Goal: Task Accomplishment & Management: Manage account settings

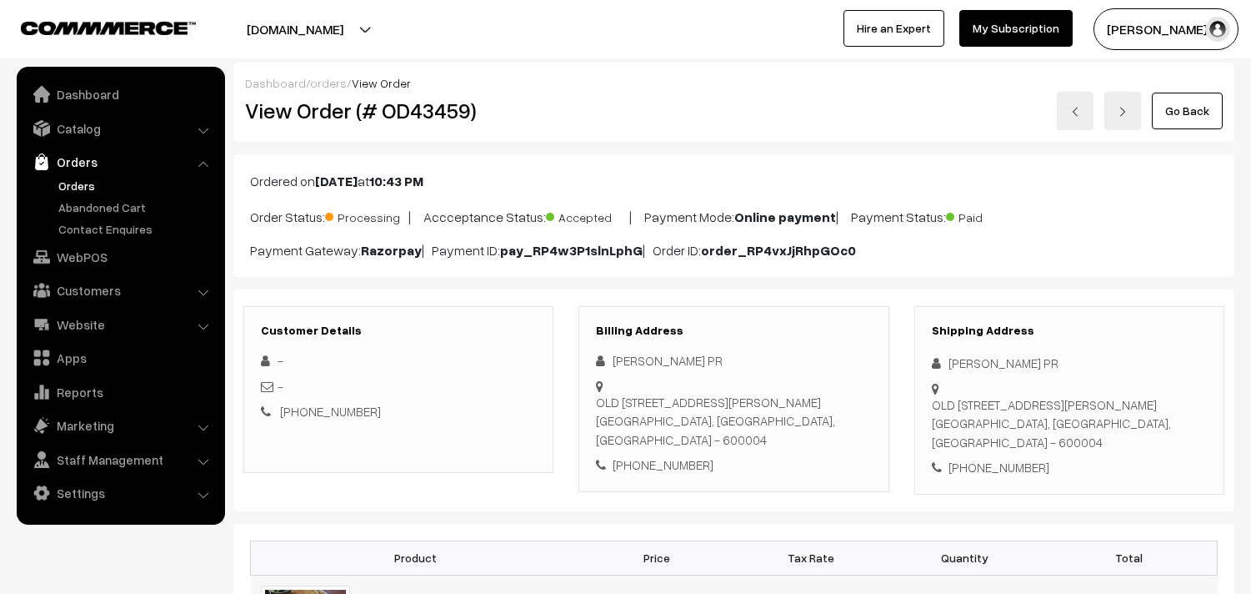
scroll to position [463, 0]
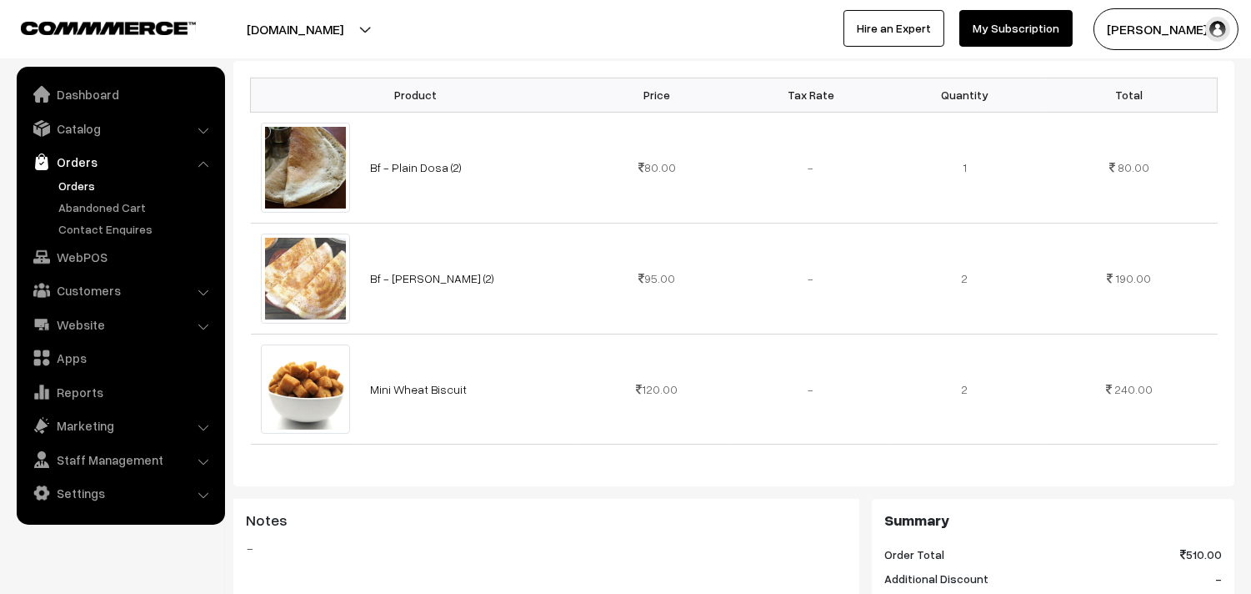
click at [94, 193] on link "Orders" at bounding box center [136, 186] width 165 height 18
click at [93, 184] on link "Orders" at bounding box center [136, 186] width 165 height 18
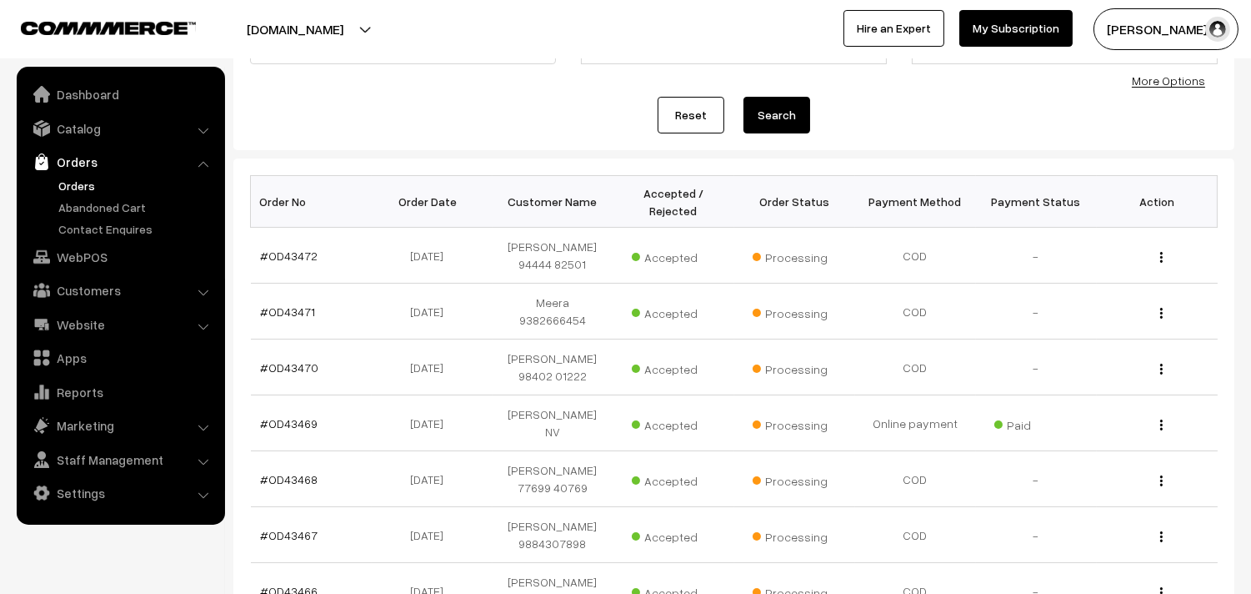
scroll to position [185, 0]
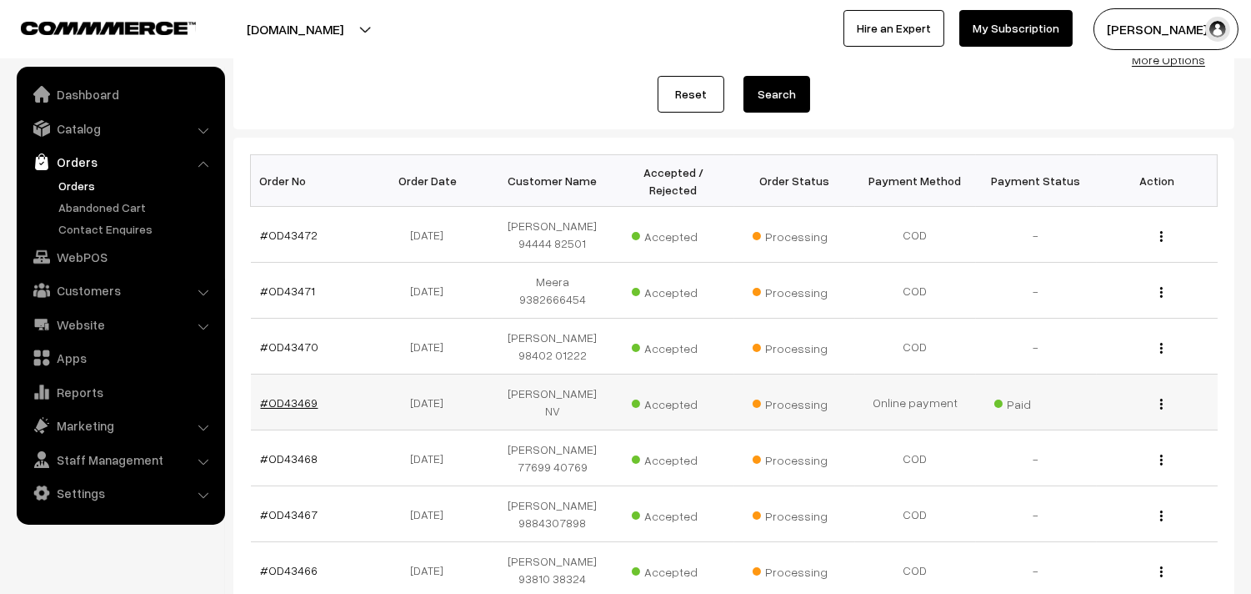
click at [305, 395] on link "#OD43469" at bounding box center [290, 402] width 58 height 14
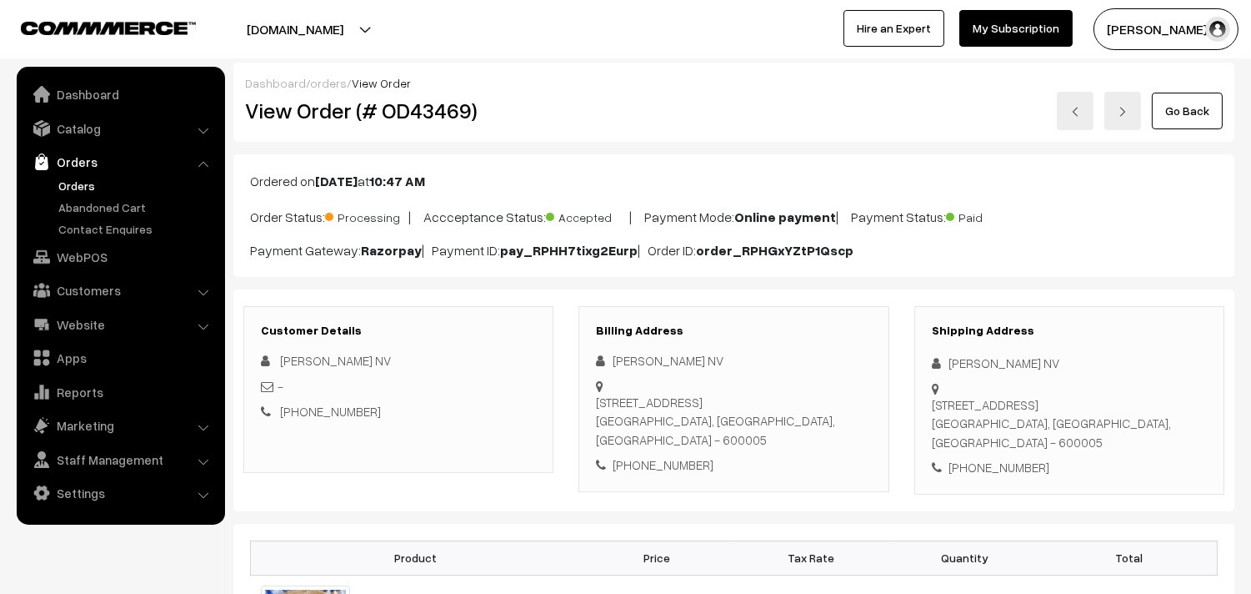
click at [1203, 108] on link "Go Back" at bounding box center [1187, 111] width 71 height 37
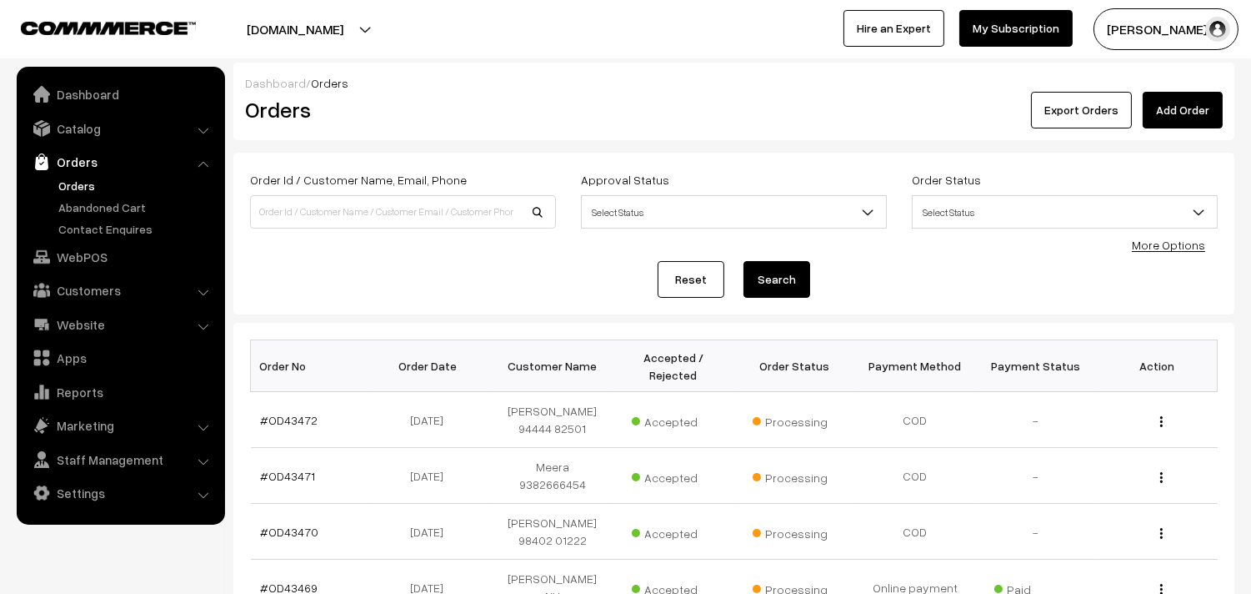
click at [86, 131] on link "Catalog" at bounding box center [120, 128] width 198 height 30
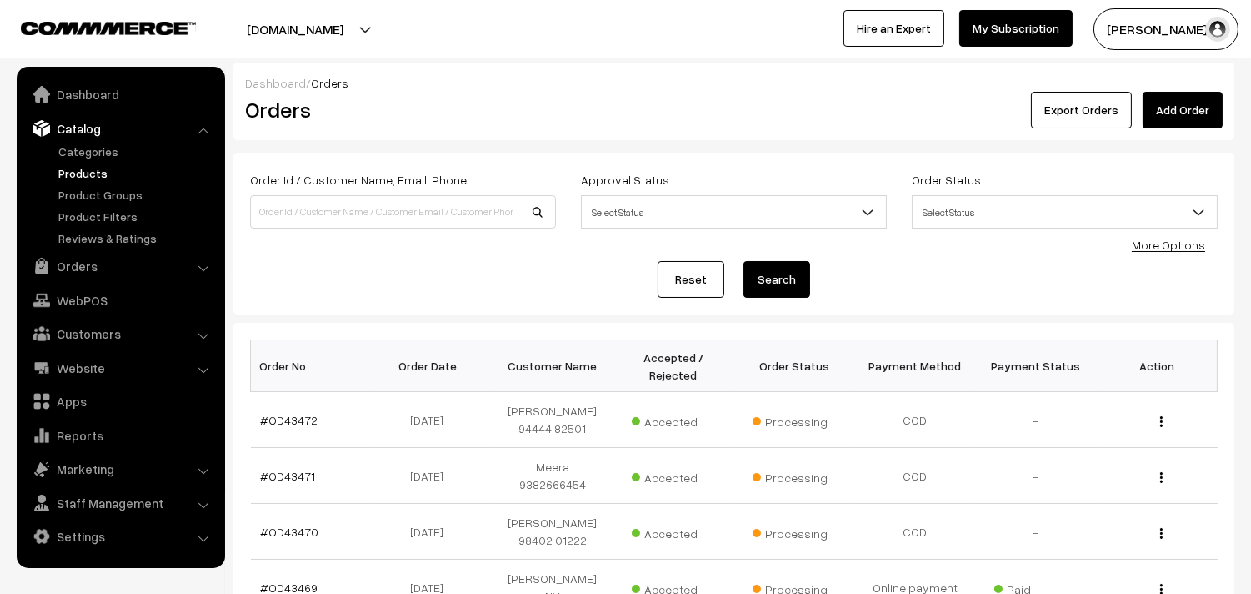
click at [97, 172] on link "Products" at bounding box center [136, 173] width 165 height 18
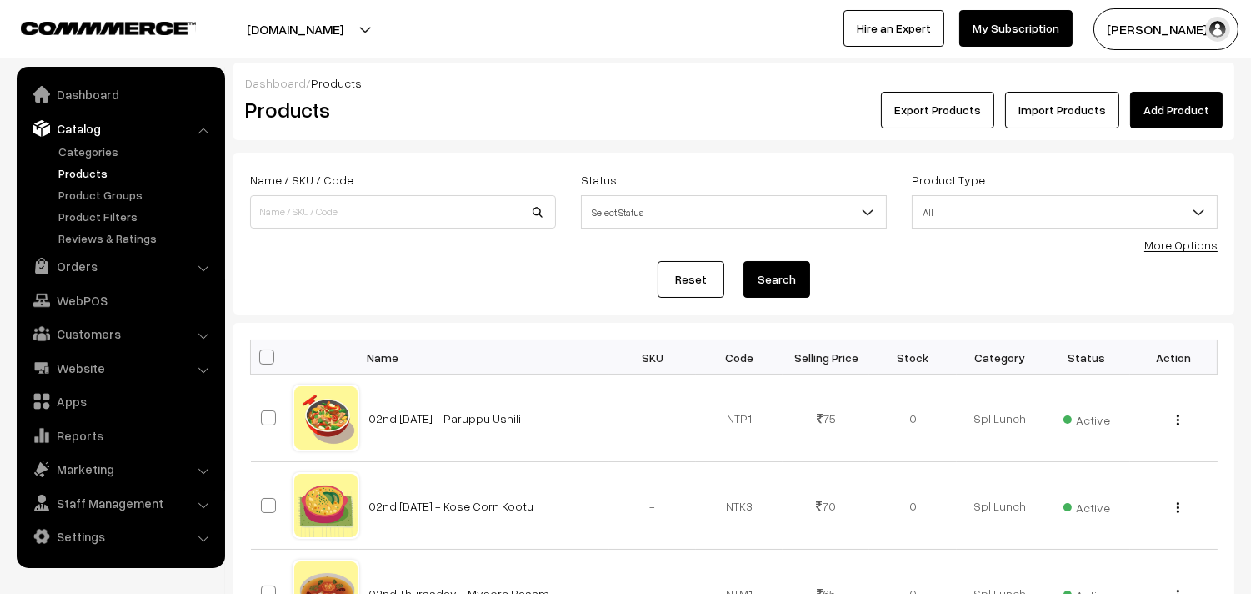
click at [1168, 239] on link "More Options" at bounding box center [1181, 245] width 73 height 14
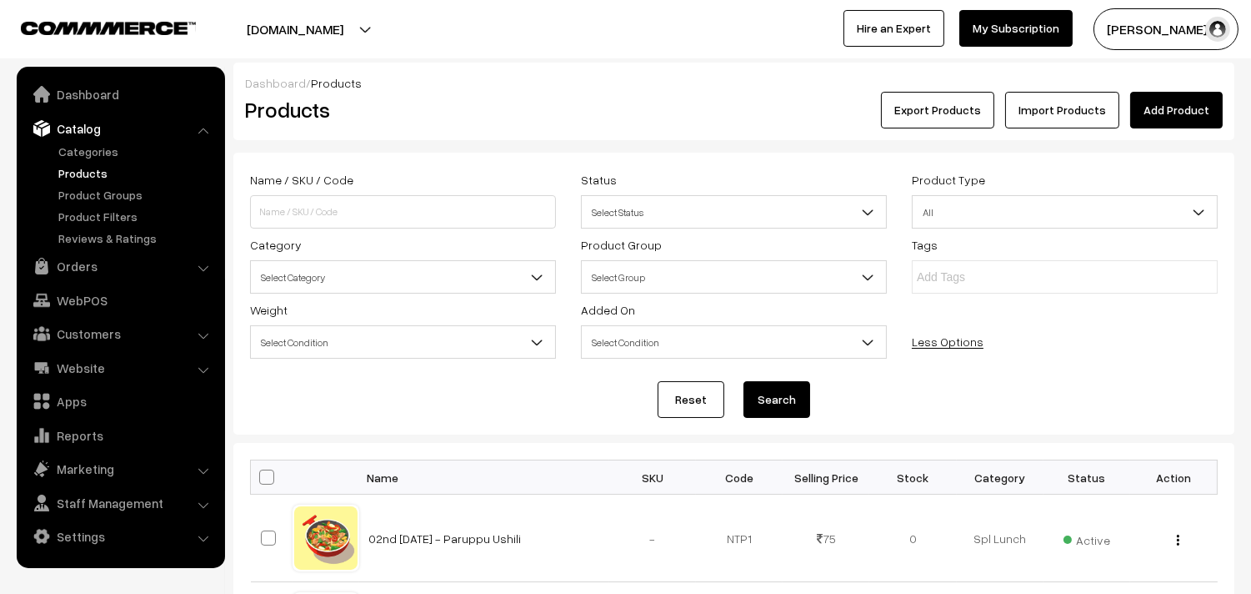
click at [376, 262] on span "Select Category" at bounding box center [403, 276] width 306 height 33
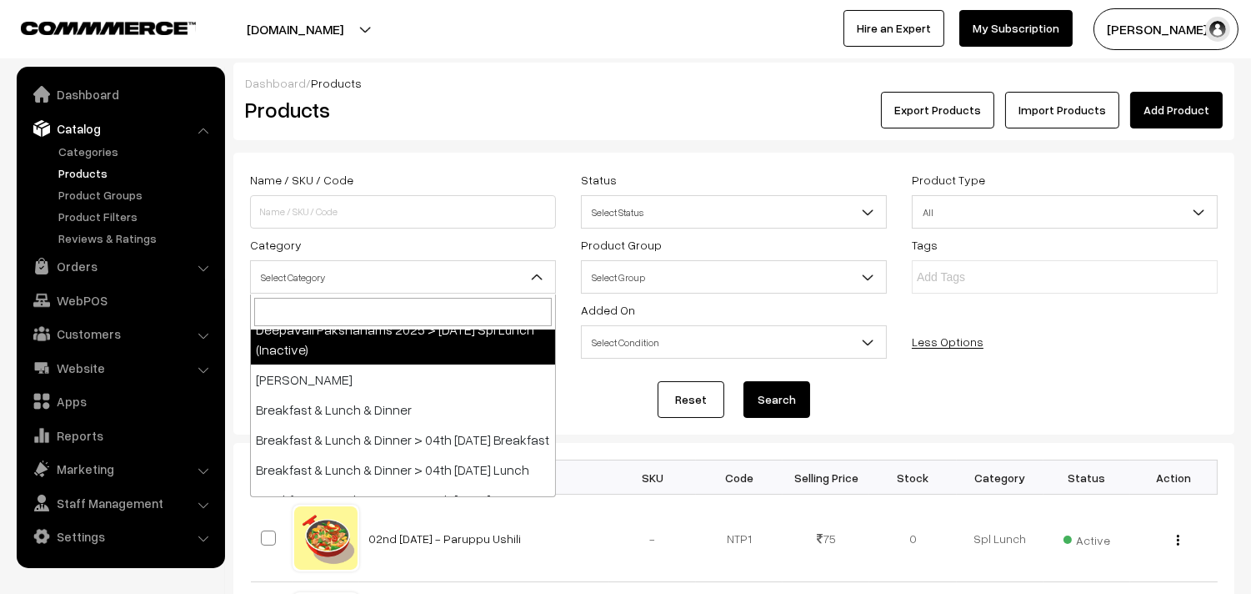
scroll to position [278, 0]
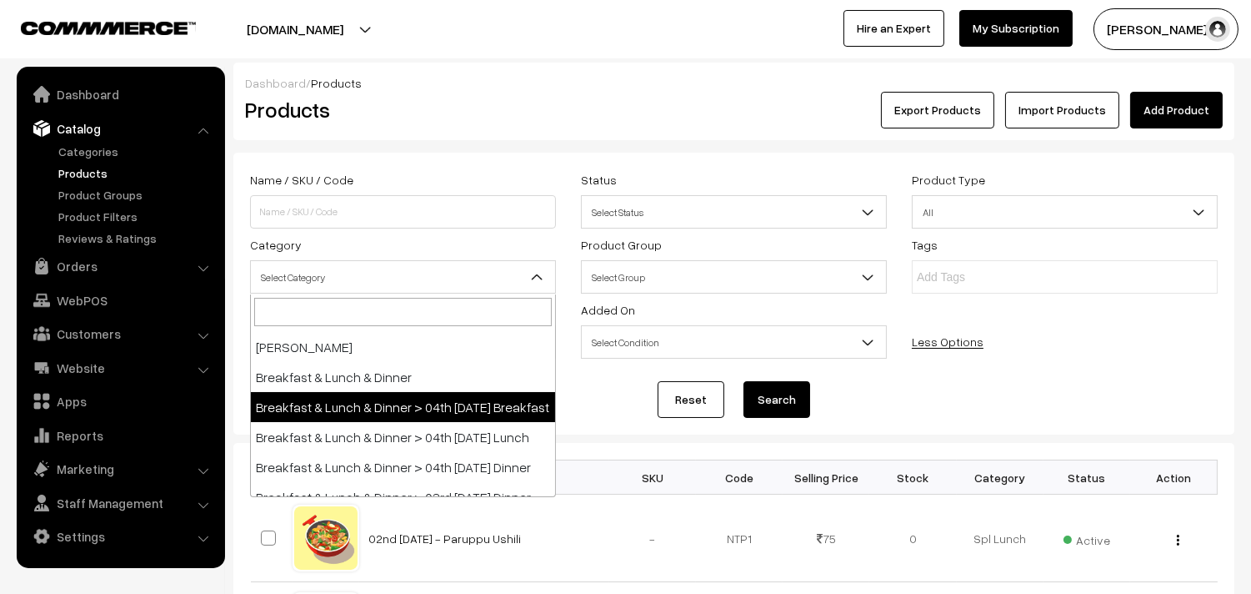
select select "91"
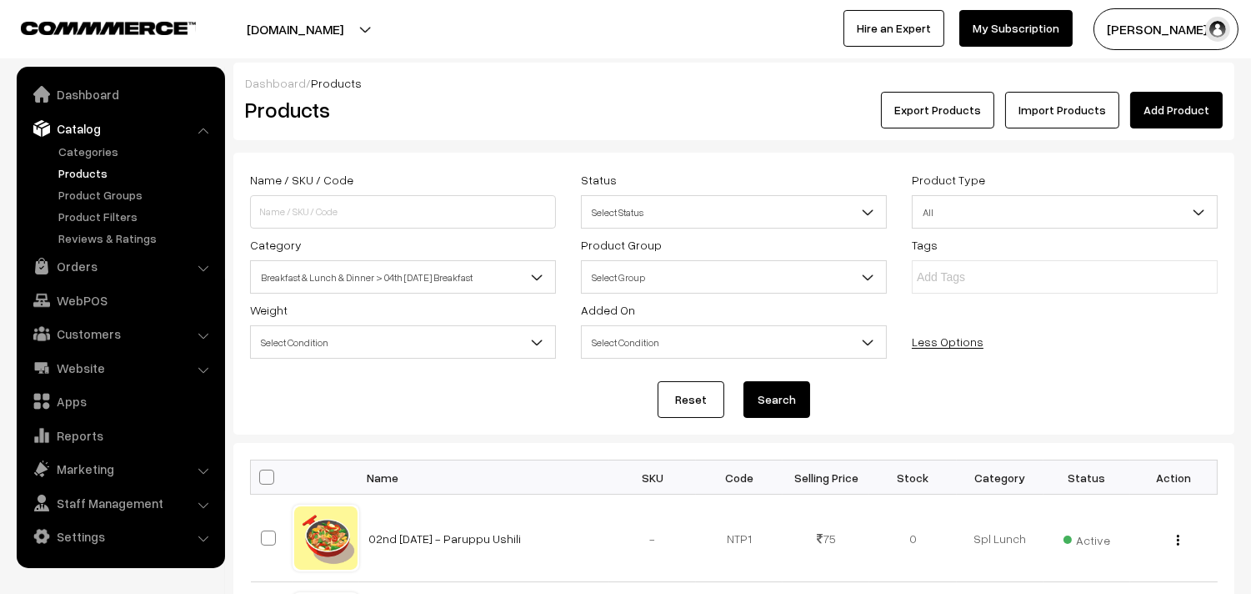
click at [762, 395] on button "Search" at bounding box center [777, 399] width 67 height 37
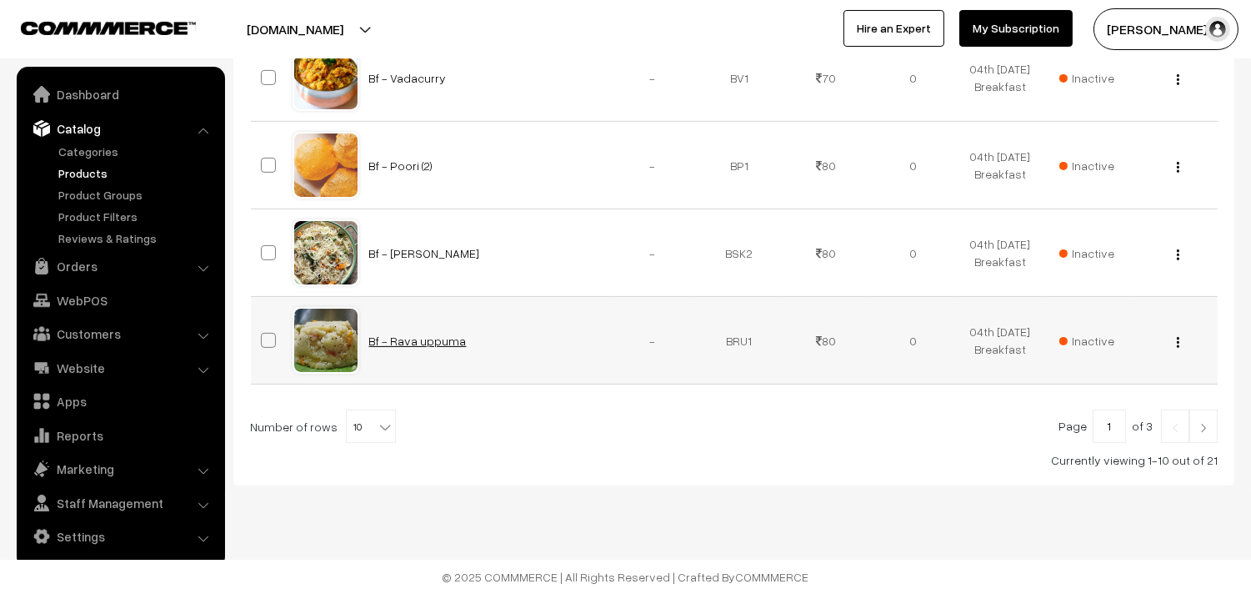
scroll to position [1064, 0]
click at [361, 417] on span "10" at bounding box center [371, 426] width 48 height 33
select select "60"
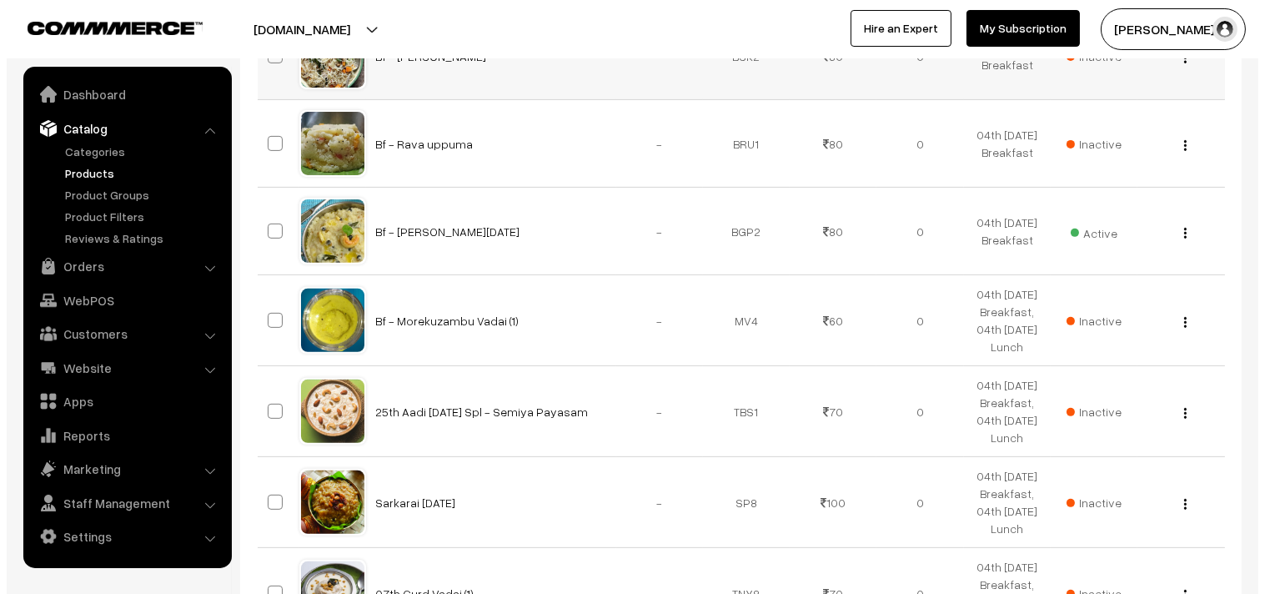
scroll to position [1019, 0]
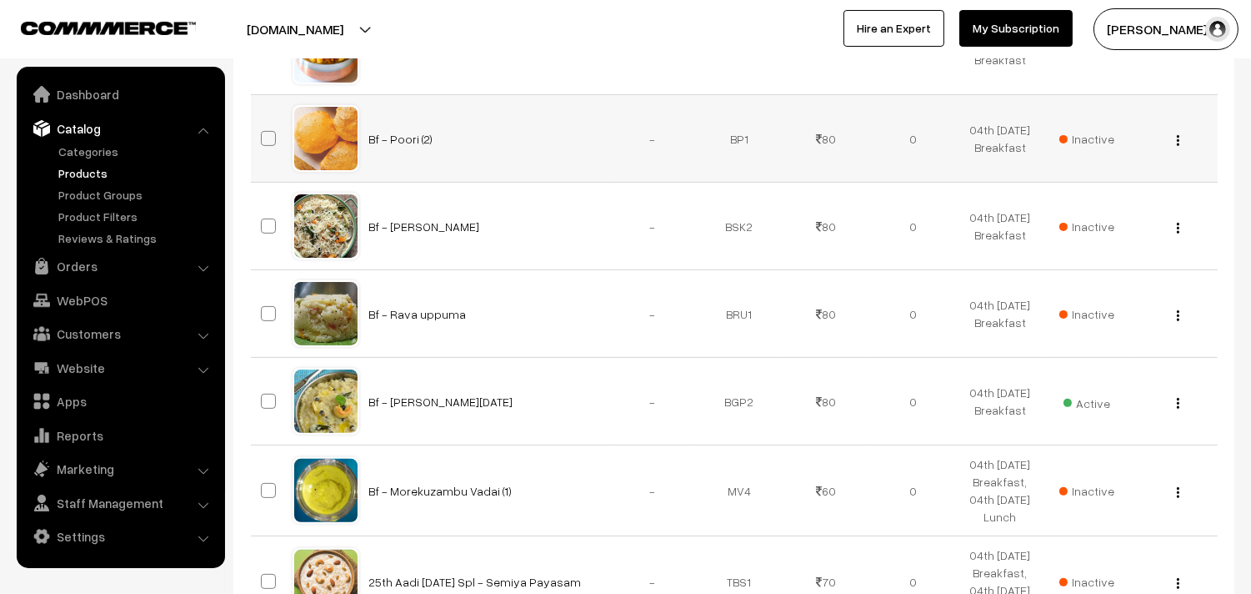
click at [1084, 148] on span "Inactive" at bounding box center [1087, 139] width 55 height 18
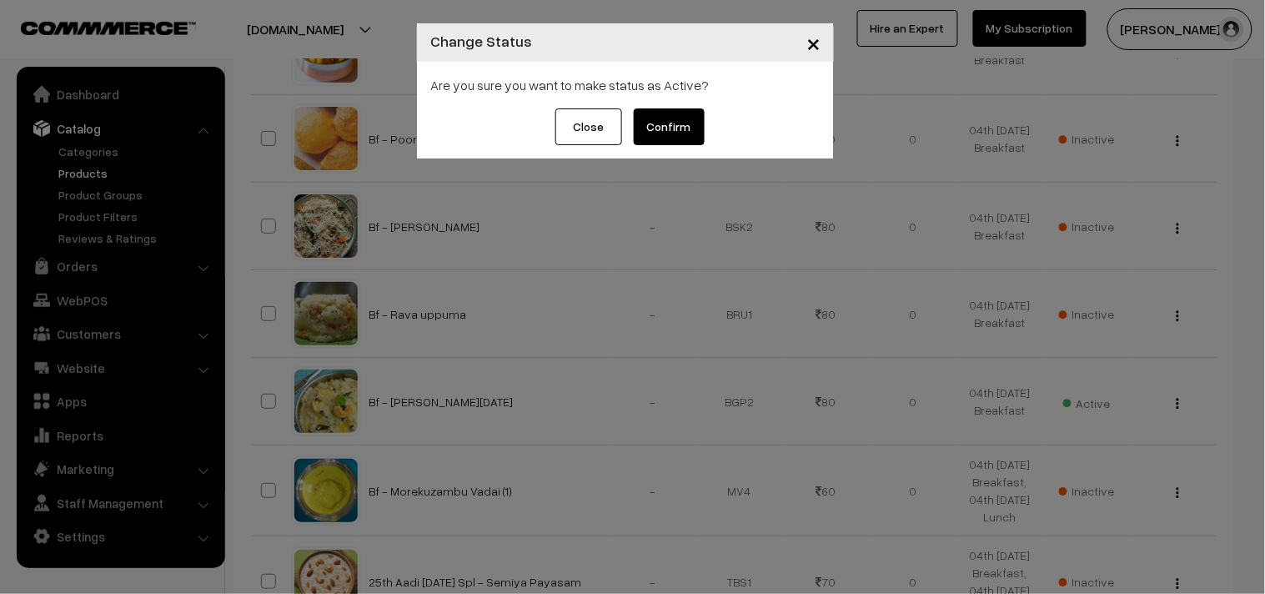
click at [670, 121] on button "Confirm" at bounding box center [669, 126] width 71 height 37
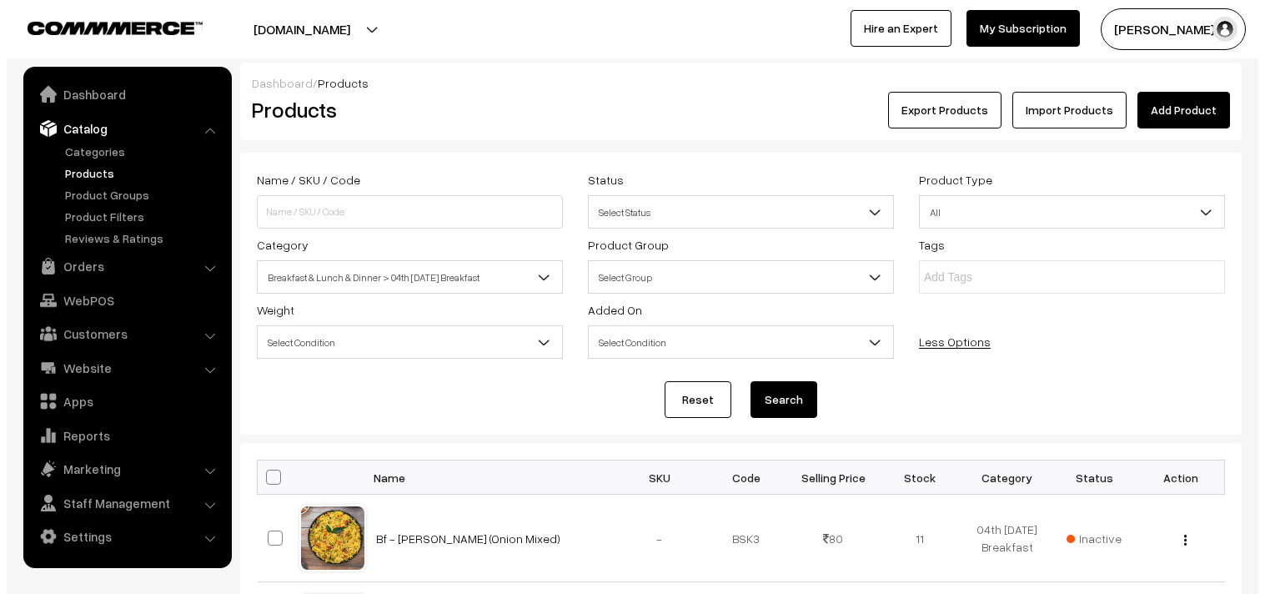
scroll to position [1019, 0]
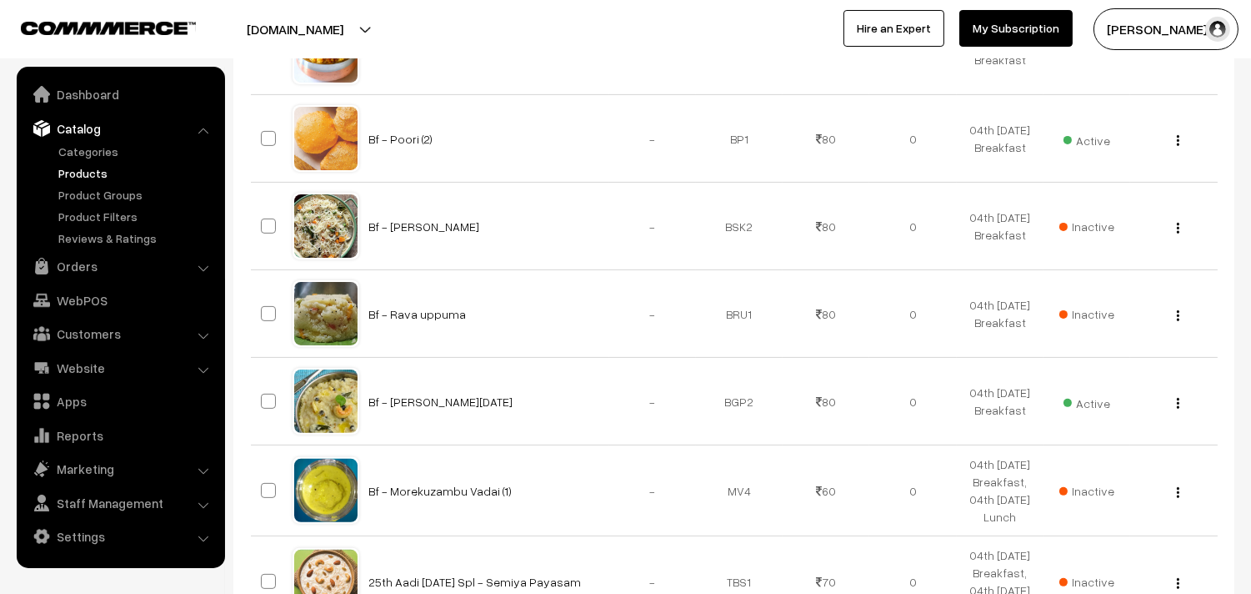
click at [1092, 60] on span "Inactive" at bounding box center [1087, 52] width 55 height 18
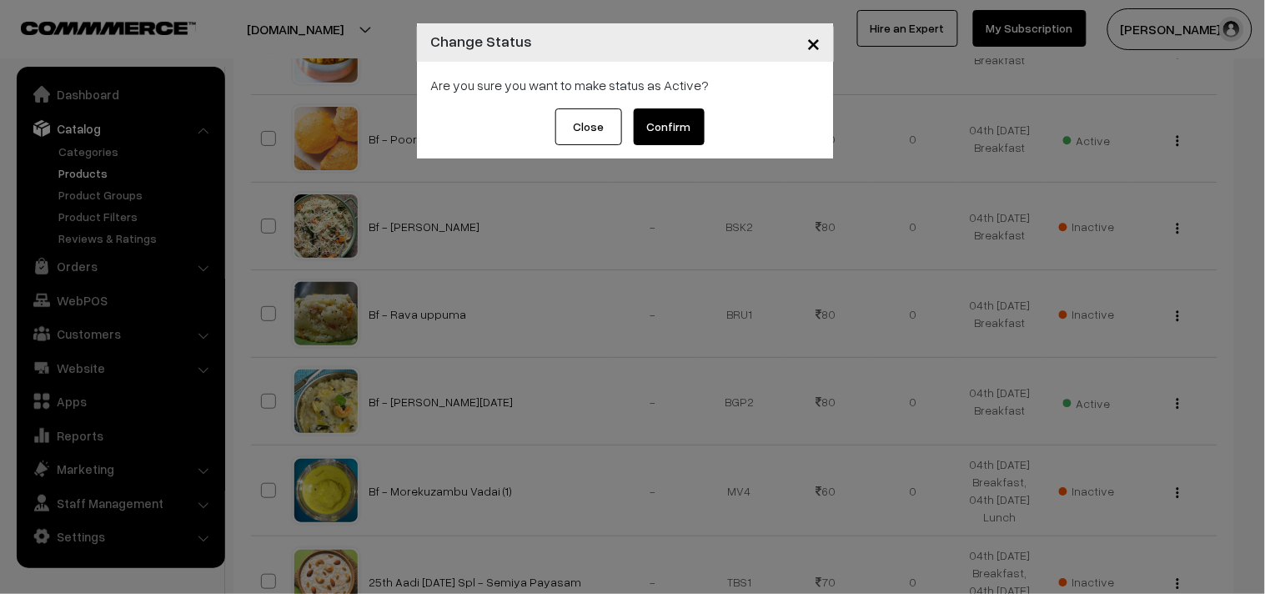
click at [687, 126] on button "Confirm" at bounding box center [669, 126] width 71 height 37
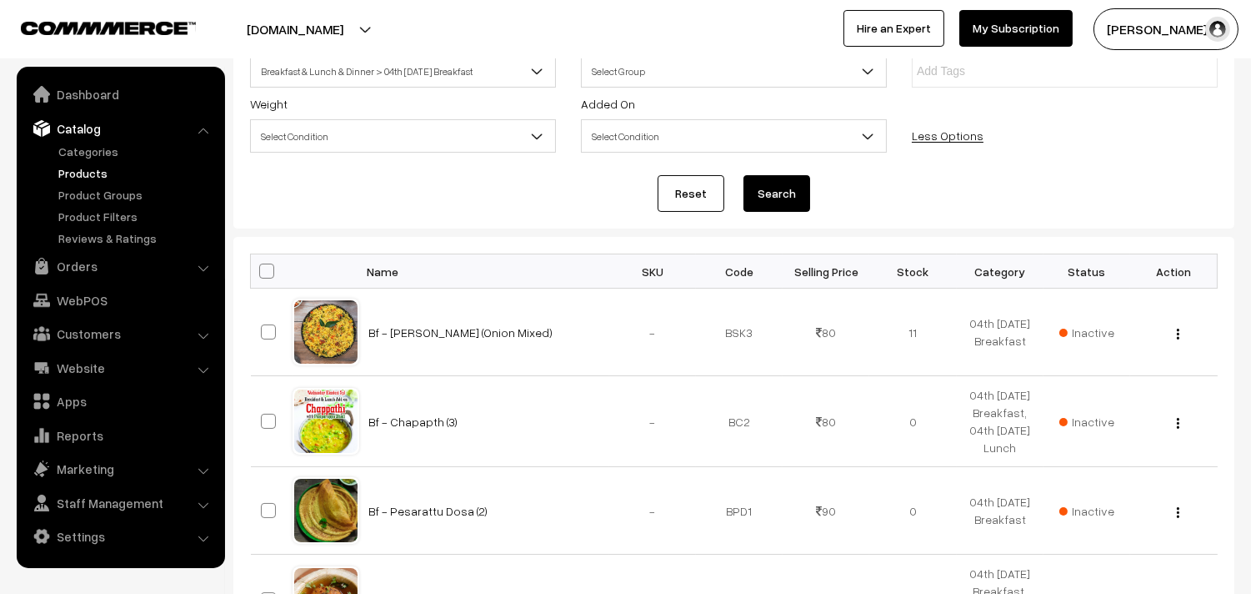
scroll to position [93, 0]
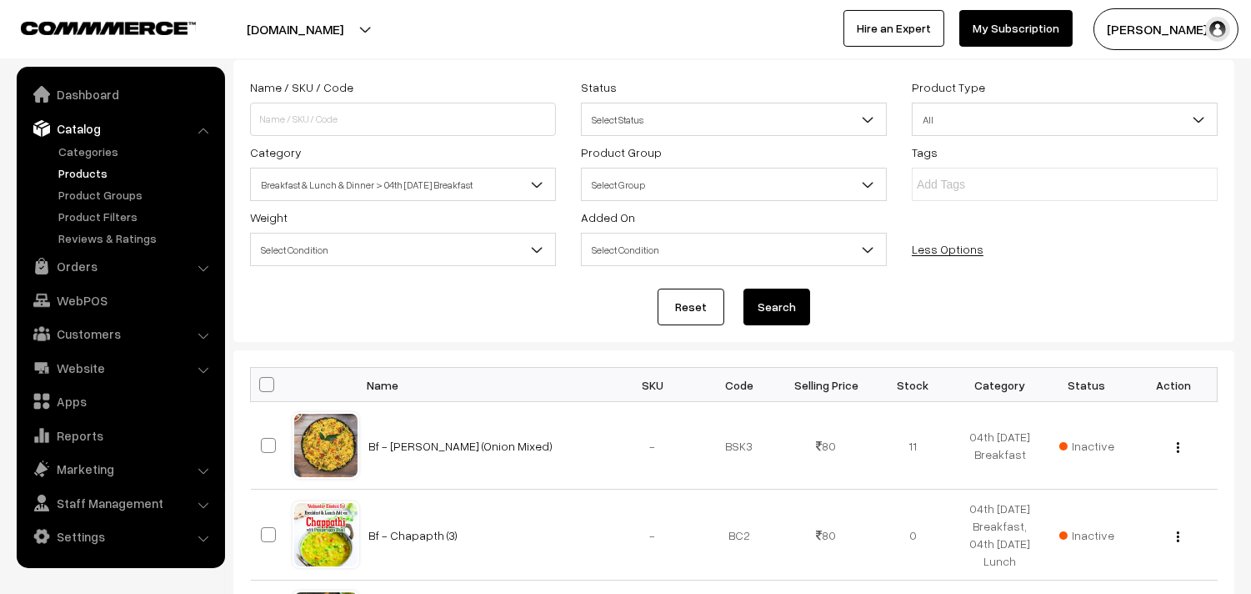
click at [270, 381] on span at bounding box center [266, 384] width 15 height 15
click at [262, 381] on input "checkbox" at bounding box center [256, 384] width 11 height 11
checkbox input "true"
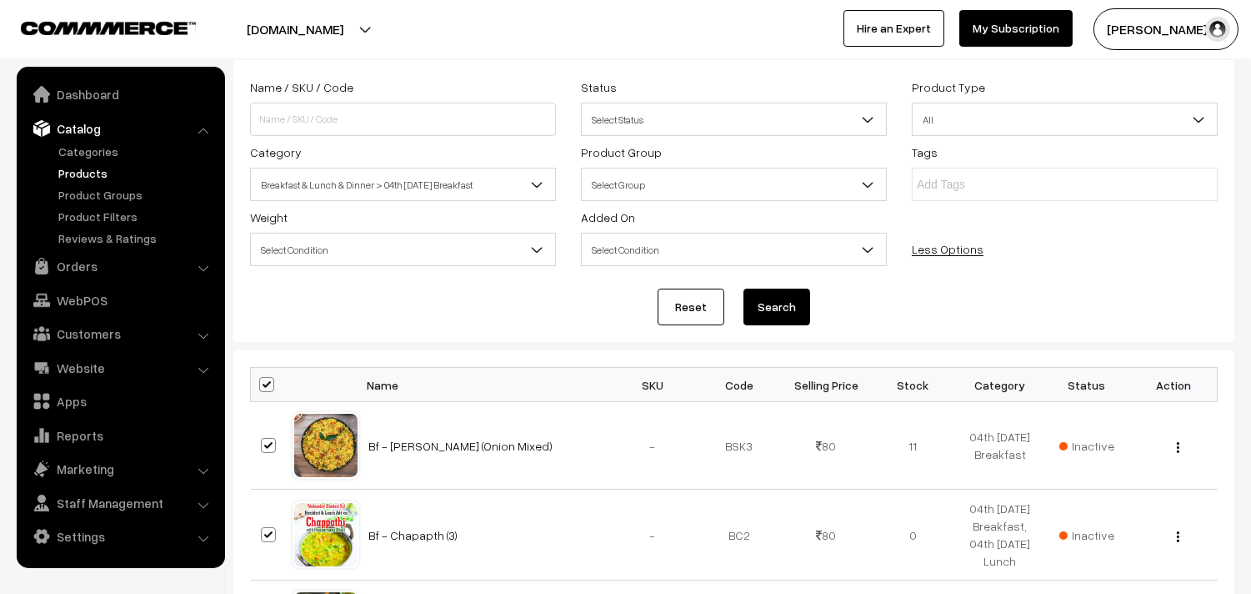
checkbox input "true"
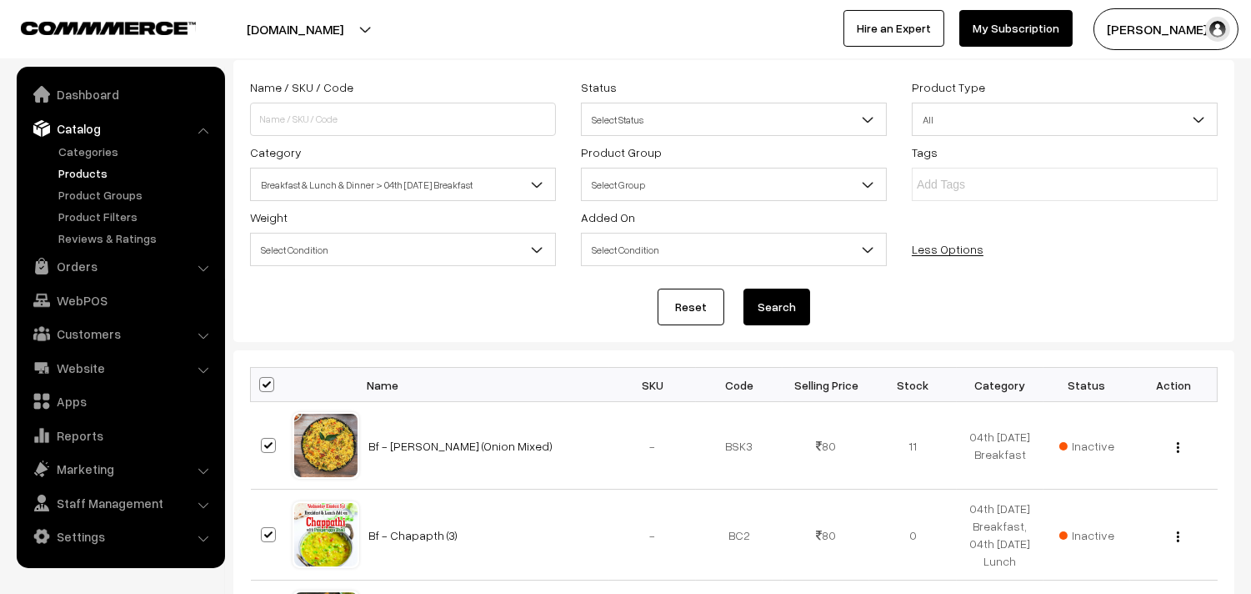
checkbox input "true"
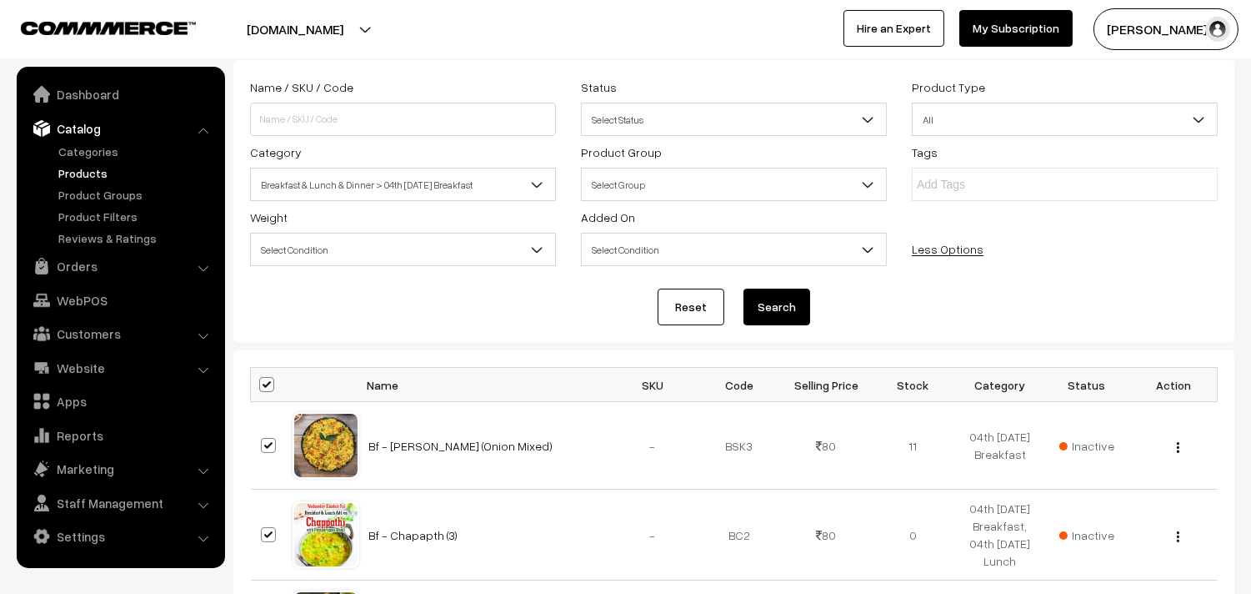
checkbox input "true"
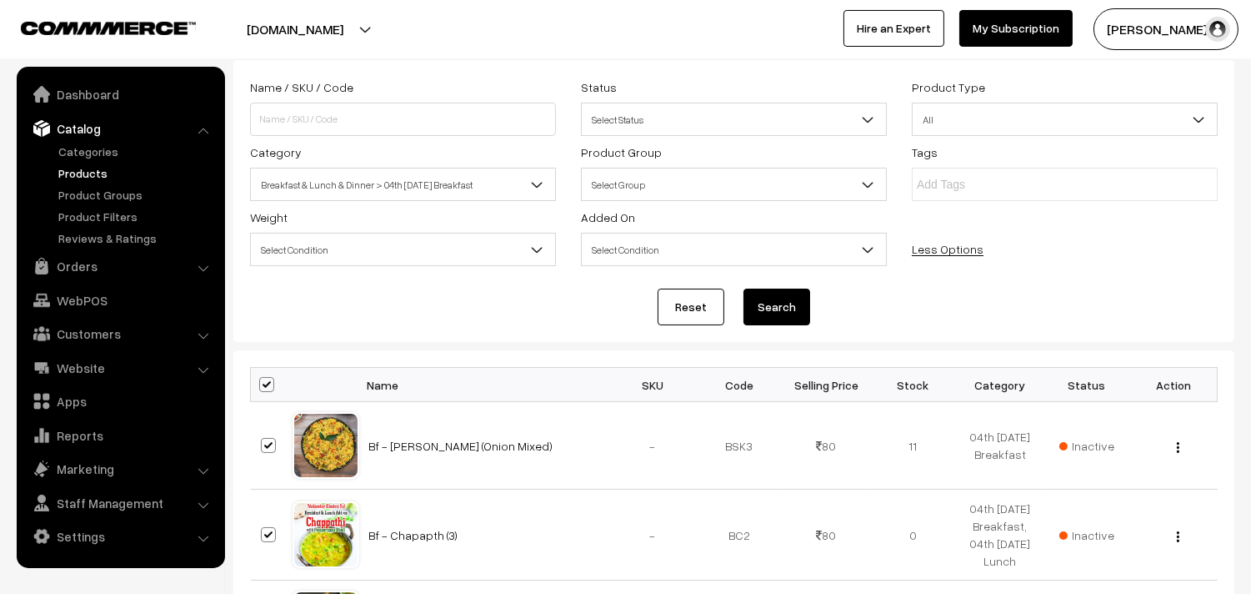
checkbox input "true"
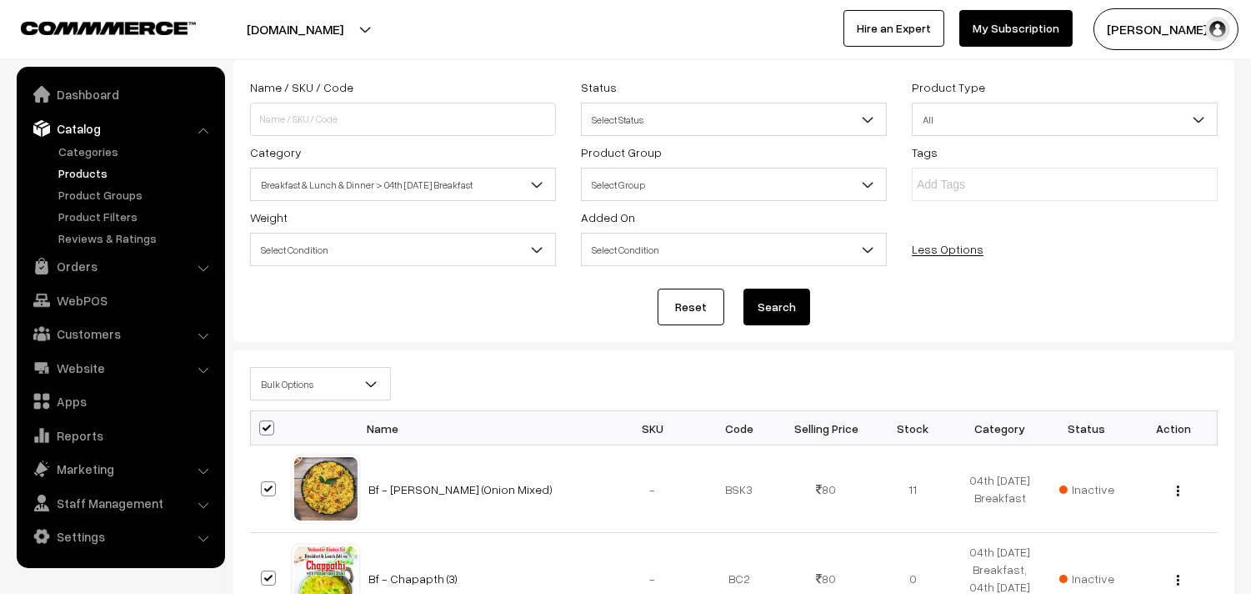
click at [285, 375] on span "Bulk Options" at bounding box center [320, 383] width 139 height 29
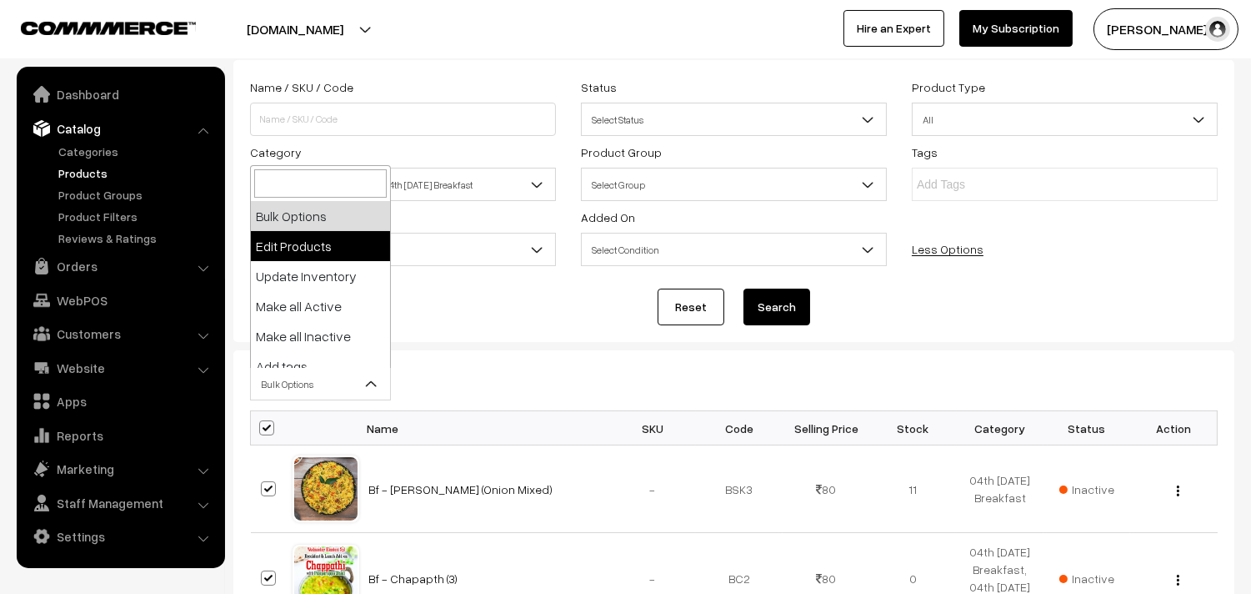
select select "editProduct"
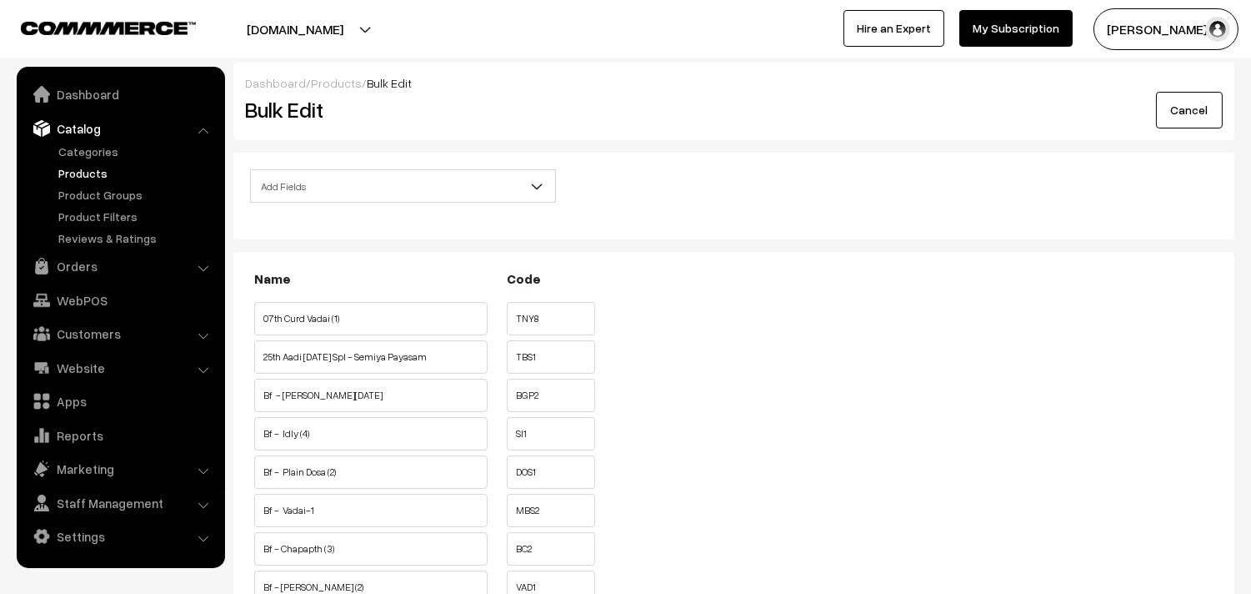
click at [379, 187] on span "Add Fields" at bounding box center [403, 186] width 304 height 29
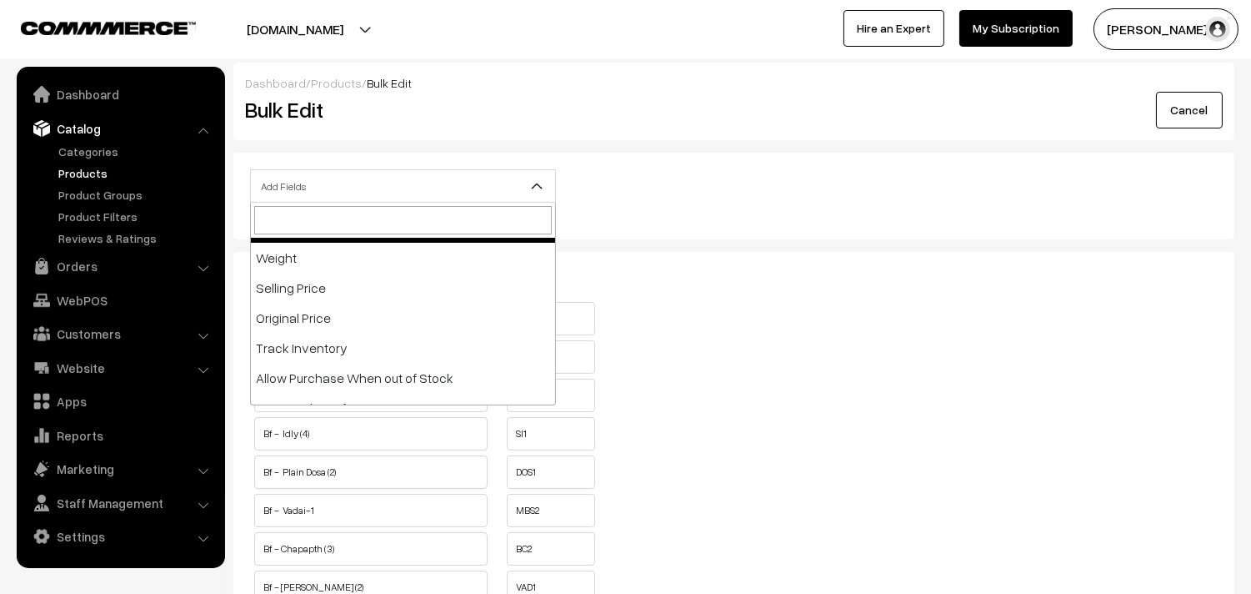
scroll to position [278, 0]
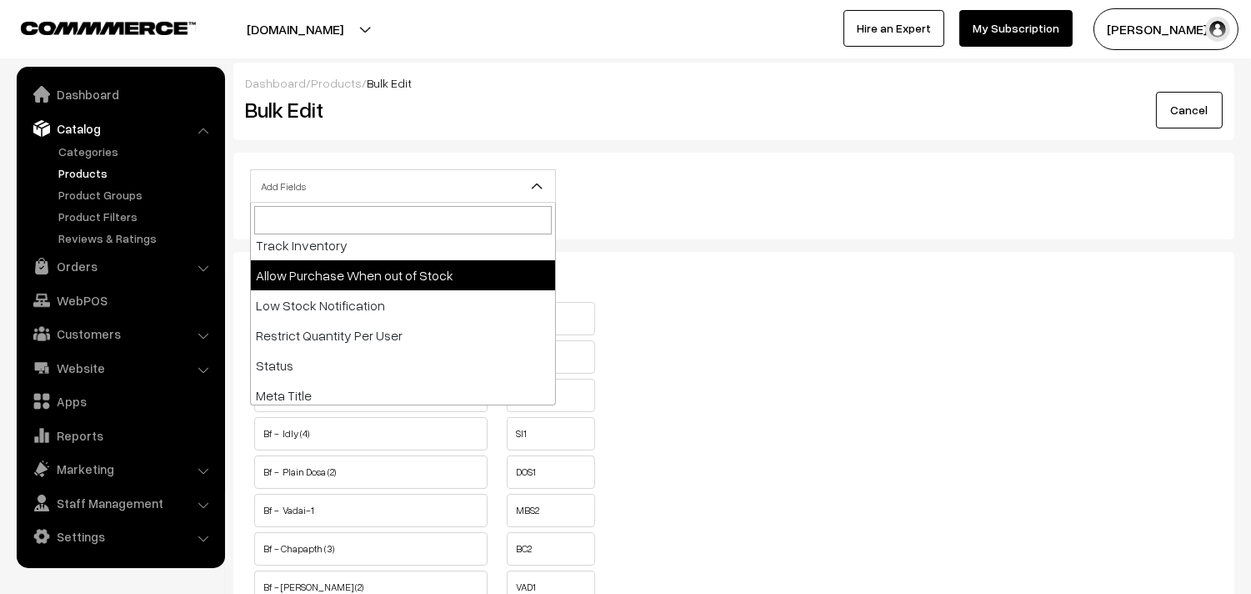
select select "allow-purchase"
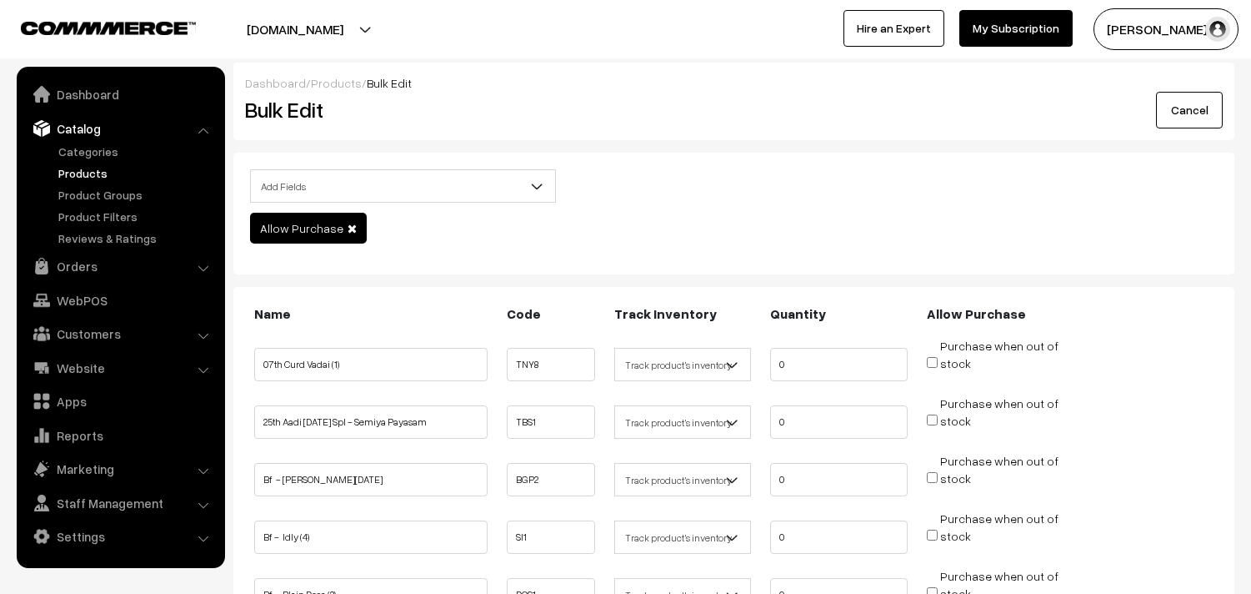
scroll to position [185, 0]
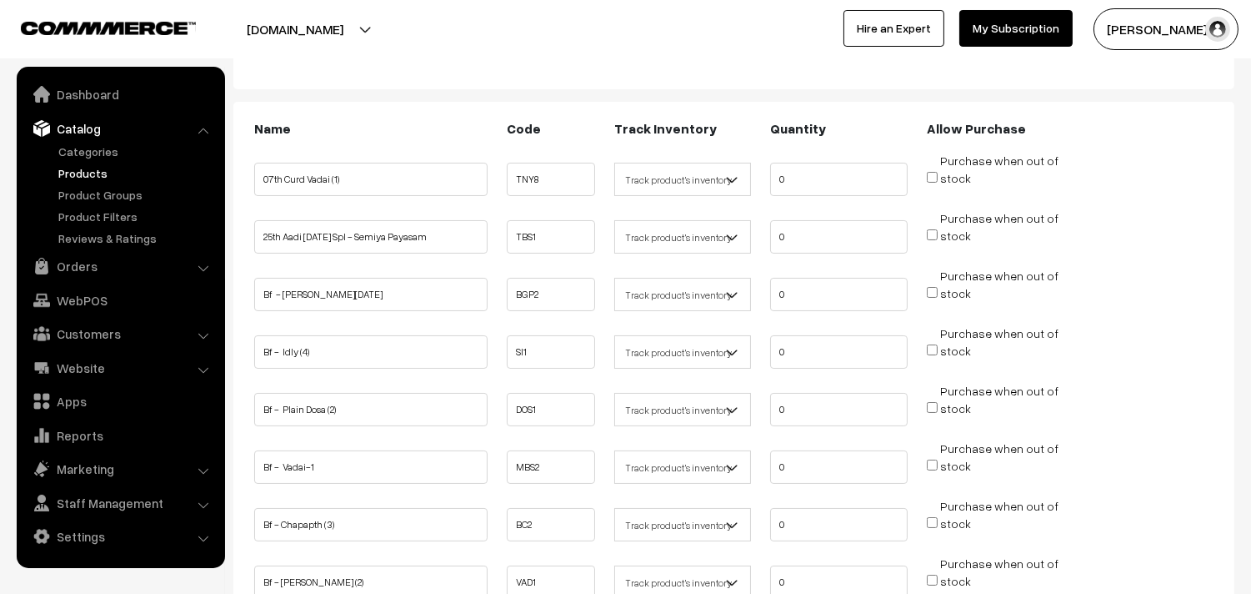
click at [930, 288] on input "Purchase when out of stock" at bounding box center [932, 292] width 11 height 11
checkbox input "true"
click at [932, 350] on input "Purchase when out of stock" at bounding box center [932, 349] width 11 height 11
checkbox input "true"
click at [931, 402] on input "Purchase when out of stock" at bounding box center [932, 407] width 11 height 11
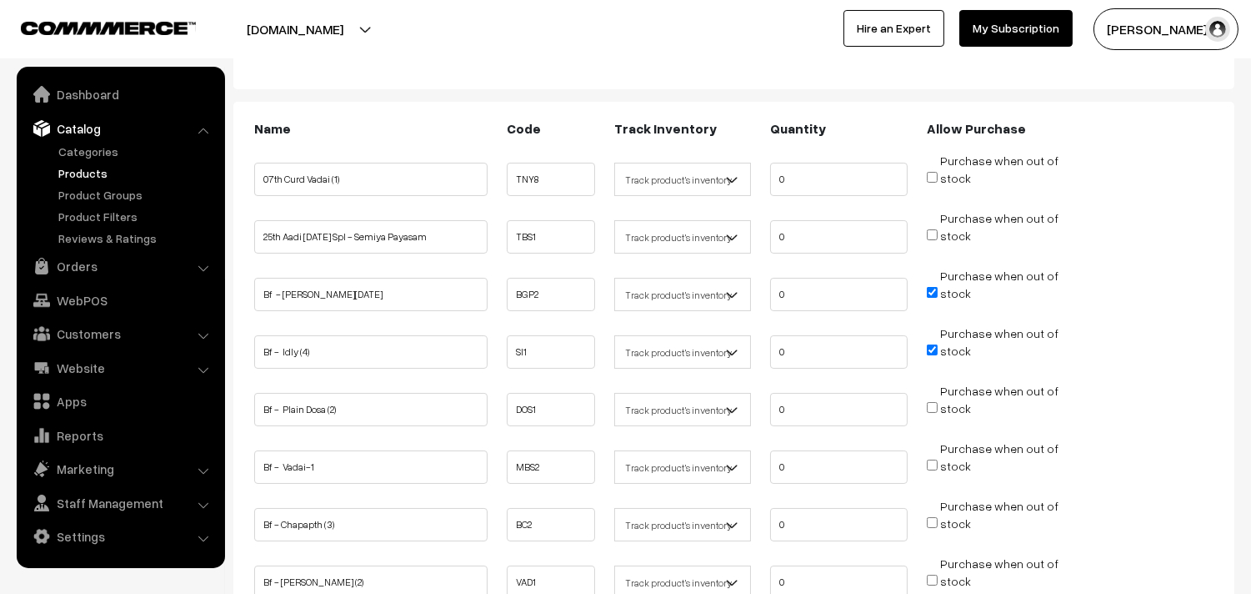
checkbox input "true"
click at [932, 463] on input "Purchase when out of stock" at bounding box center [932, 464] width 11 height 11
checkbox input "true"
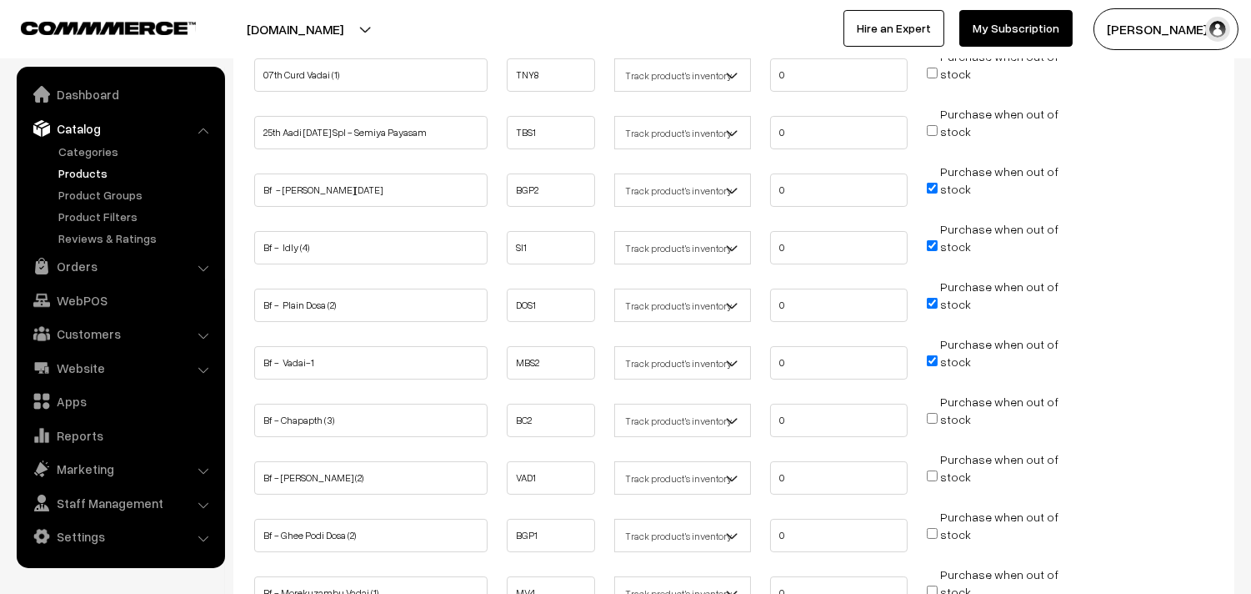
scroll to position [370, 0]
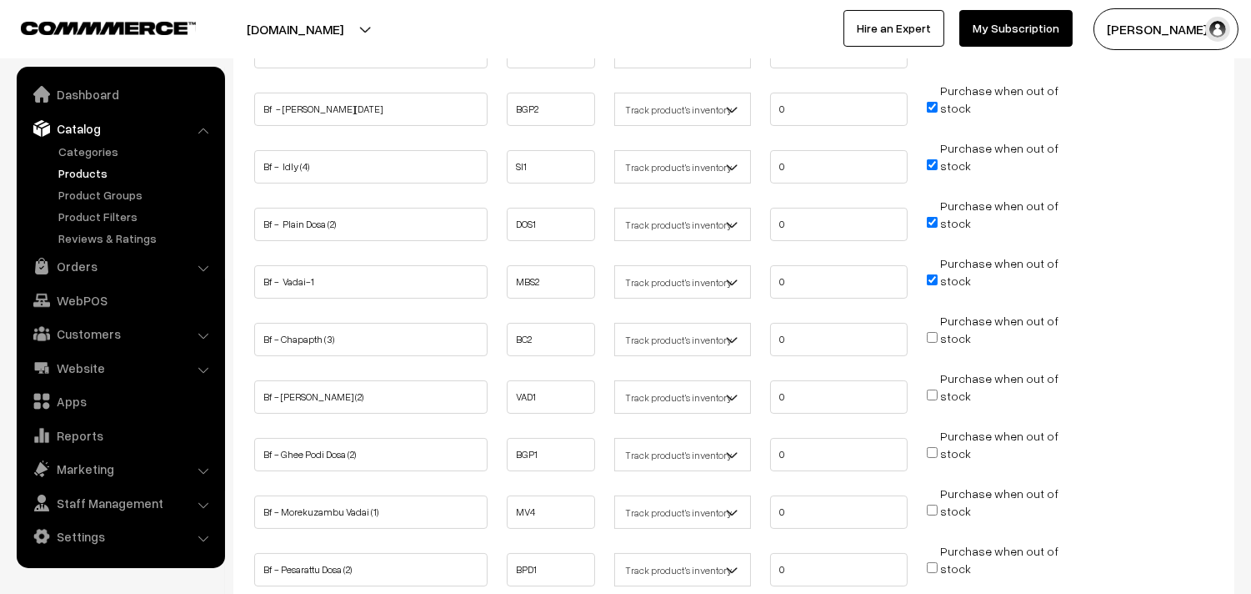
click at [930, 389] on input "Purchase when out of stock" at bounding box center [932, 394] width 11 height 11
checkbox input "true"
click at [930, 448] on input "Purchase when out of stock" at bounding box center [932, 452] width 11 height 11
checkbox input "true"
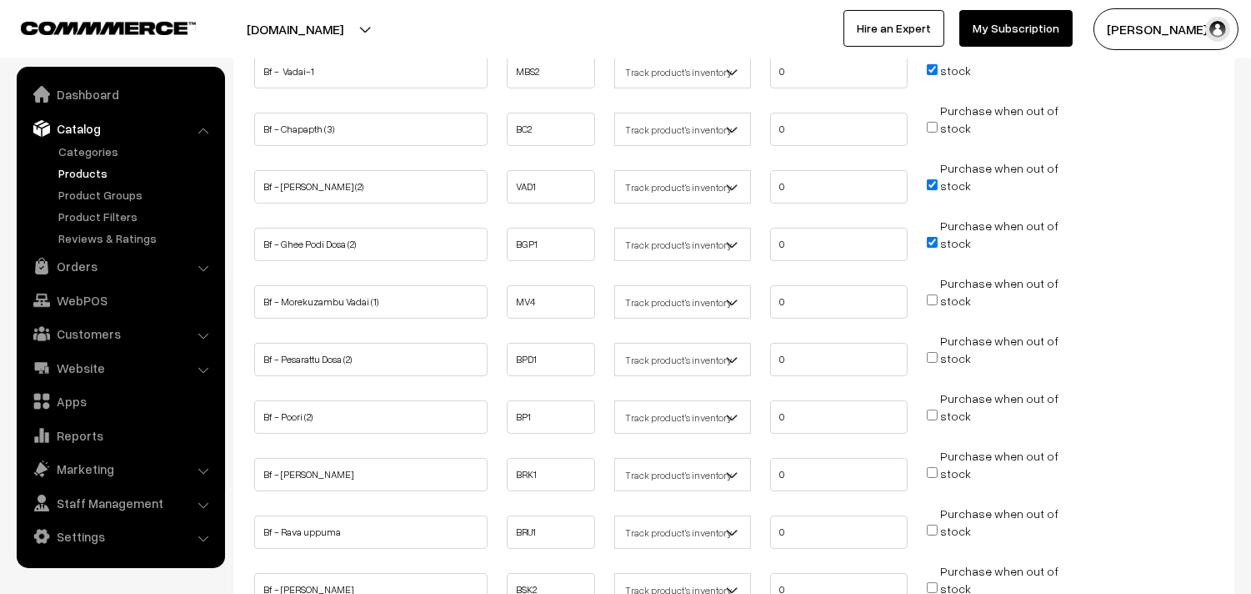
scroll to position [648, 0]
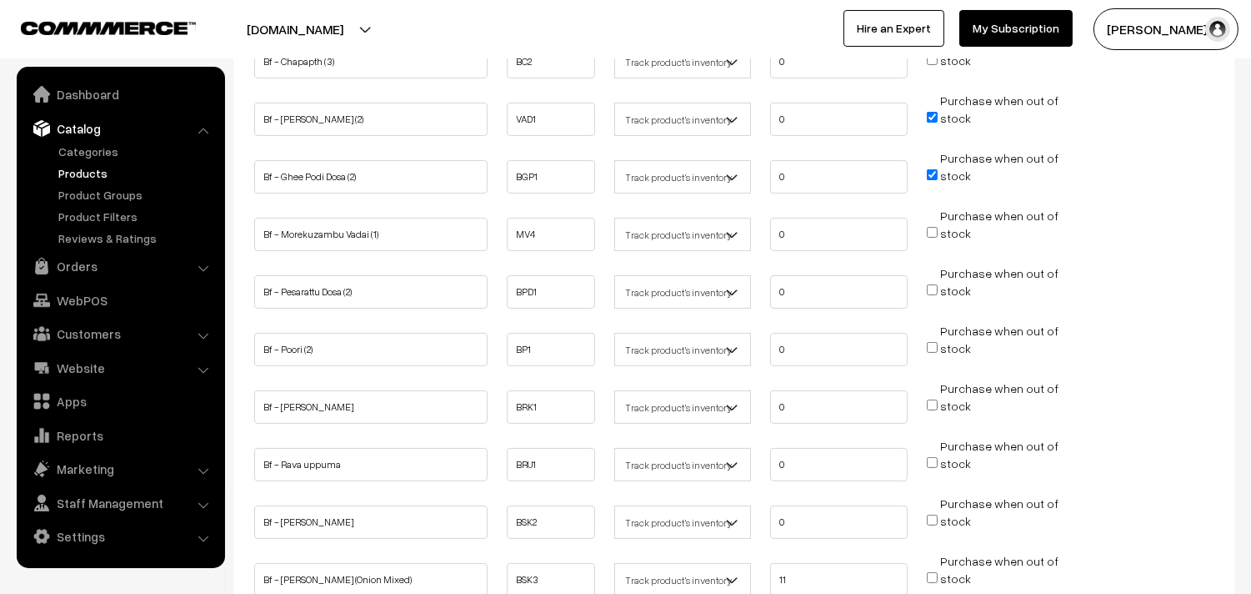
click at [938, 344] on span "Purchase when out of stock" at bounding box center [993, 347] width 132 height 17
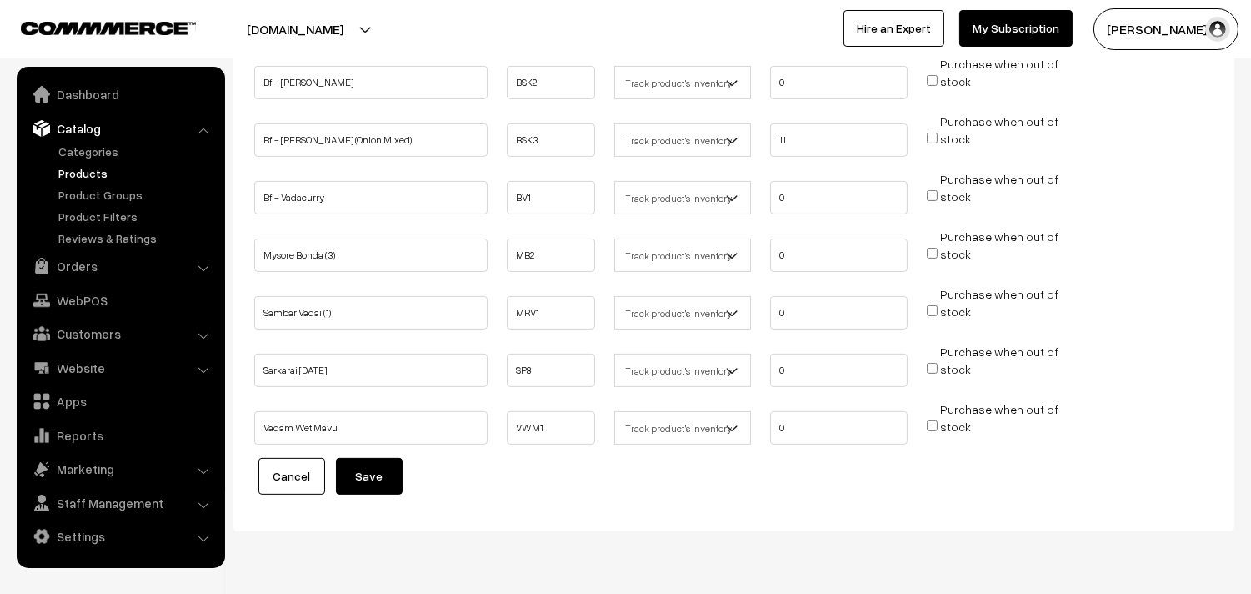
scroll to position [1111, 0]
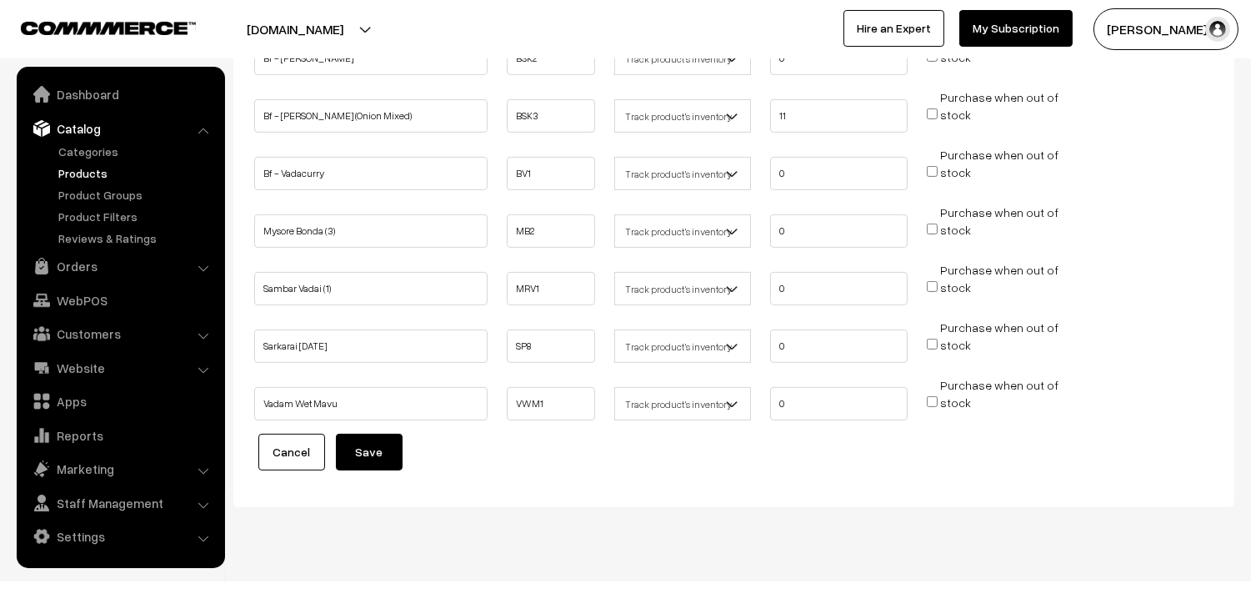
click at [924, 162] on li "Purchase when out of stock" at bounding box center [995, 167] width 145 height 42
click at [935, 166] on input "Purchase when out of stock" at bounding box center [932, 171] width 11 height 11
checkbox input "true"
click at [351, 440] on button "Save" at bounding box center [369, 452] width 67 height 37
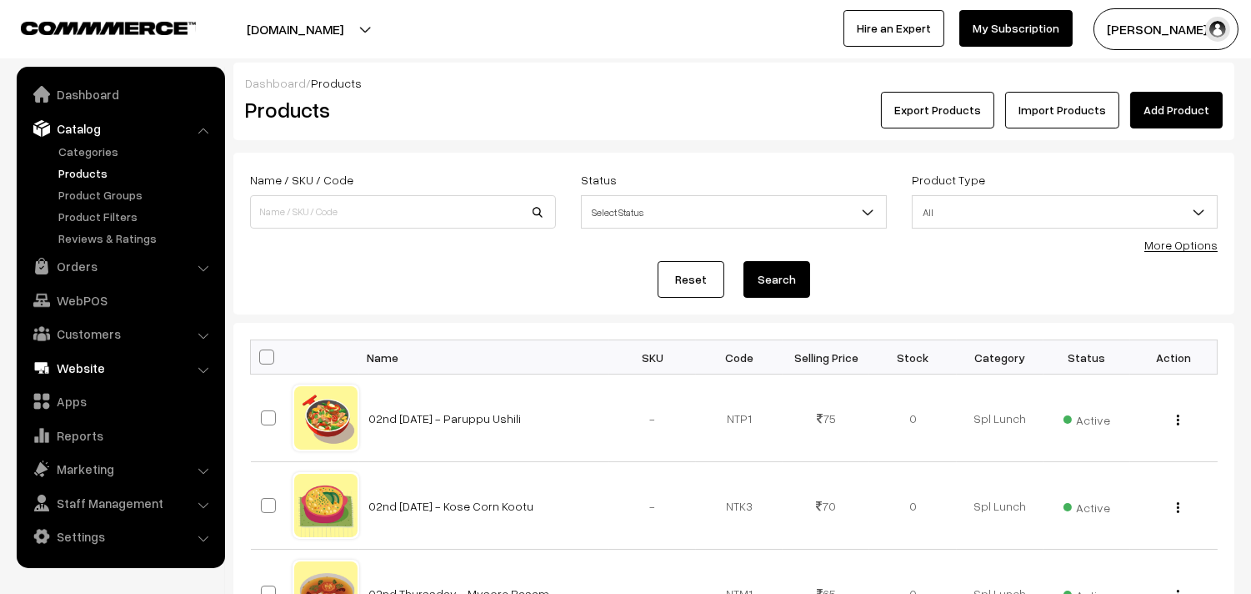
click at [82, 360] on link "Website" at bounding box center [120, 368] width 198 height 30
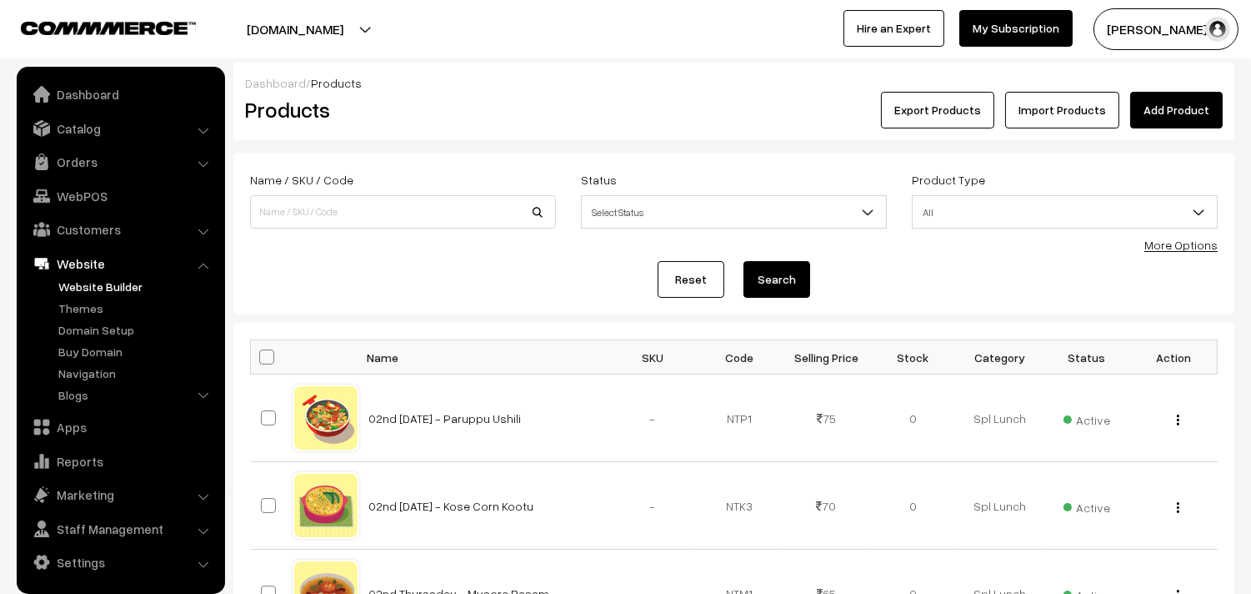
click at [93, 286] on link "Website Builder" at bounding box center [136, 287] width 165 height 18
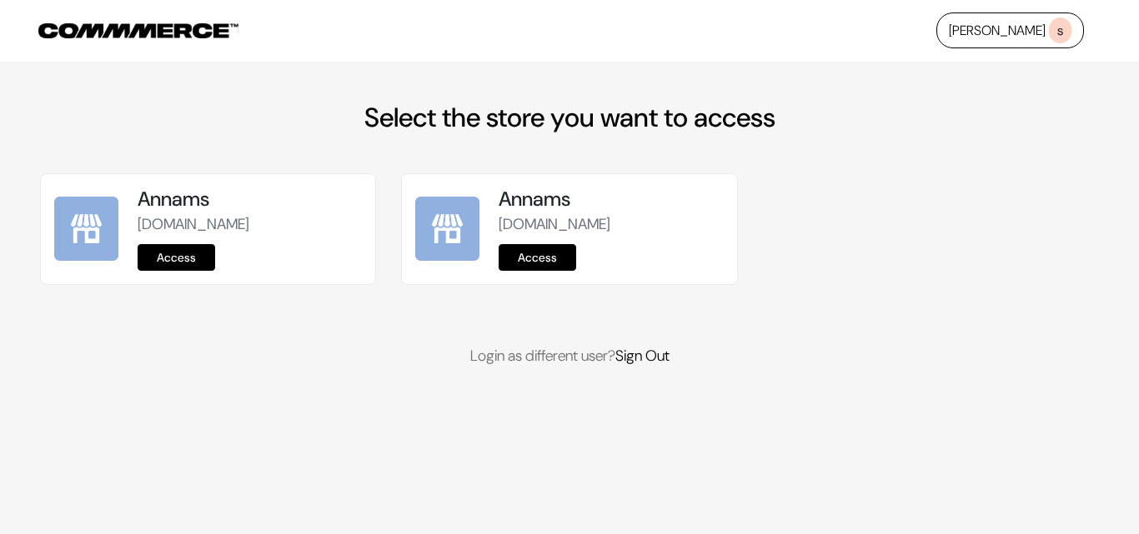
click at [193, 253] on link "Access" at bounding box center [177, 257] width 78 height 27
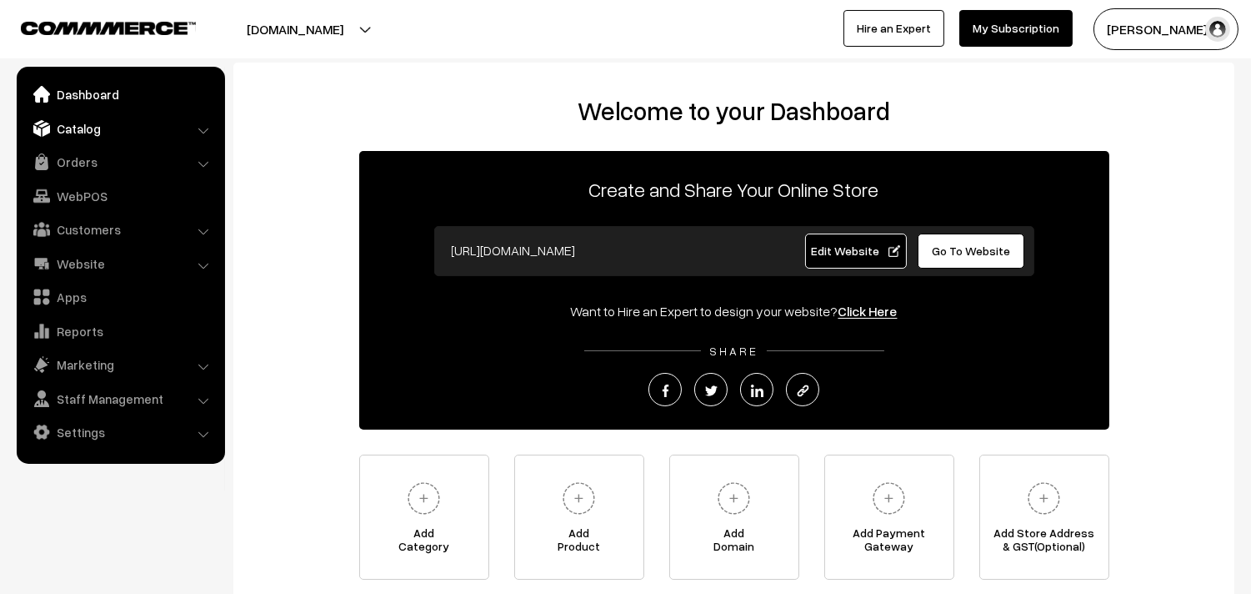
click at [97, 129] on link "Catalog" at bounding box center [120, 128] width 198 height 30
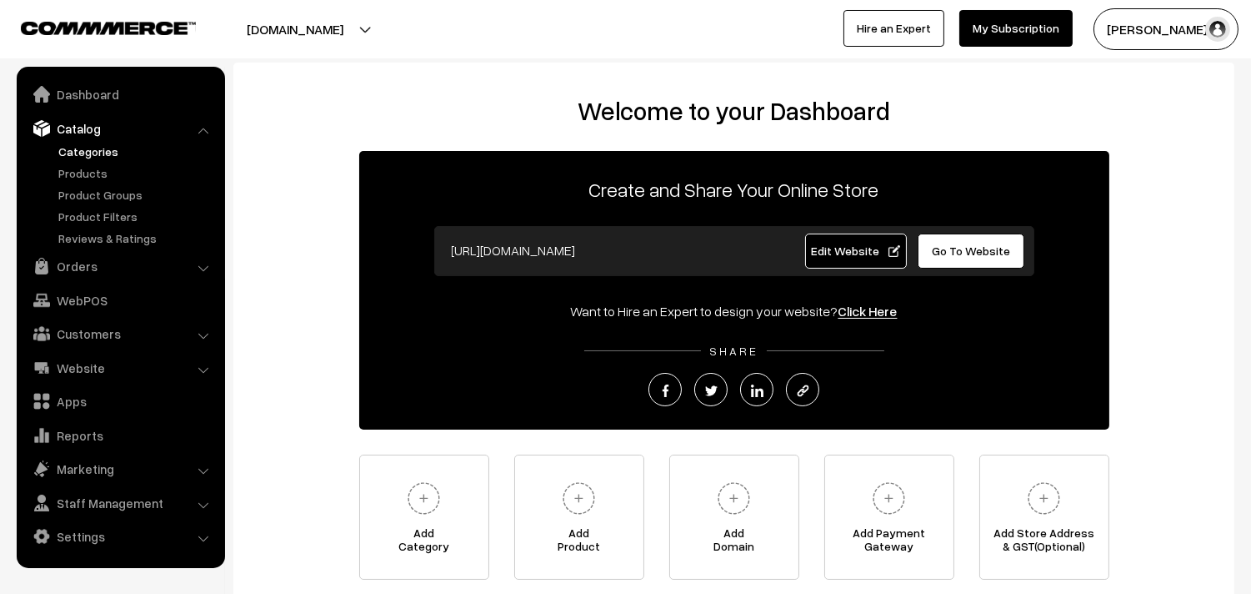
click at [98, 151] on link "Categories" at bounding box center [136, 152] width 165 height 18
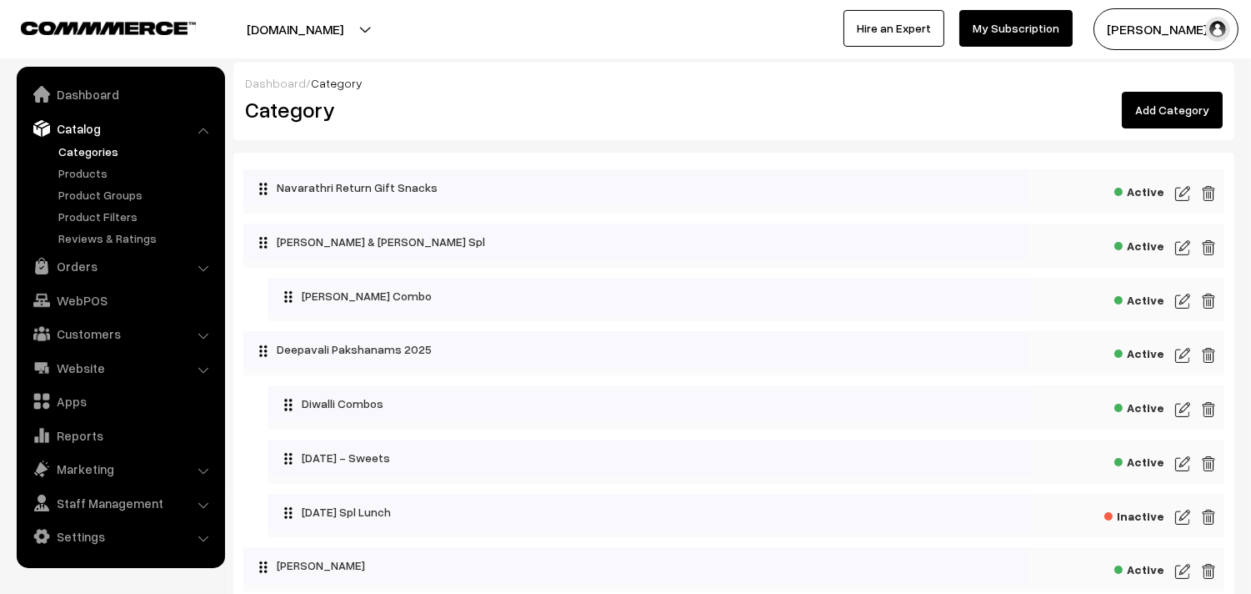
click at [83, 143] on link "Categories" at bounding box center [136, 152] width 165 height 18
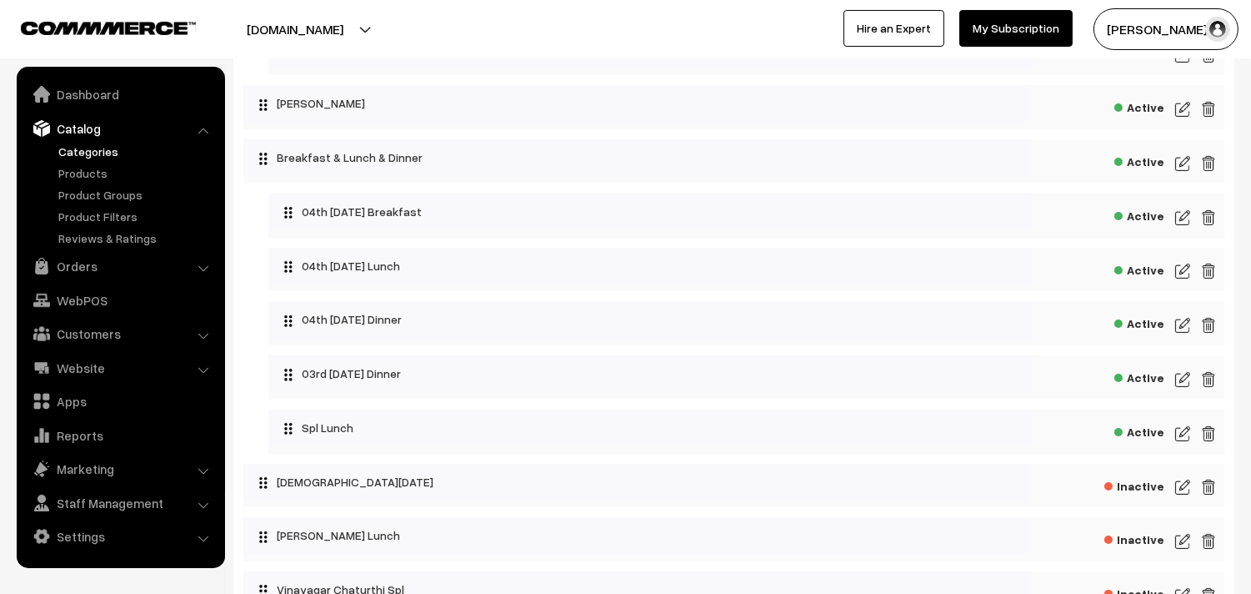
scroll to position [463, 0]
click at [1180, 221] on img at bounding box center [1183, 217] width 15 height 20
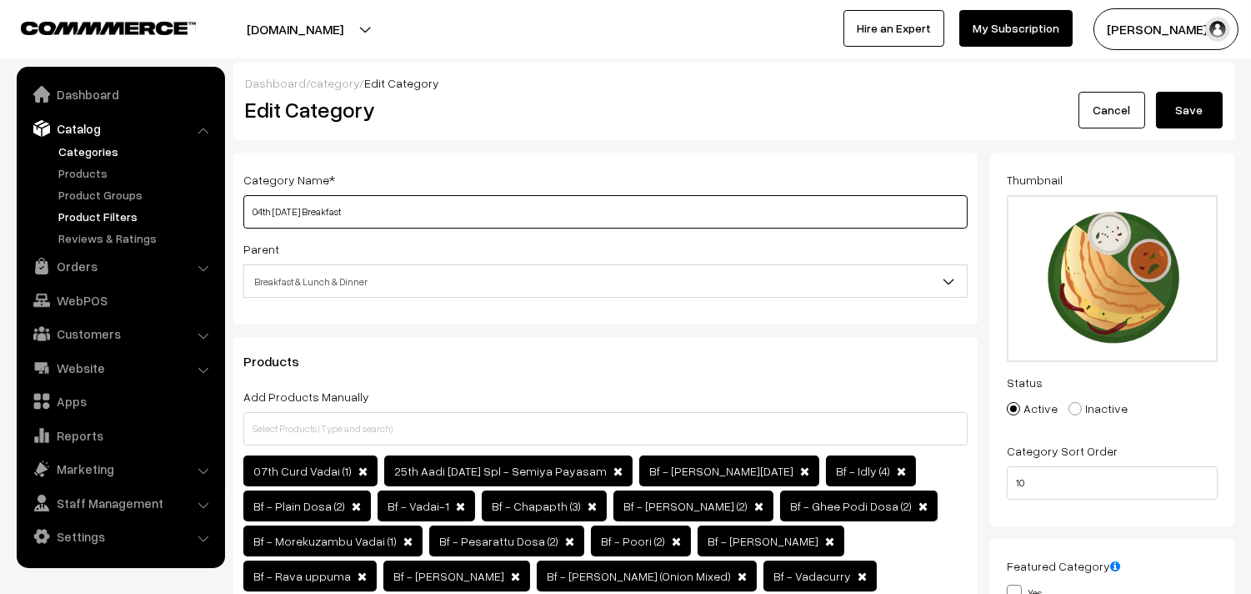
drag, startPoint x: 310, startPoint y: 209, endPoint x: 62, endPoint y: 197, distance: 248.8
type input "05th [DATE] Breakfast"
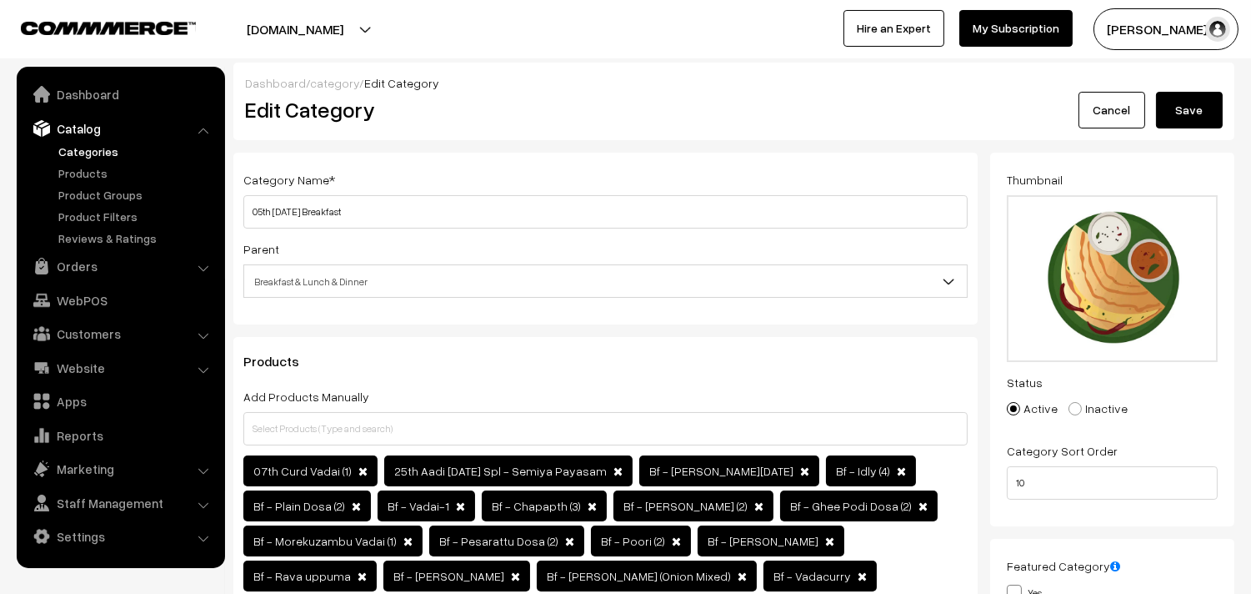
click at [1189, 108] on button "Save" at bounding box center [1189, 110] width 67 height 37
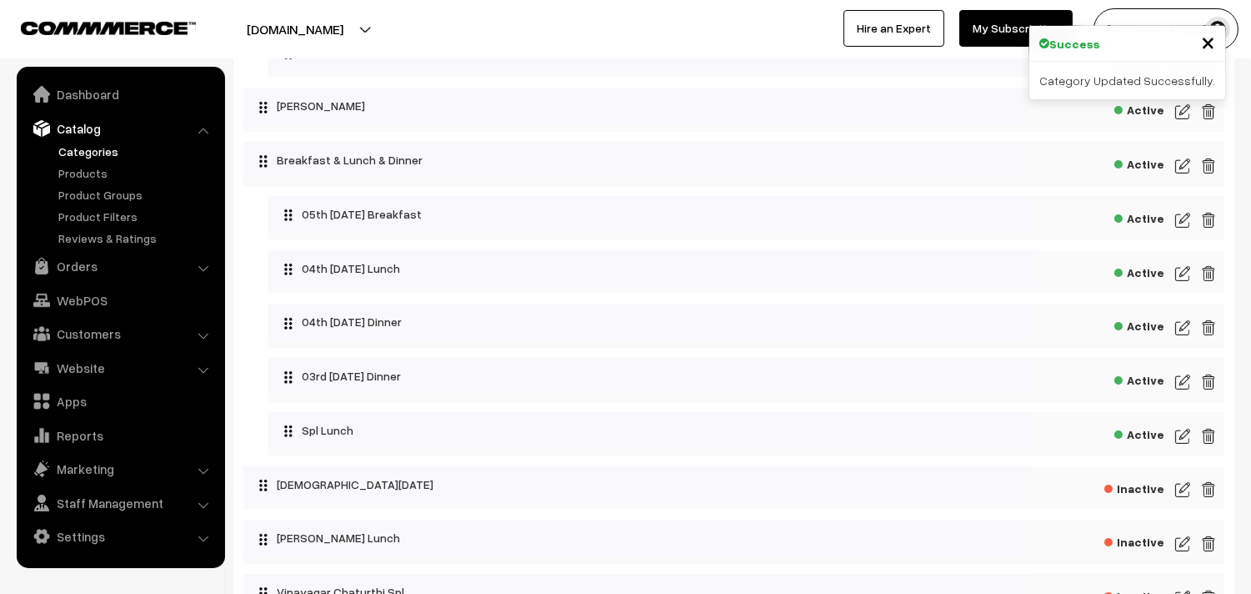
scroll to position [555, 0]
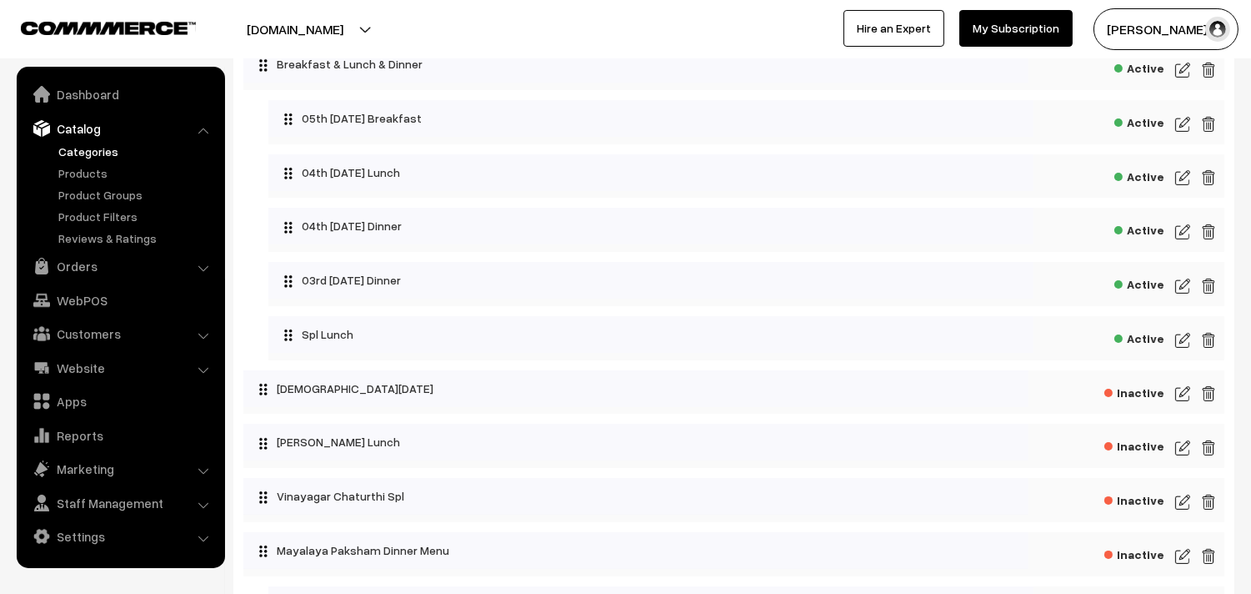
click at [1182, 184] on img at bounding box center [1183, 178] width 15 height 20
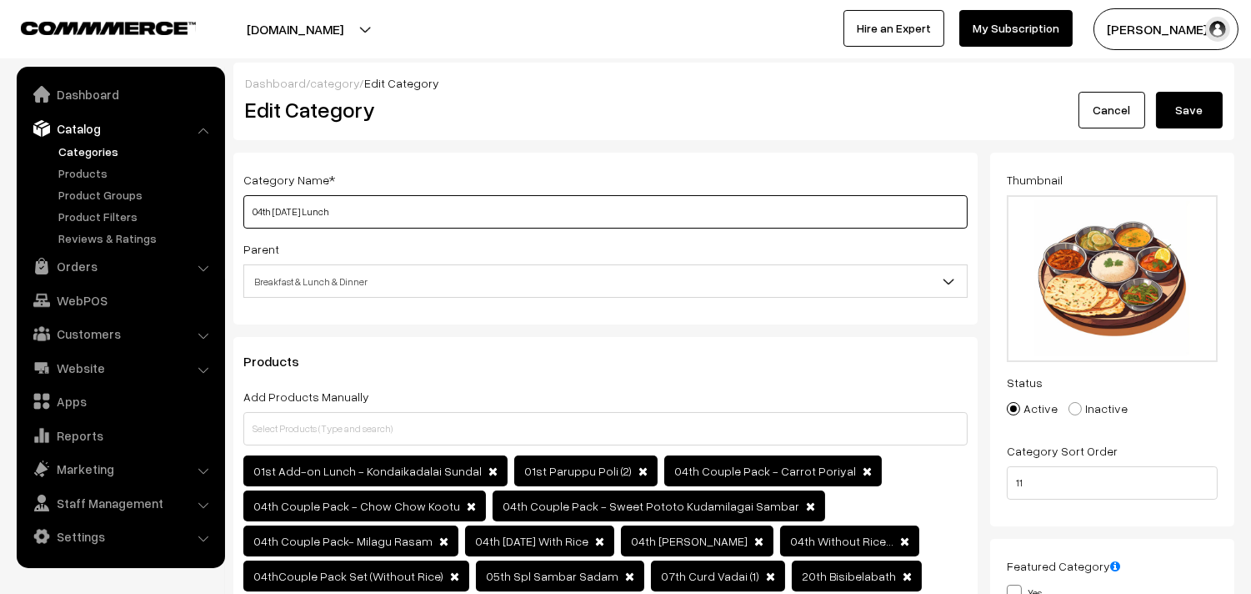
drag, startPoint x: 311, startPoint y: 213, endPoint x: 100, endPoint y: 153, distance: 219.3
type input "05th [DATE] Lunch"
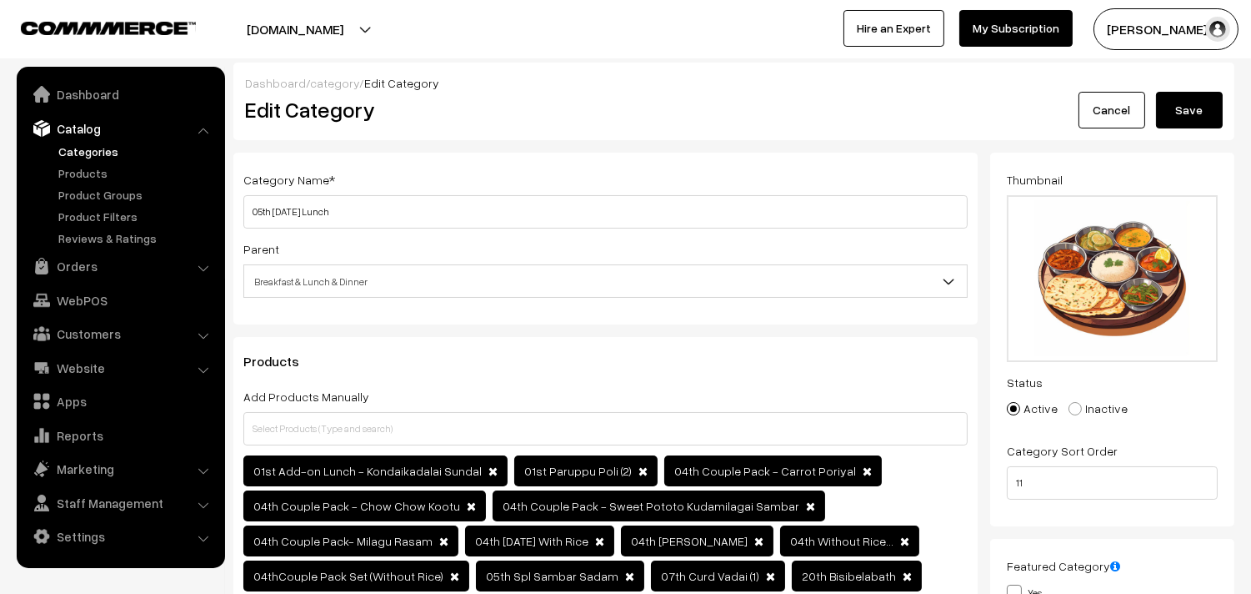
click at [1168, 103] on button "Save" at bounding box center [1189, 110] width 67 height 37
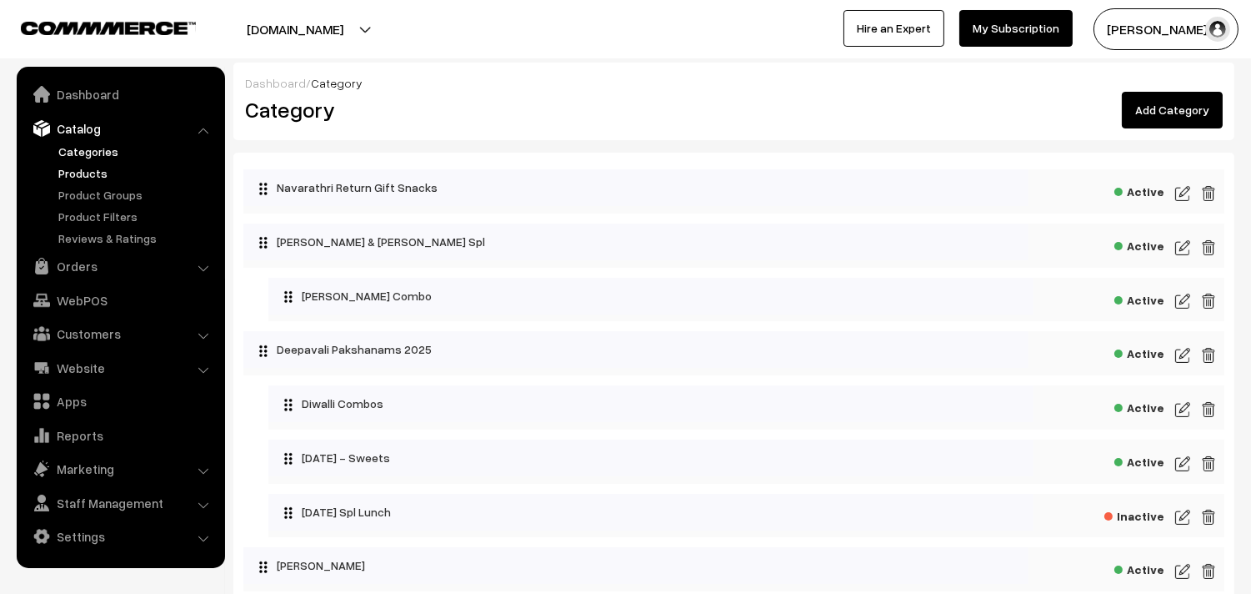
click at [81, 169] on link "Products" at bounding box center [136, 173] width 165 height 18
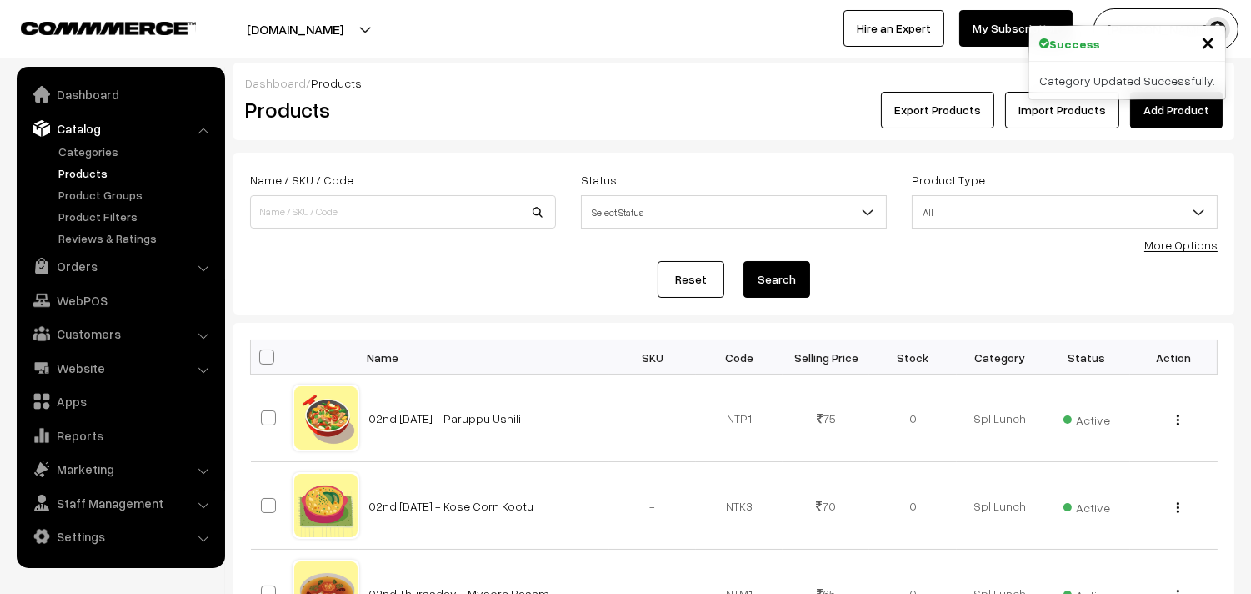
click at [1188, 252] on div "More Options" at bounding box center [1181, 245] width 73 height 18
click at [1190, 250] on link "More Options" at bounding box center [1181, 245] width 73 height 14
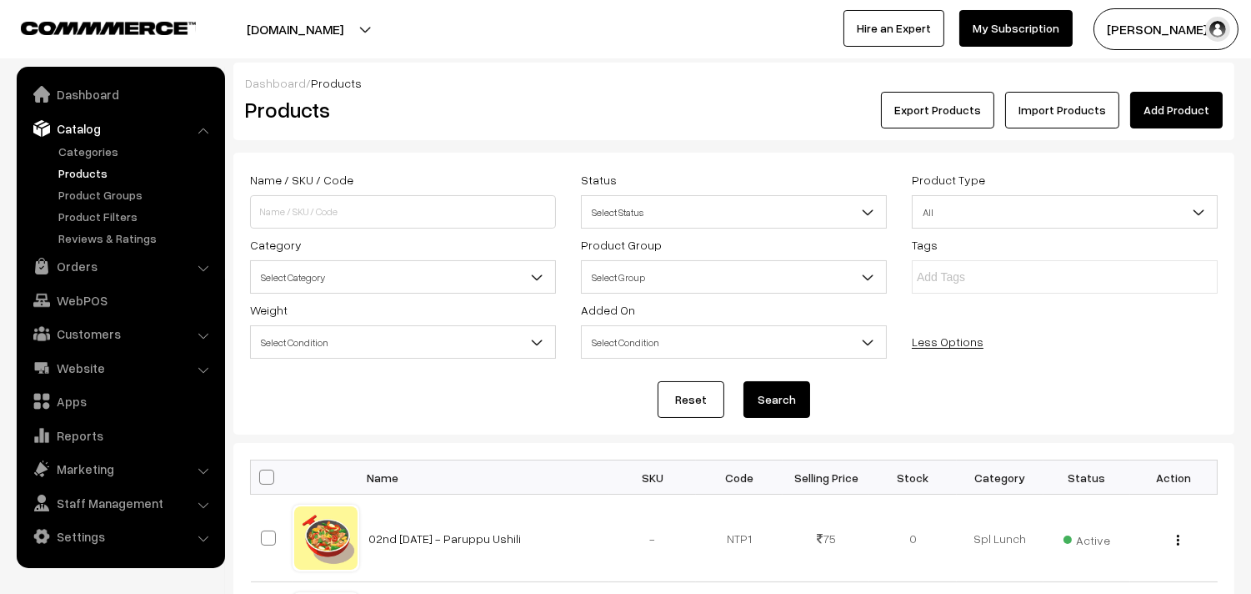
click at [369, 286] on span "Select Category" at bounding box center [403, 277] width 304 height 29
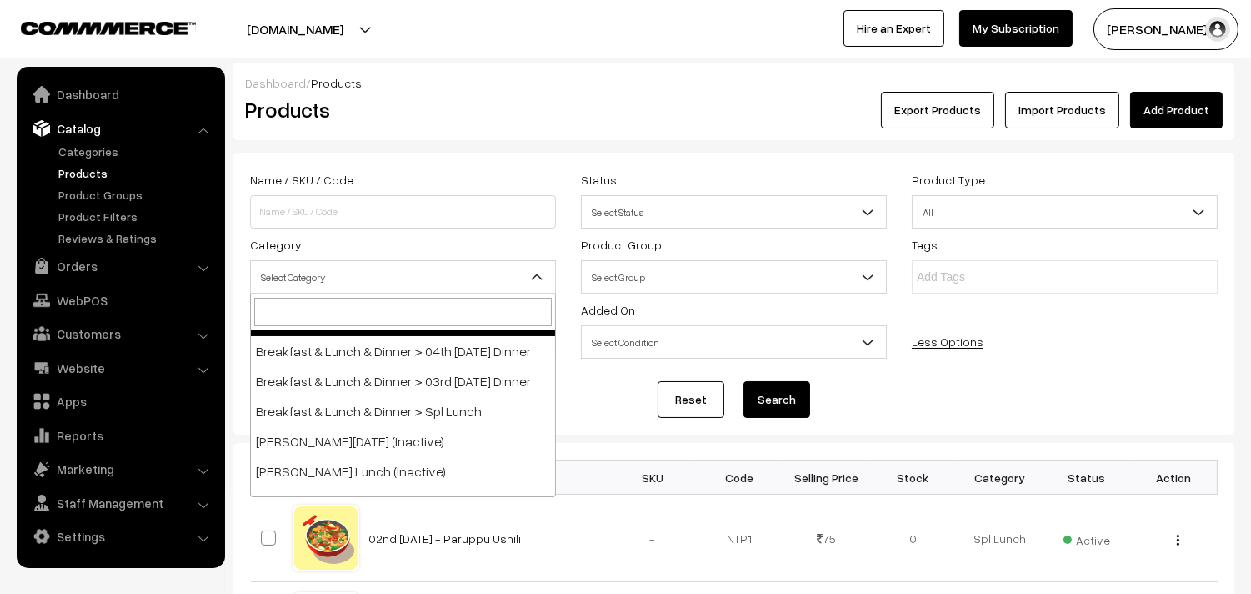
scroll to position [370, 0]
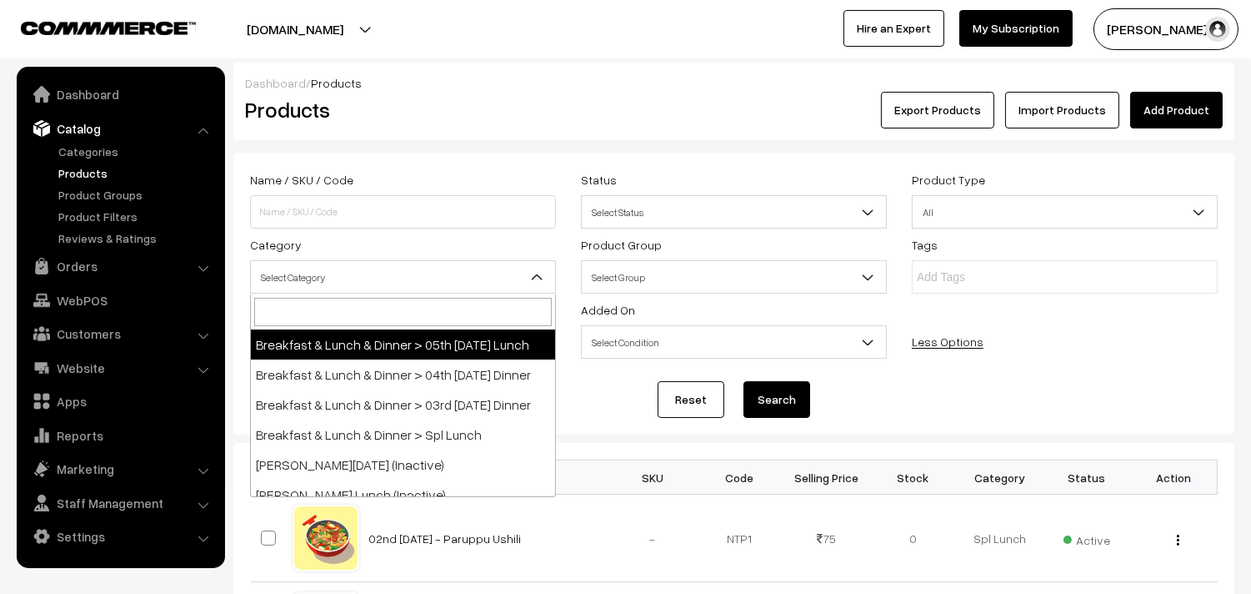
select select "95"
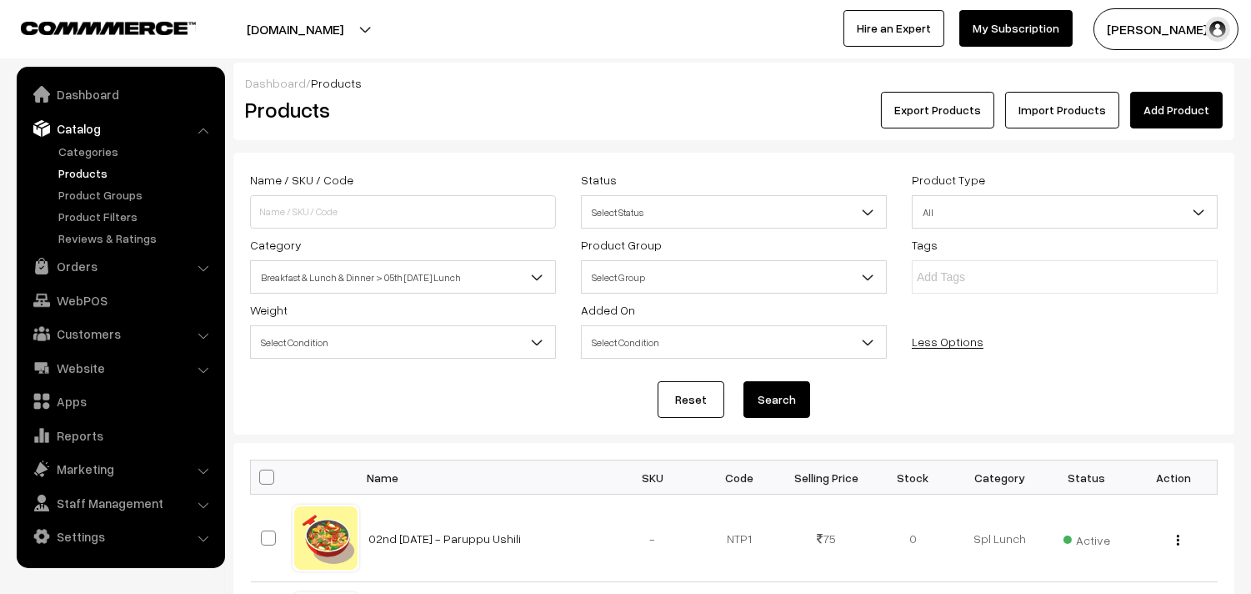
click at [745, 392] on button "Search" at bounding box center [777, 399] width 67 height 37
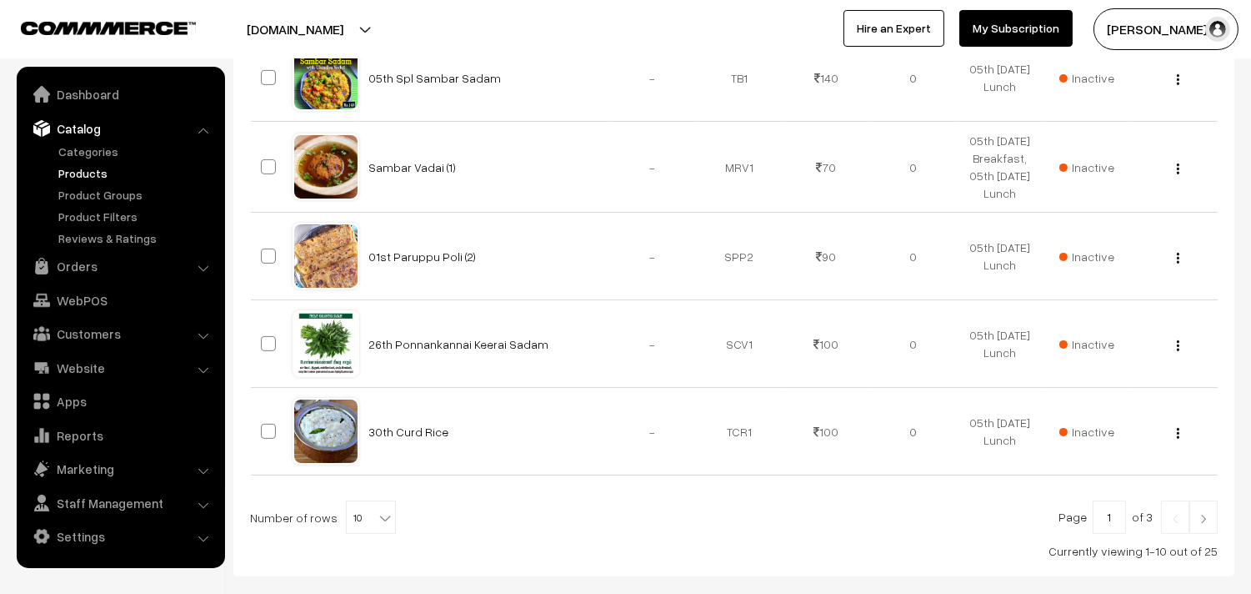
click at [363, 519] on span "10" at bounding box center [371, 517] width 48 height 33
select select "90"
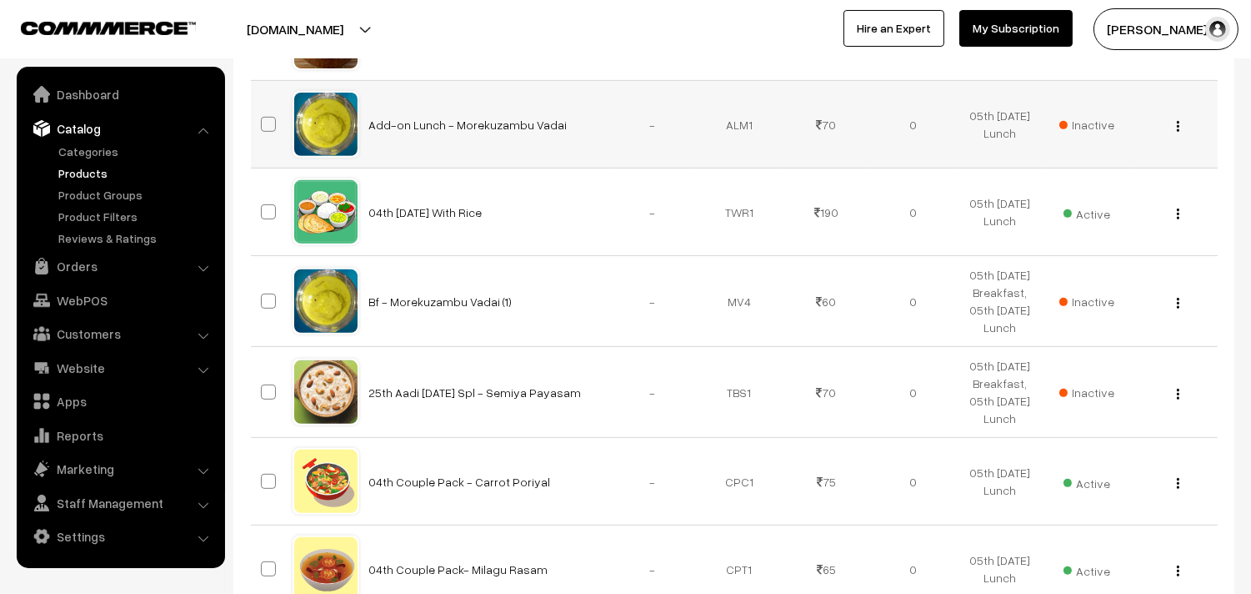
scroll to position [1297, 0]
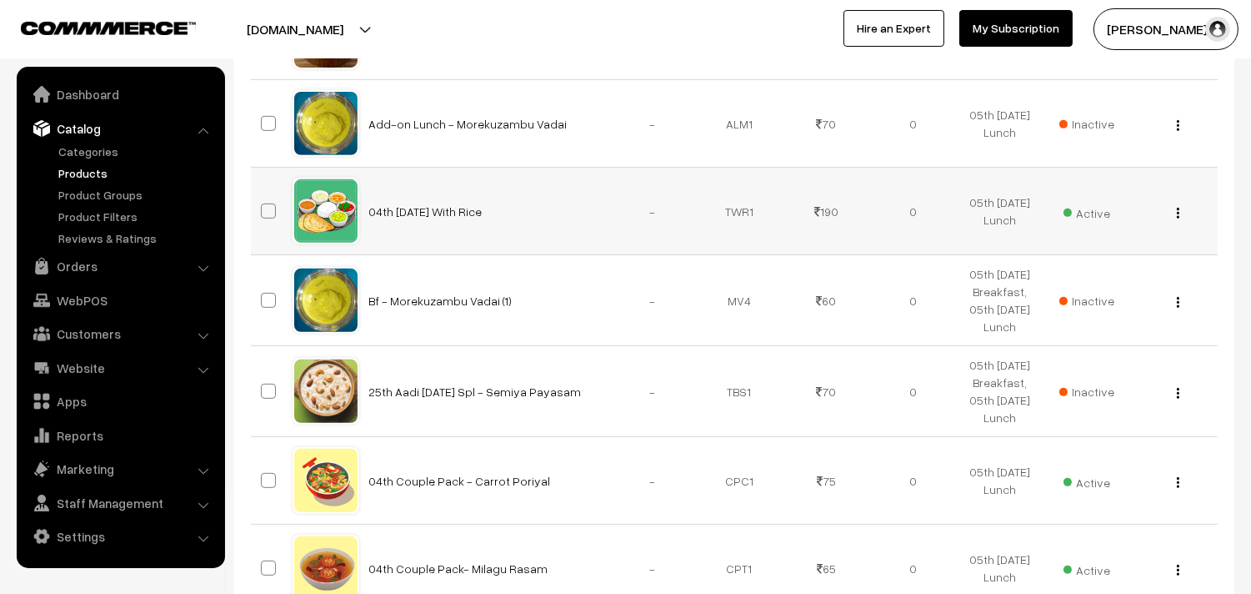
drag, startPoint x: 1179, startPoint y: 210, endPoint x: 1134, endPoint y: 238, distance: 52.8
click at [1178, 210] on img "button" at bounding box center [1178, 213] width 3 height 11
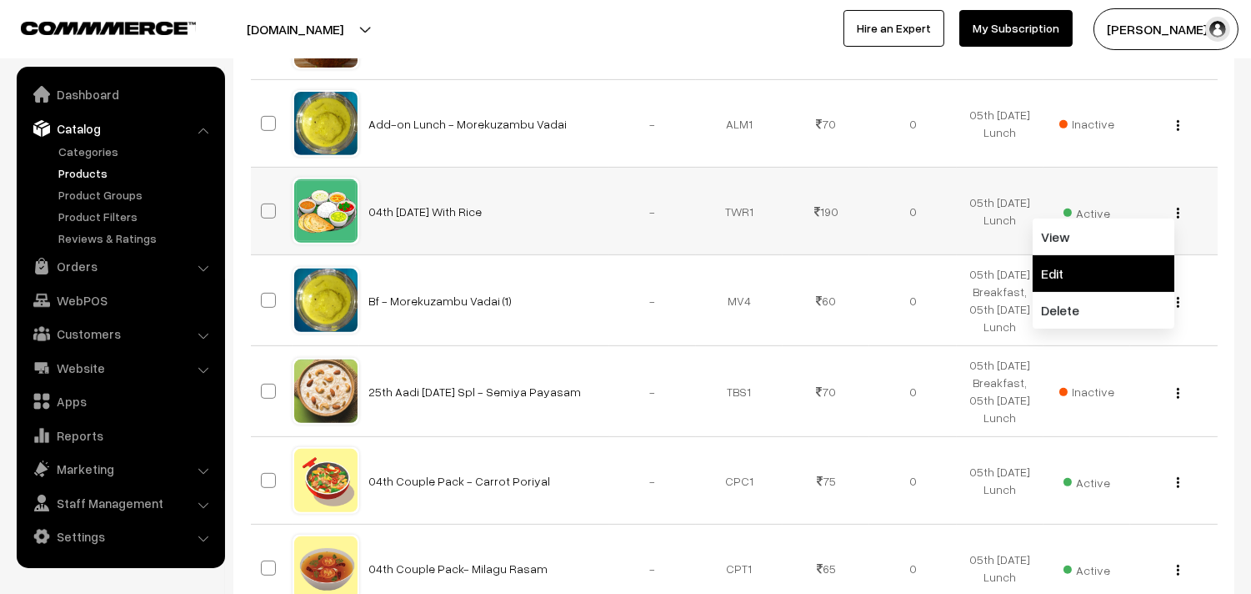
click at [1096, 265] on link "Edit" at bounding box center [1104, 273] width 142 height 37
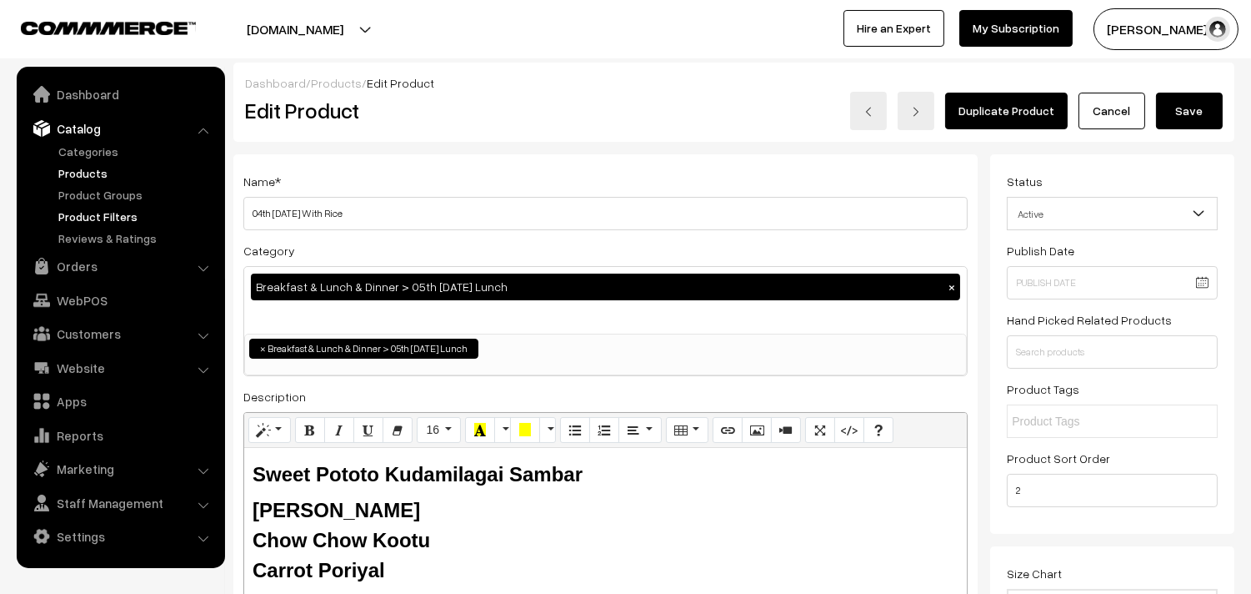
drag, startPoint x: 277, startPoint y: 211, endPoint x: 202, endPoint y: 212, distance: 75.0
click at [301, 211] on input "05th aturday With Rice" at bounding box center [605, 213] width 725 height 33
click at [304, 212] on input "05th aturday With Rice" at bounding box center [605, 213] width 725 height 33
type input "05th [DATE] With Rice"
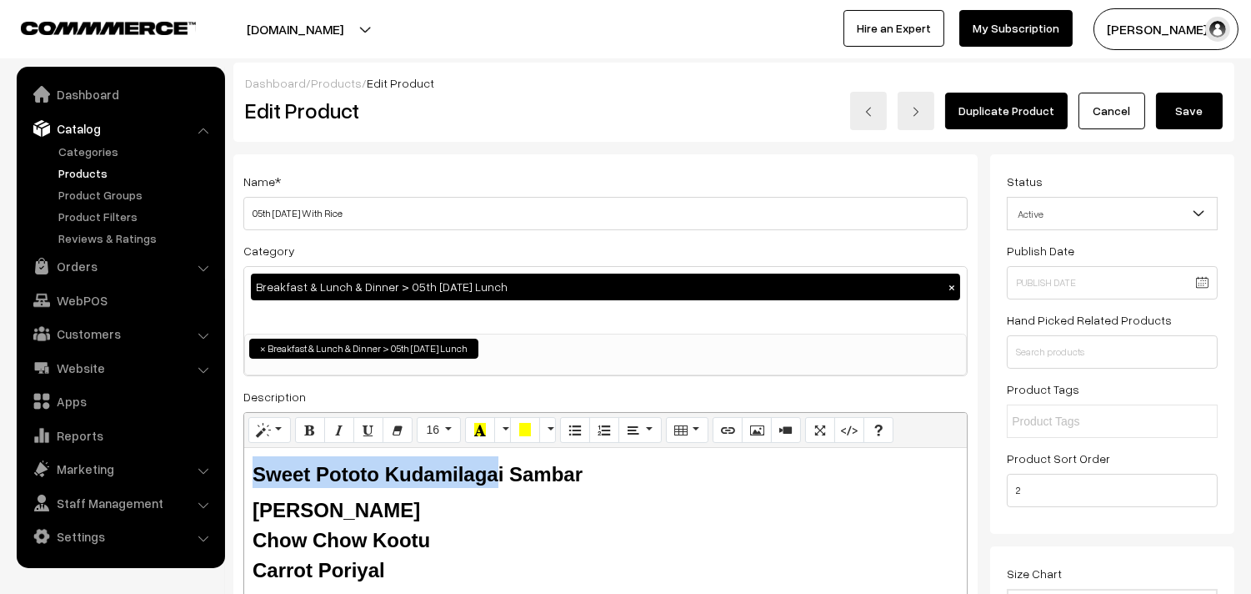
drag, startPoint x: 498, startPoint y: 469, endPoint x: 227, endPoint y: 436, distance: 272.9
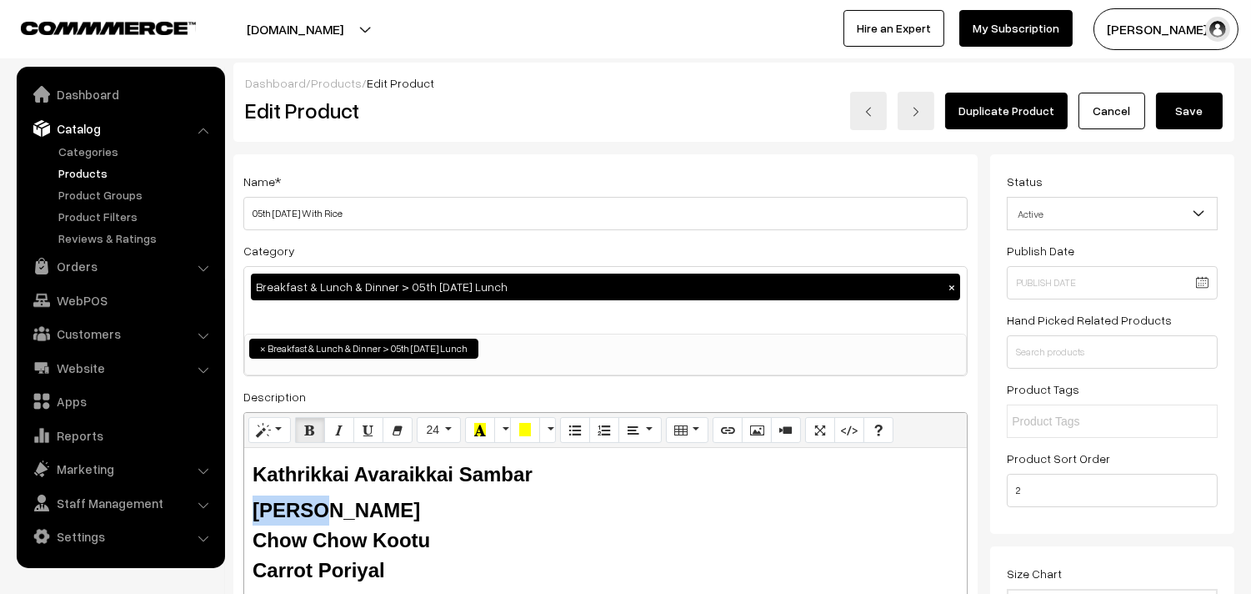
drag, startPoint x: 317, startPoint y: 498, endPoint x: 246, endPoint y: 498, distance: 70.9
click at [246, 498] on div "Kathrikkai Avaraikkai Sambar Milagu Rasam Chow Chow Kootu Carrot Poriyal Rice B…" at bounding box center [605, 552] width 723 height 208
drag, startPoint x: 353, startPoint y: 538, endPoint x: 255, endPoint y: 542, distance: 97.6
click at [255, 542] on b "Chow Chow Kootu" at bounding box center [342, 540] width 178 height 23
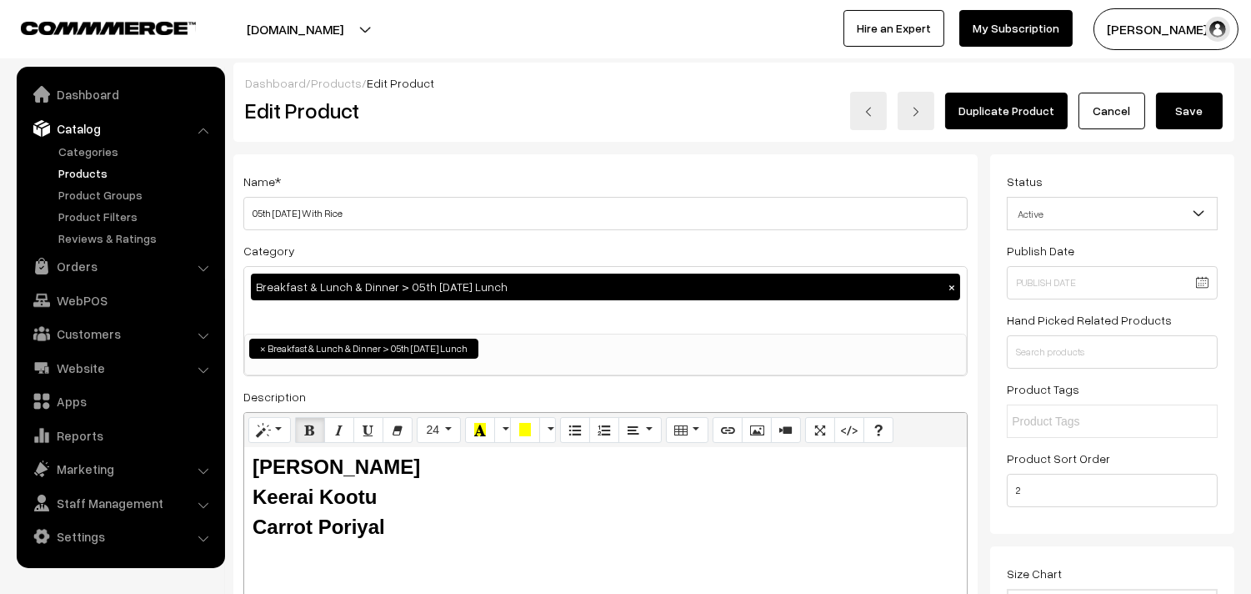
scroll to position [67, 0]
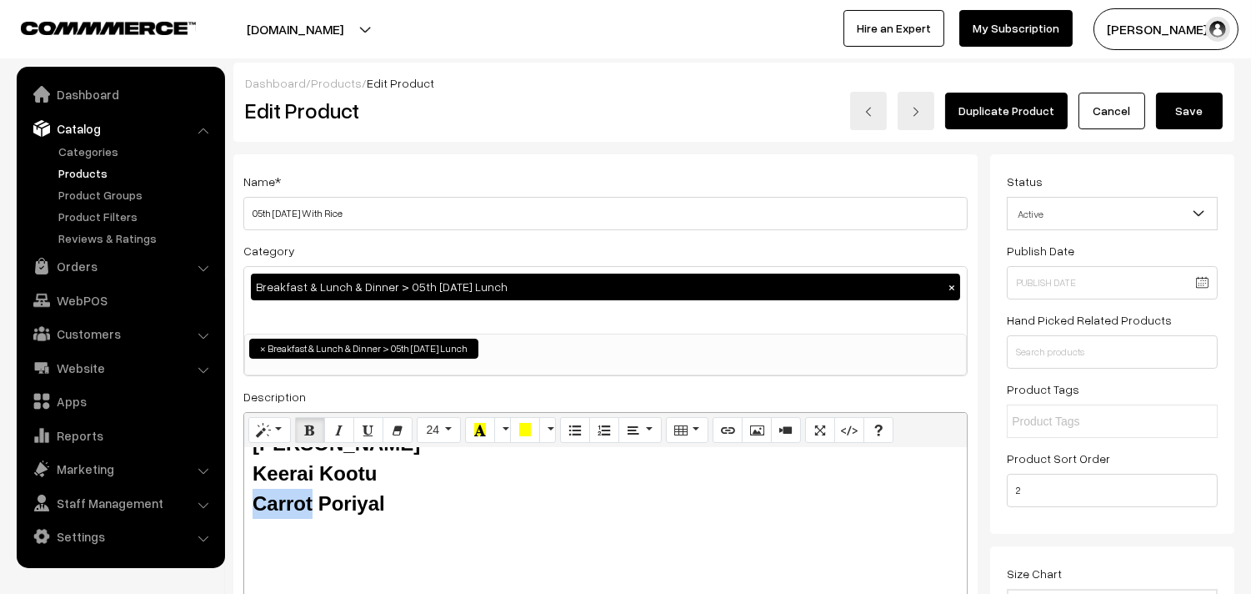
drag, startPoint x: 310, startPoint y: 500, endPoint x: 242, endPoint y: 499, distance: 68.4
click at [242, 499] on div "Name * 05th Sunday With Rice Category Breakfast & Lunch & Dinner > 05th Sunday …" at bounding box center [605, 423] width 745 height 539
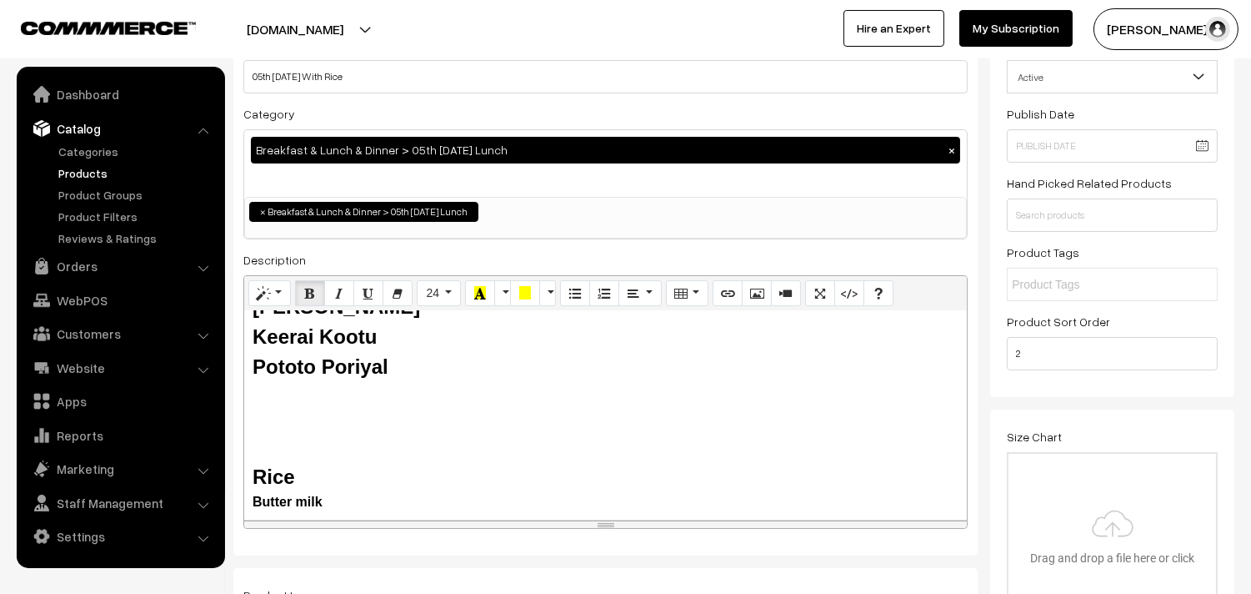
scroll to position [278, 0]
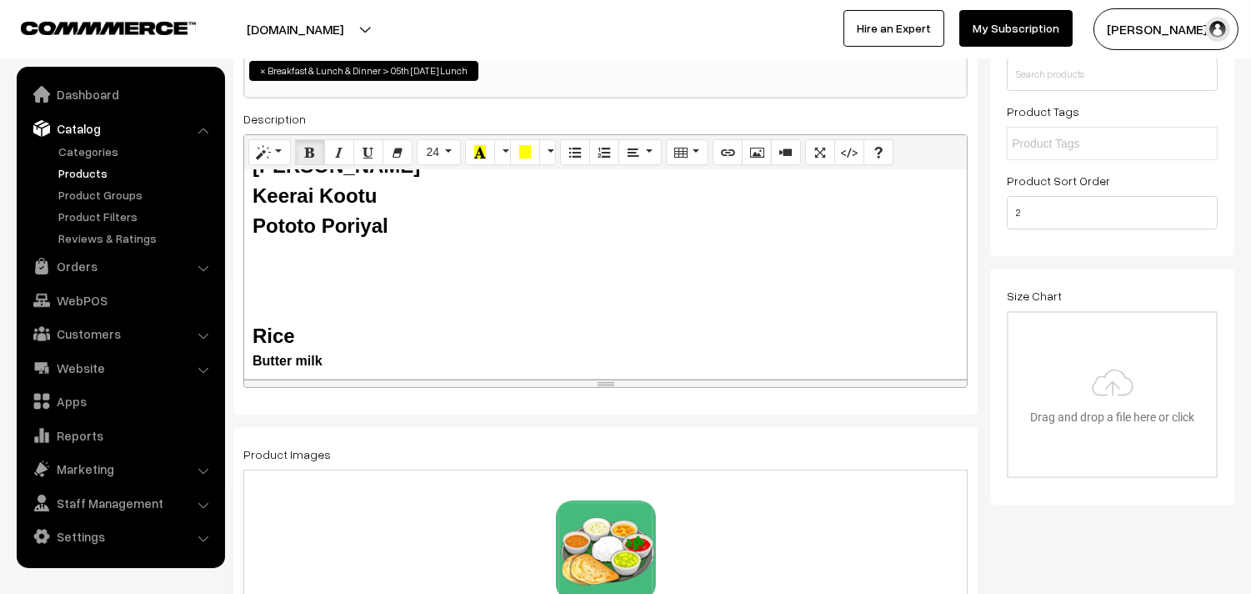
click at [319, 258] on div at bounding box center [606, 256] width 706 height 30
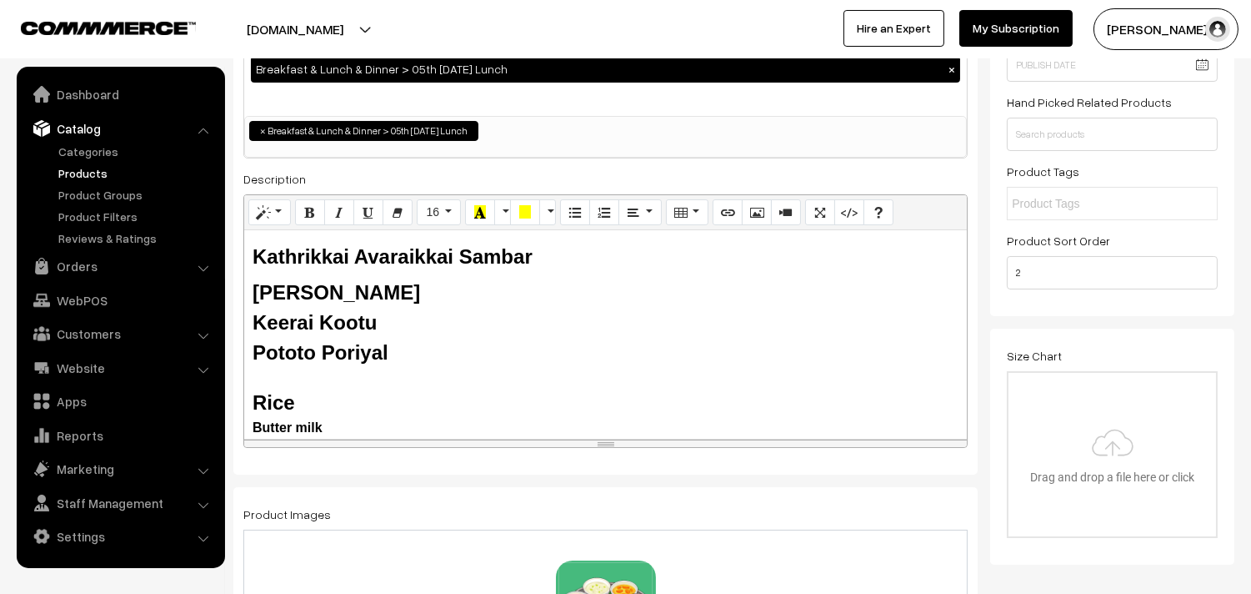
scroll to position [185, 0]
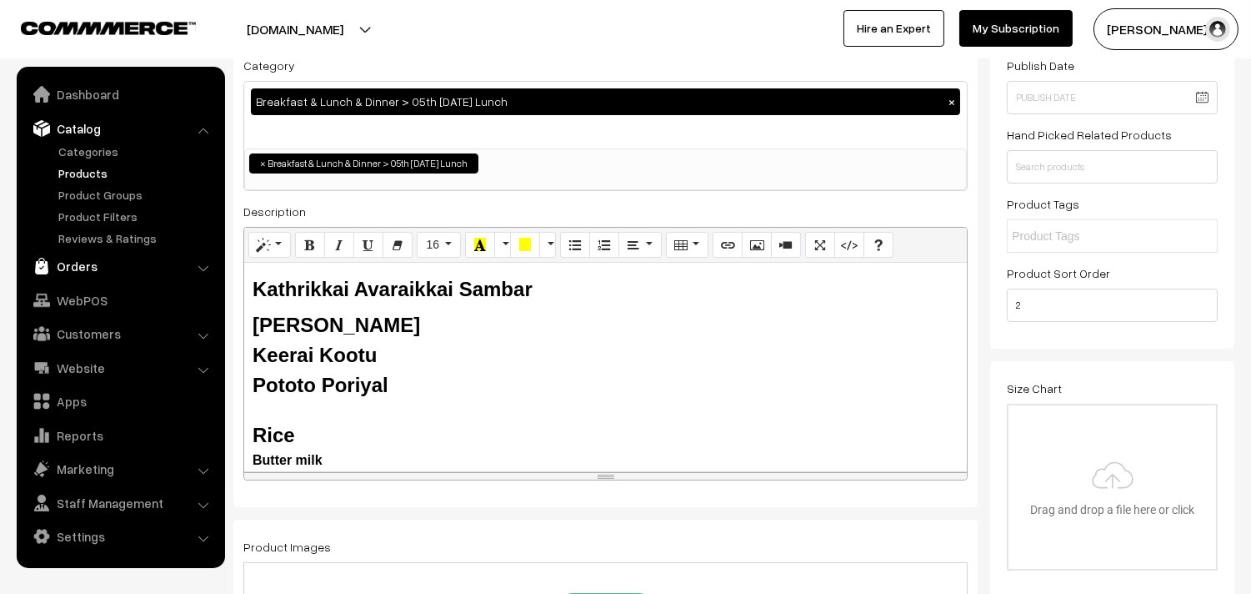
copy div "Kathrikkai Avaraikkai Sambar Kalyana Rasam Keerai Kootu Pototo Poriyal"
drag, startPoint x: 392, startPoint y: 369, endPoint x: 98, endPoint y: 192, distance: 343.3
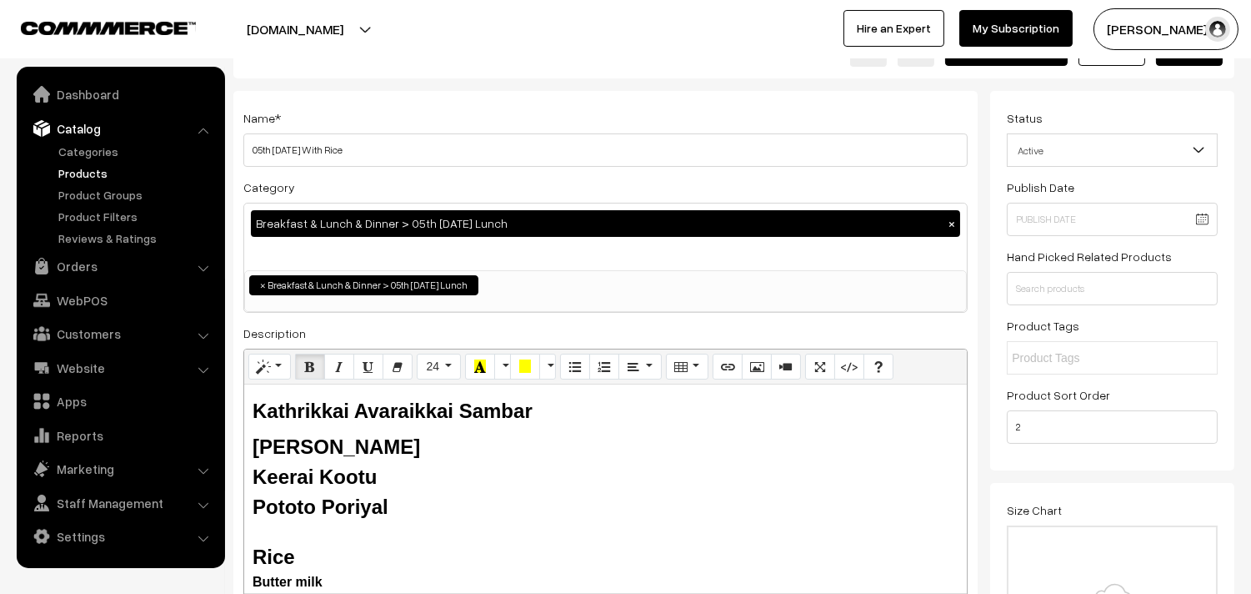
scroll to position [0, 0]
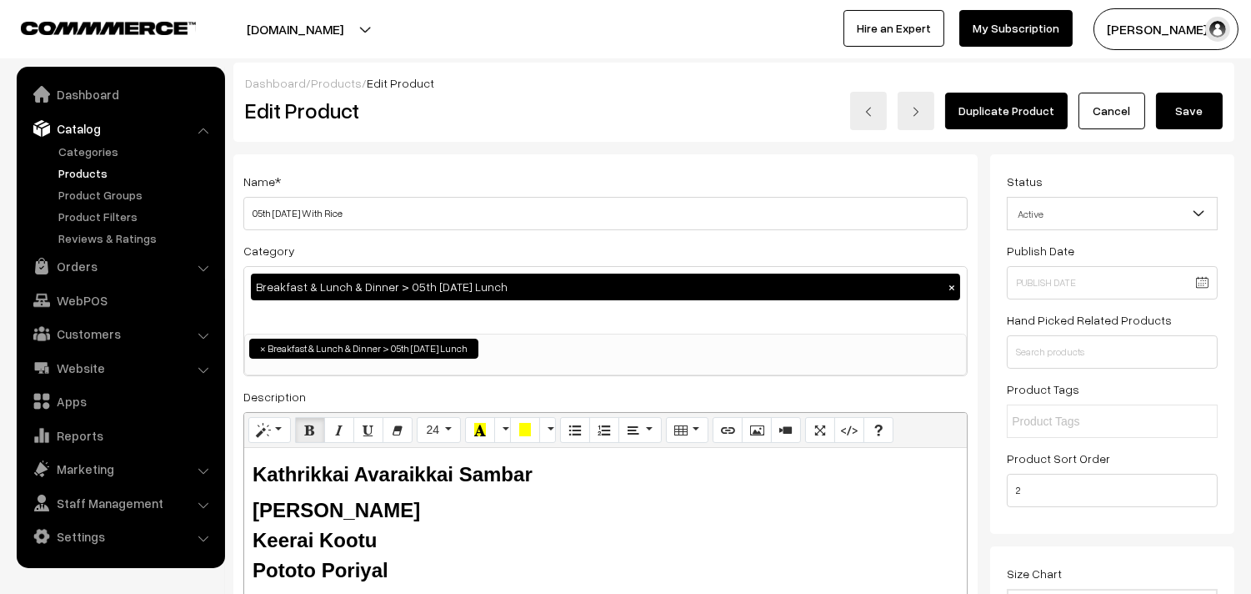
click at [1190, 112] on button "Save" at bounding box center [1189, 111] width 67 height 37
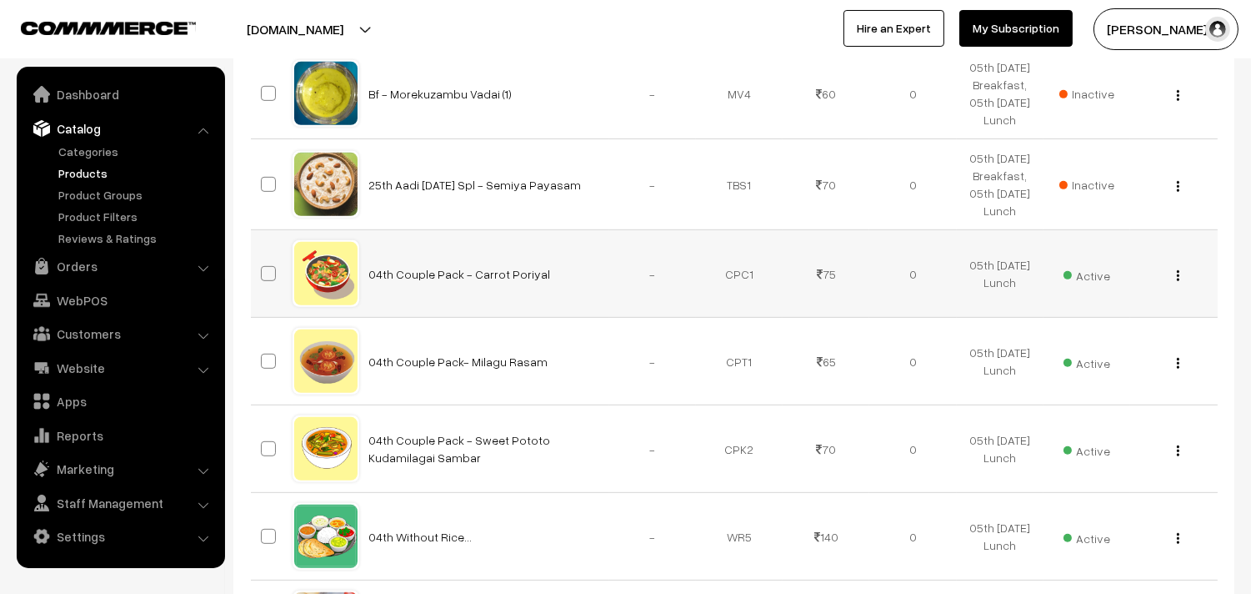
scroll to position [1482, 0]
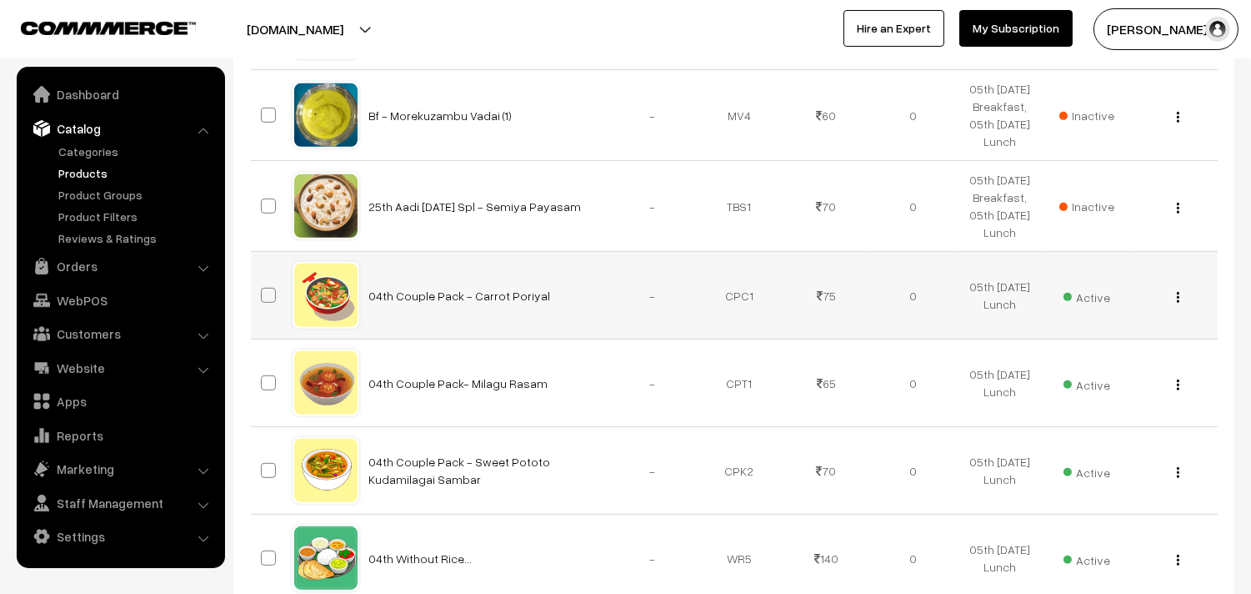
click at [1174, 298] on div "View Edit Delete" at bounding box center [1174, 296] width 67 height 18
click at [1178, 290] on button "button" at bounding box center [1178, 296] width 4 height 13
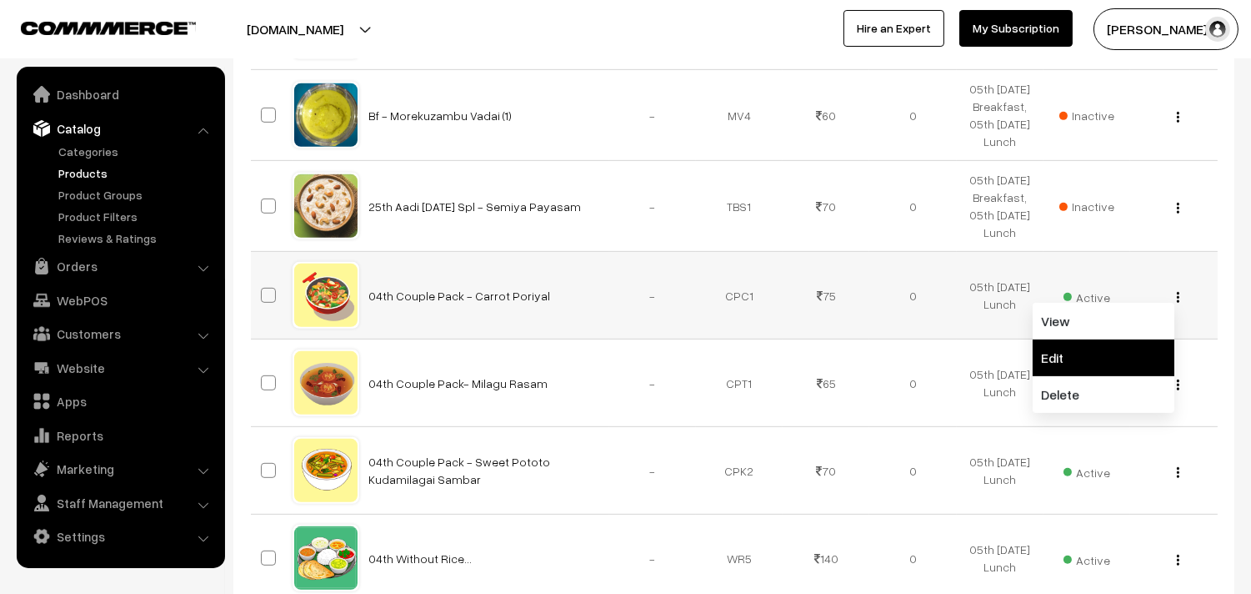
click at [1059, 347] on link "Edit" at bounding box center [1104, 357] width 142 height 37
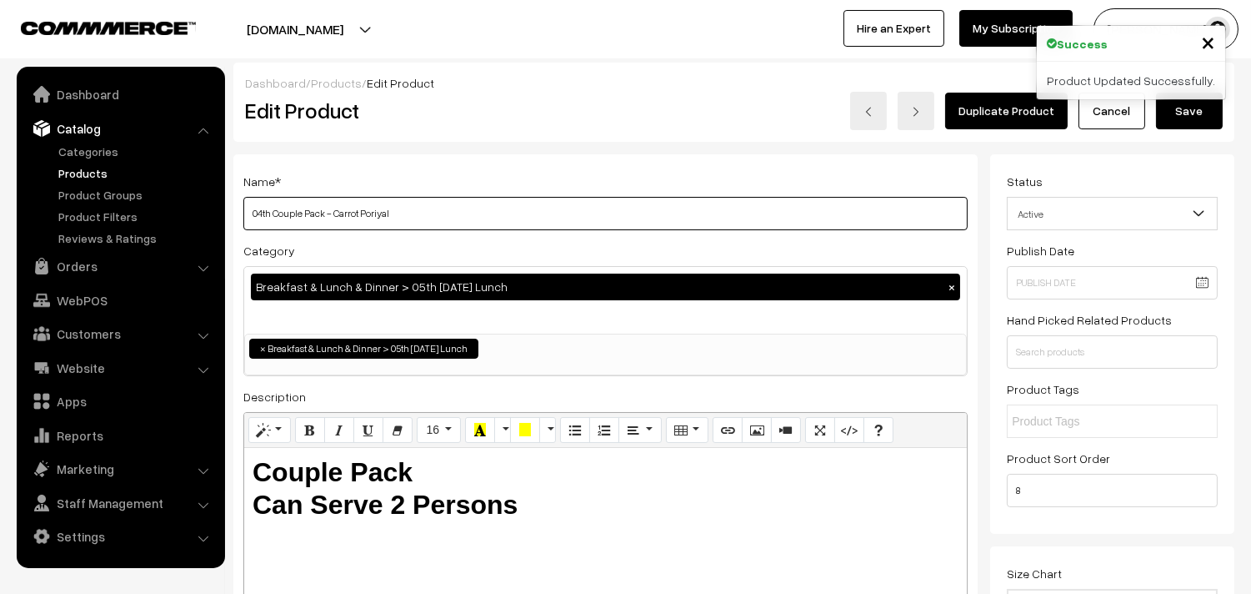
click at [580, 225] on input "04th Couple Pack - Carrot Poriyal" at bounding box center [605, 213] width 725 height 33
drag, startPoint x: 273, startPoint y: 213, endPoint x: 208, endPoint y: 213, distance: 65.0
click at [332, 209] on input "05th Couple Pack - Carrot Poriyal" at bounding box center [605, 213] width 725 height 33
drag, startPoint x: 451, startPoint y: 218, endPoint x: 614, endPoint y: 243, distance: 164.5
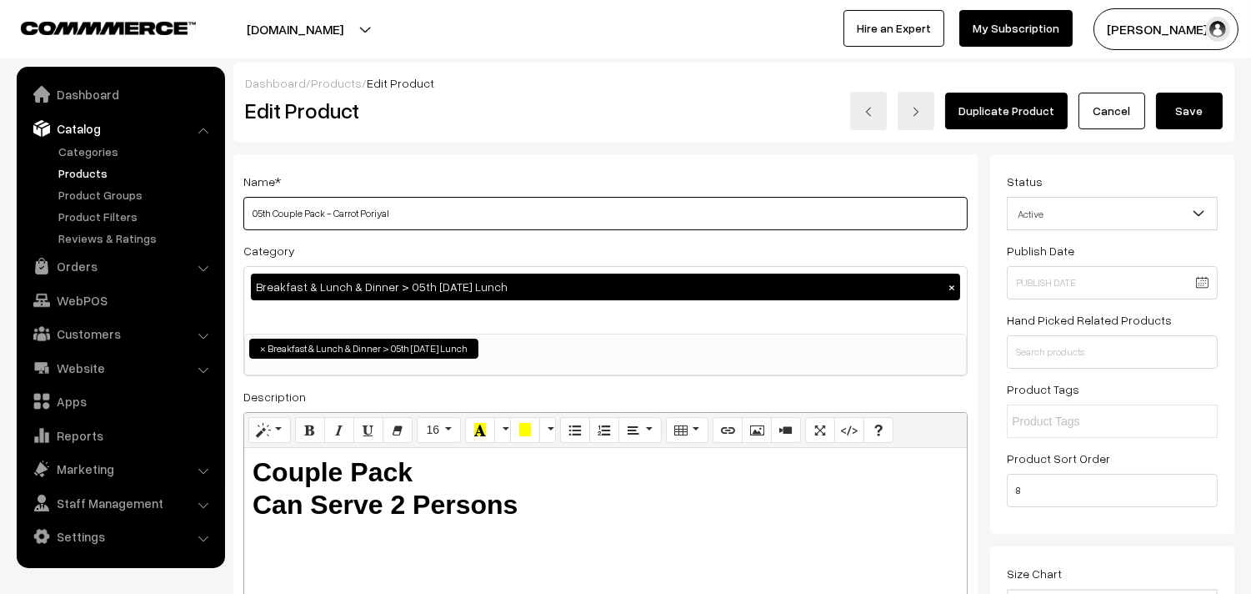
click at [614, 243] on div "Name * 05th Couple Pack - Carrot Poriyal Category Breakfast & Lunch & Dinner > …" at bounding box center [605, 423] width 745 height 539
type input "05th Couple Pack - Pototo Poriyal"
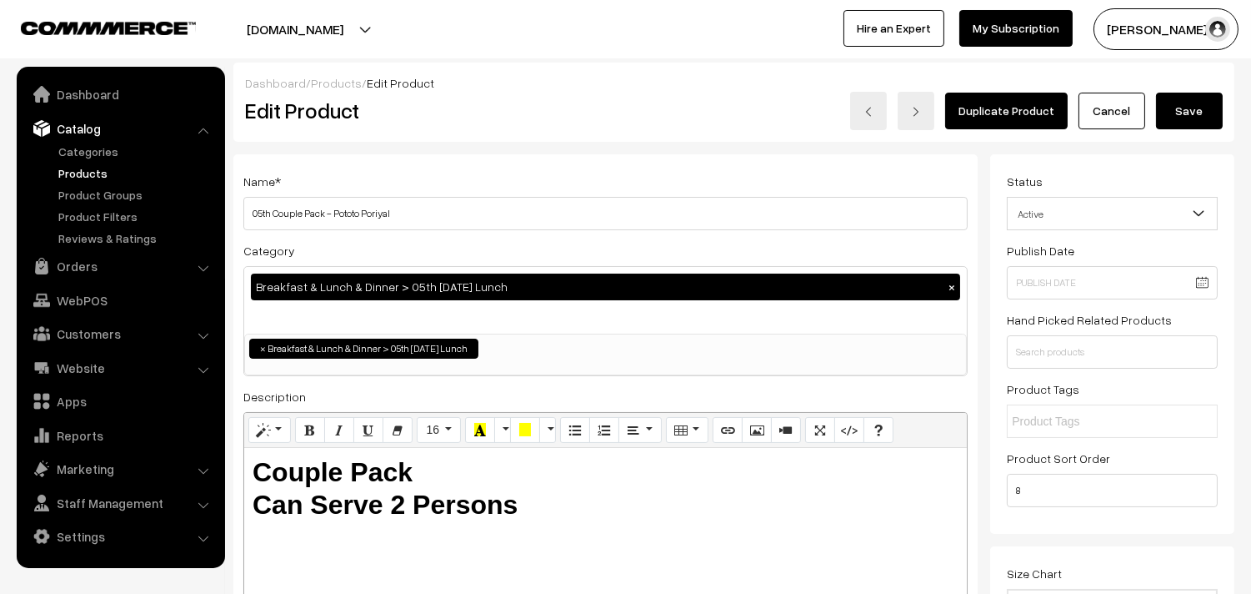
click at [1189, 105] on button "Save" at bounding box center [1189, 111] width 67 height 37
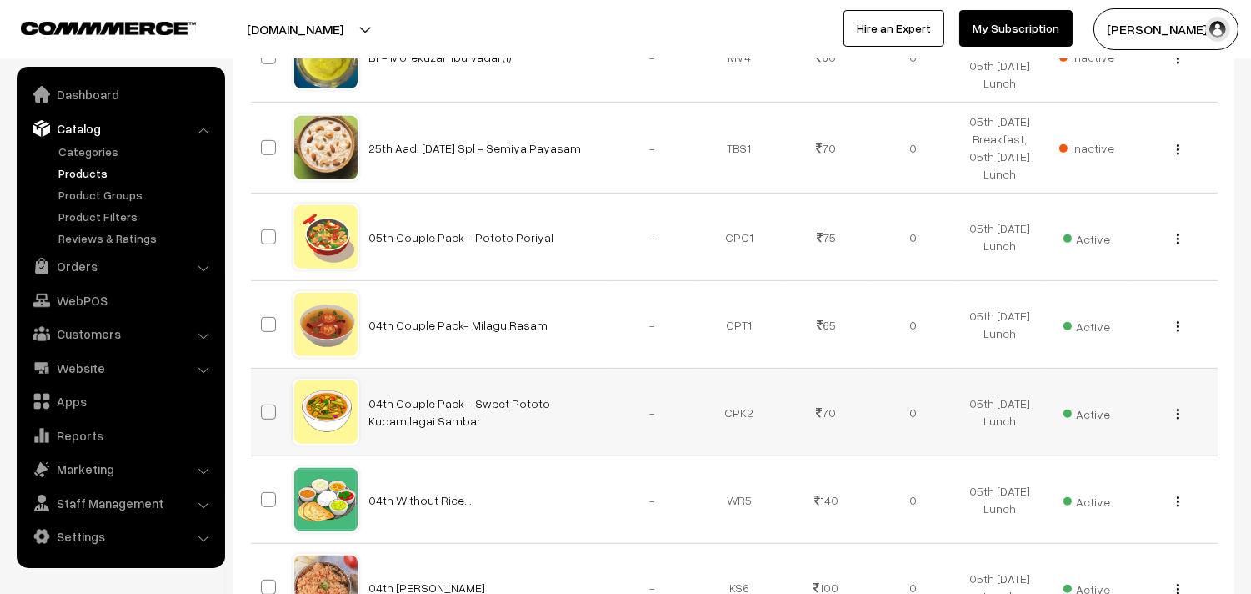
scroll to position [1574, 0]
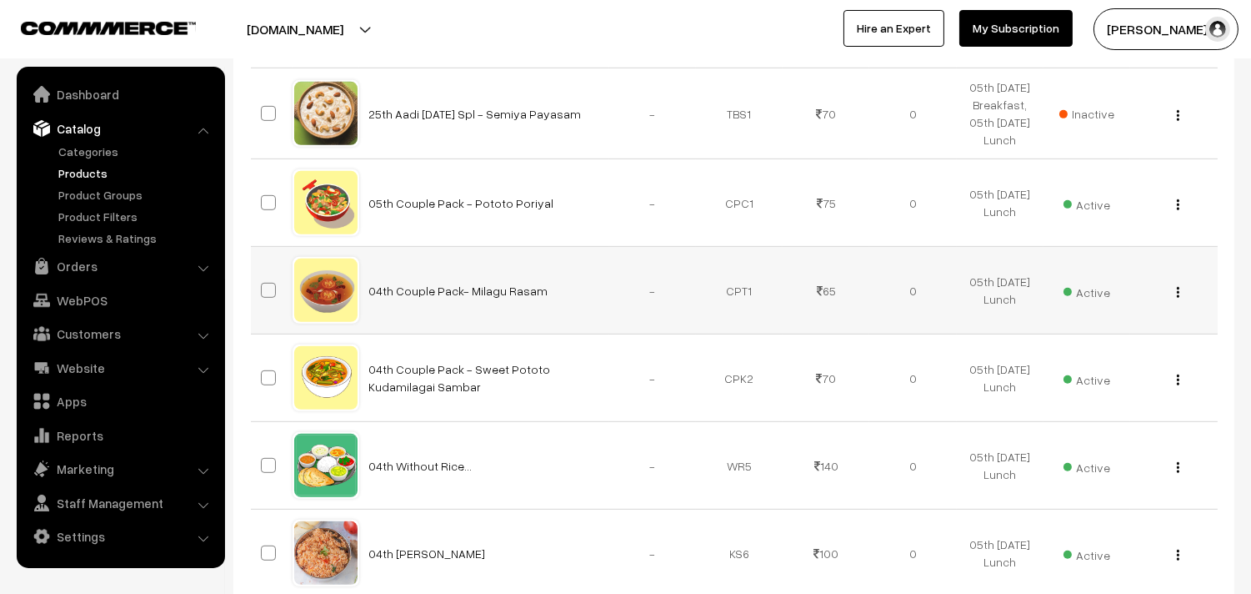
click at [1177, 294] on img "button" at bounding box center [1178, 292] width 3 height 11
click at [1103, 350] on link "Edit" at bounding box center [1104, 352] width 142 height 37
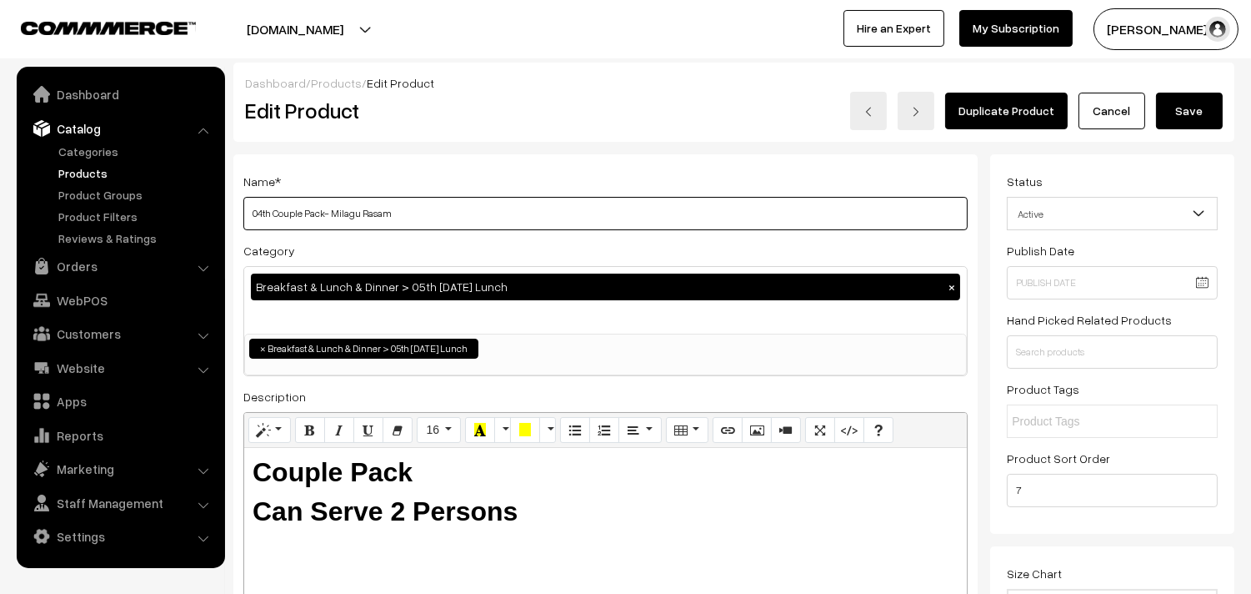
drag, startPoint x: 239, startPoint y: 217, endPoint x: 219, endPoint y: 217, distance: 20.0
drag, startPoint x: 335, startPoint y: 209, endPoint x: 562, endPoint y: 120, distance: 243.7
click at [652, 236] on div "Name * 05th Couple Pack- Milagu Rasam Category Breakfast & Lunch & Dinner > 05t…" at bounding box center [605, 423] width 745 height 539
click at [353, 208] on input "05th Couple Pack- Milagu Rasam" at bounding box center [605, 213] width 725 height 33
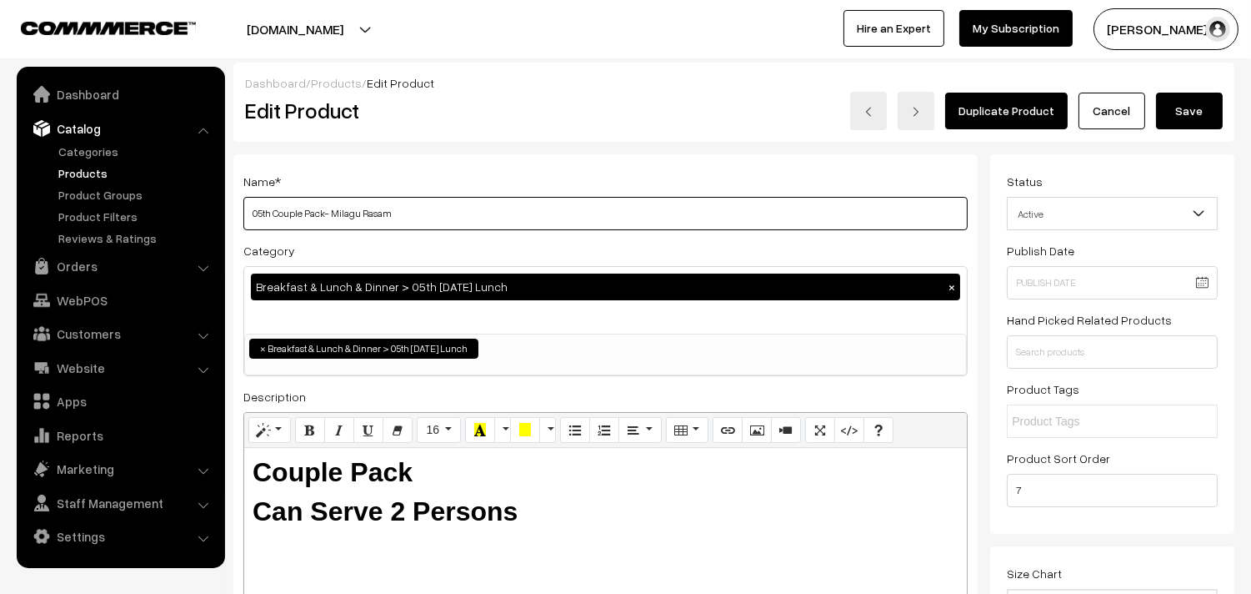
drag, startPoint x: 361, startPoint y: 213, endPoint x: 335, endPoint y: 198, distance: 29.9
click at [335, 214] on input "05th Couple Pack- Milagu Rasam" at bounding box center [605, 213] width 725 height 33
type input "05th Couple Pack- Tomato Rasam"
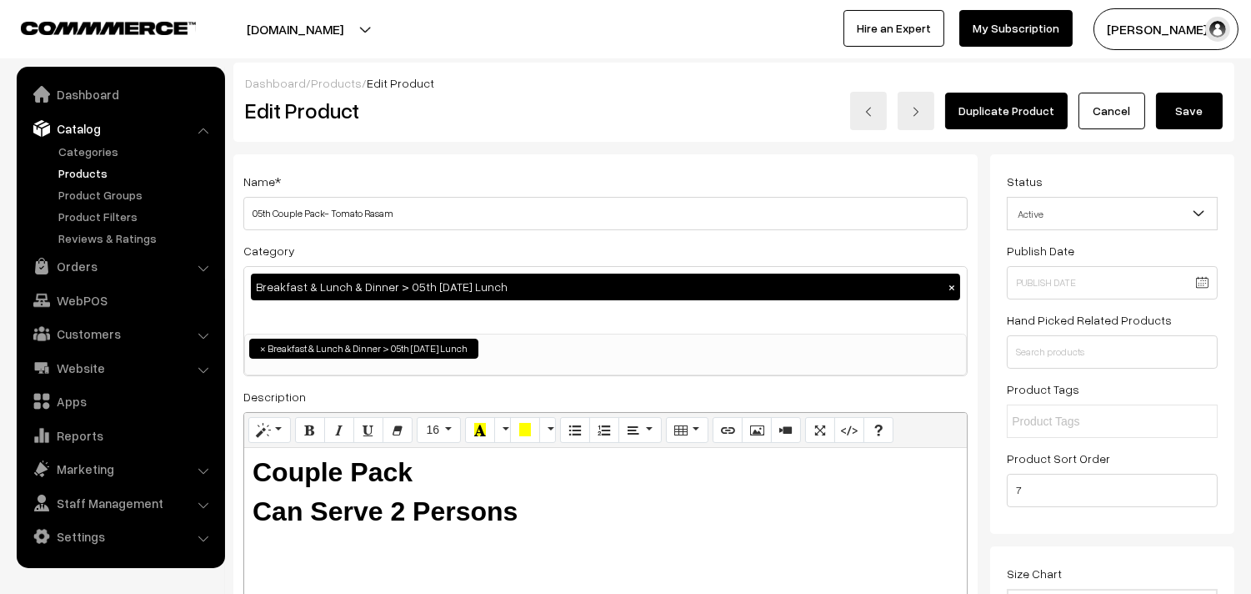
click at [1189, 104] on button "Save" at bounding box center [1189, 111] width 67 height 37
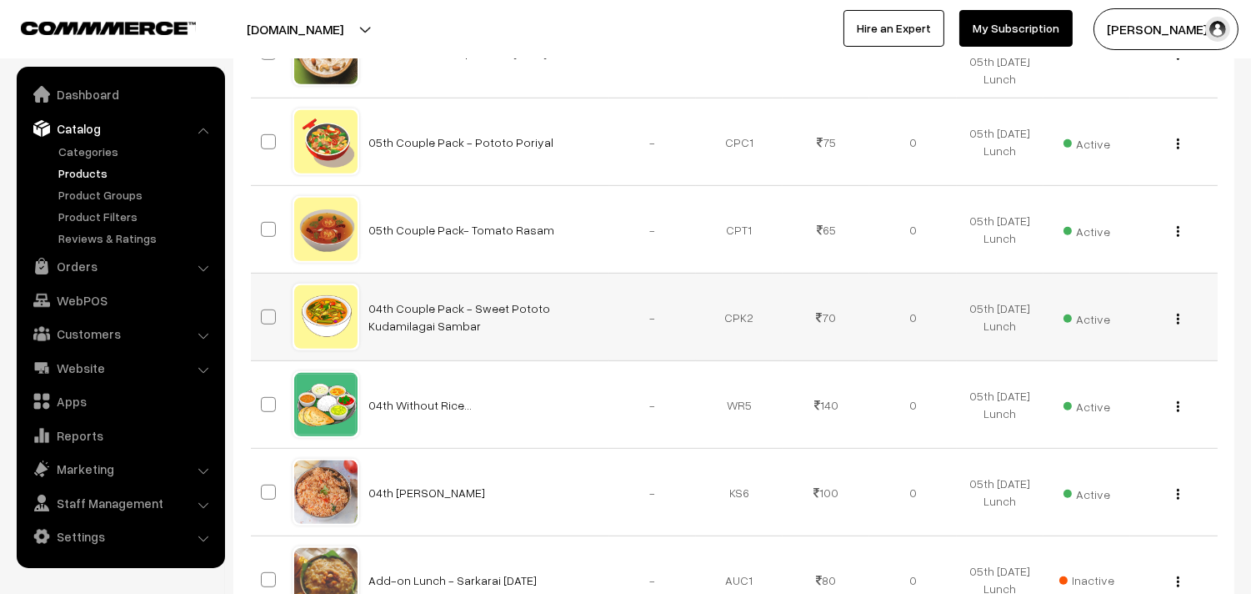
scroll to position [1668, 0]
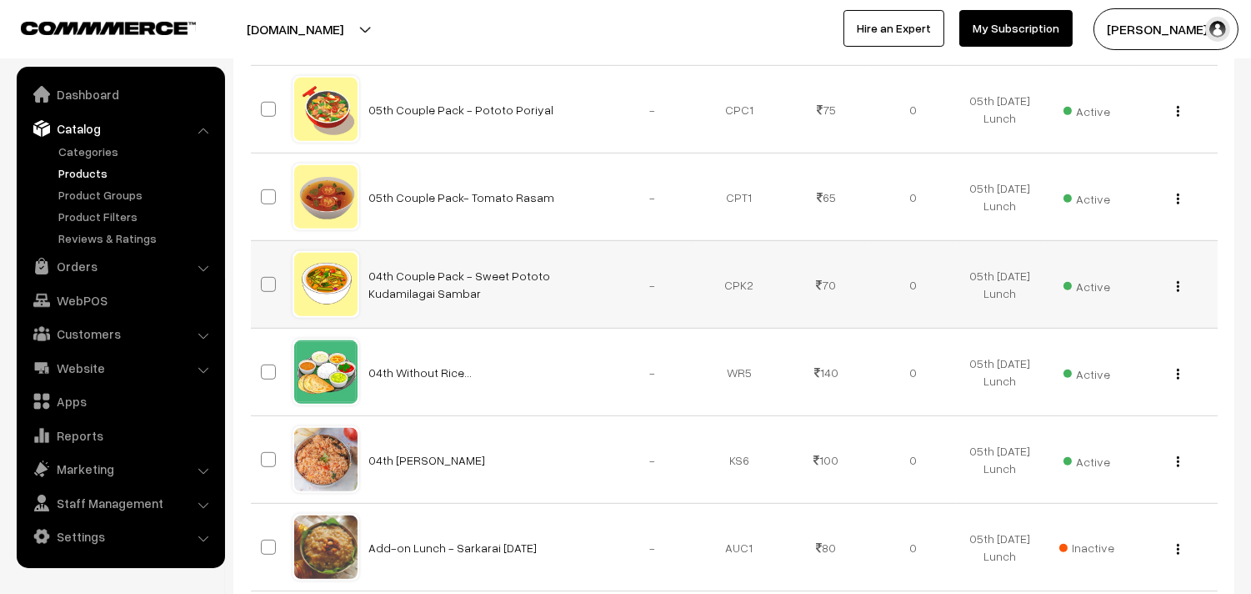
click at [1176, 288] on button "button" at bounding box center [1178, 285] width 4 height 13
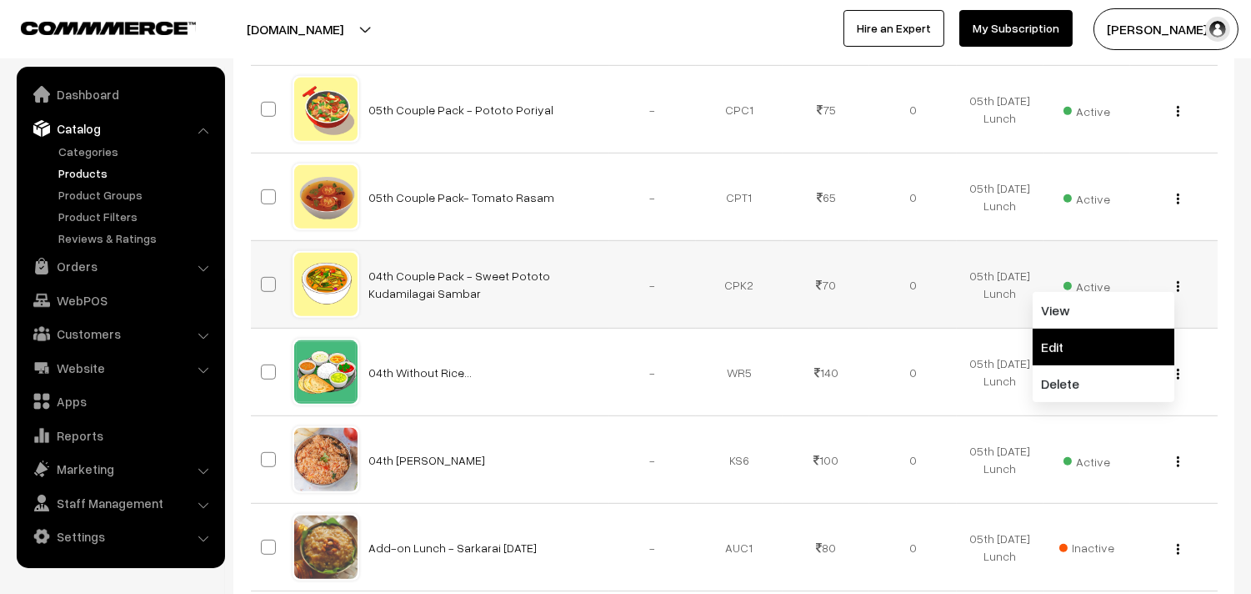
click at [1101, 346] on link "Edit" at bounding box center [1104, 347] width 142 height 37
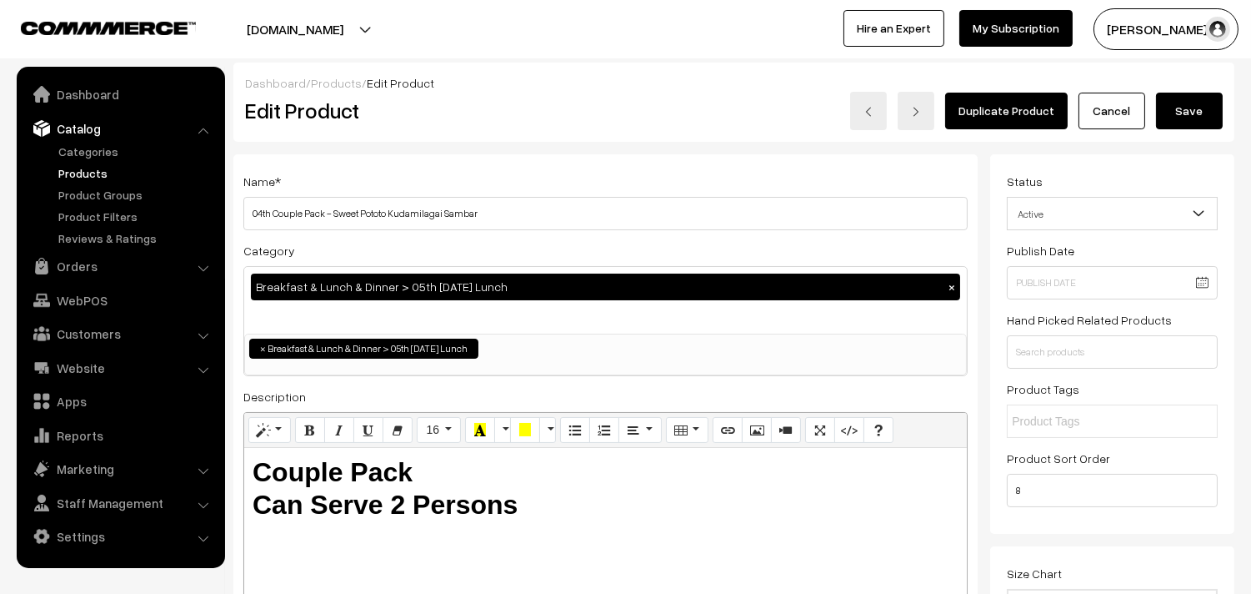
drag, startPoint x: 273, startPoint y: 214, endPoint x: 238, endPoint y: 218, distance: 34.3
click at [238, 218] on h3 "Adjust Quantity" at bounding box center [308, 231] width 148 height 56
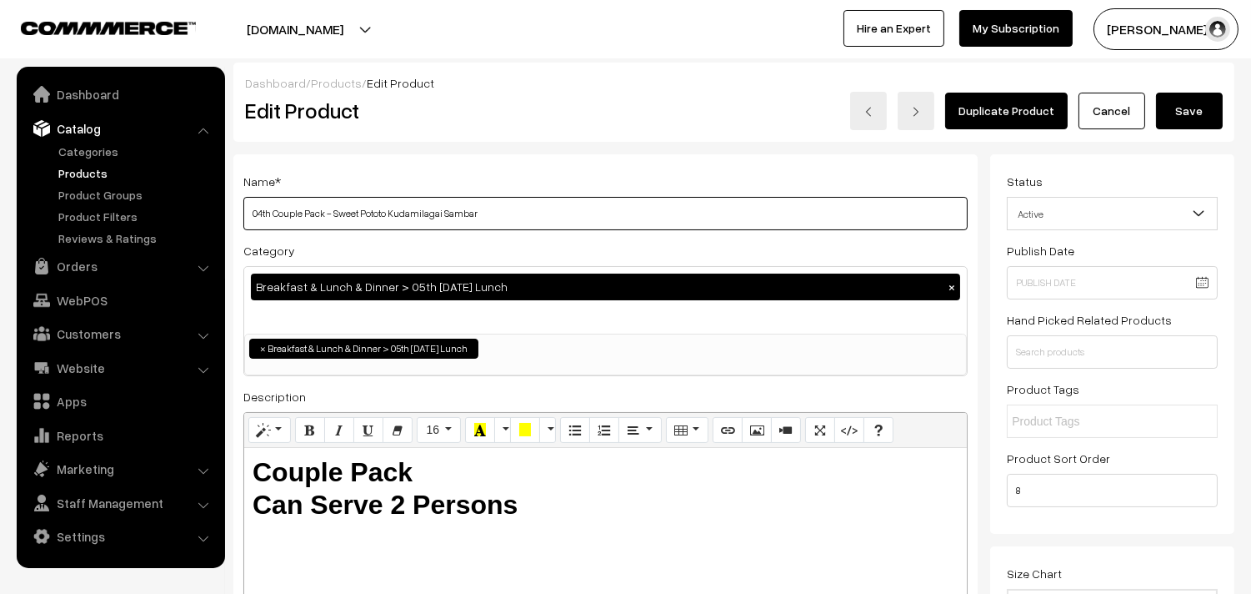
click at [556, 218] on input "04th Couple Pack - Sweet Pototo Kudamilagai Sambar" at bounding box center [605, 213] width 725 height 33
drag, startPoint x: 268, startPoint y: 207, endPoint x: 181, endPoint y: 184, distance: 90.4
drag, startPoint x: 335, startPoint y: 213, endPoint x: 828, endPoint y: 276, distance: 496.7
click at [836, 268] on div "Name * 05th Couple Pack - Sweet Pototo Kudamilagai Sambar Category Breakfast & …" at bounding box center [605, 423] width 745 height 539
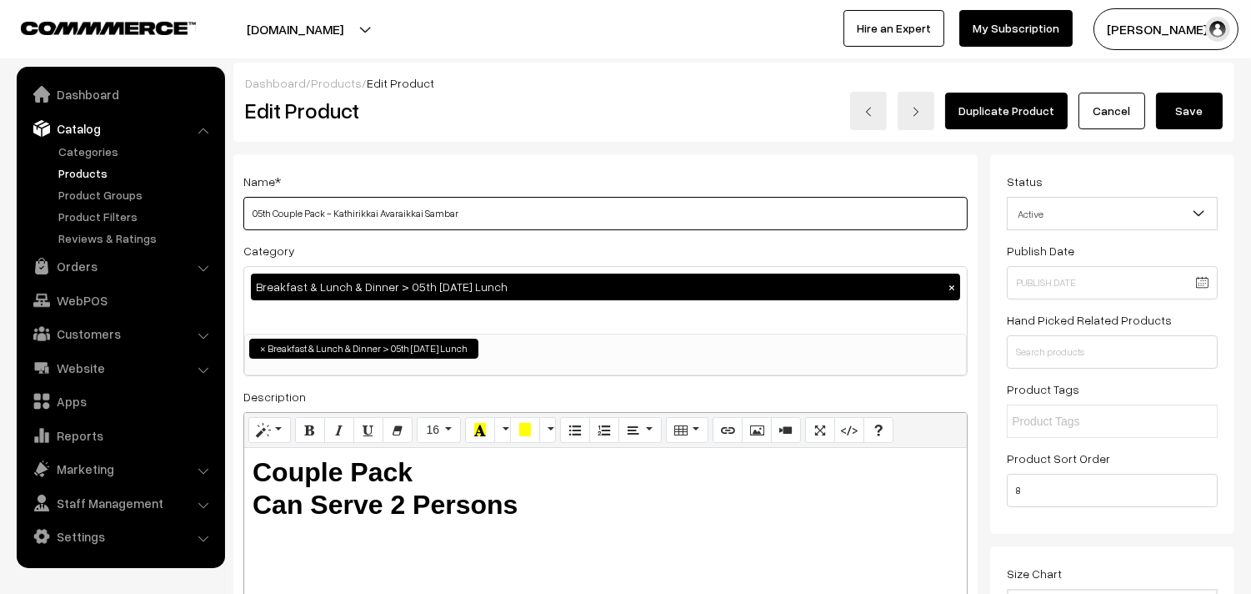
type input "05th Couple Pack - Kathirikkai Avaraikkai Sambar"
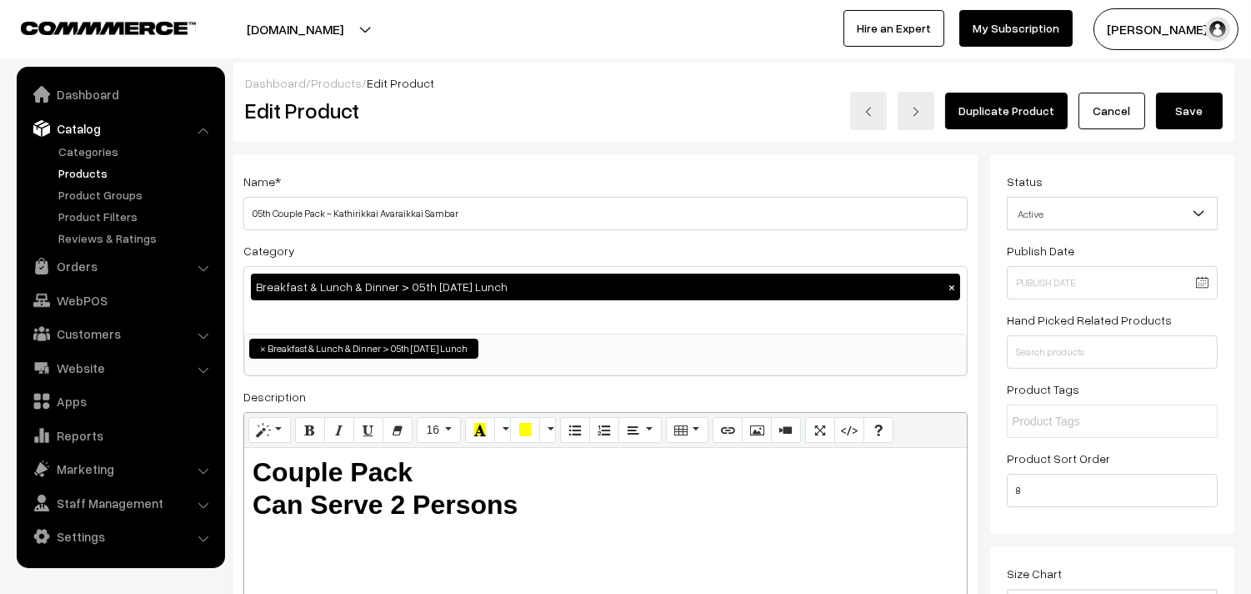
click at [1179, 100] on button "Save" at bounding box center [1189, 111] width 67 height 37
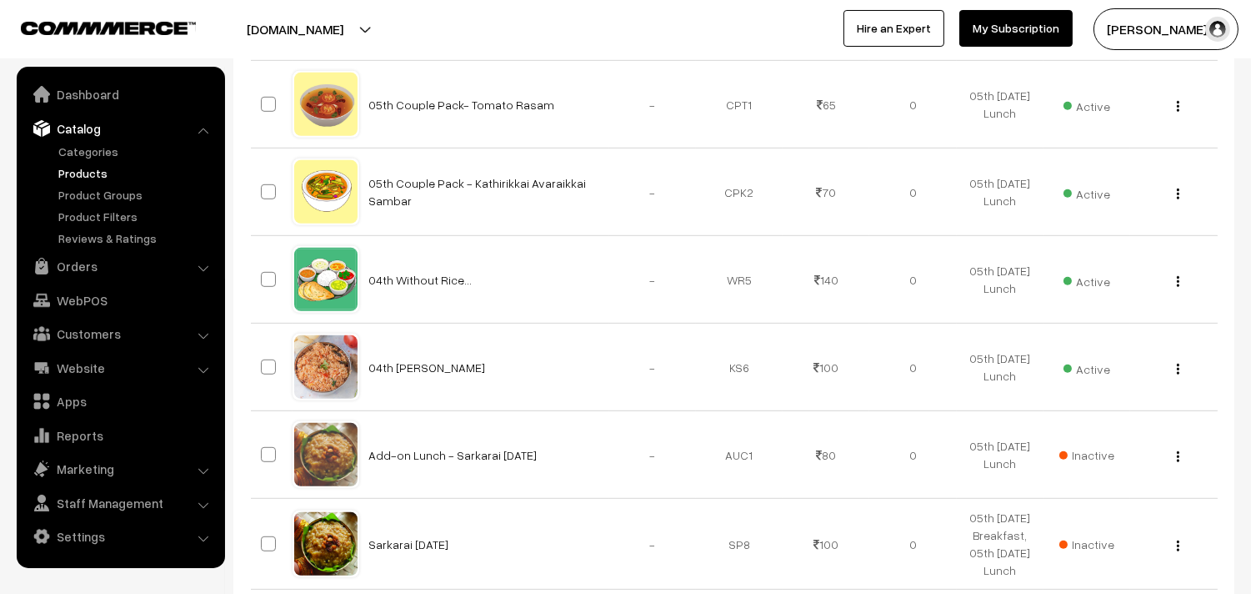
scroll to position [1853, 0]
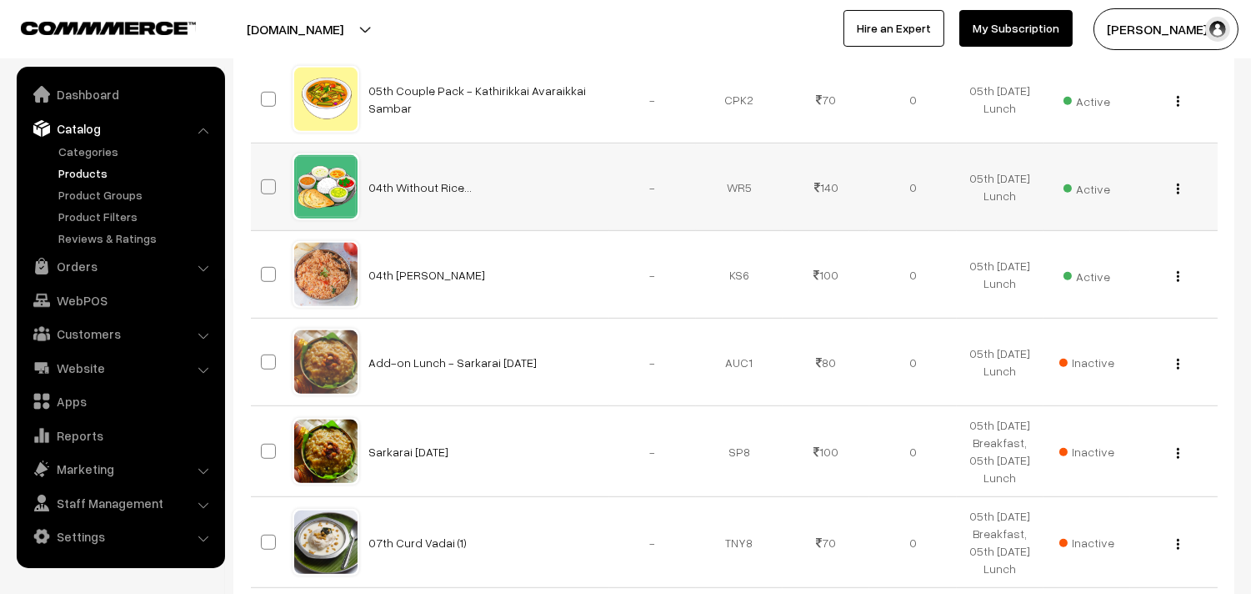
click at [1176, 194] on button "button" at bounding box center [1178, 188] width 4 height 13
click at [1082, 255] on link "Edit" at bounding box center [1104, 249] width 142 height 37
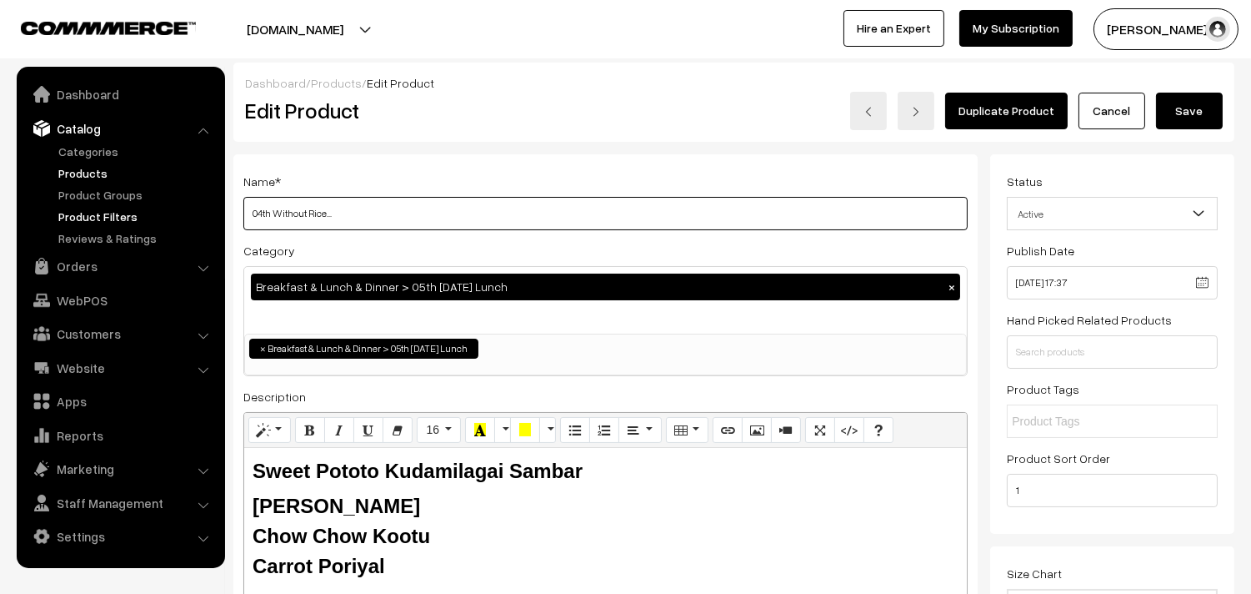
drag, startPoint x: 273, startPoint y: 209, endPoint x: 197, endPoint y: 193, distance: 78.3
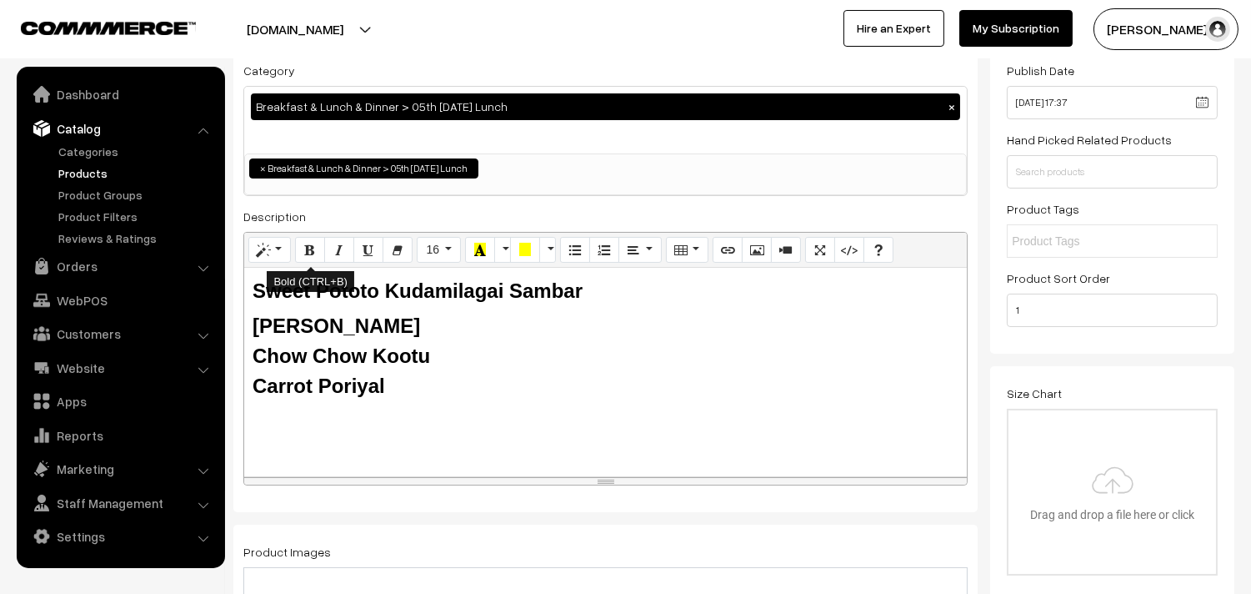
scroll to position [185, 0]
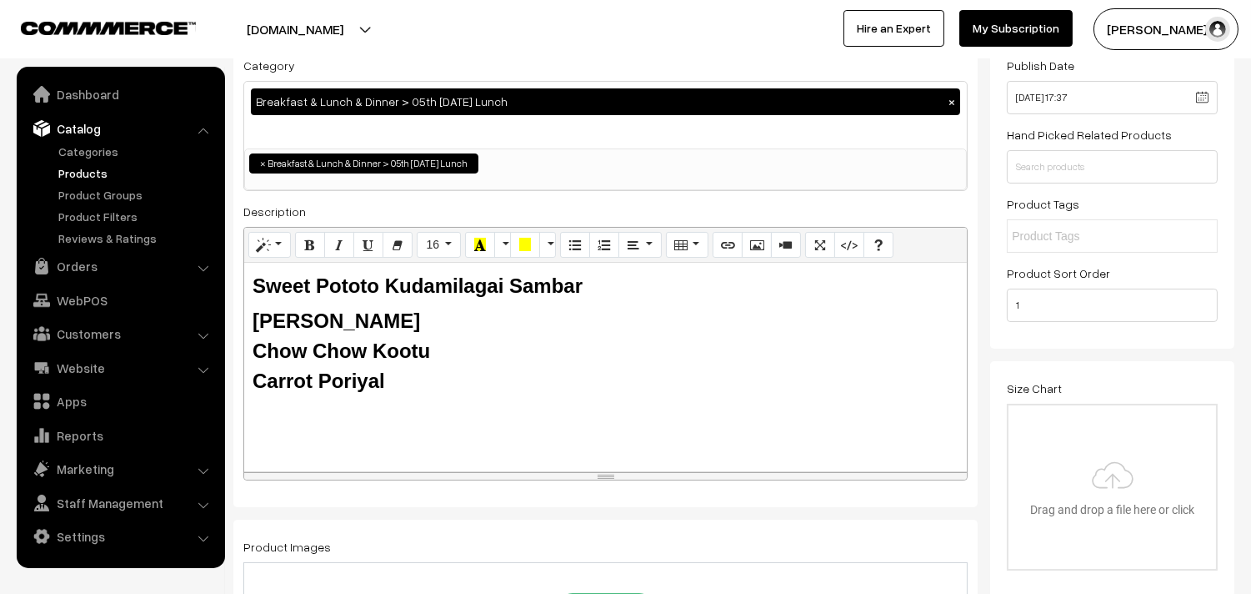
type input "05th Without Rice..."
drag, startPoint x: 220, startPoint y: 293, endPoint x: 303, endPoint y: 301, distance: 83.8
paste div
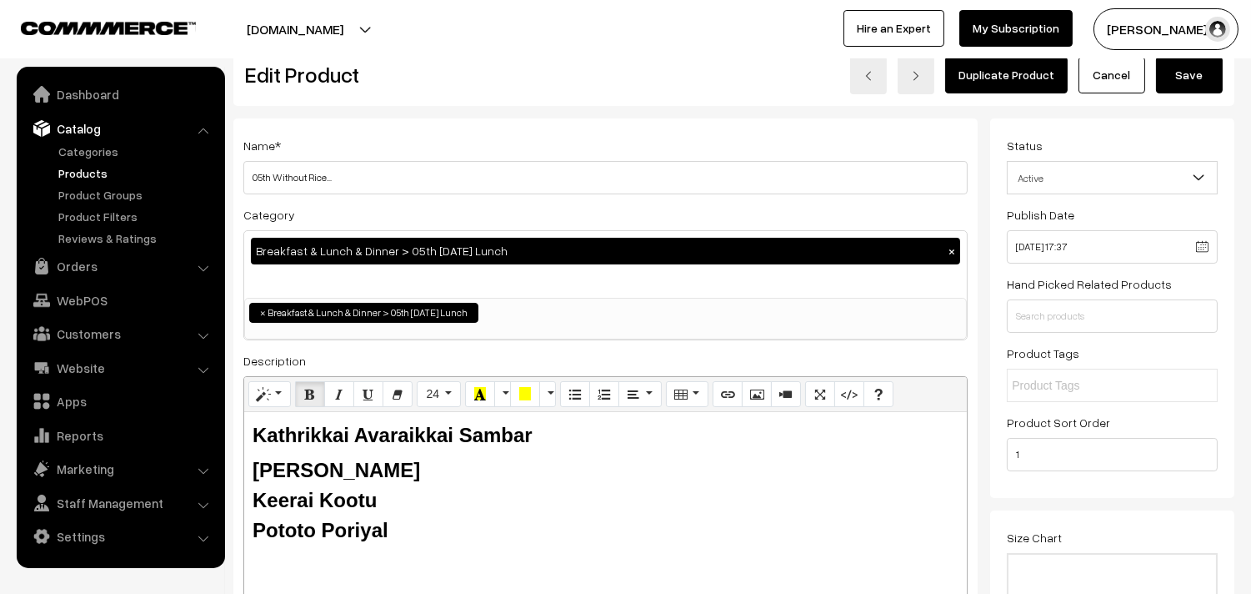
scroll to position [0, 0]
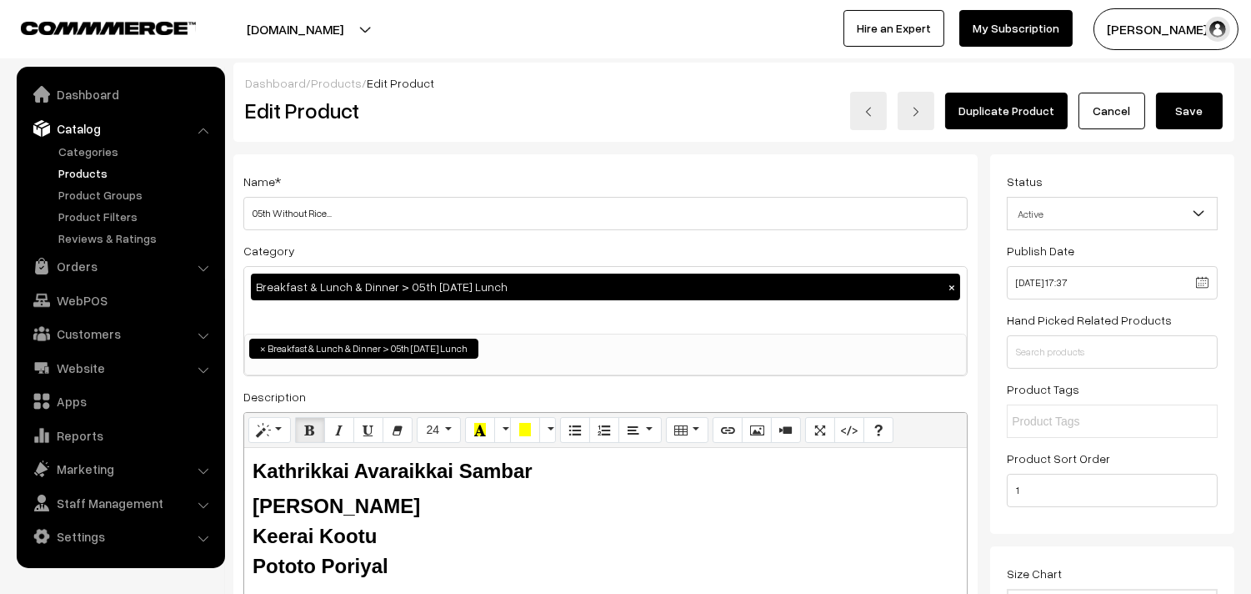
click at [1171, 113] on button "Save" at bounding box center [1189, 111] width 67 height 37
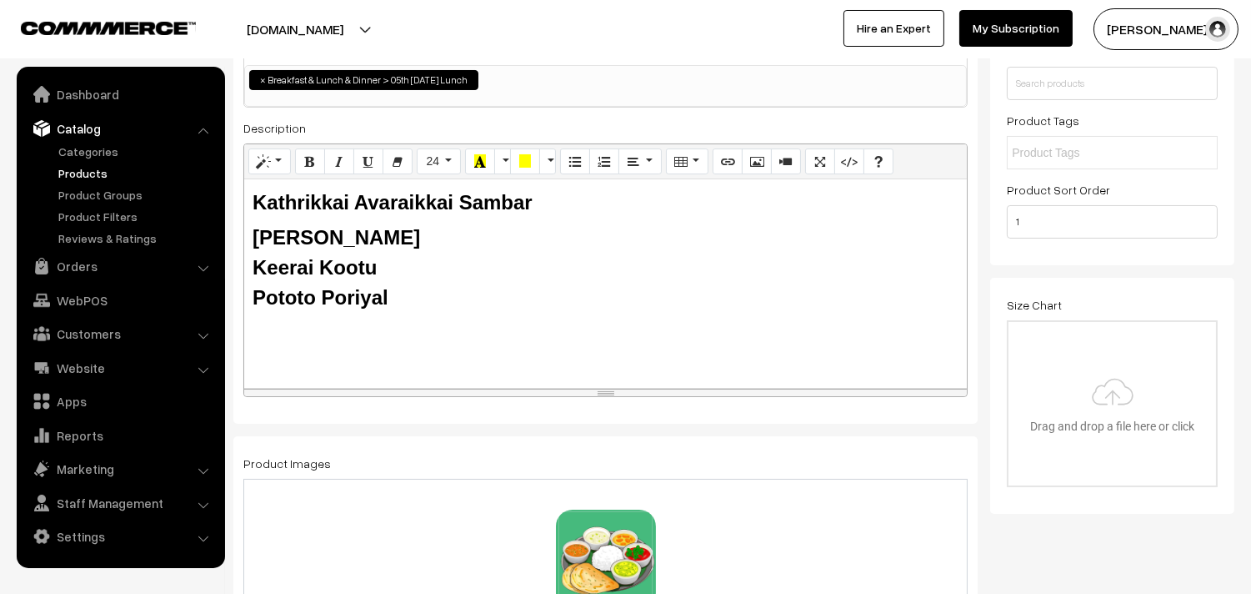
scroll to position [463, 0]
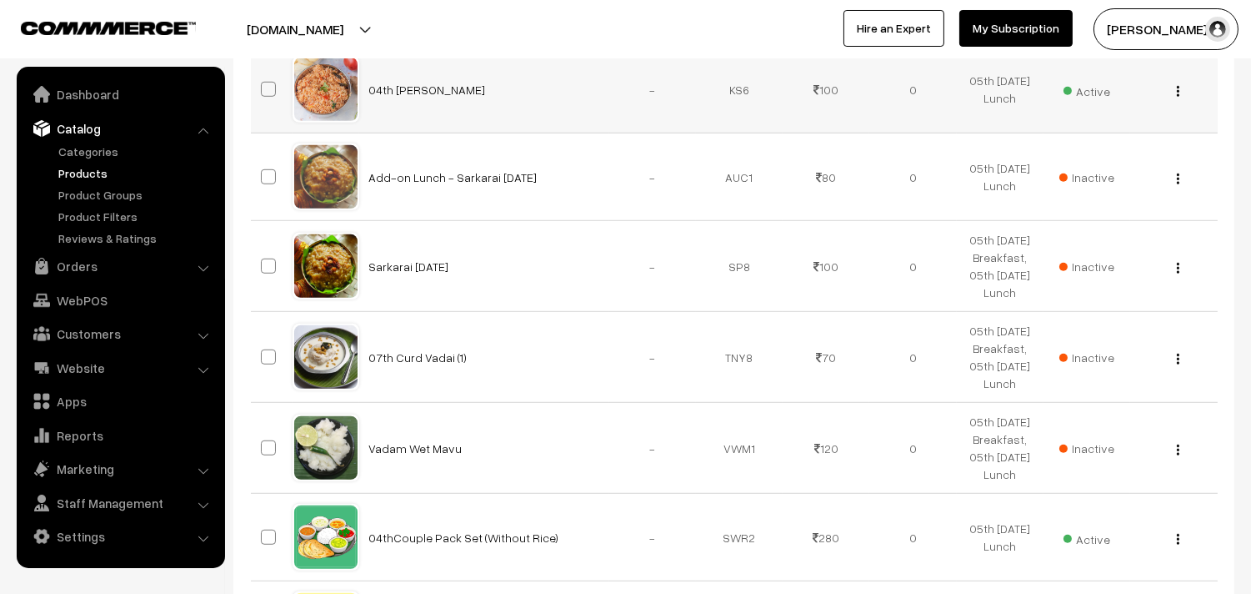
scroll to position [1945, 0]
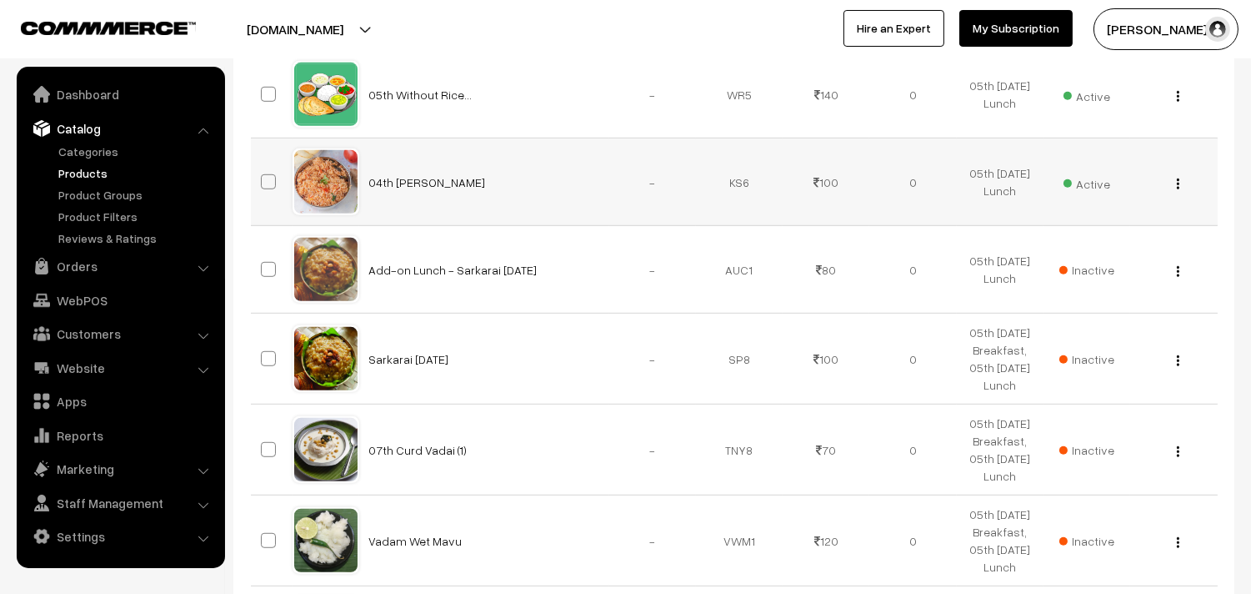
click at [1180, 185] on button "button" at bounding box center [1178, 183] width 4 height 13
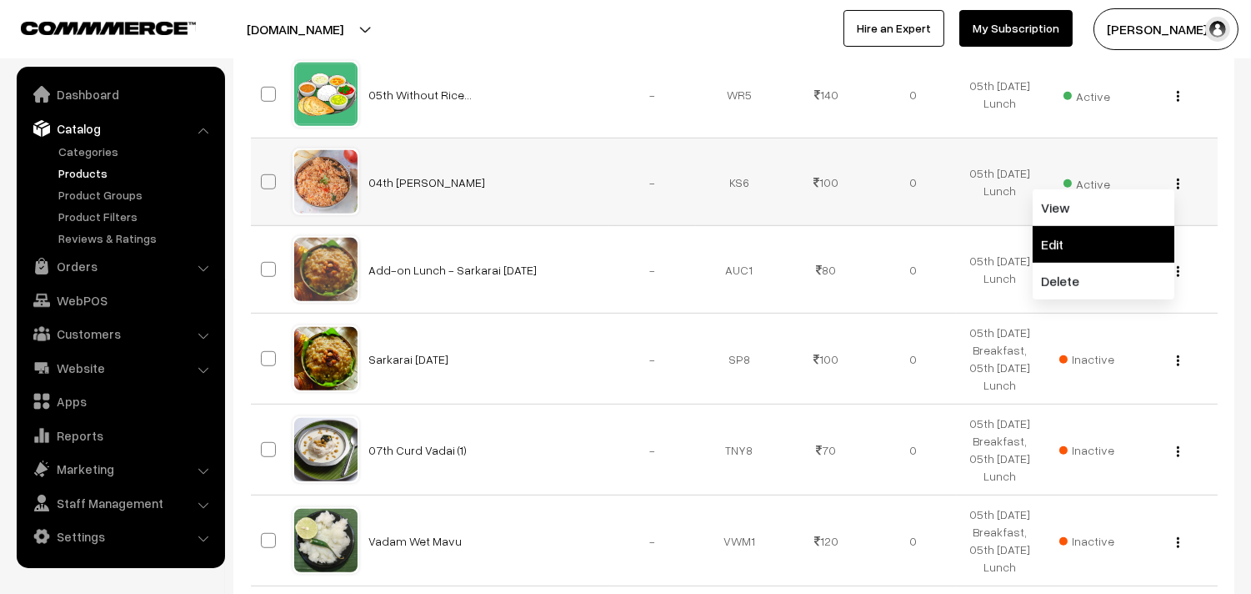
click at [1098, 245] on link "Edit" at bounding box center [1104, 244] width 142 height 37
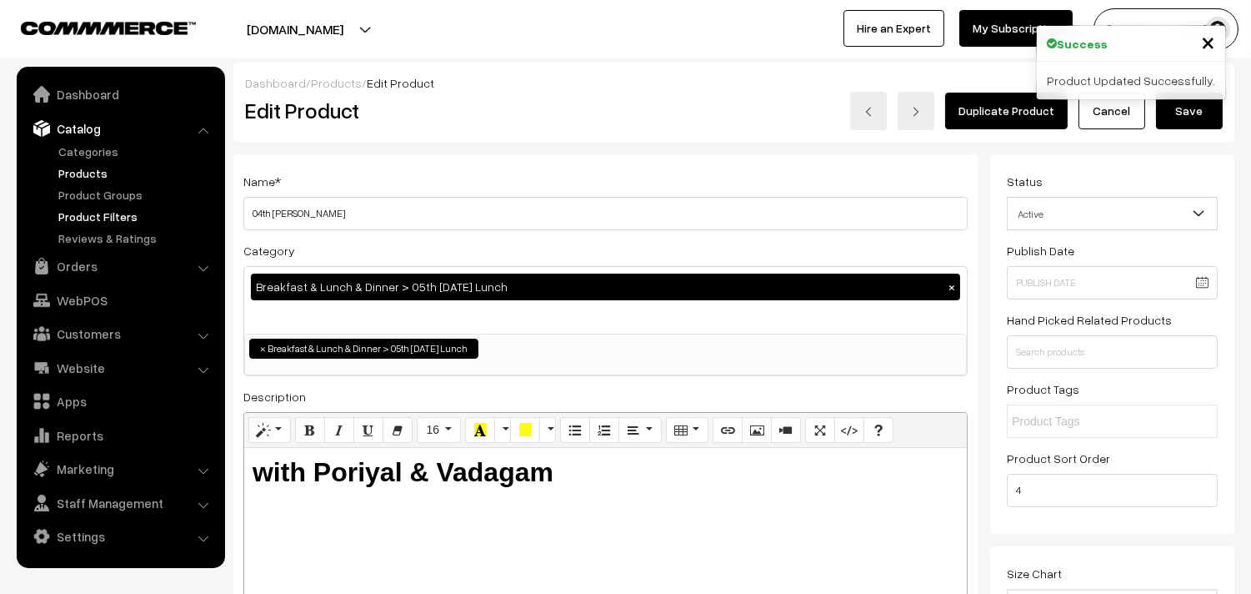
drag, startPoint x: 0, startPoint y: 0, endPoint x: 190, endPoint y: 207, distance: 280.9
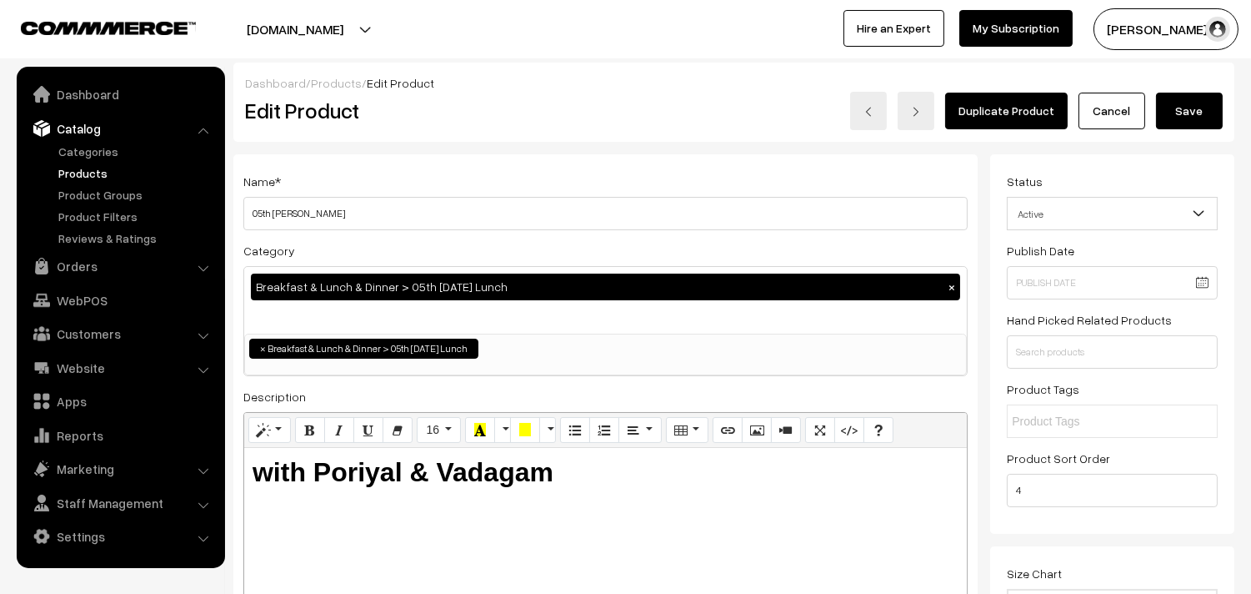
type input "05th [PERSON_NAME]"
click at [1211, 118] on button "Save" at bounding box center [1189, 111] width 67 height 37
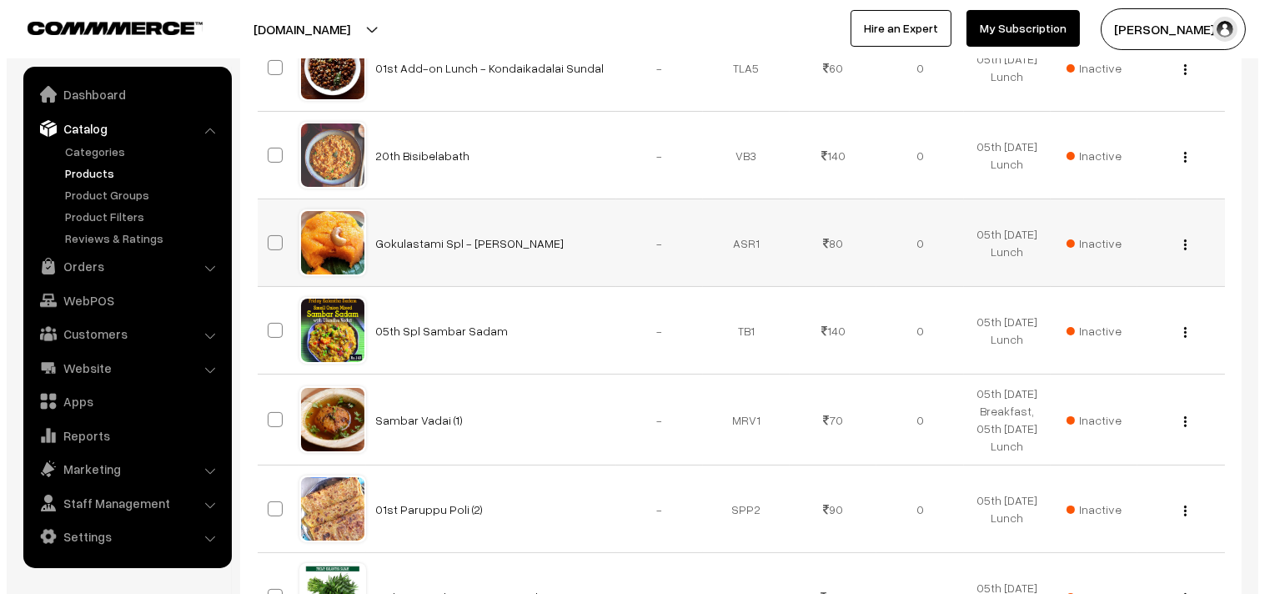
scroll to position [648, 0]
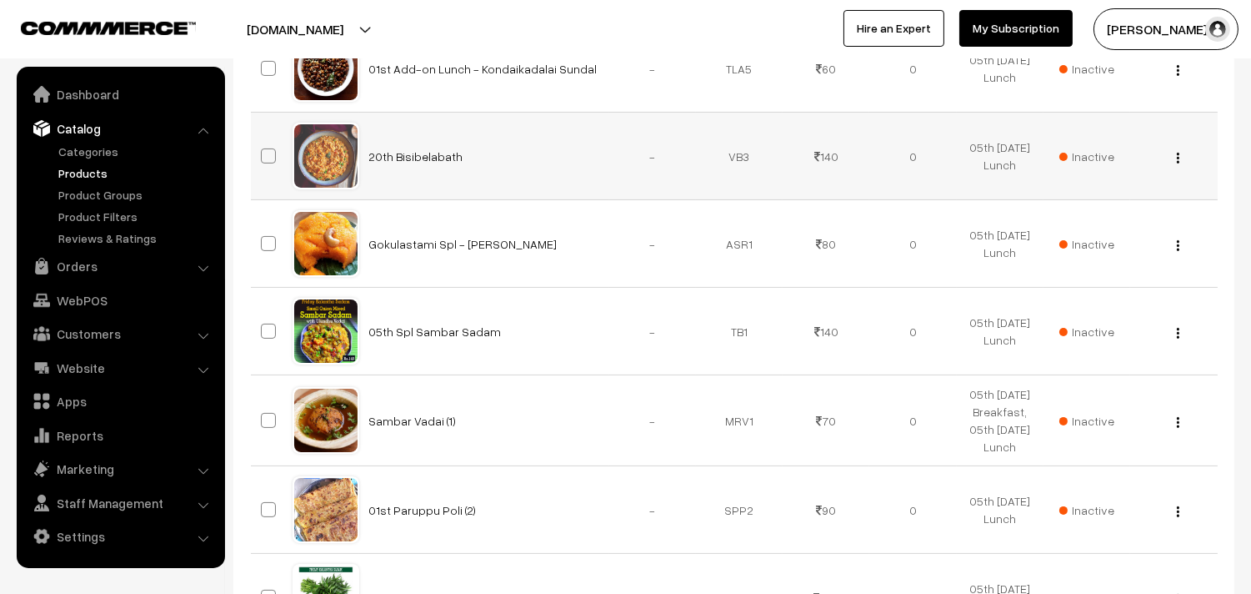
click at [1106, 157] on span "Inactive" at bounding box center [1087, 157] width 55 height 18
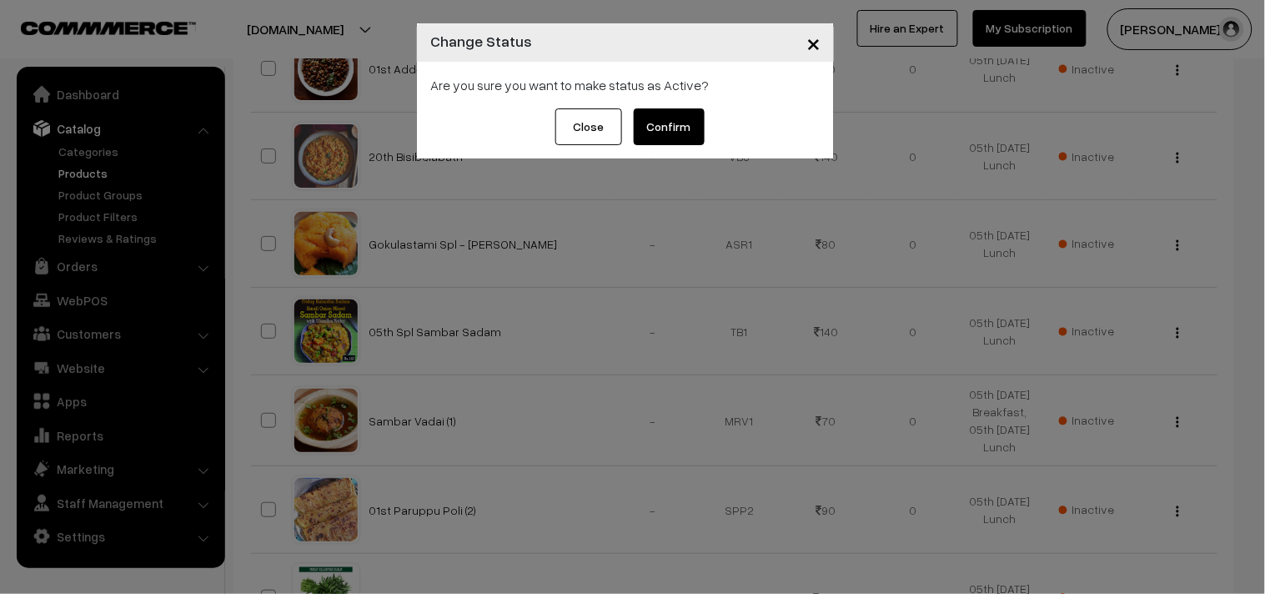
click at [674, 146] on div "Close Confirm" at bounding box center [625, 133] width 417 height 50
click at [673, 128] on button "Confirm" at bounding box center [669, 126] width 71 height 37
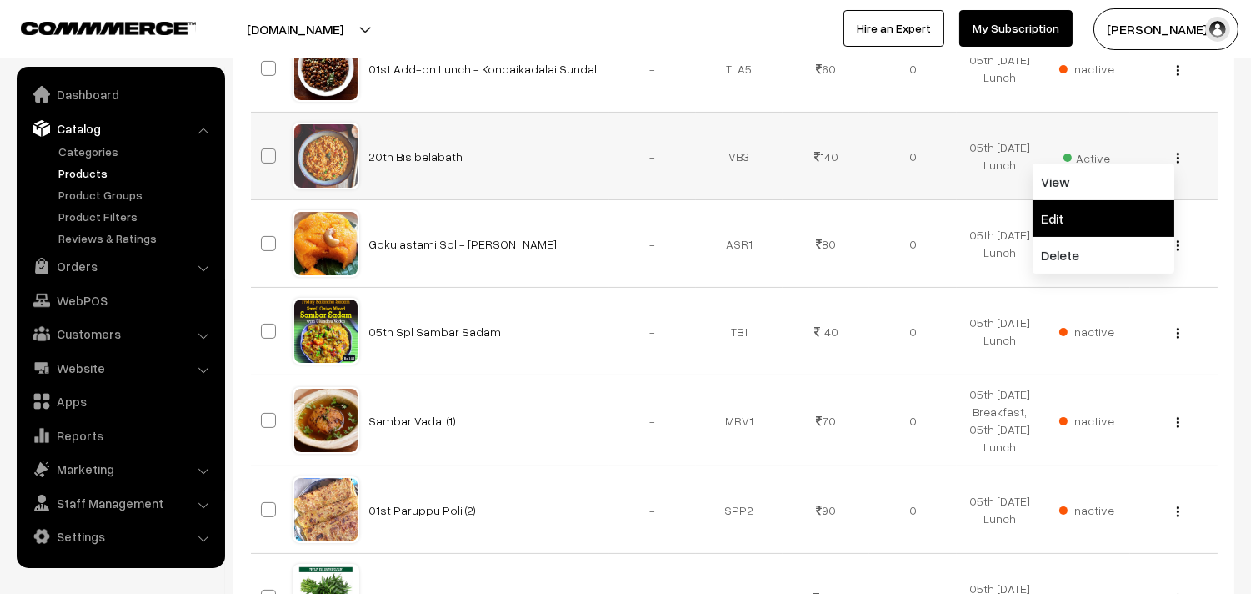
click at [1095, 210] on link "Edit" at bounding box center [1104, 218] width 142 height 37
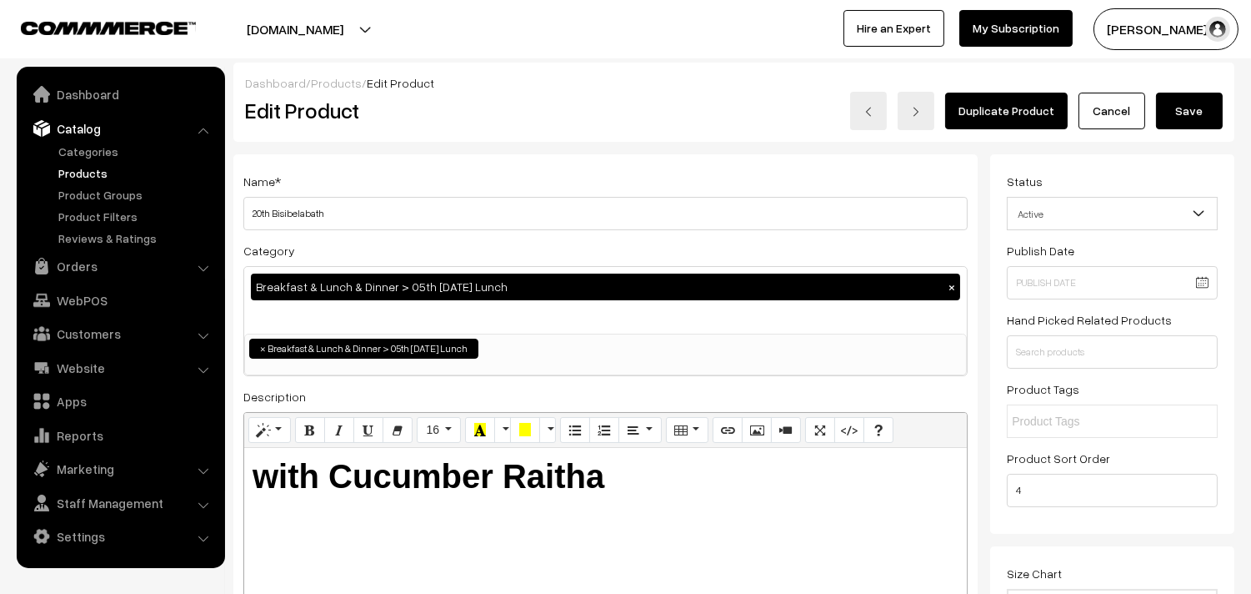
drag, startPoint x: 273, startPoint y: 205, endPoint x: 165, endPoint y: 193, distance: 108.2
type input "05th Bisibelabath"
click at [1173, 125] on button "Save" at bounding box center [1189, 111] width 67 height 37
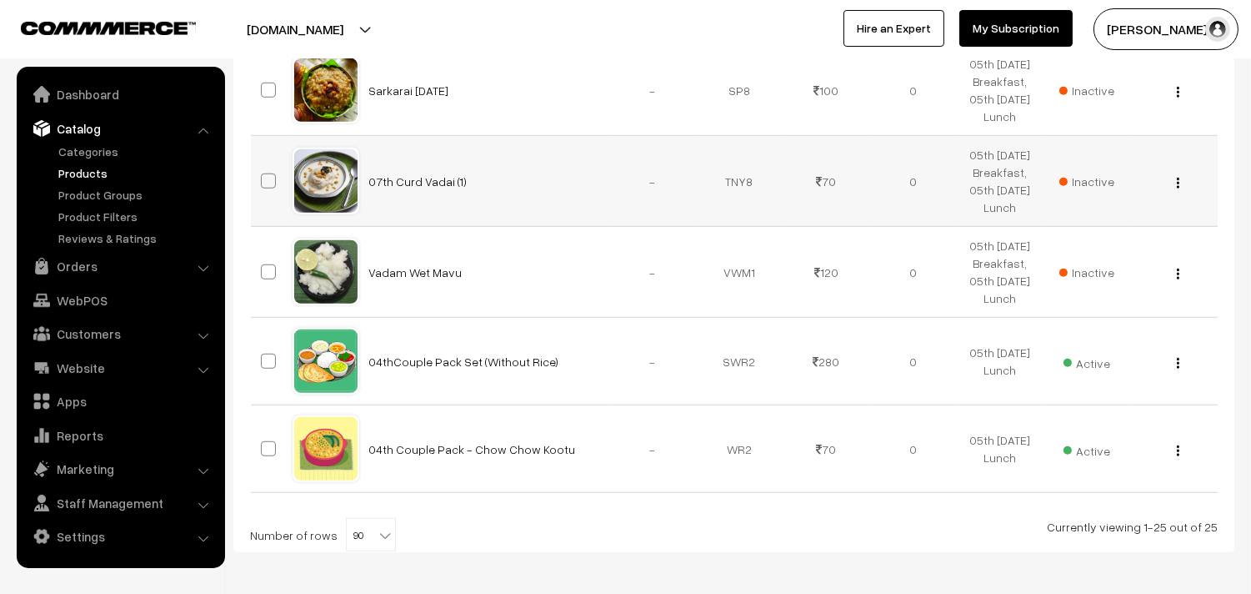
scroll to position [2283, 0]
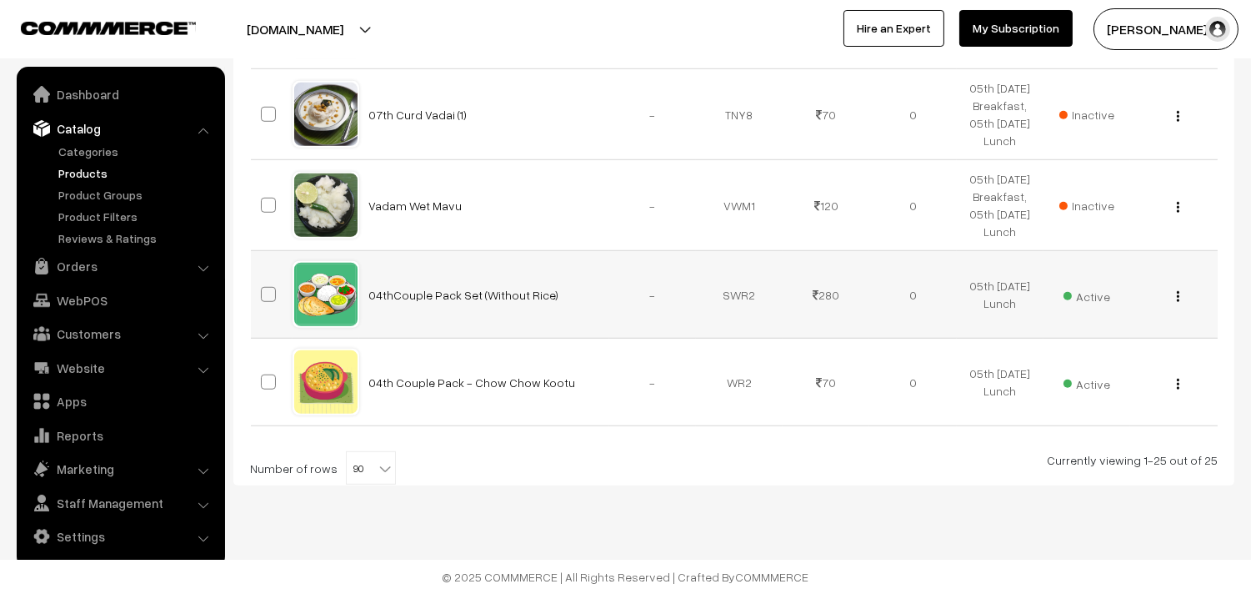
click at [1181, 295] on div "View Edit Delete" at bounding box center [1174, 295] width 67 height 18
click at [1178, 298] on img "button" at bounding box center [1178, 296] width 3 height 11
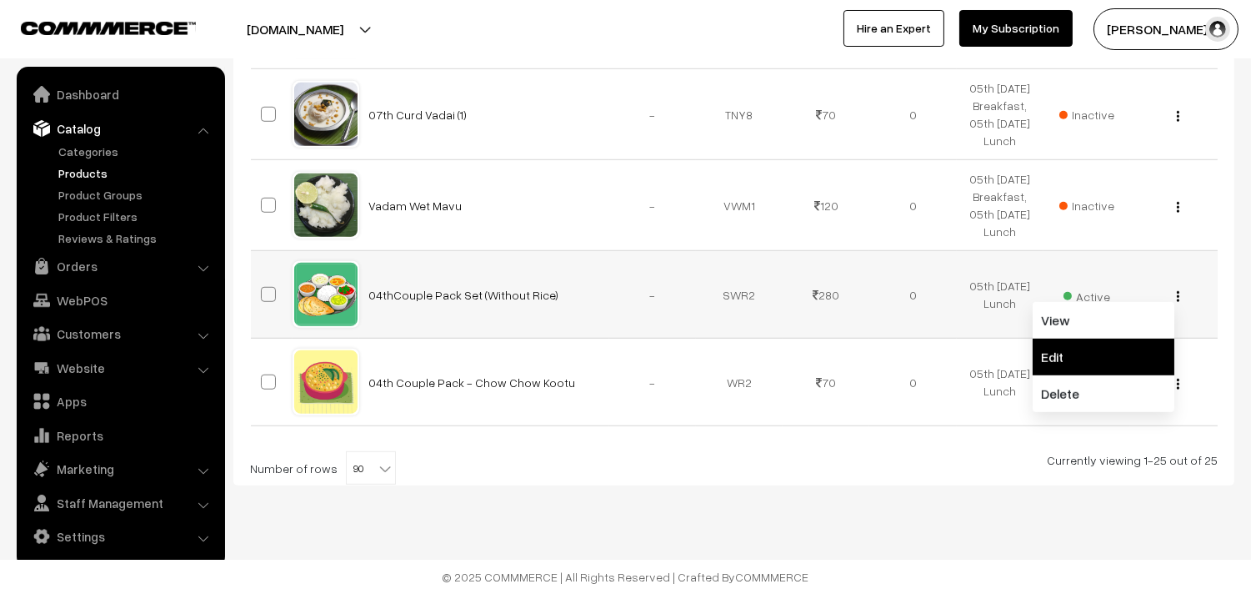
click at [1080, 362] on link "Edit" at bounding box center [1104, 357] width 142 height 37
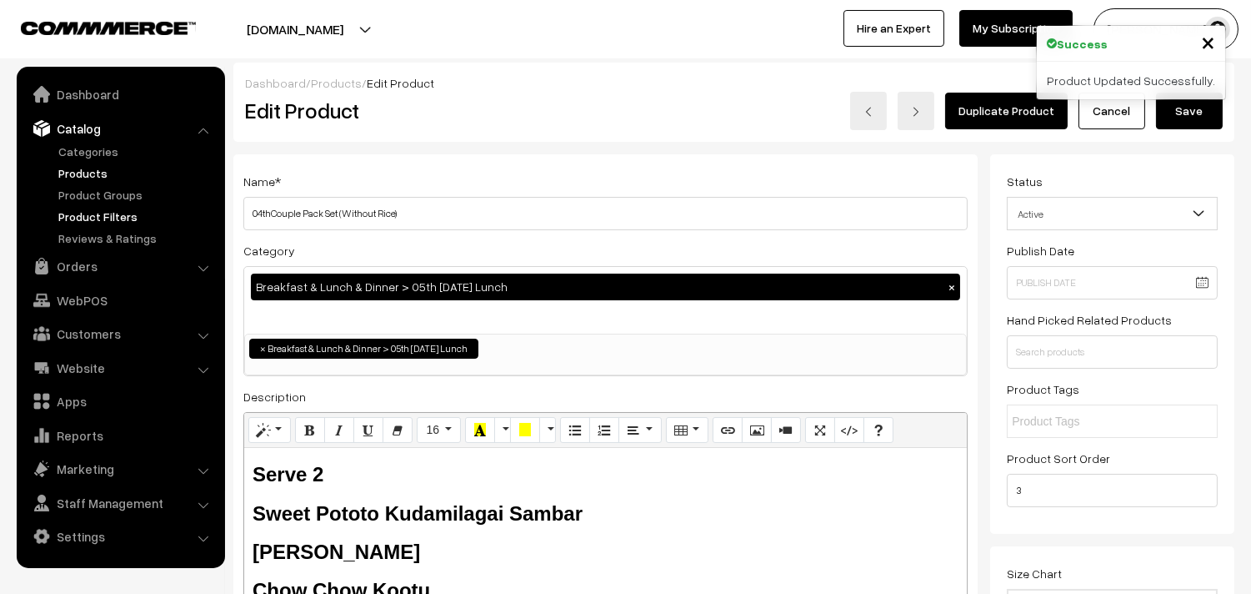
drag, startPoint x: 271, startPoint y: 213, endPoint x: 210, endPoint y: 213, distance: 60.9
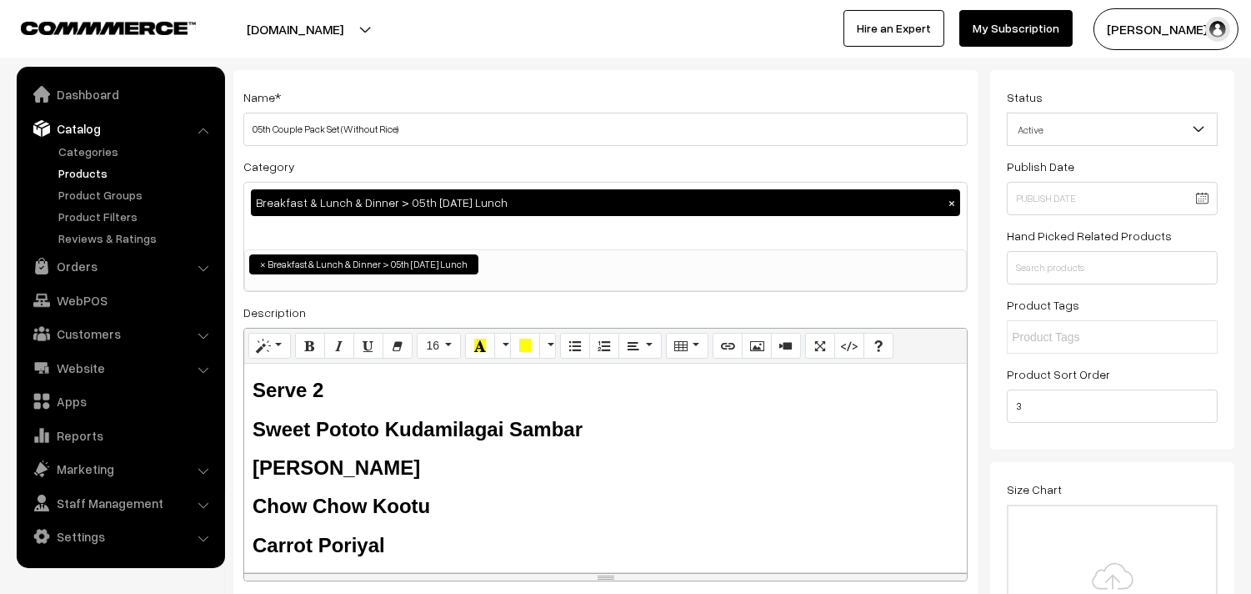
scroll to position [185, 0]
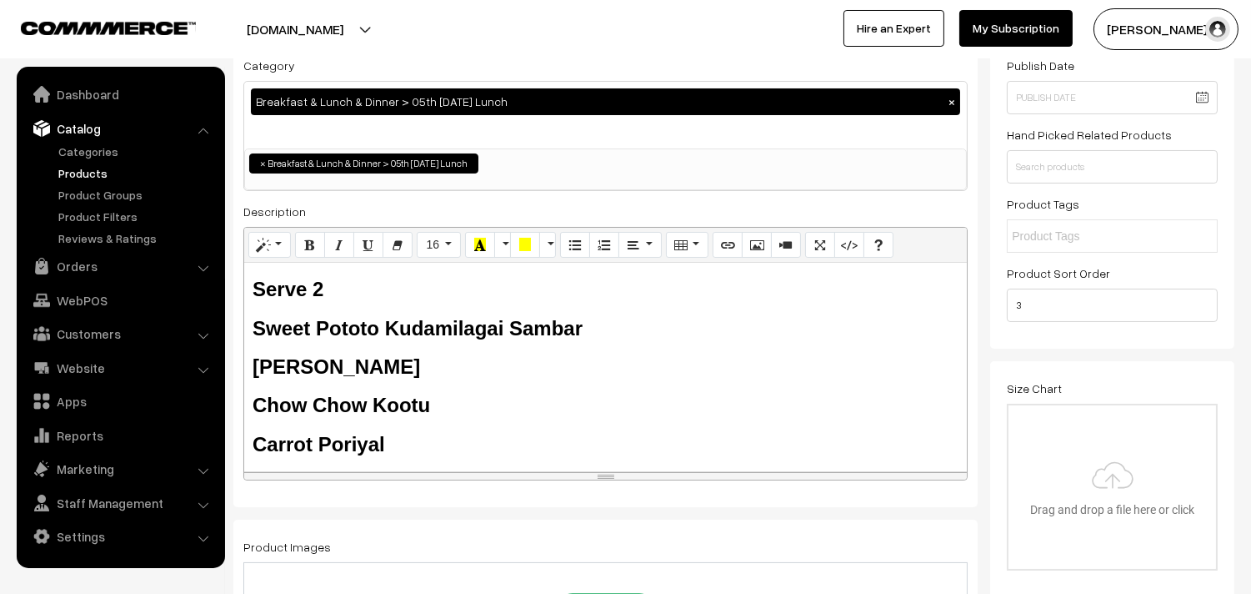
type input "05th Couple Pack Set (Without Rice)"
drag, startPoint x: 384, startPoint y: 430, endPoint x: 517, endPoint y: 346, distance: 157.8
paste div
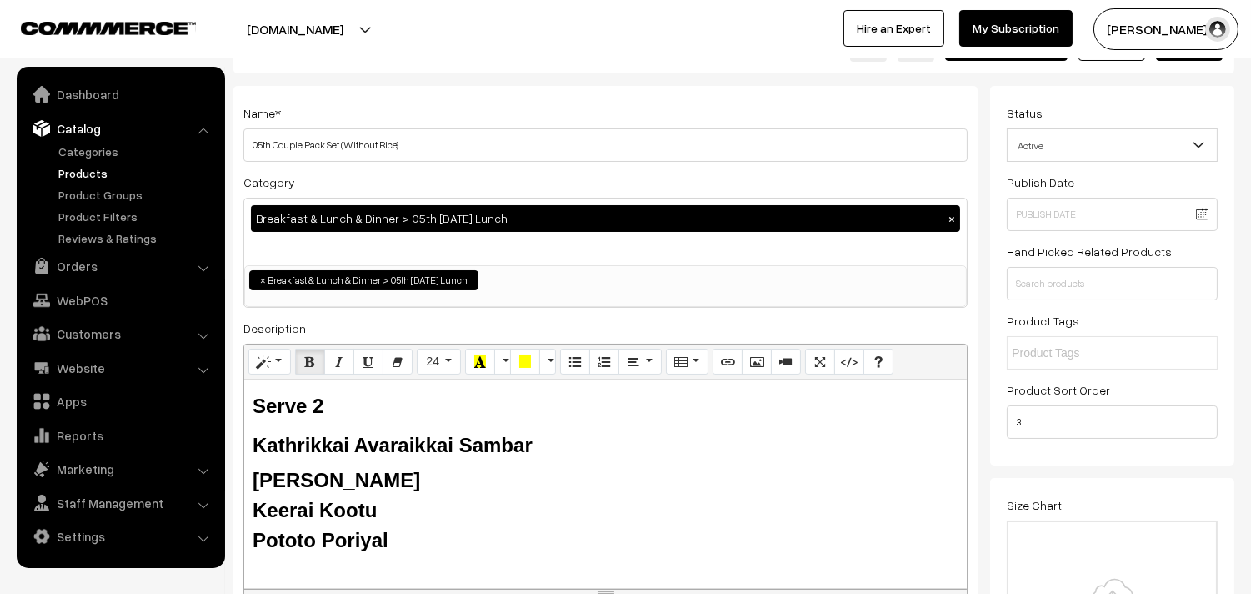
scroll to position [0, 0]
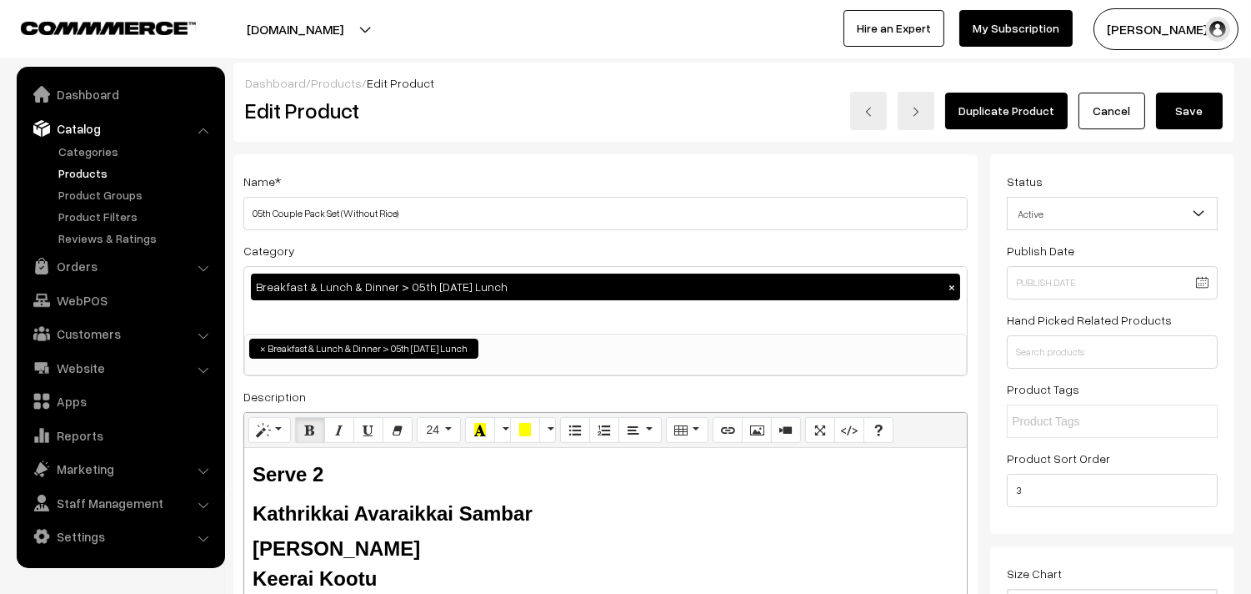
click at [1212, 120] on button "Save" at bounding box center [1189, 111] width 67 height 37
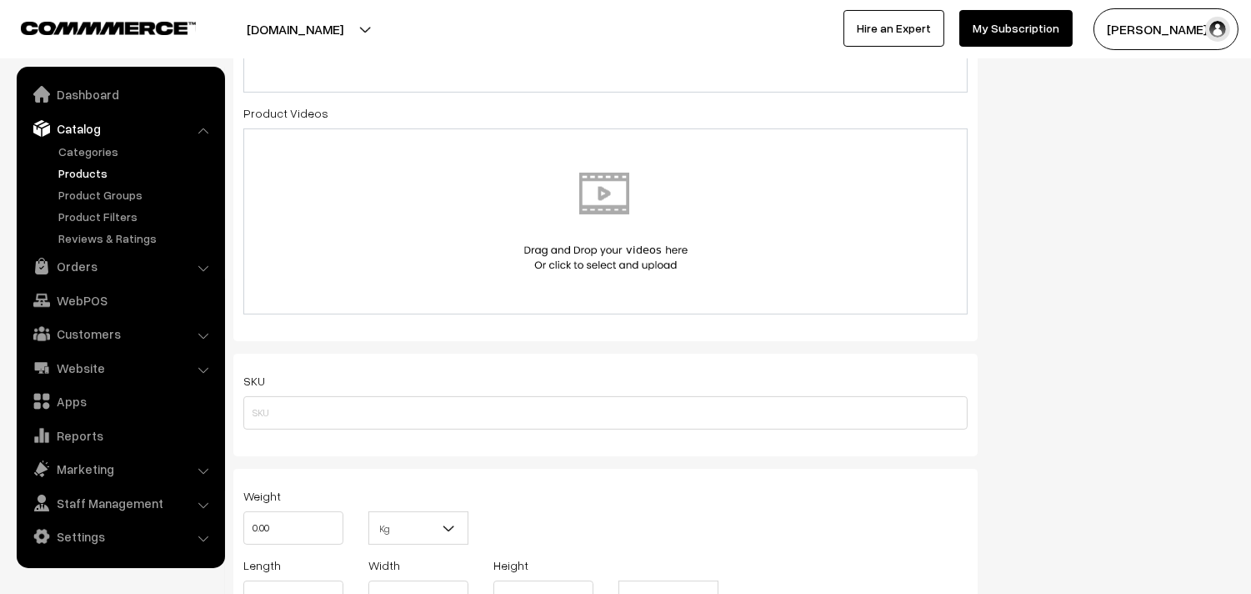
scroll to position [1016, 0]
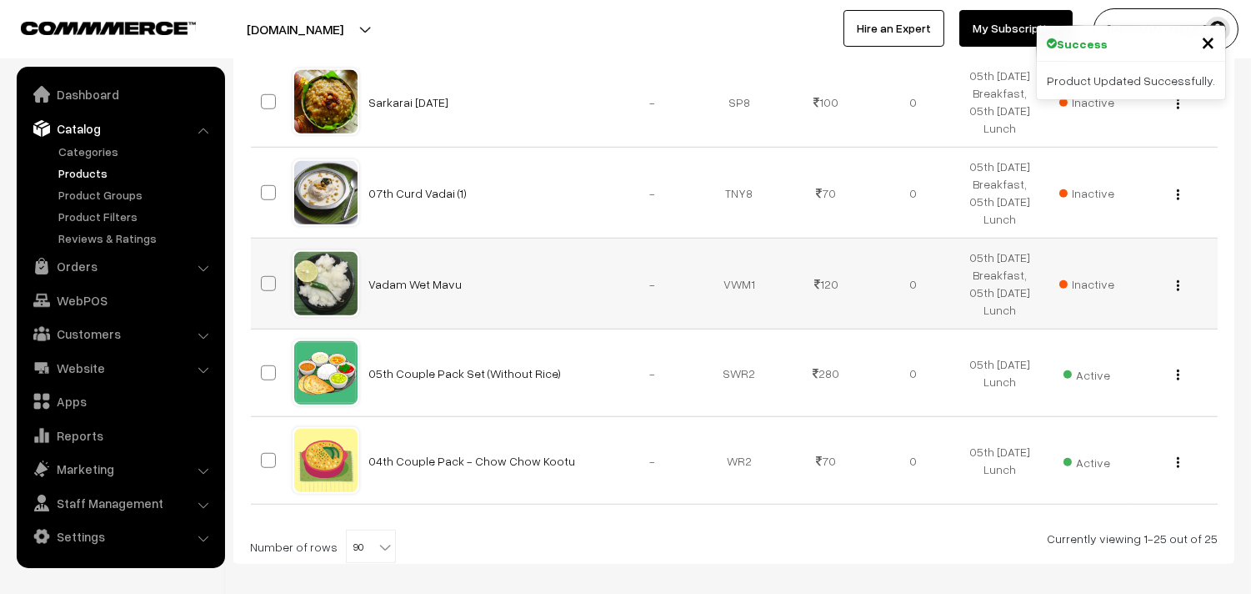
scroll to position [2283, 0]
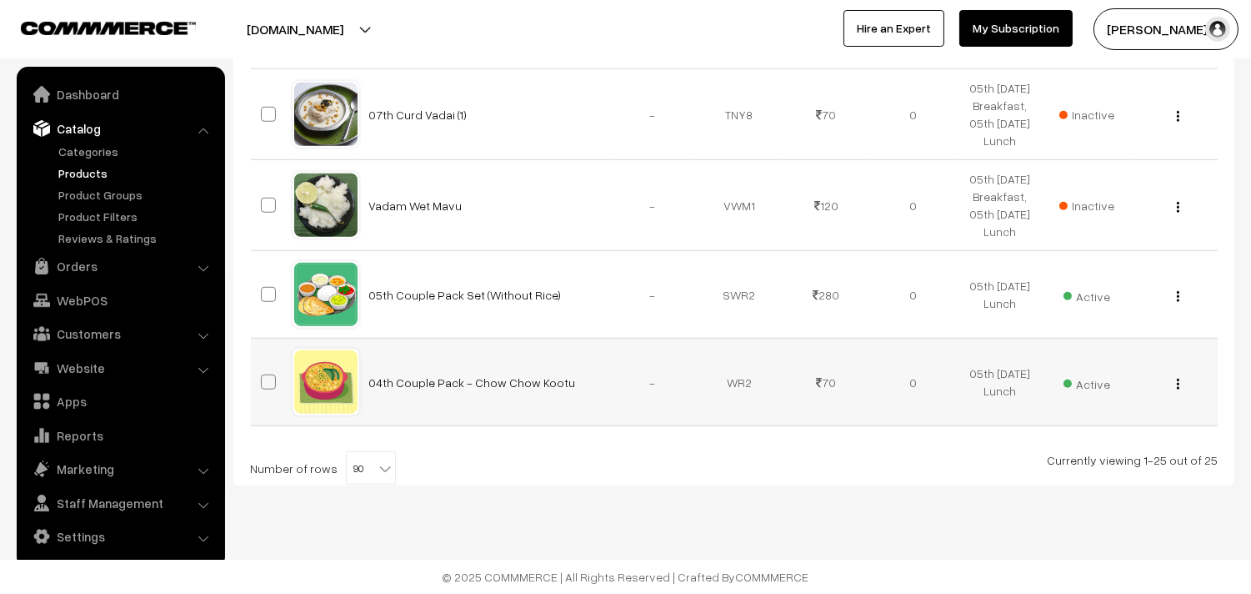
click at [1178, 382] on img "button" at bounding box center [1178, 384] width 3 height 11
click at [1085, 442] on link "Edit" at bounding box center [1104, 444] width 142 height 37
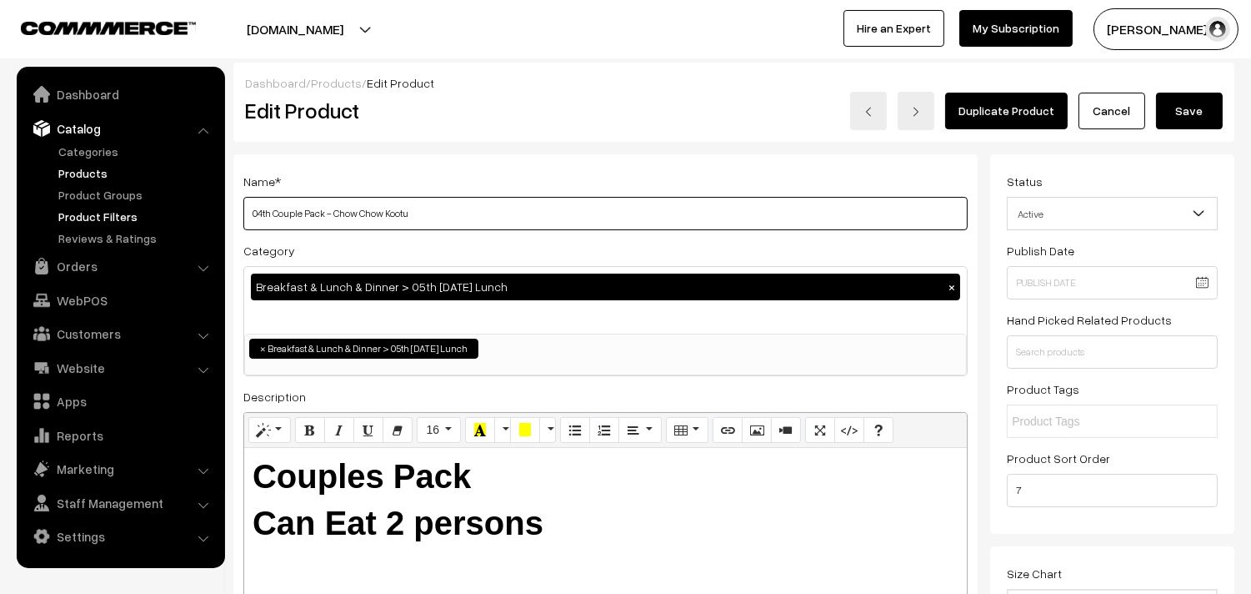
drag, startPoint x: 272, startPoint y: 210, endPoint x: 184, endPoint y: 207, distance: 87.6
drag, startPoint x: 421, startPoint y: 218, endPoint x: 653, endPoint y: 242, distance: 233.0
click at [652, 246] on div "Name * 05th Couple Pack - Chow Chow Kootu Category Breakfast & Lunch & Dinner >…" at bounding box center [605, 423] width 745 height 539
type input "05th Couple Pack - Keerai Kootu"
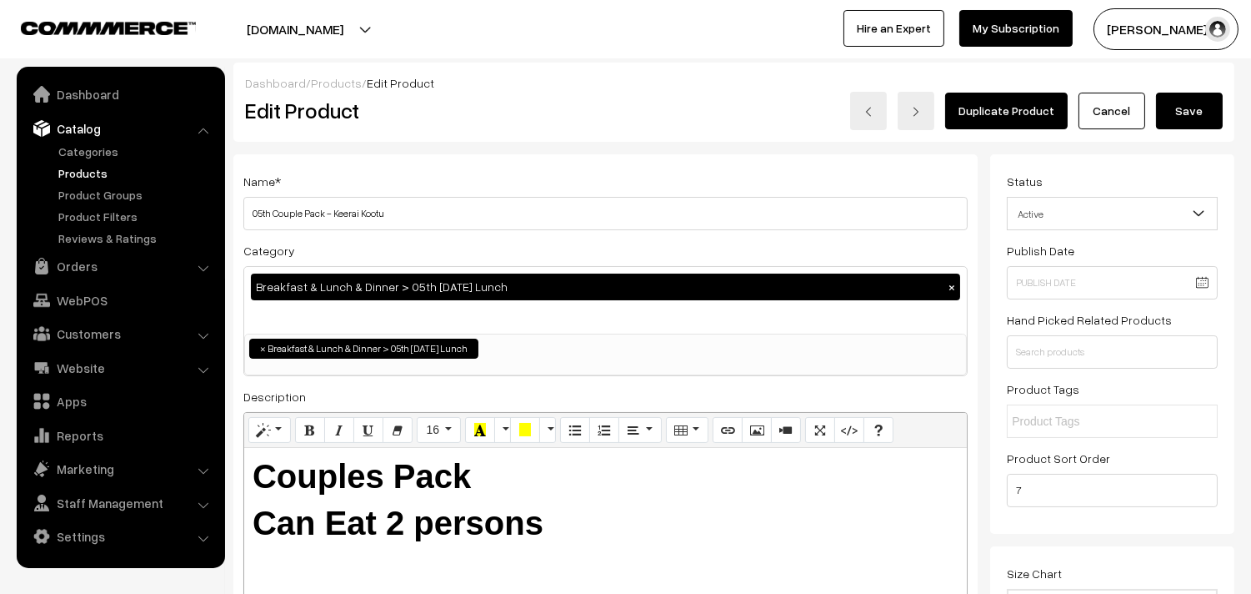
click at [1191, 111] on button "Save" at bounding box center [1189, 111] width 67 height 37
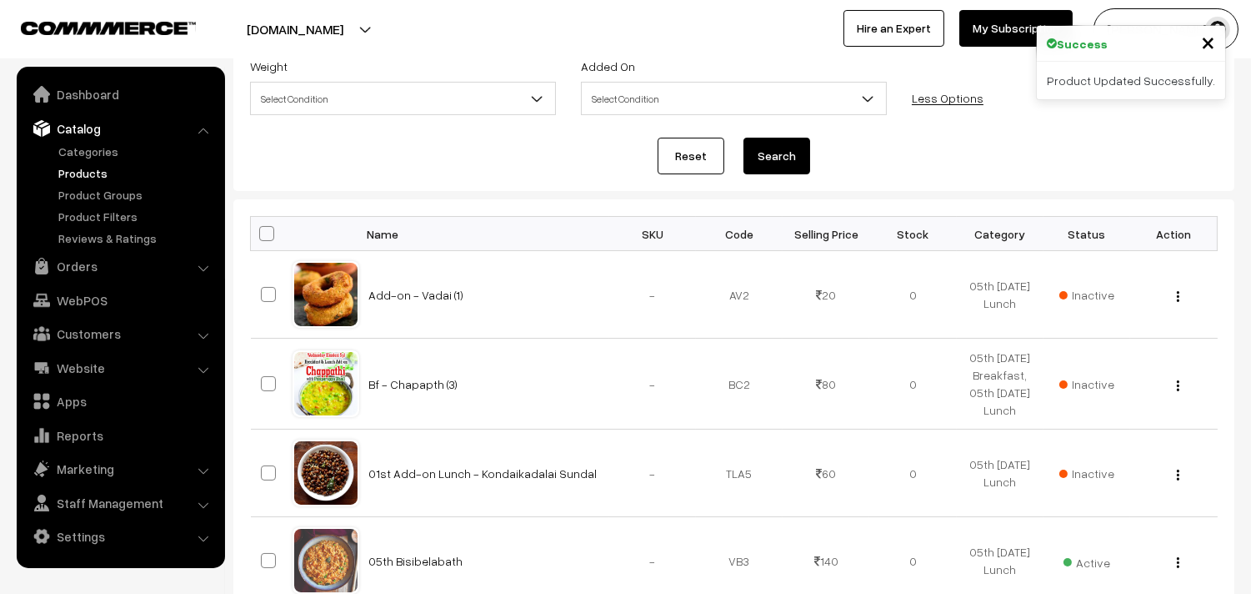
scroll to position [370, 0]
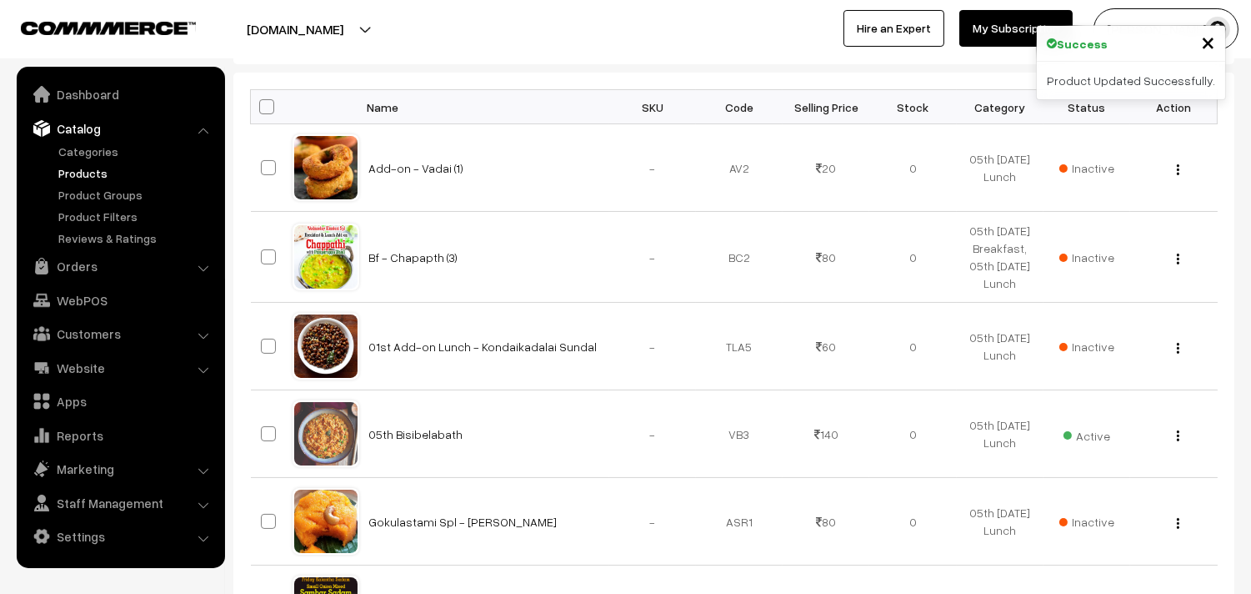
click at [268, 112] on span at bounding box center [266, 106] width 15 height 15
click at [262, 112] on input "checkbox" at bounding box center [256, 106] width 11 height 11
checkbox input "true"
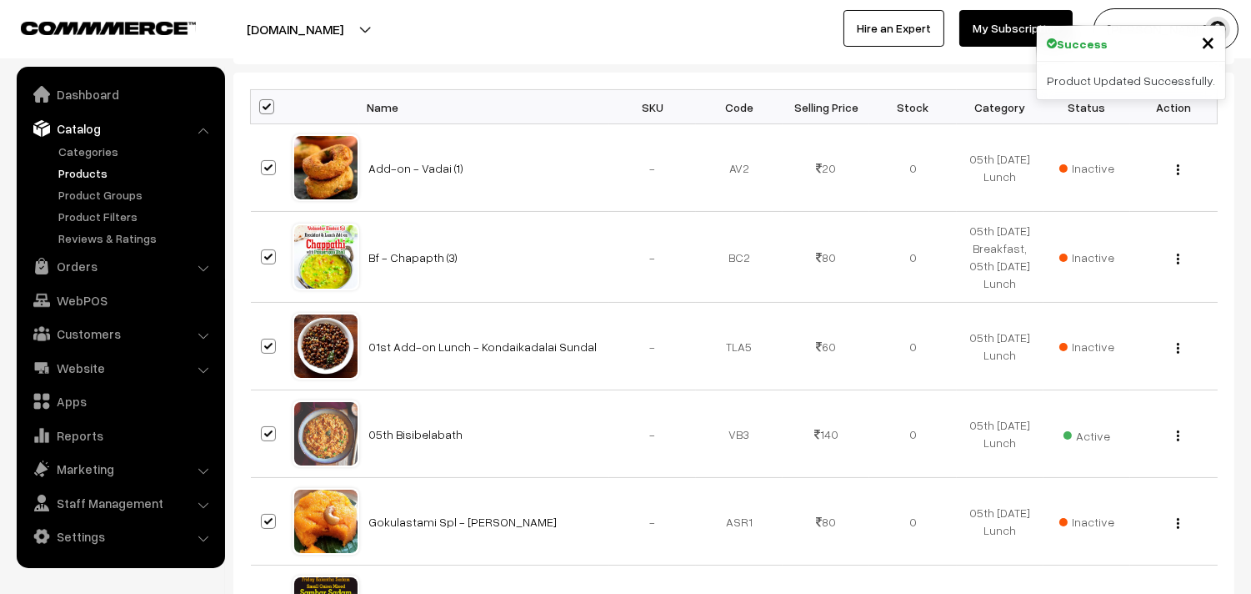
checkbox input "true"
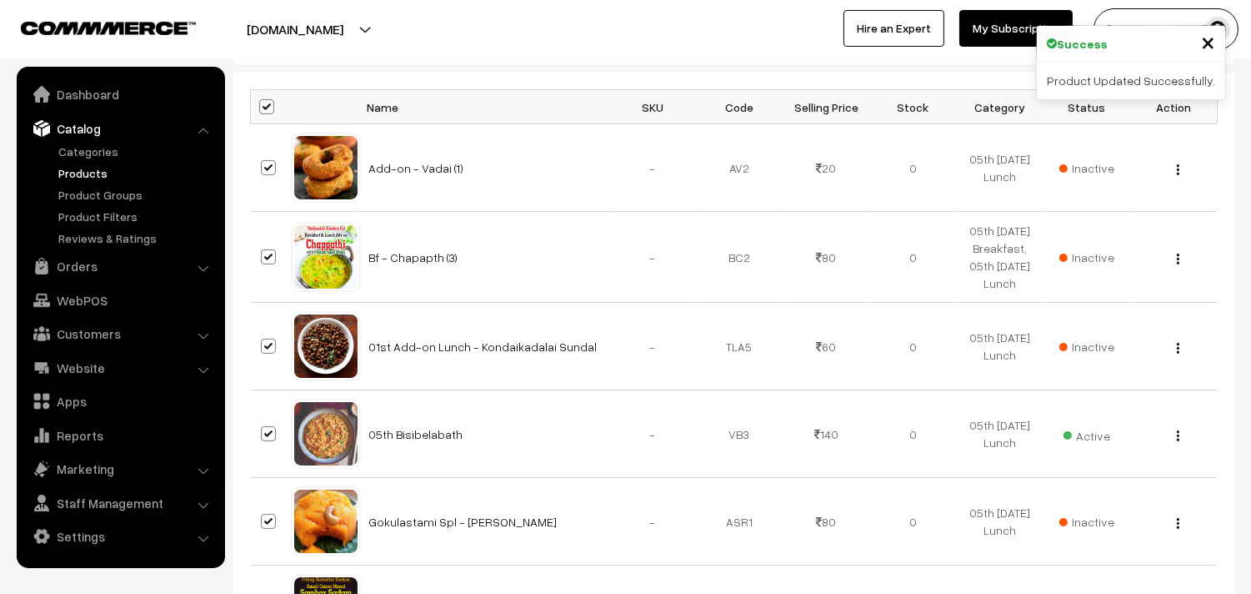
checkbox input "true"
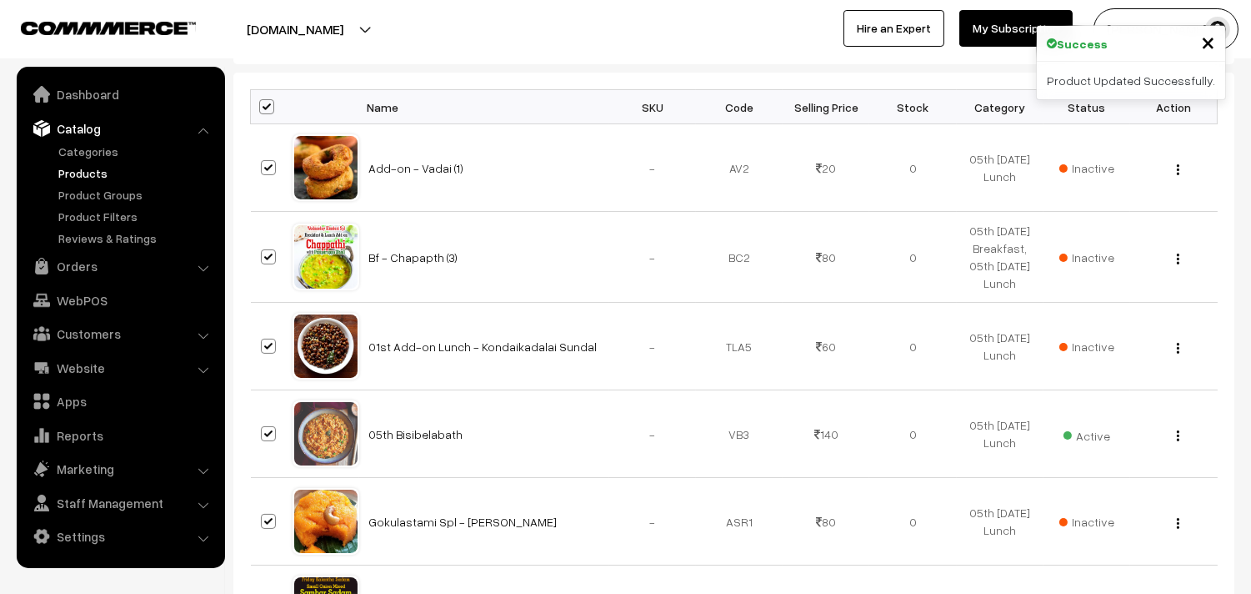
checkbox input "true"
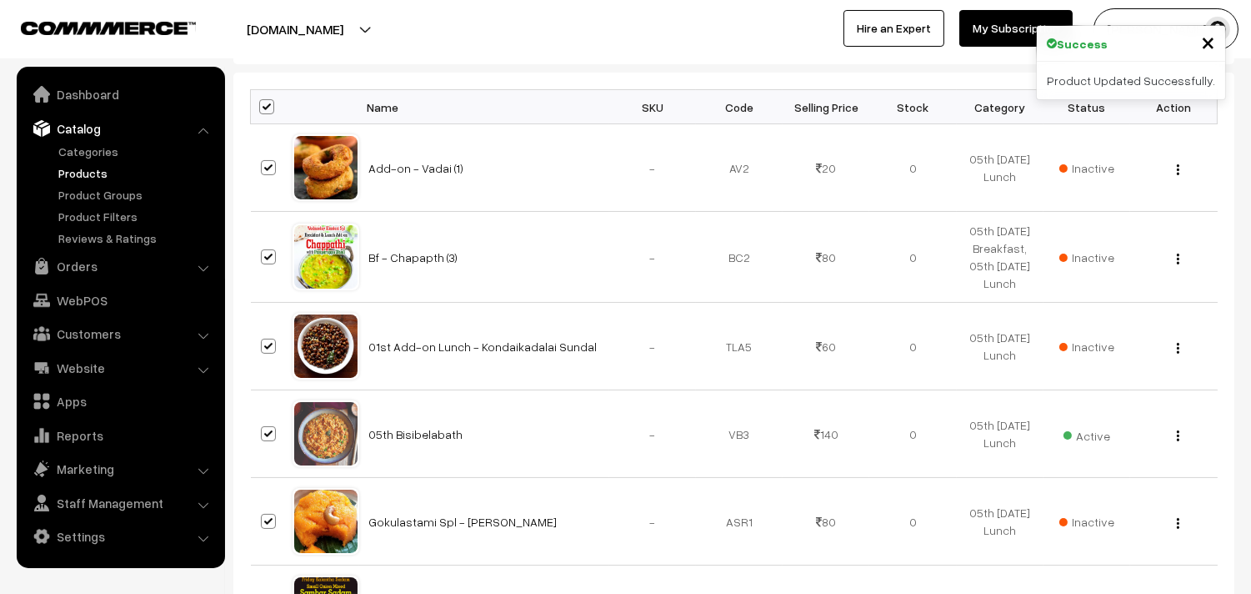
checkbox input "true"
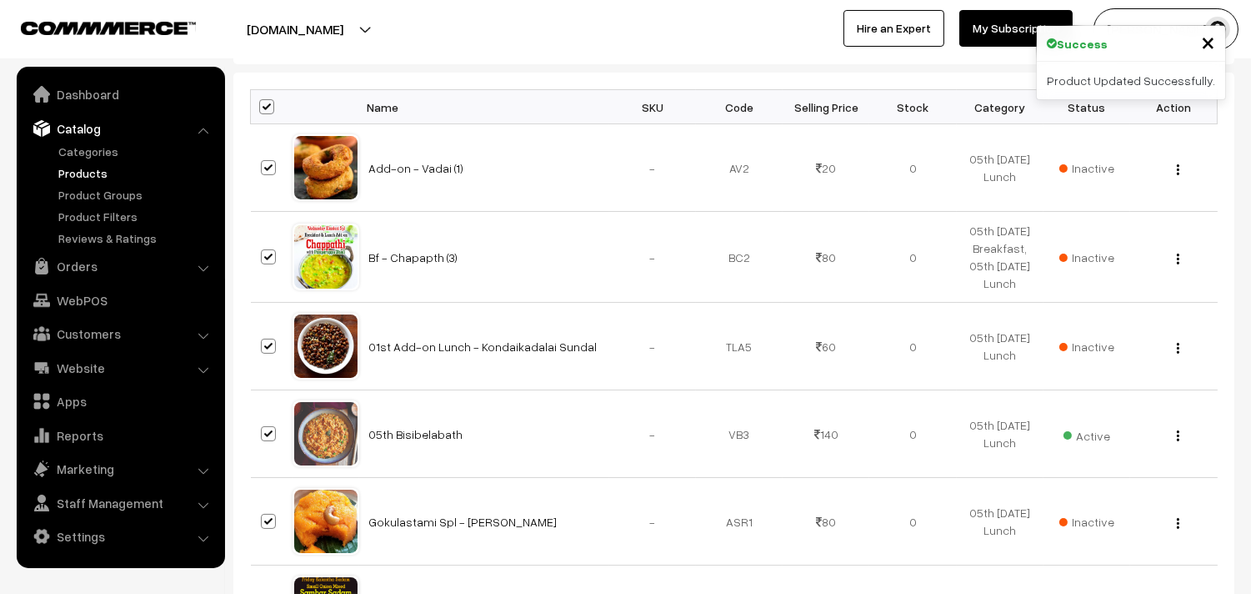
checkbox input "true"
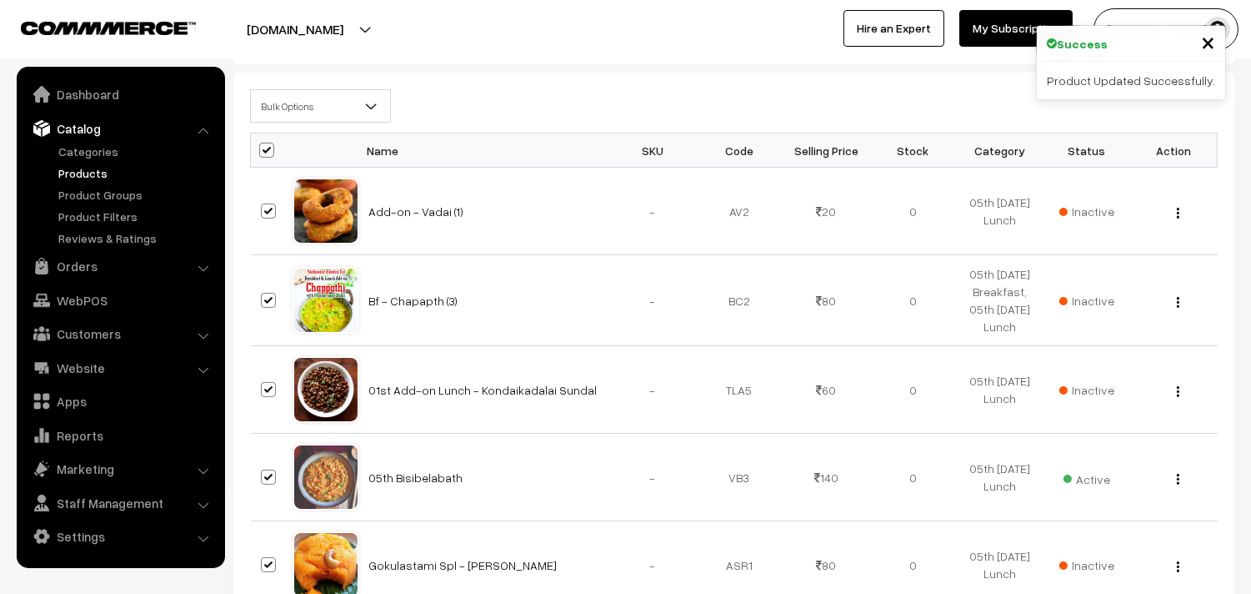
click at [298, 112] on span "Bulk Options" at bounding box center [320, 106] width 139 height 29
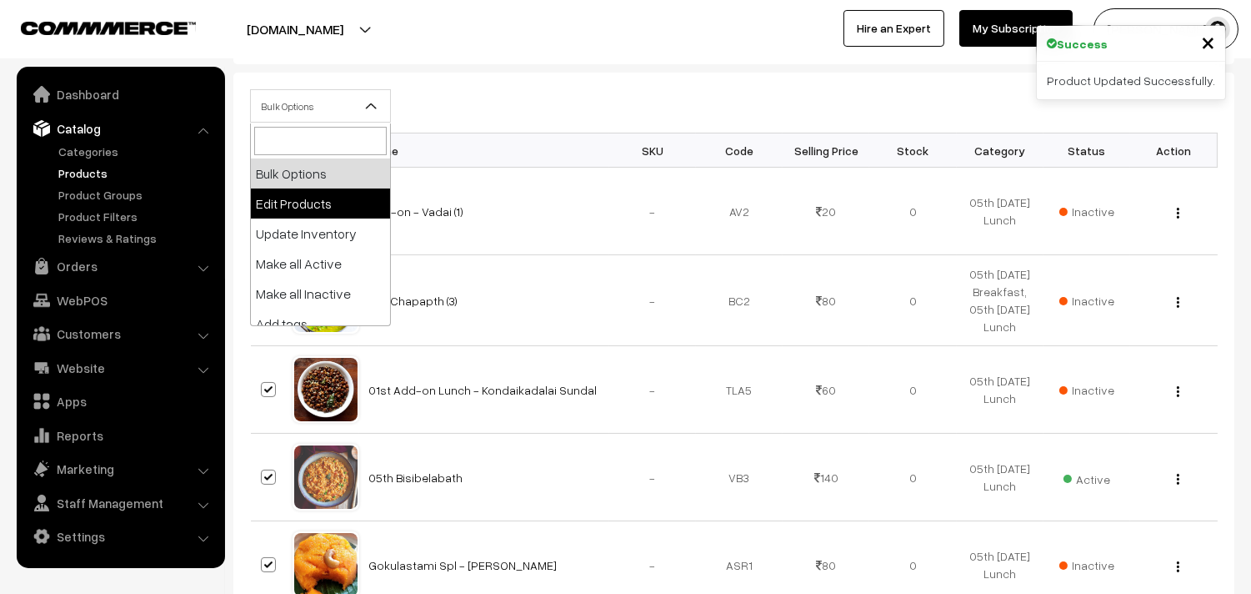
select select "editProduct"
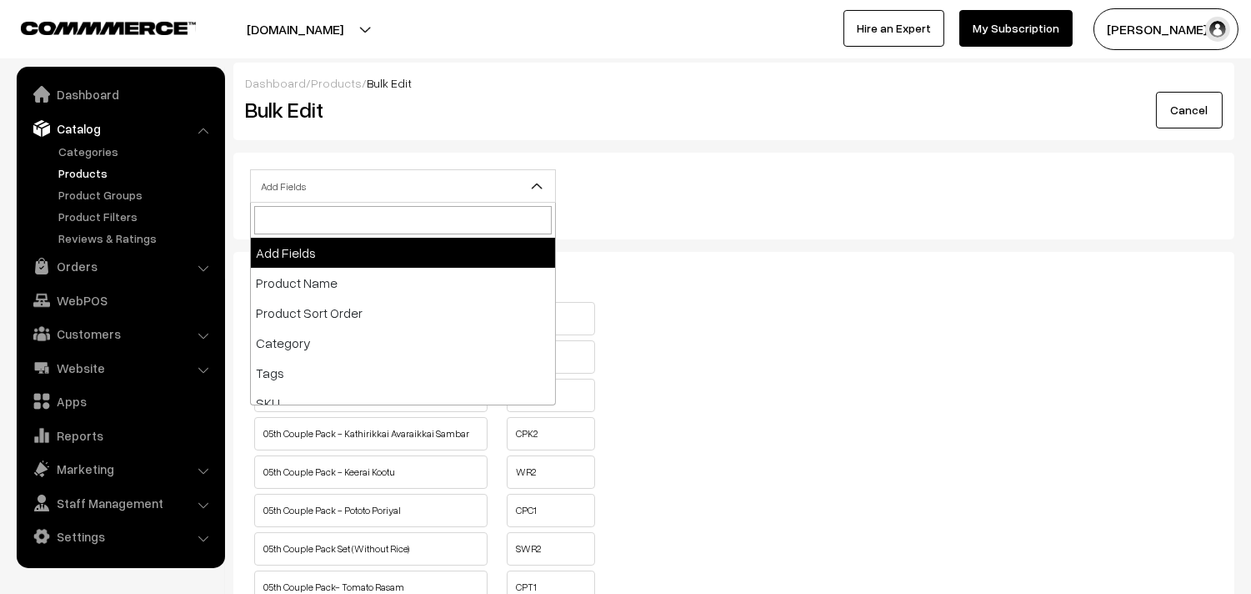
click at [350, 194] on span "Add Fields" at bounding box center [403, 186] width 304 height 29
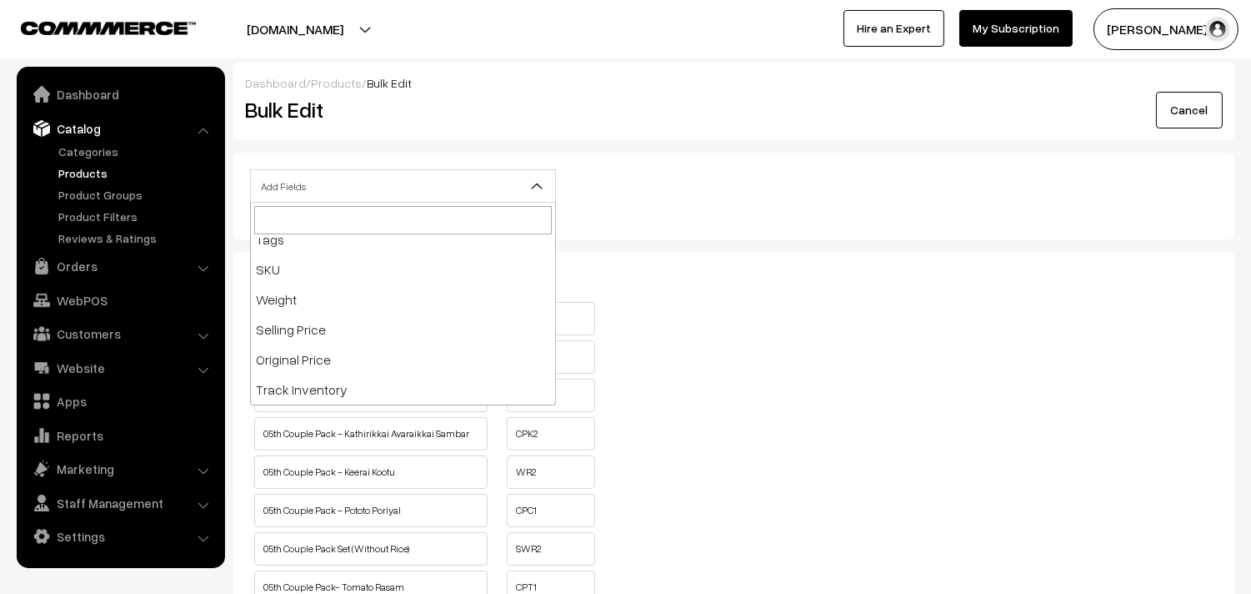
scroll to position [278, 0]
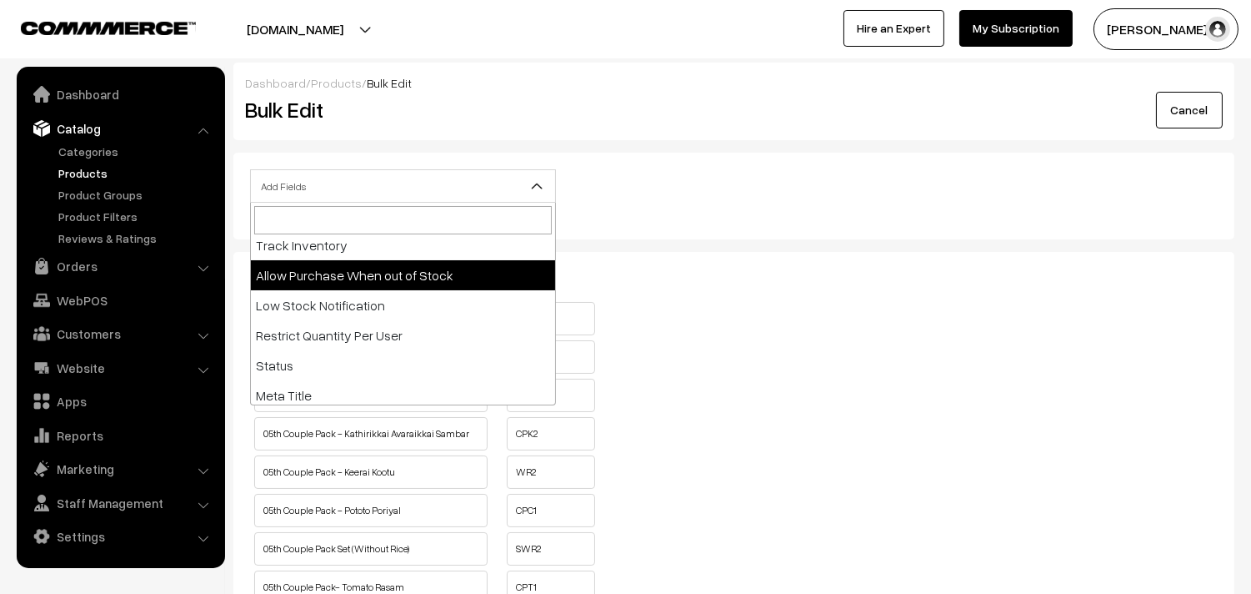
select select "allow-purchase"
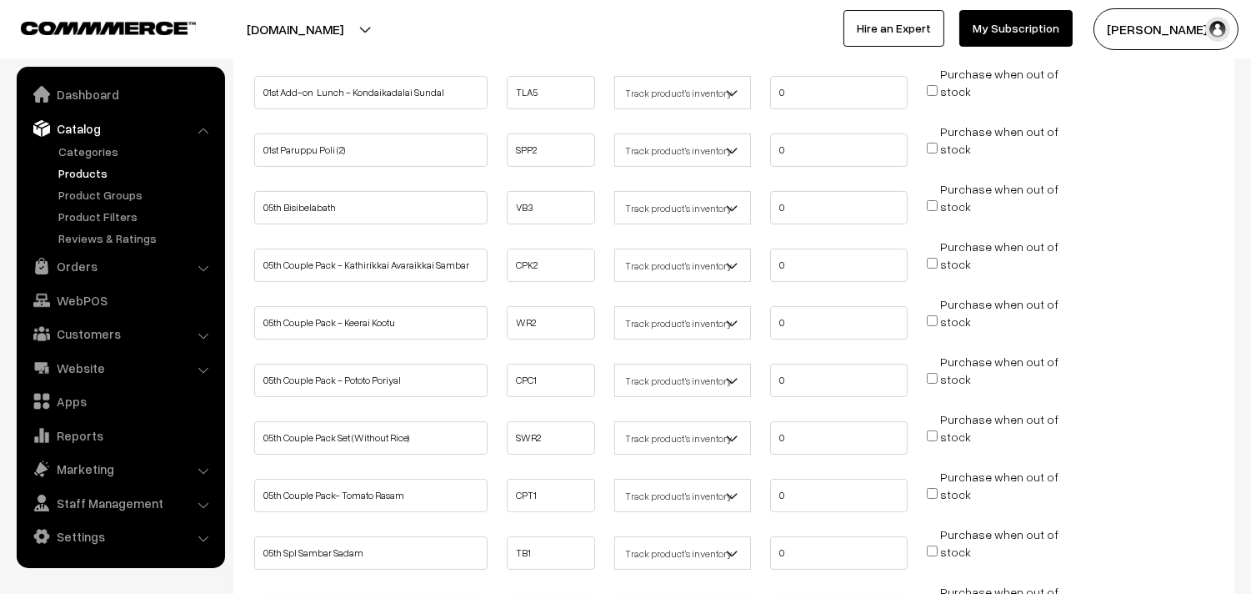
scroll to position [370, 0]
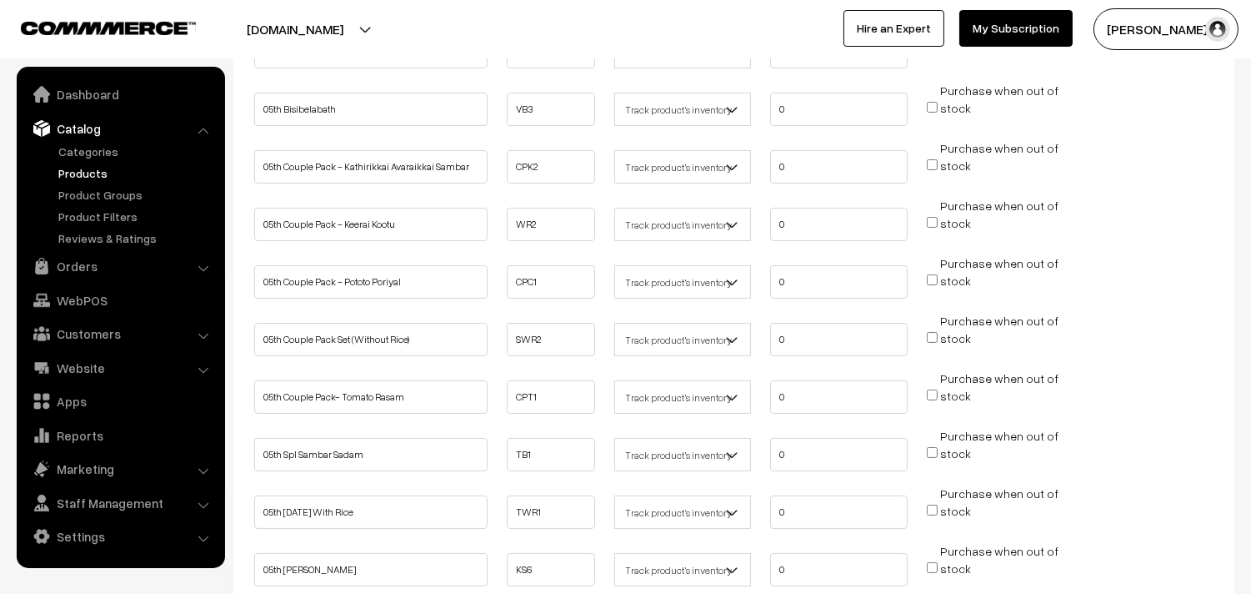
click at [930, 161] on input "Purchase when out of stock" at bounding box center [932, 164] width 11 height 11
checkbox input "true"
click at [930, 222] on input "Purchase when out of stock" at bounding box center [932, 222] width 11 height 11
checkbox input "true"
click at [936, 275] on input "Purchase when out of stock" at bounding box center [932, 279] width 11 height 11
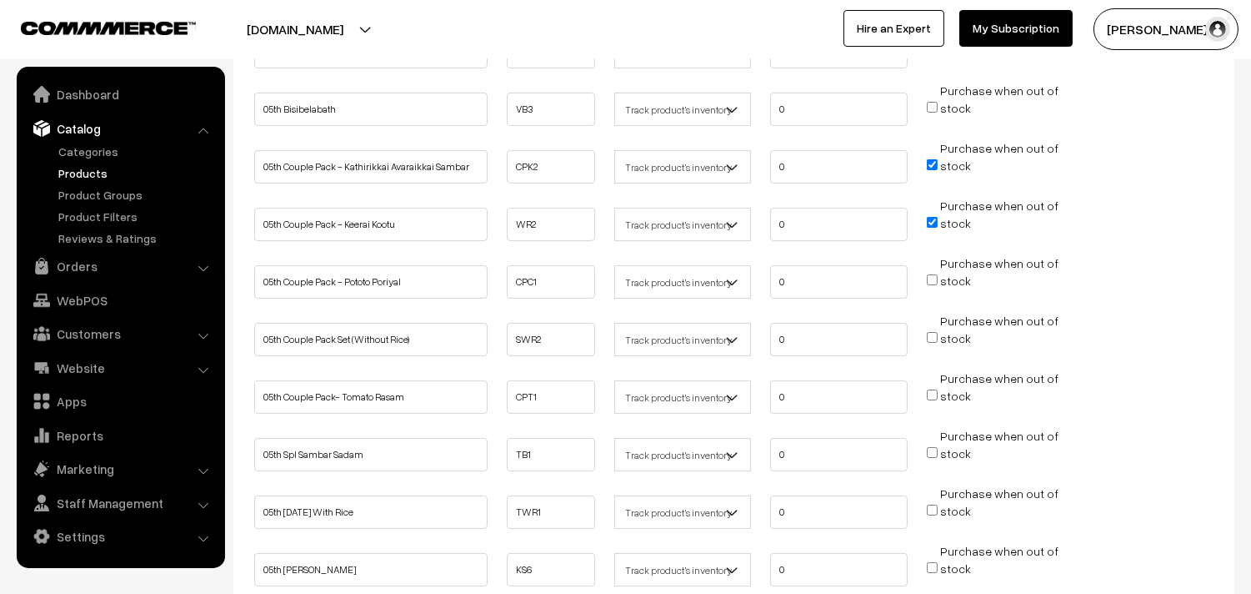
checkbox input "true"
click at [936, 334] on input "Purchase when out of stock" at bounding box center [932, 337] width 11 height 11
checkbox input "true"
click at [931, 389] on input "Purchase when out of stock" at bounding box center [932, 394] width 11 height 11
checkbox input "true"
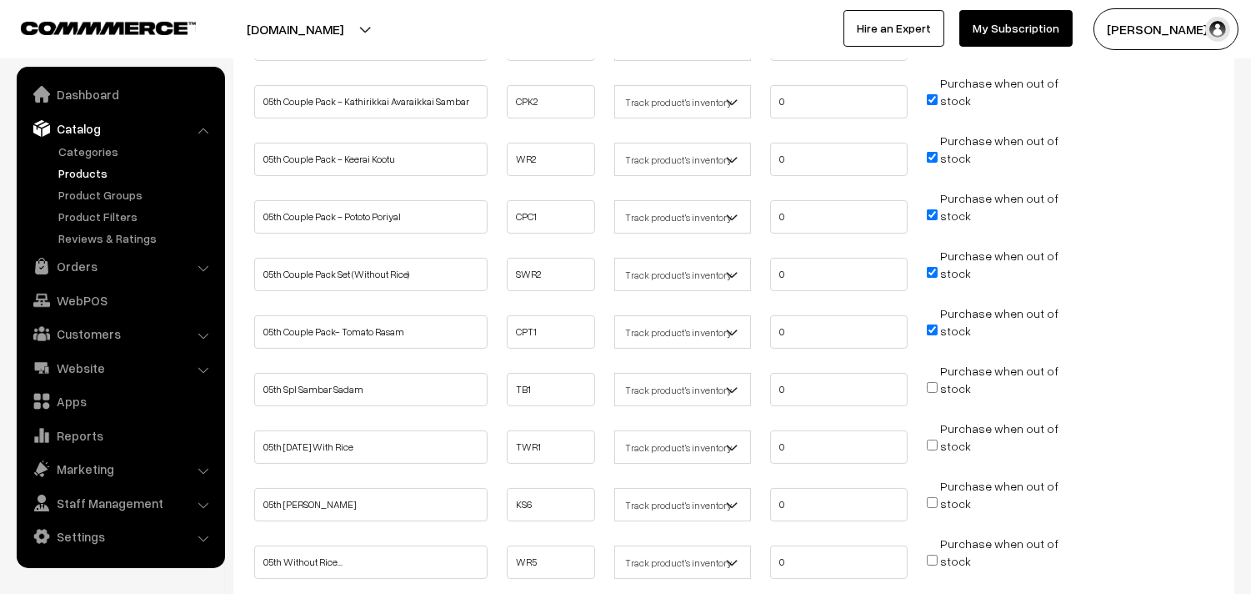
scroll to position [463, 0]
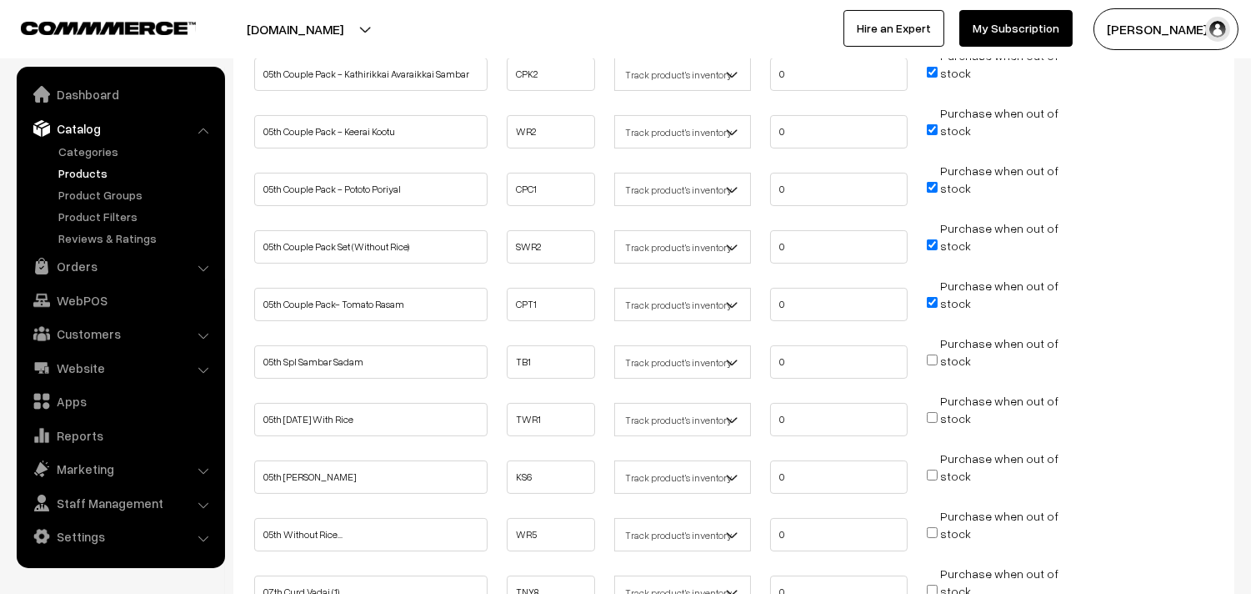
click at [939, 411] on span "Purchase when out of stock" at bounding box center [993, 417] width 132 height 17
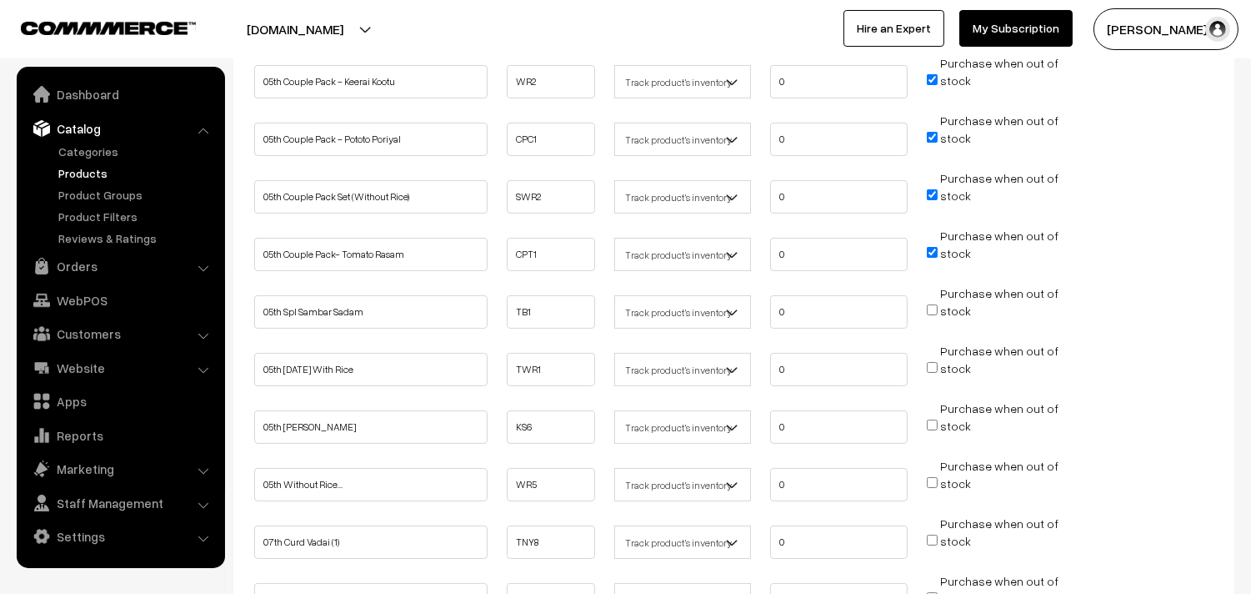
scroll to position [555, 0]
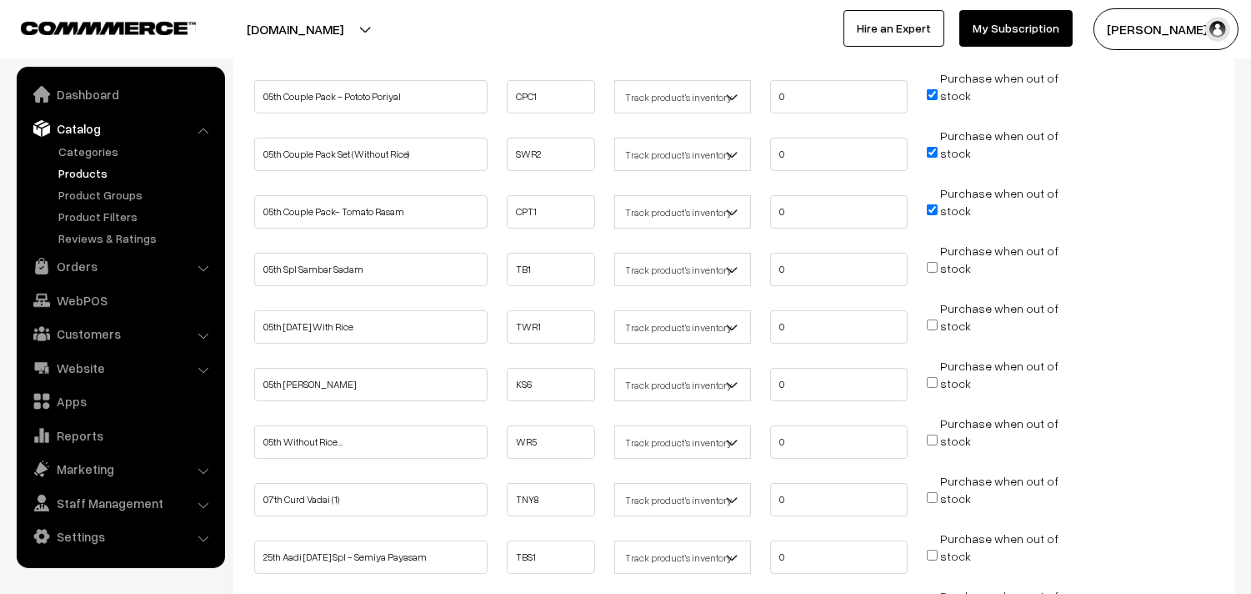
click at [935, 319] on input "Purchase when out of stock" at bounding box center [932, 324] width 11 height 11
checkbox input "true"
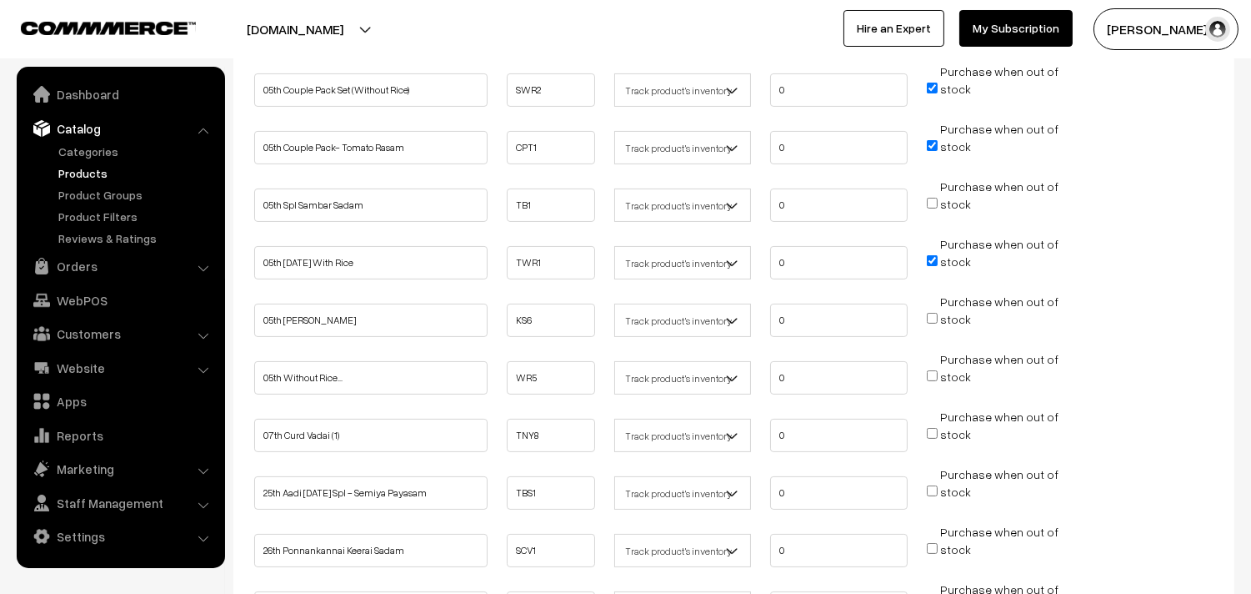
scroll to position [648, 0]
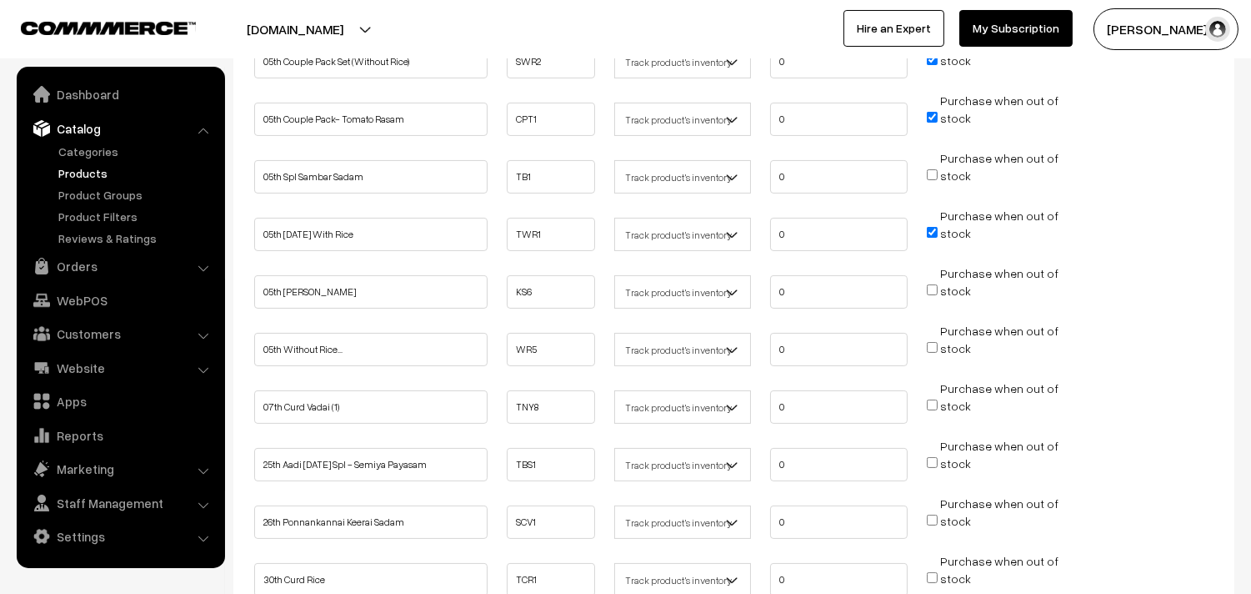
click at [935, 342] on input "Purchase when out of stock" at bounding box center [932, 347] width 11 height 11
checkbox input "true"
click at [935, 399] on input "Purchase when out of stock" at bounding box center [932, 404] width 11 height 11
checkbox input "true"
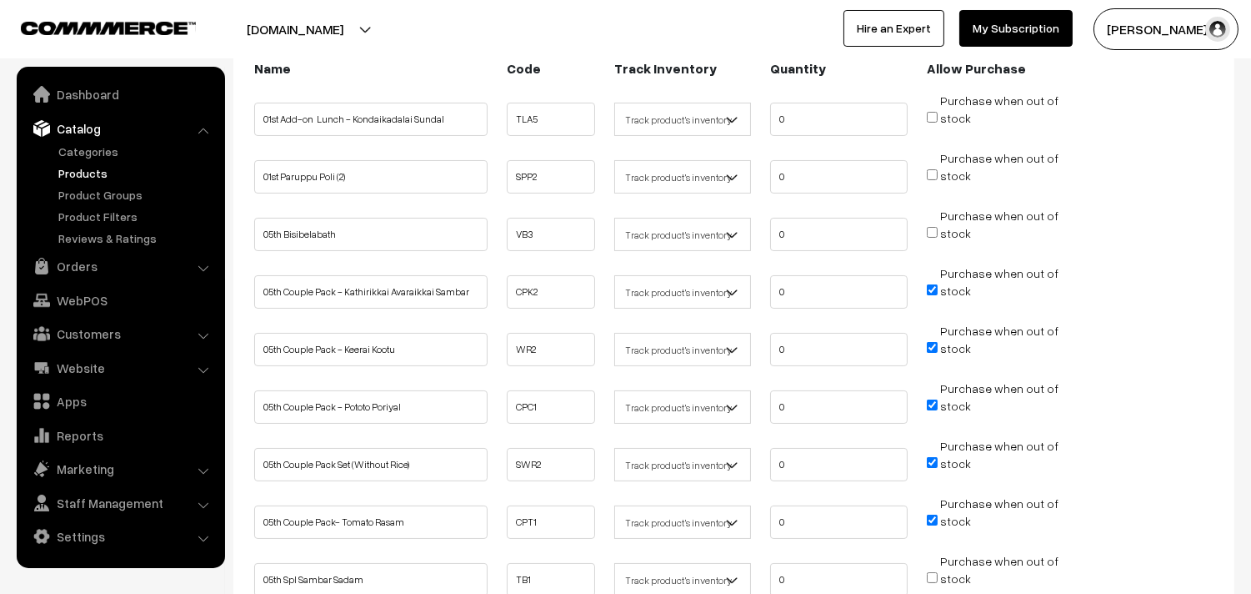
scroll to position [278, 0]
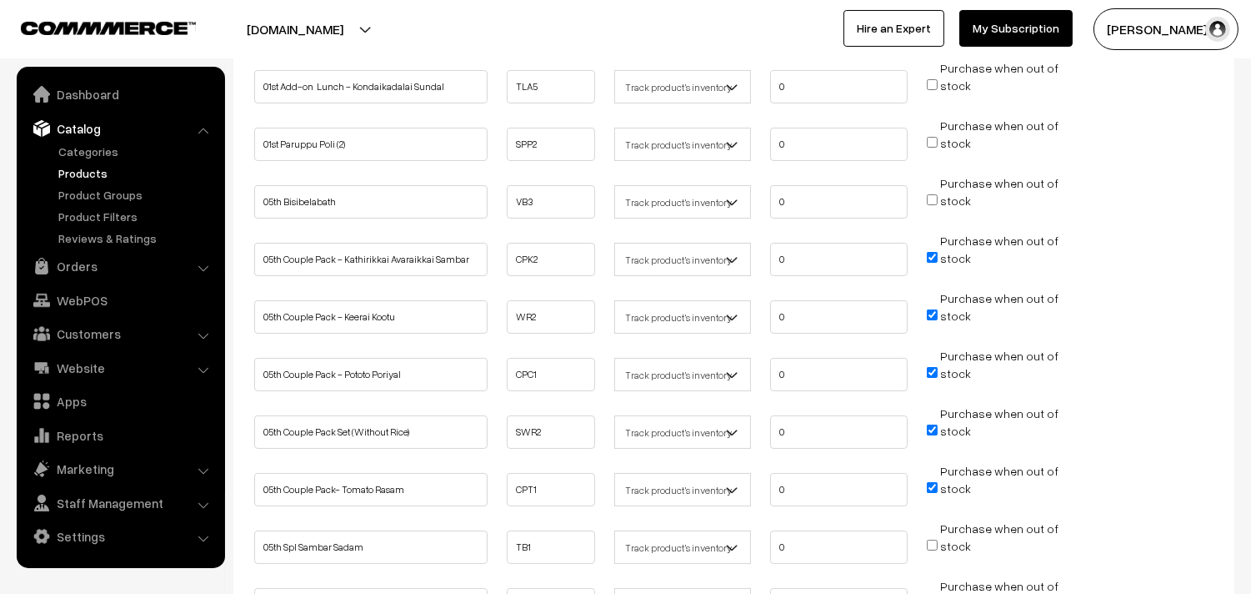
click at [935, 200] on input "Purchase when out of stock" at bounding box center [932, 199] width 11 height 11
checkbox input "true"
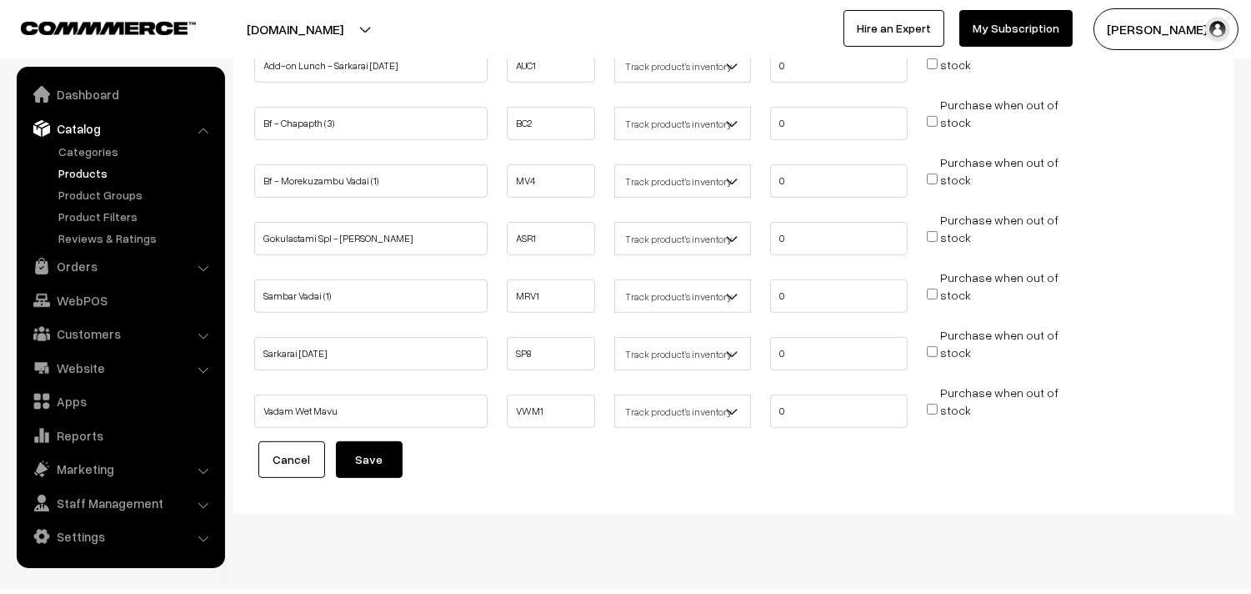
scroll to position [1353, 0]
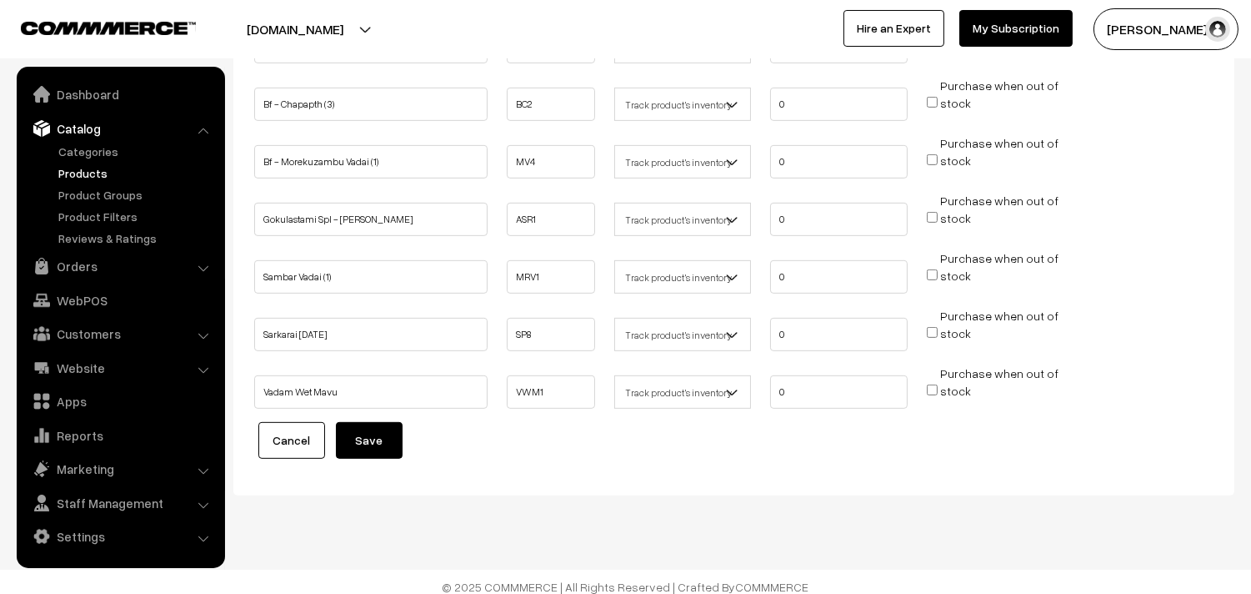
click at [386, 434] on button "Save" at bounding box center [369, 440] width 67 height 37
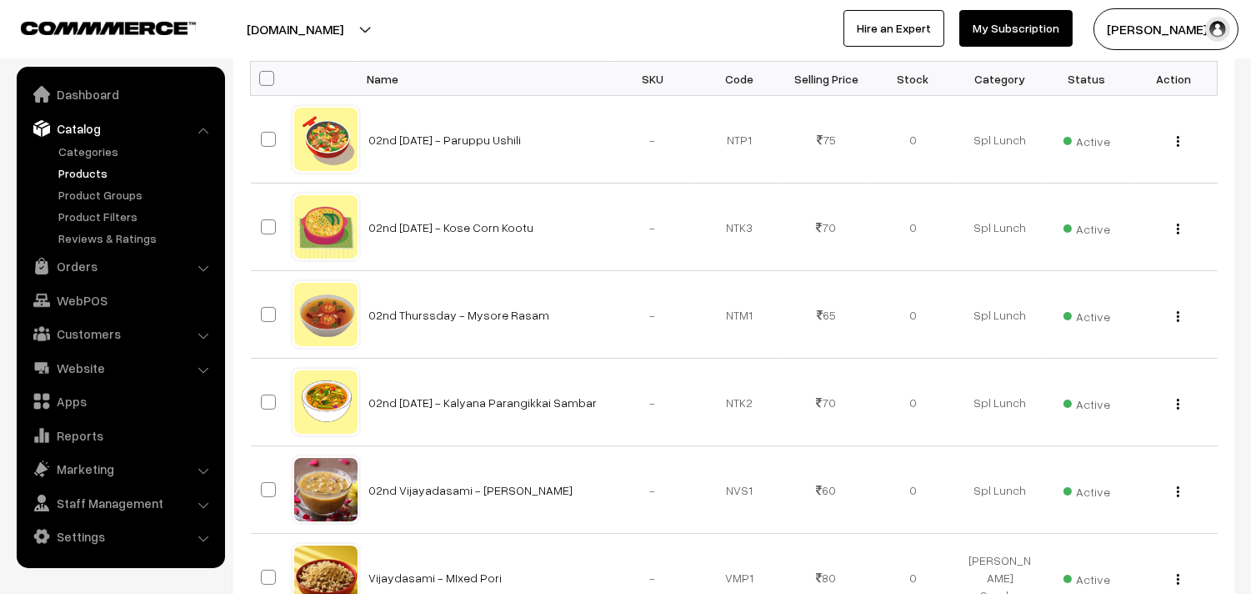
scroll to position [37, 0]
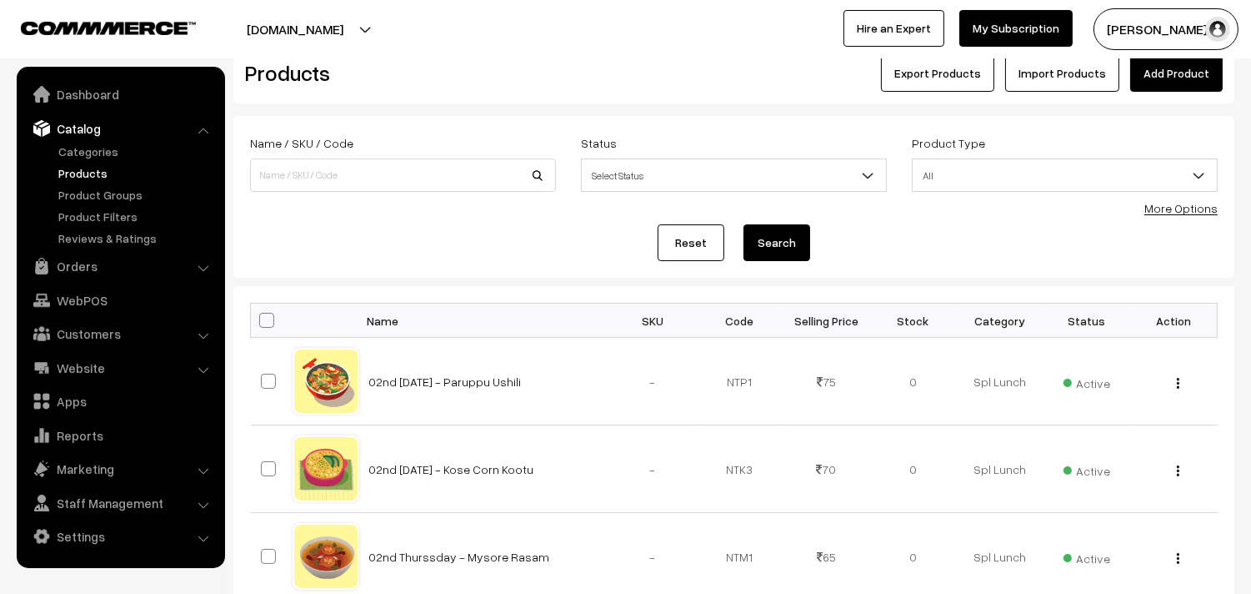
click at [1172, 207] on link "More Options" at bounding box center [1181, 208] width 73 height 14
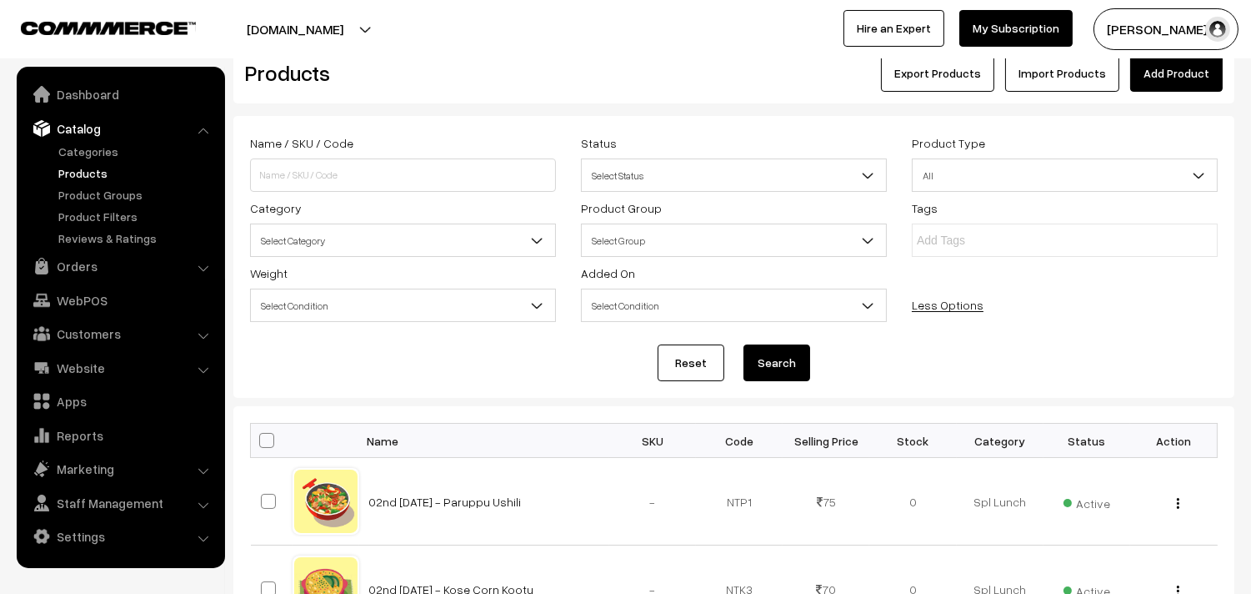
click at [354, 254] on span "Select Category" at bounding box center [403, 240] width 304 height 29
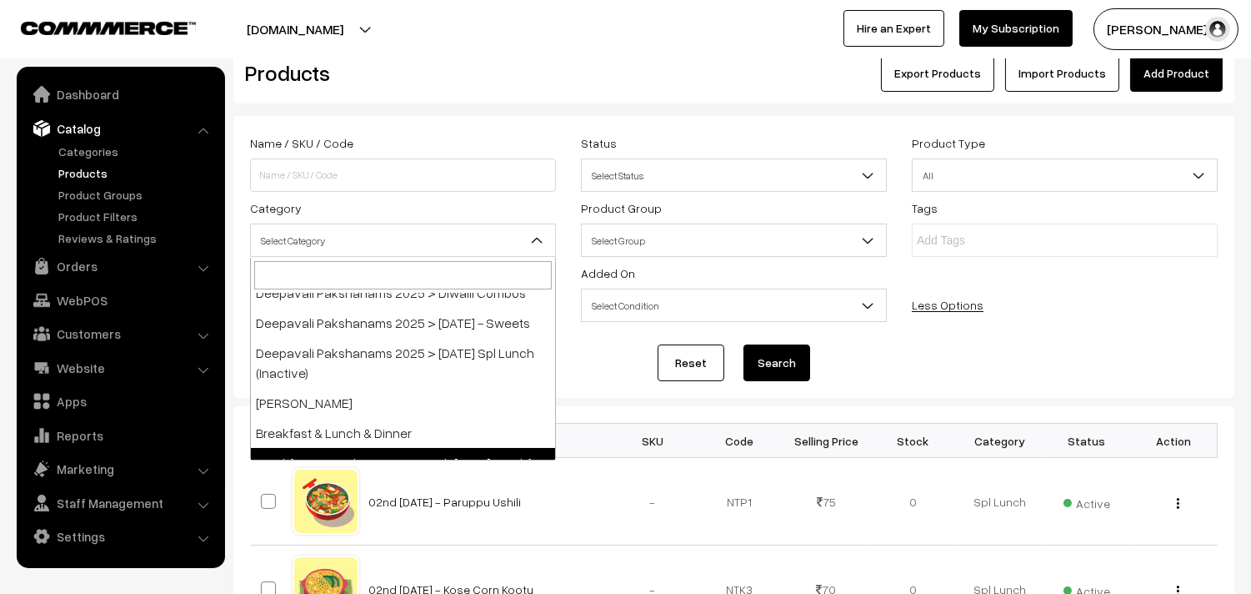
scroll to position [278, 0]
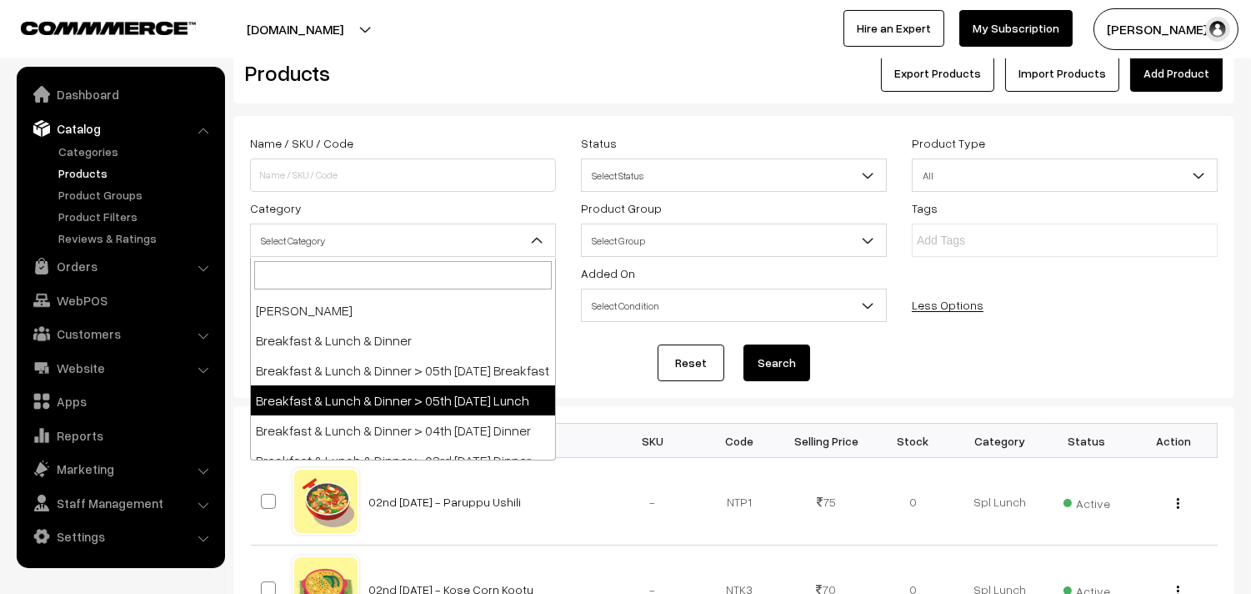
select select "95"
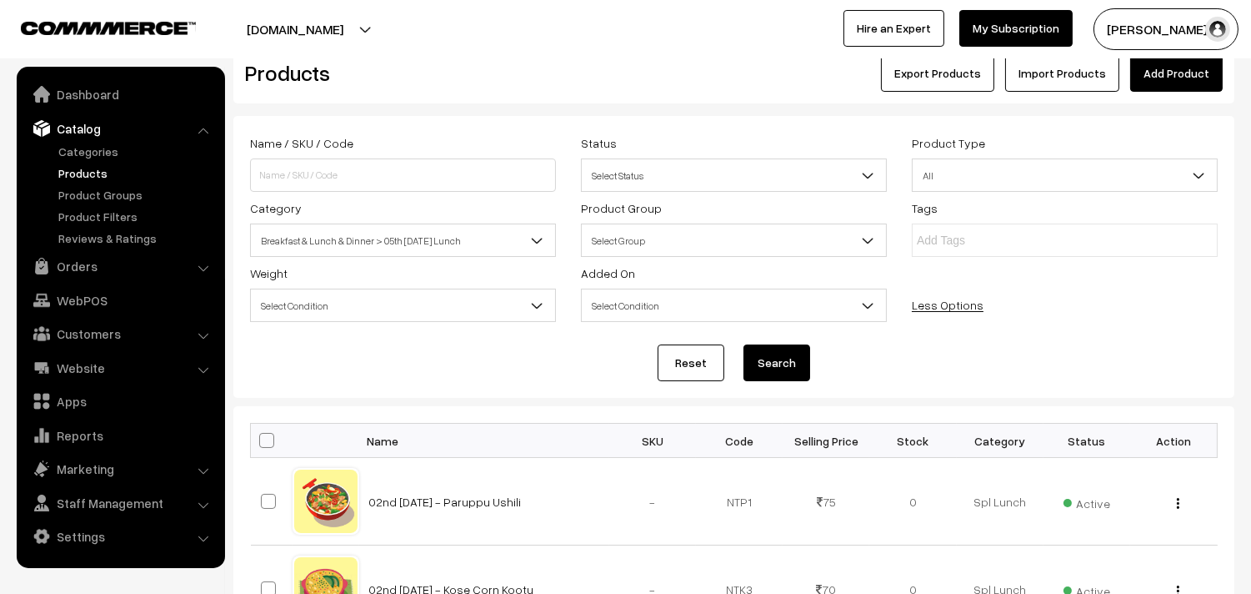
click at [752, 359] on button "Search" at bounding box center [777, 362] width 67 height 37
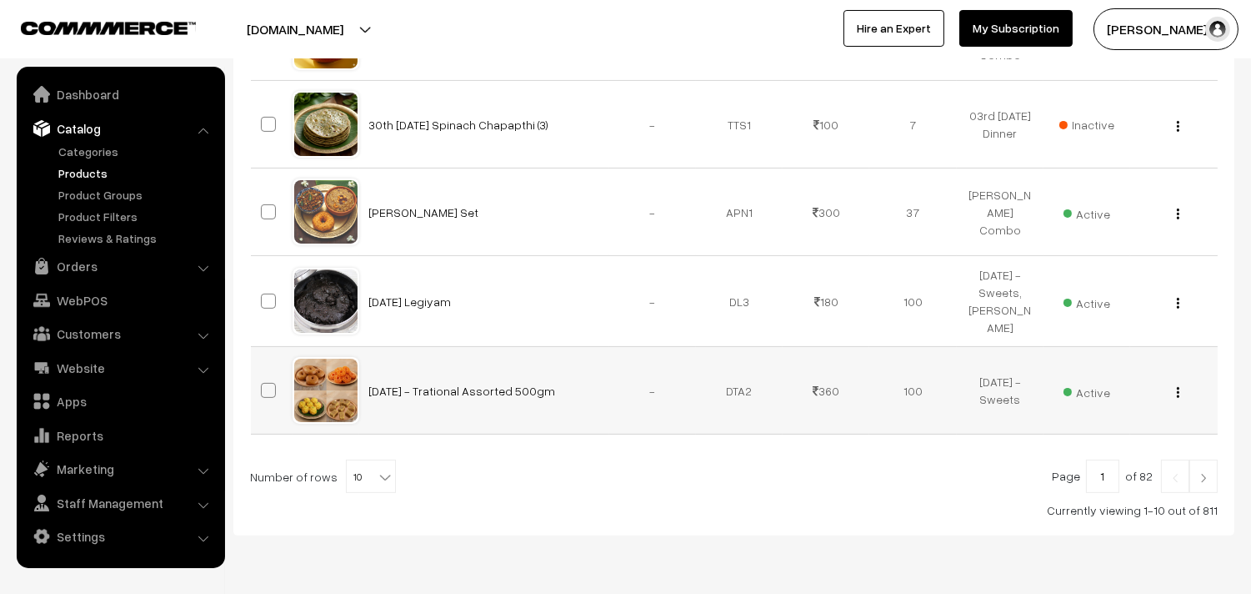
scroll to position [991, 0]
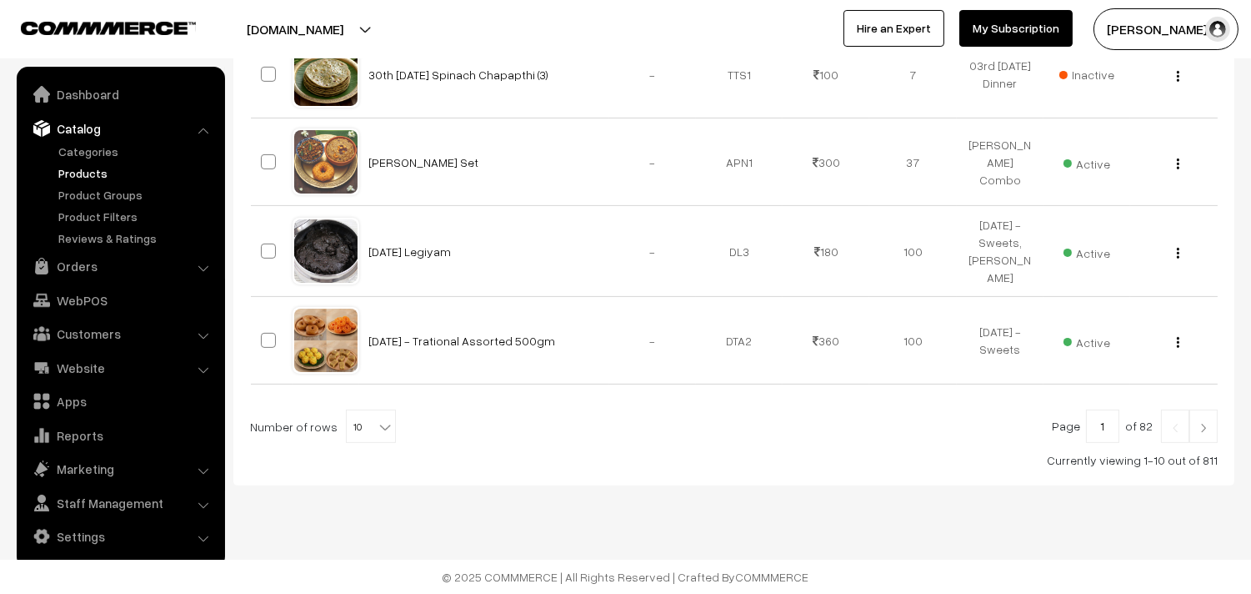
click at [377, 425] on b at bounding box center [385, 427] width 17 height 17
click at [534, 446] on div "Page 1 of 82 Number of rows 10 20 30 40 50 60 70 80 90 100 10 Currently viewing…" at bounding box center [734, 438] width 968 height 59
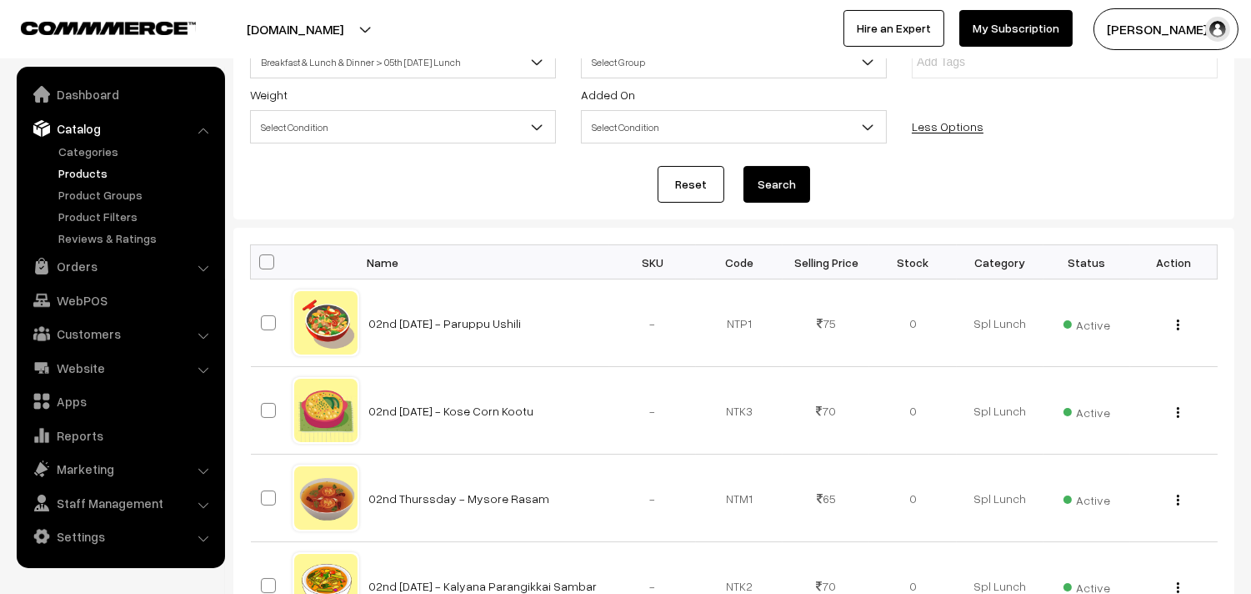
scroll to position [157, 0]
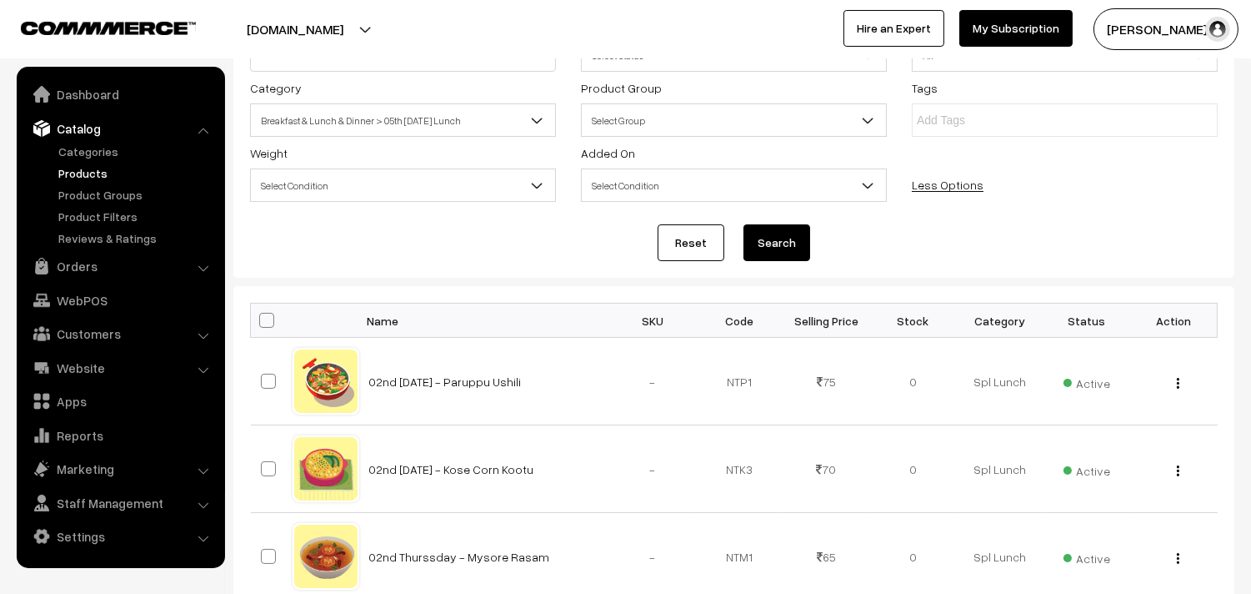
click at [769, 239] on button "Search" at bounding box center [777, 242] width 67 height 37
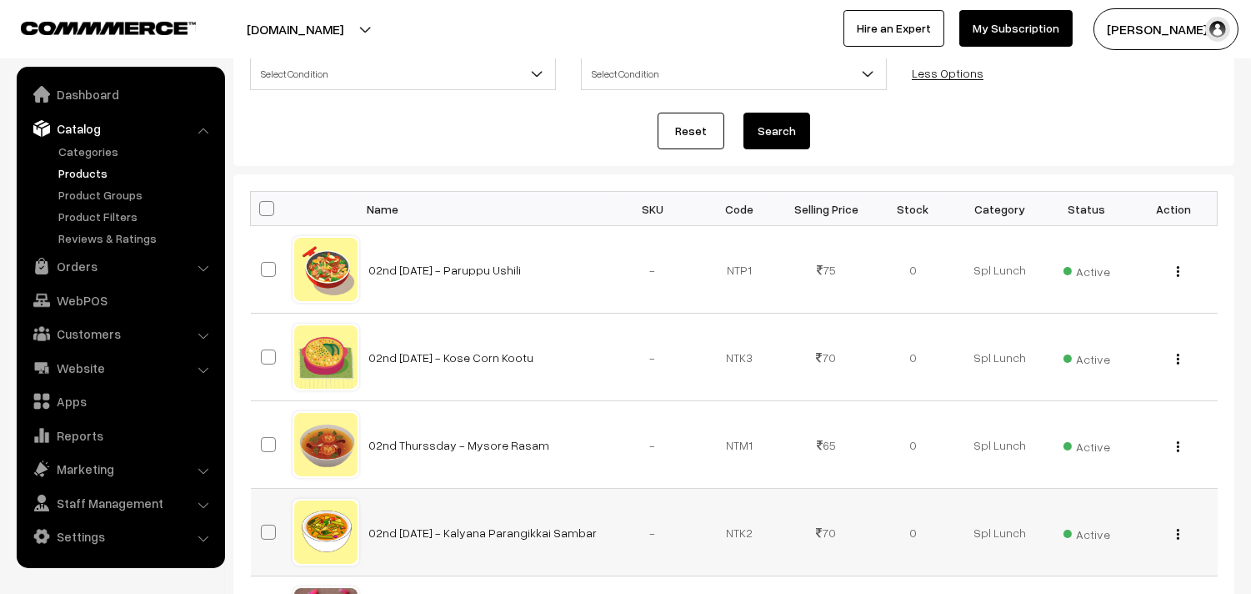
scroll to position [430, 0]
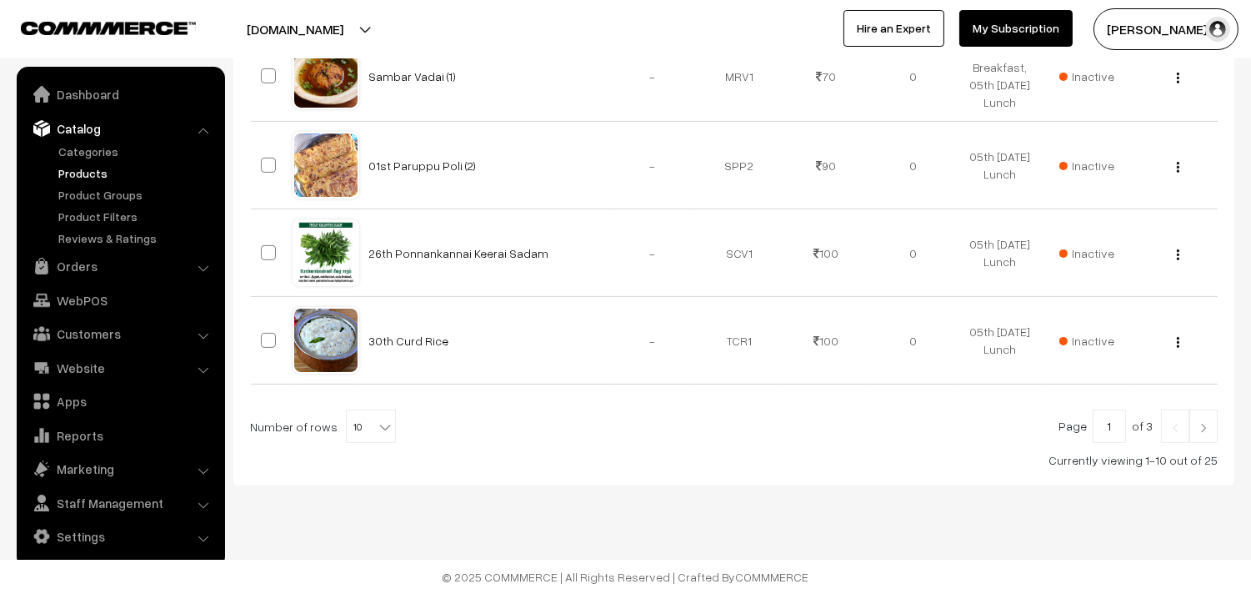
scroll to position [994, 0]
click at [377, 425] on b at bounding box center [385, 427] width 17 height 17
select select "100"
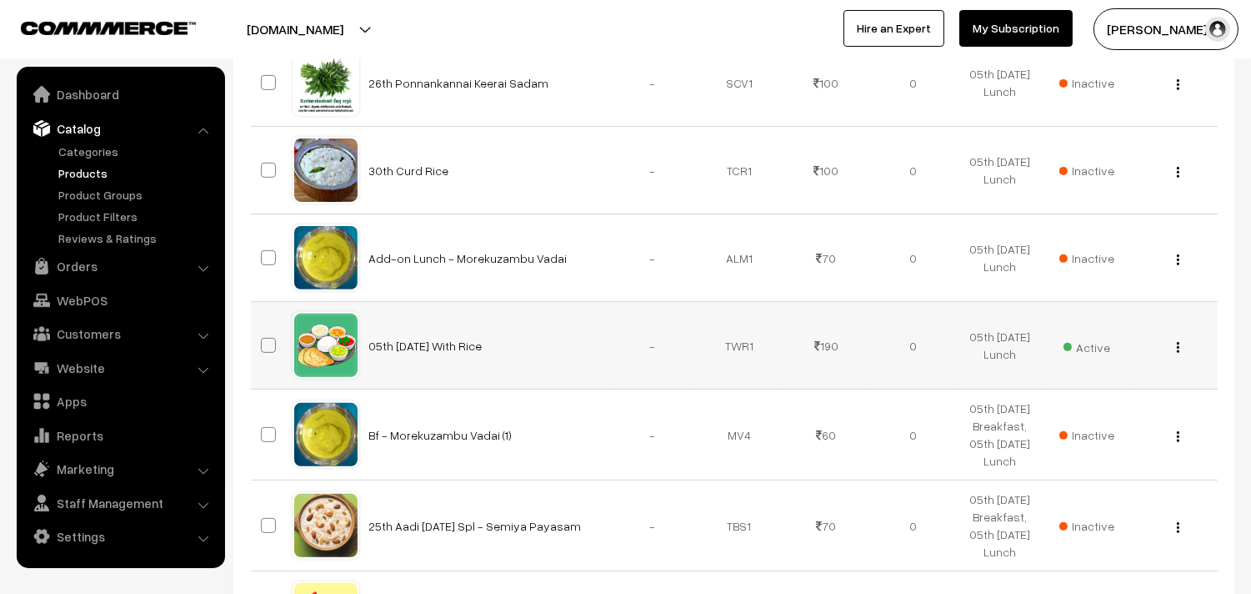
scroll to position [1204, 0]
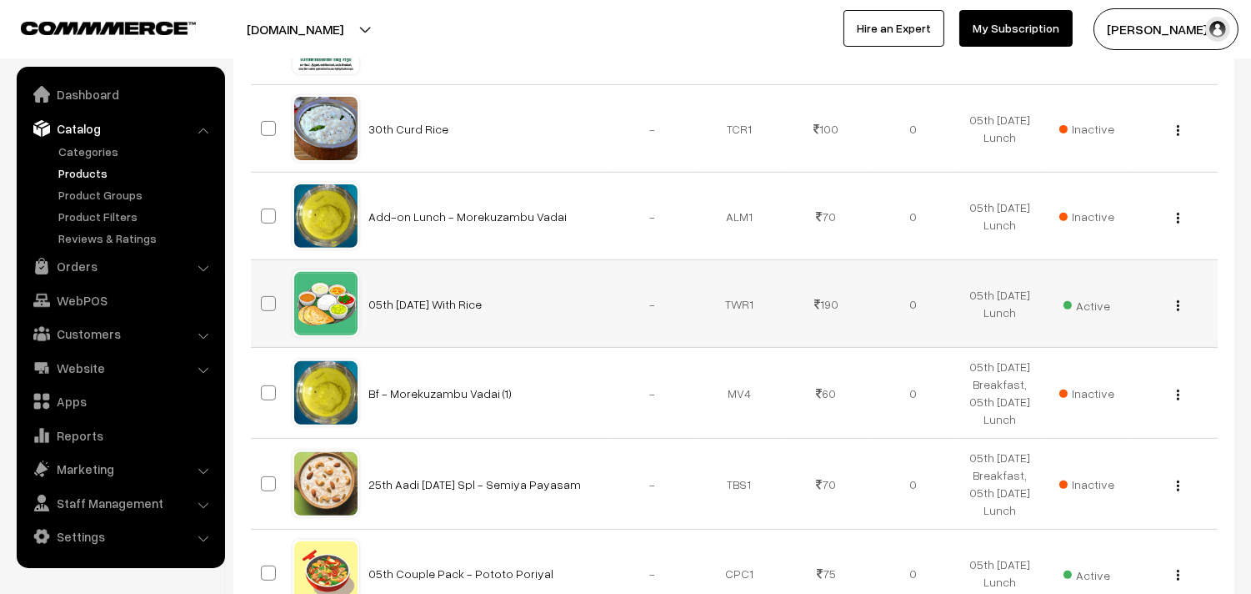
click at [1177, 304] on img "button" at bounding box center [1178, 305] width 3 height 11
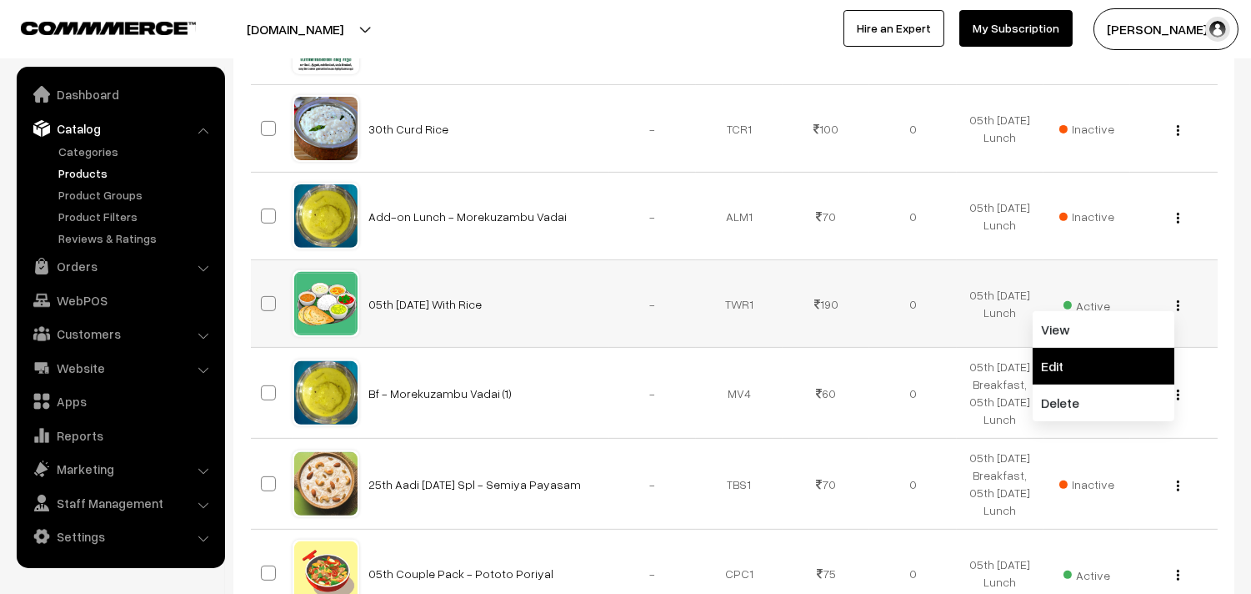
click at [1078, 359] on link "Edit" at bounding box center [1104, 366] width 142 height 37
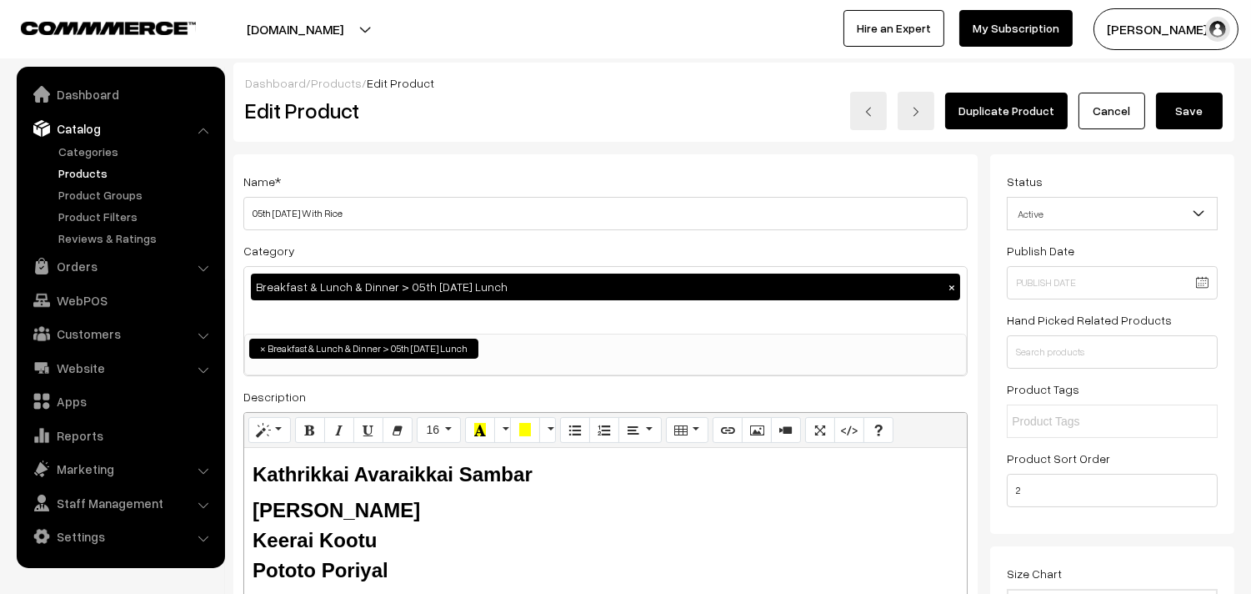
drag, startPoint x: 304, startPoint y: 215, endPoint x: 276, endPoint y: 214, distance: 28.4
click at [276, 214] on input "05th [DATE] With Rice" at bounding box center [605, 213] width 725 height 33
type input "05th With Rice"
click at [1178, 113] on button "Save" at bounding box center [1189, 111] width 67 height 37
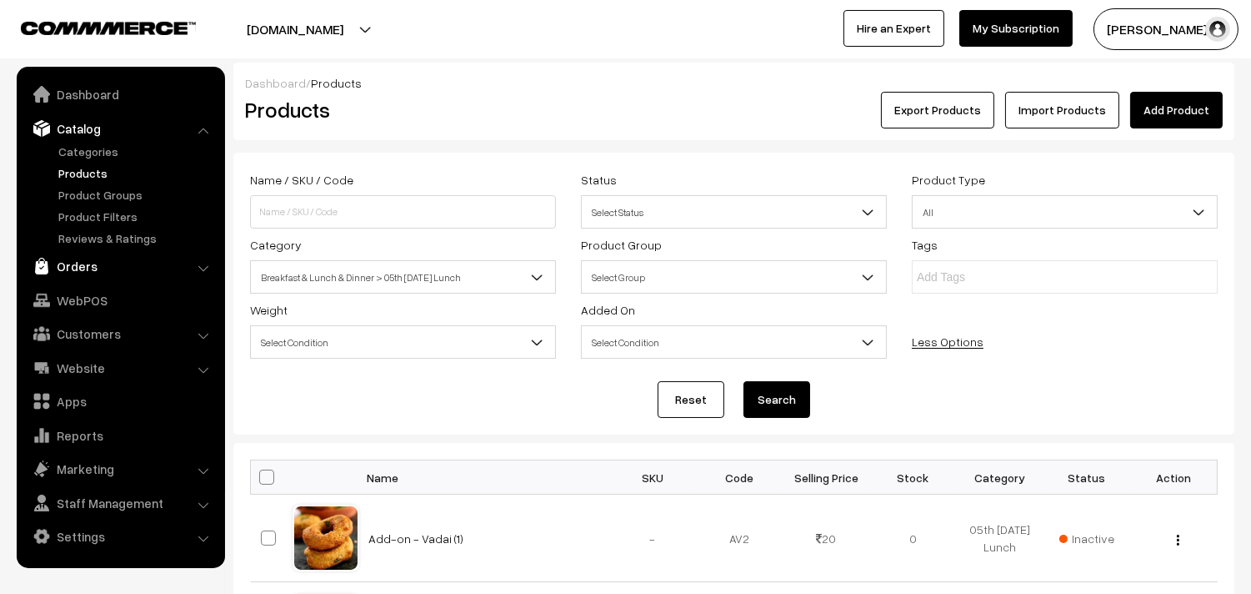
click at [69, 271] on link "Orders" at bounding box center [120, 266] width 198 height 30
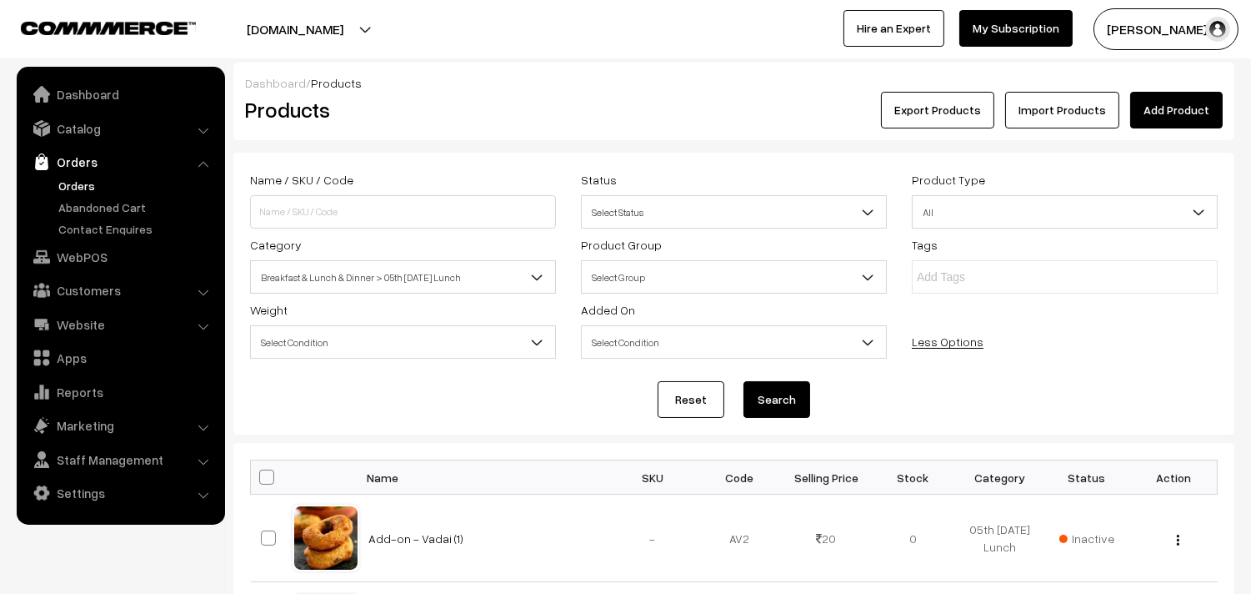
click at [89, 183] on link "Orders" at bounding box center [136, 186] width 165 height 18
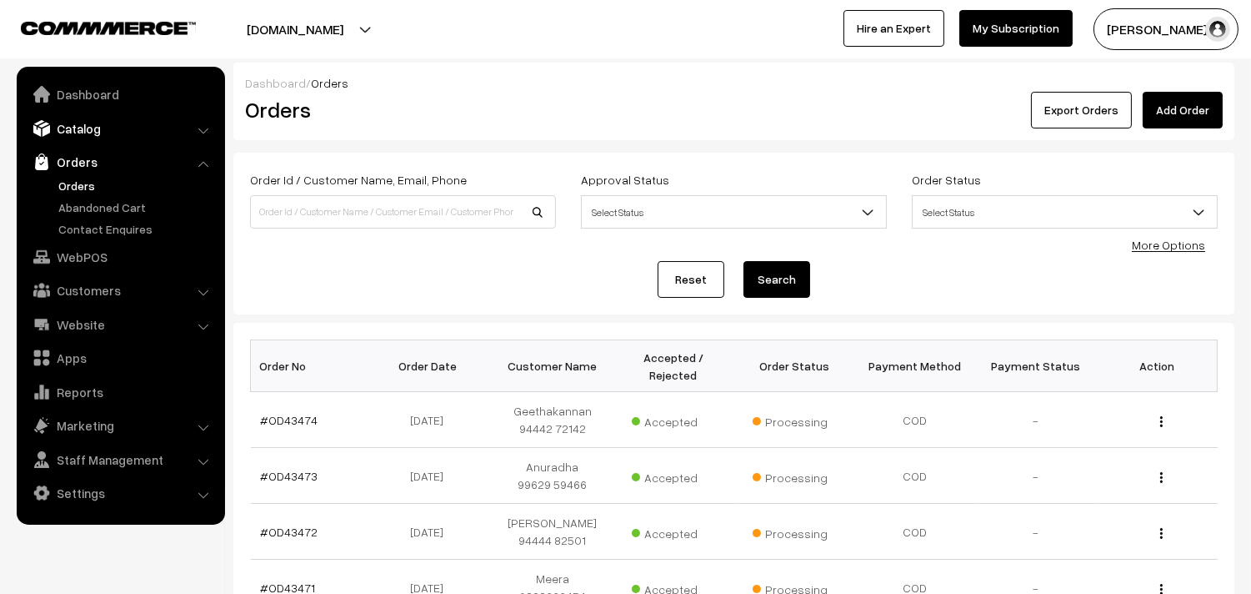
click at [90, 122] on link "Catalog" at bounding box center [120, 128] width 198 height 30
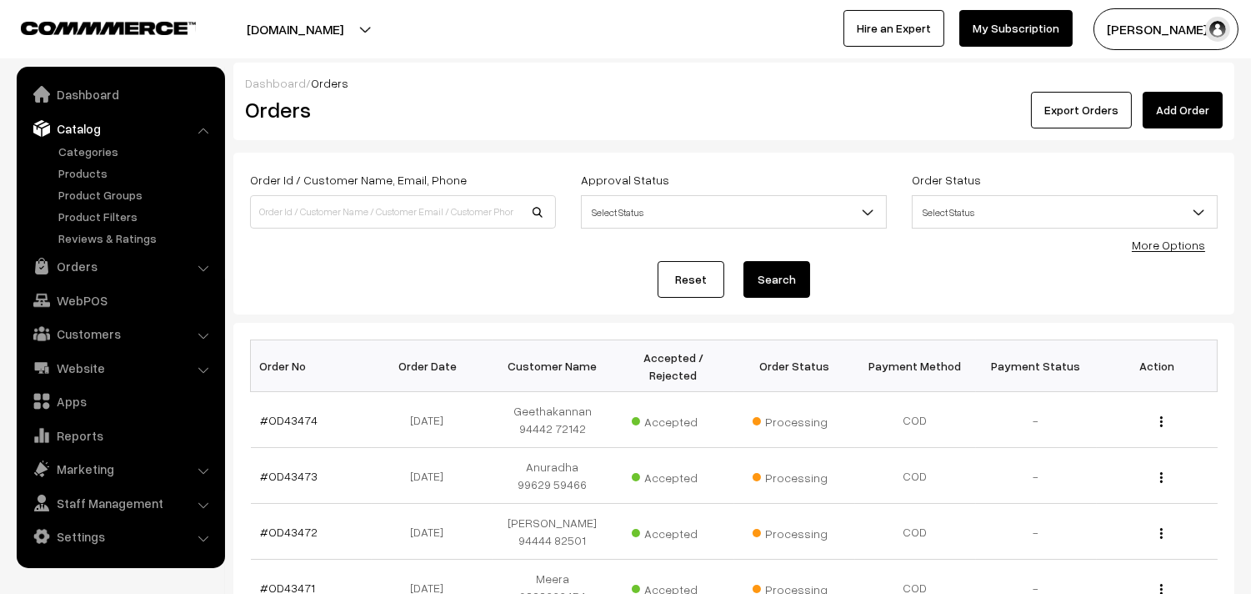
click at [83, 163] on ul "Categories" at bounding box center [121, 195] width 200 height 104
click at [82, 172] on link "Products" at bounding box center [136, 173] width 165 height 18
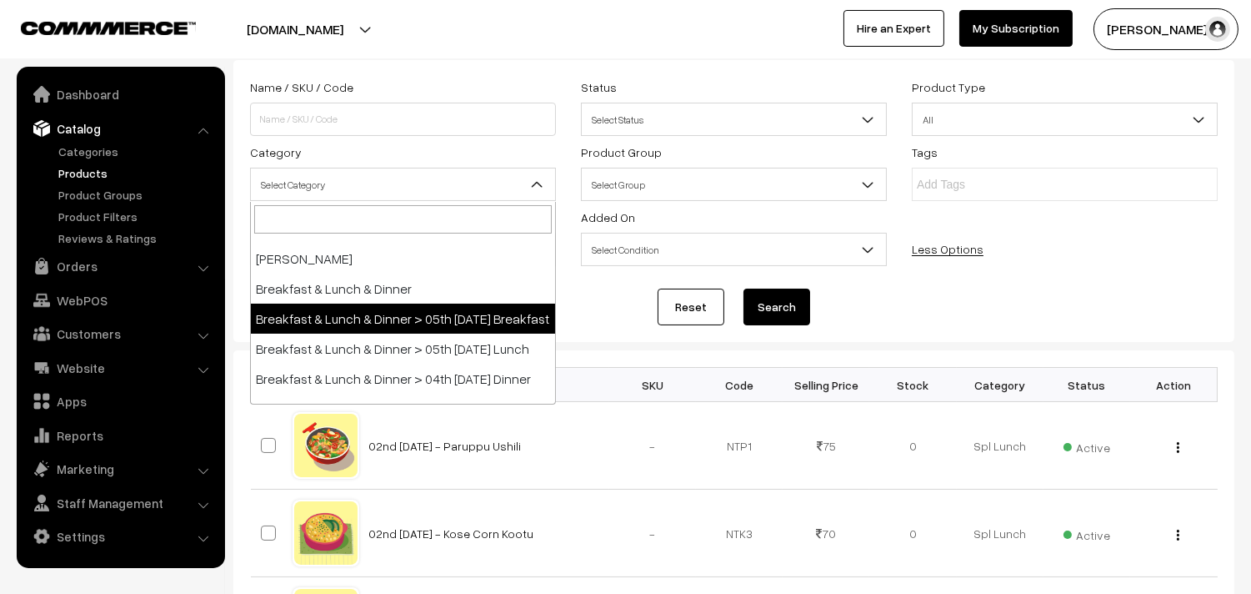
scroll to position [278, 0]
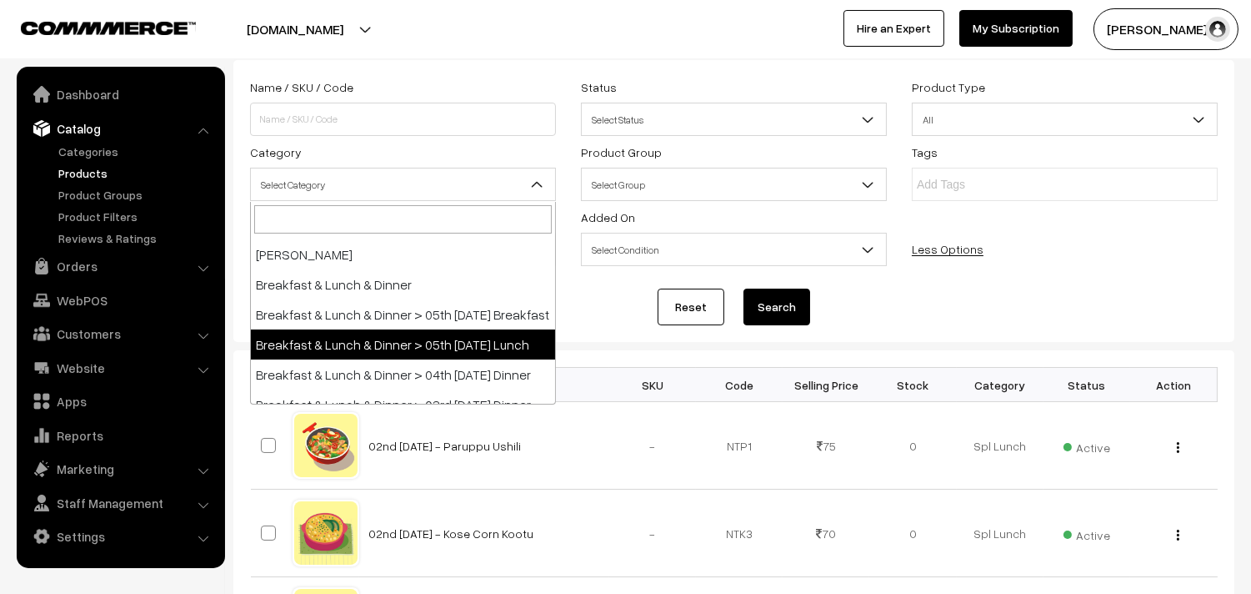
drag, startPoint x: 440, startPoint y: 367, endPoint x: 626, endPoint y: 377, distance: 186.2
select select "95"
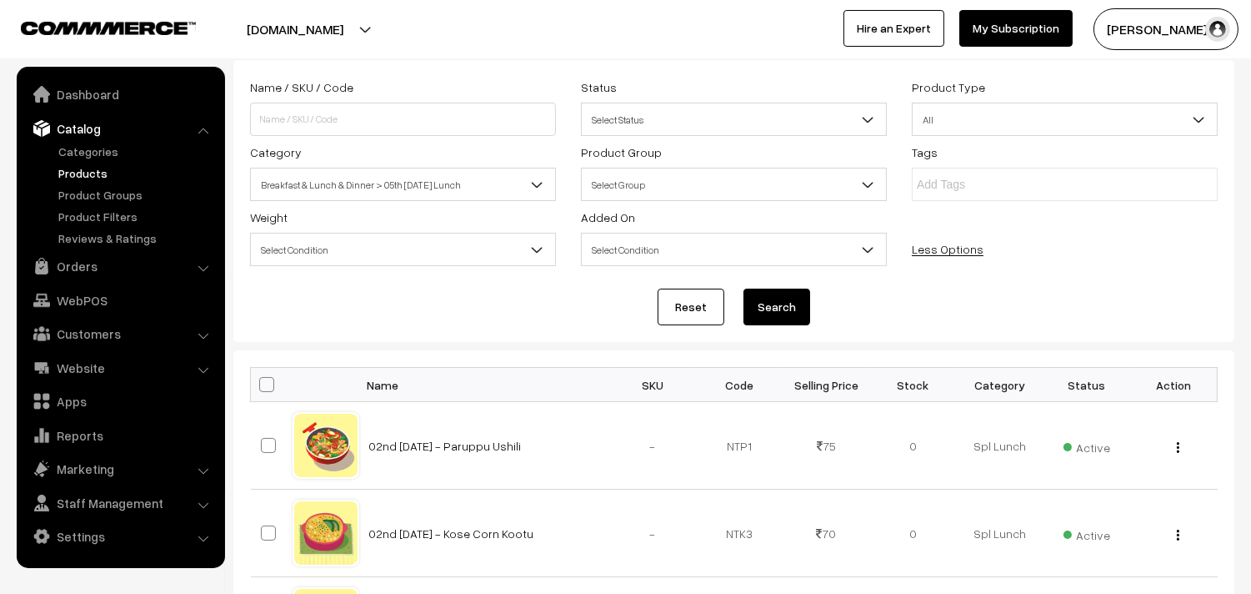
click at [799, 315] on button "Search" at bounding box center [777, 306] width 67 height 37
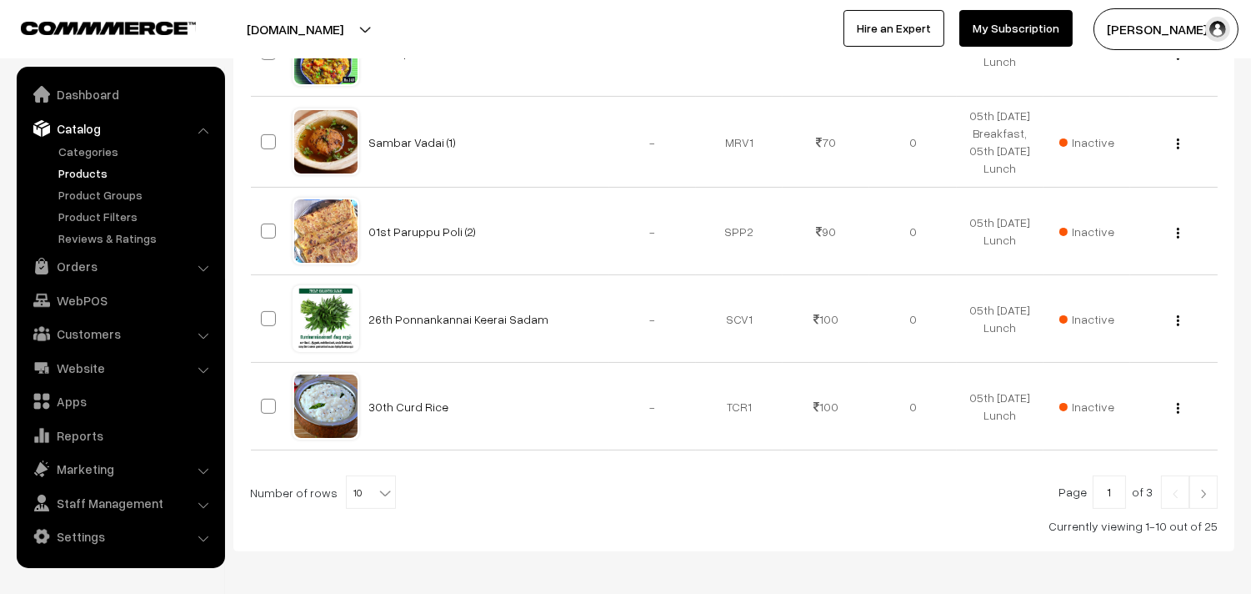
scroll to position [994, 0]
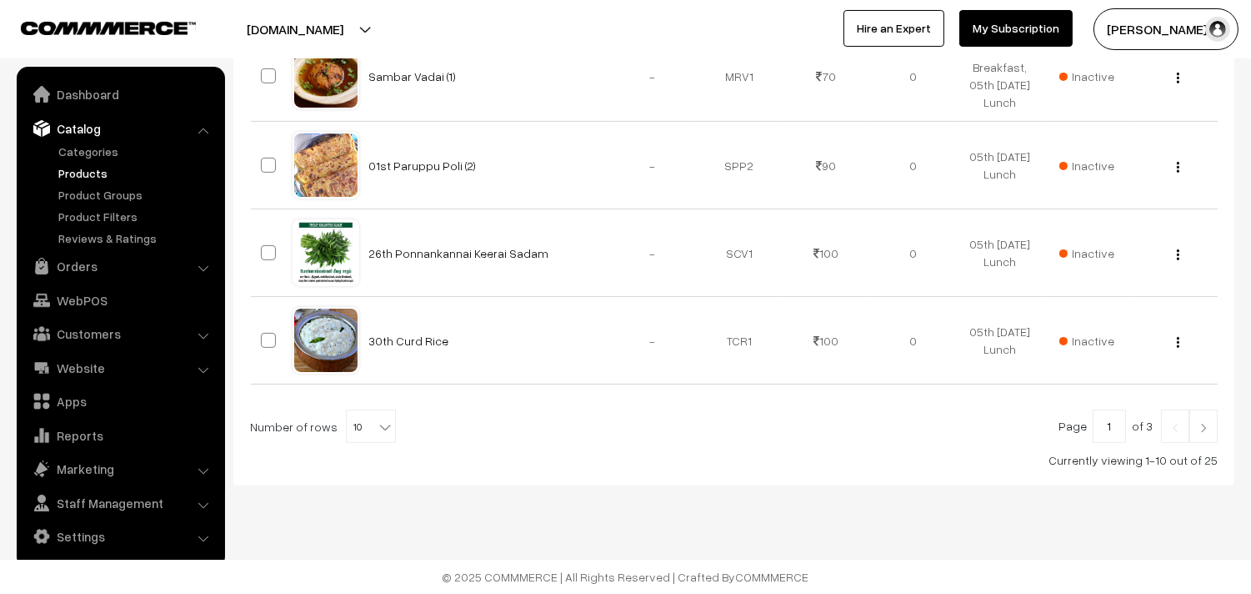
click at [379, 415] on span at bounding box center [387, 421] width 17 height 22
select select "90"
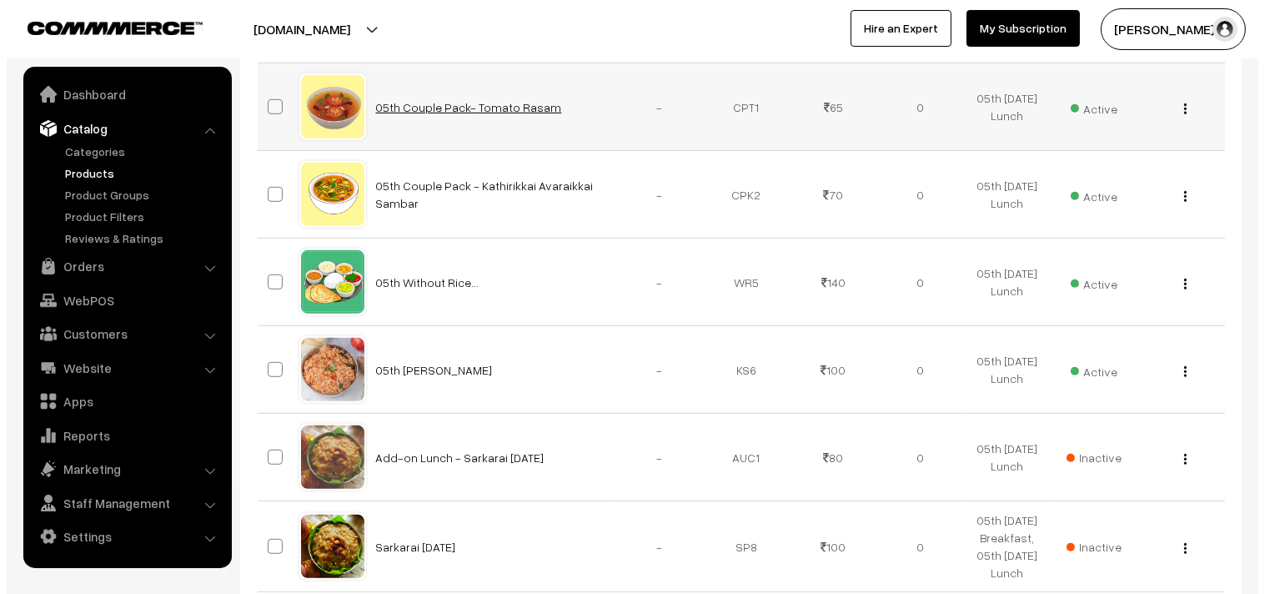
scroll to position [1760, 0]
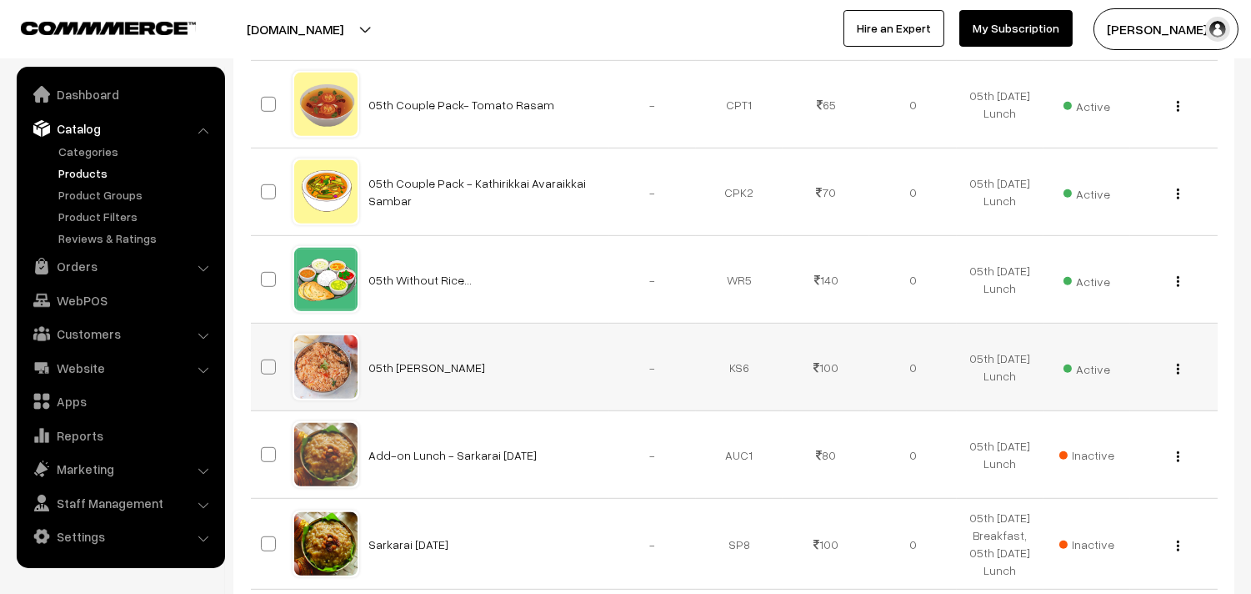
click at [1080, 363] on span "Active" at bounding box center [1087, 367] width 47 height 22
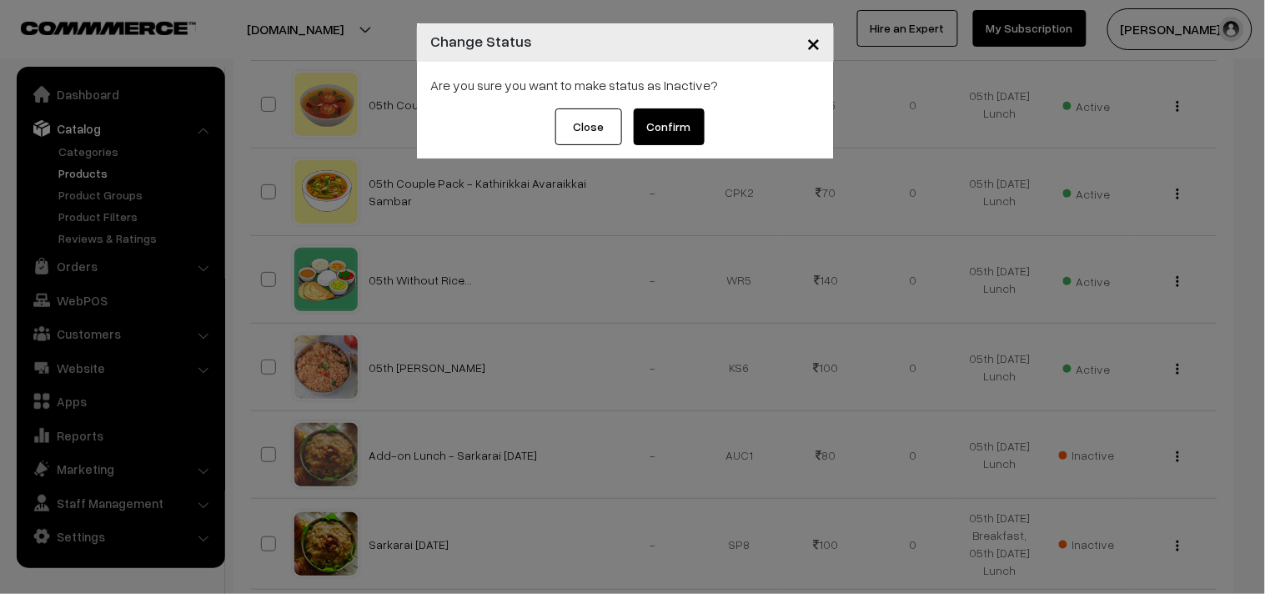
click at [680, 119] on button "Confirm" at bounding box center [669, 126] width 71 height 37
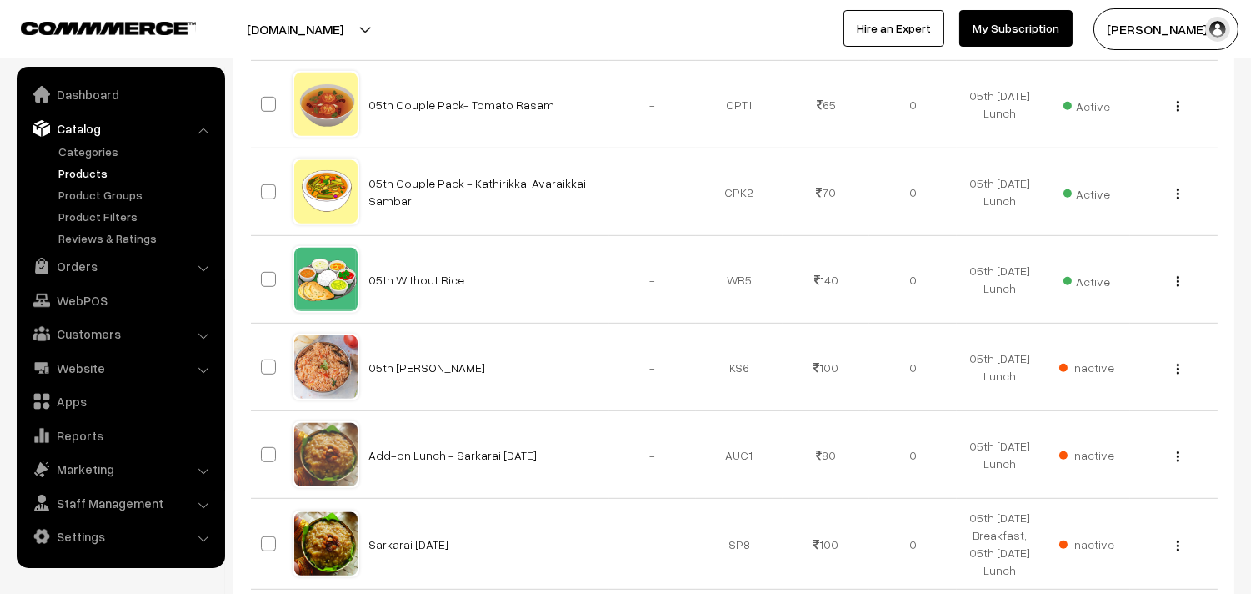
scroll to position [1760, 0]
click at [96, 150] on link "Categories" at bounding box center [136, 152] width 165 height 18
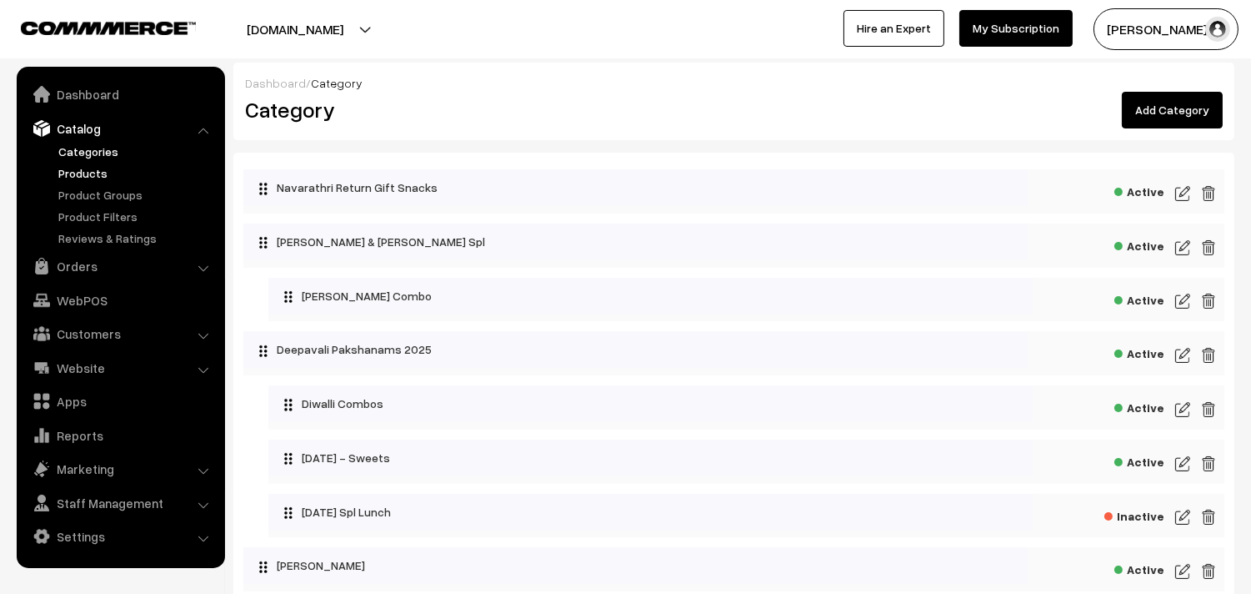
click at [92, 168] on link "Products" at bounding box center [136, 173] width 165 height 18
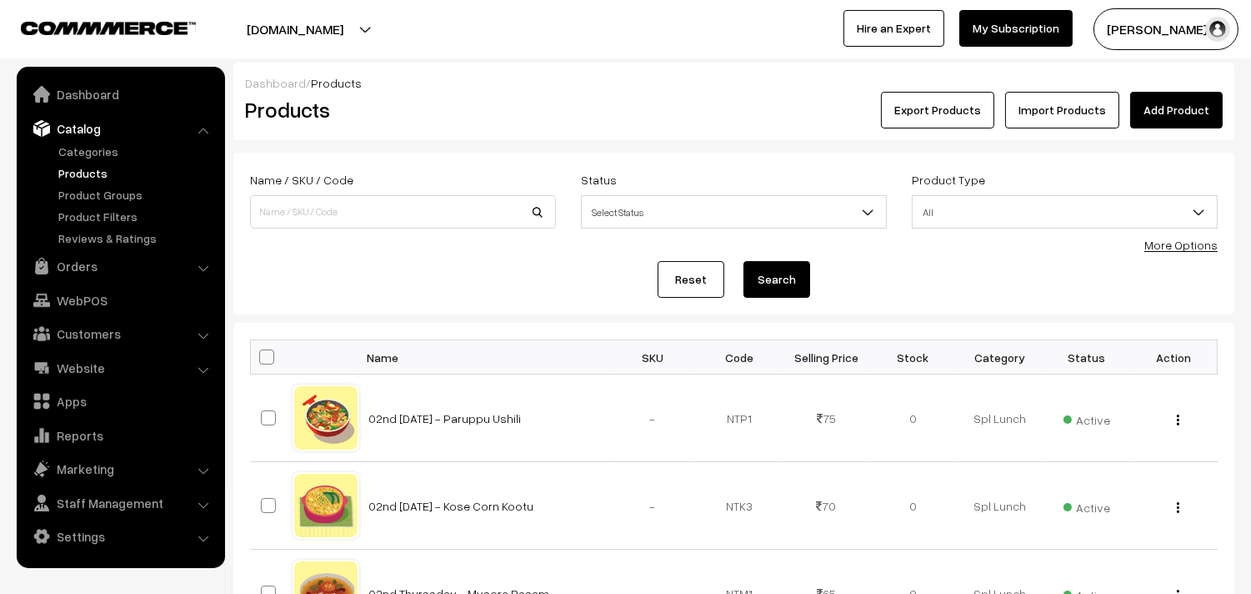
click at [1171, 248] on link "More Options" at bounding box center [1181, 245] width 73 height 14
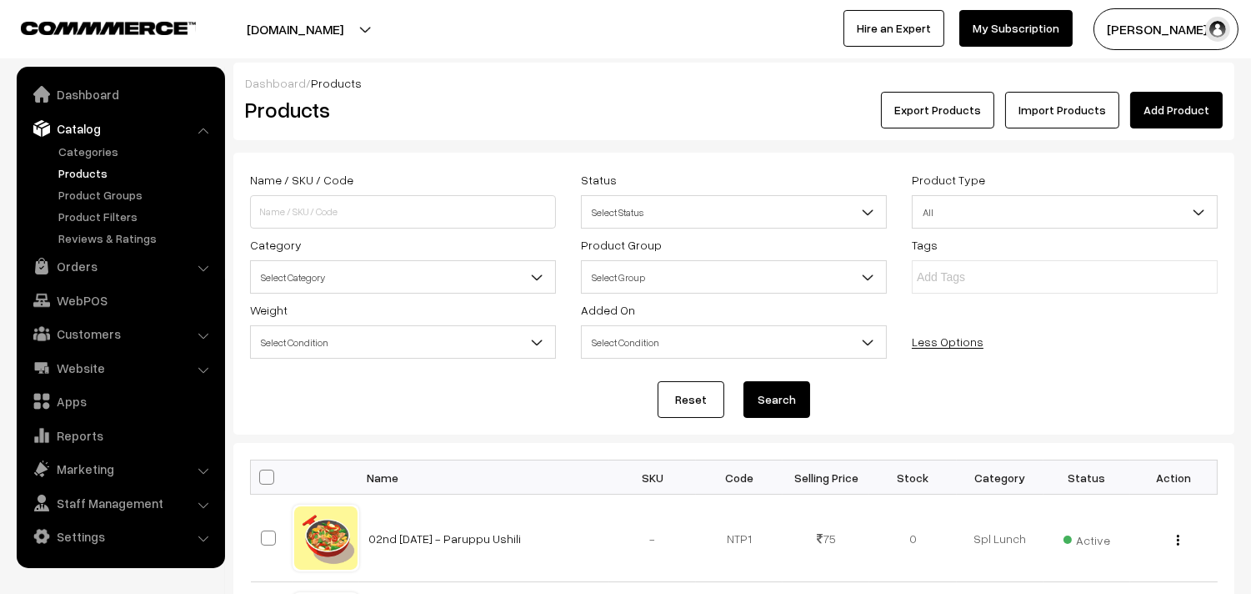
click at [329, 268] on span "Select Category" at bounding box center [403, 277] width 304 height 29
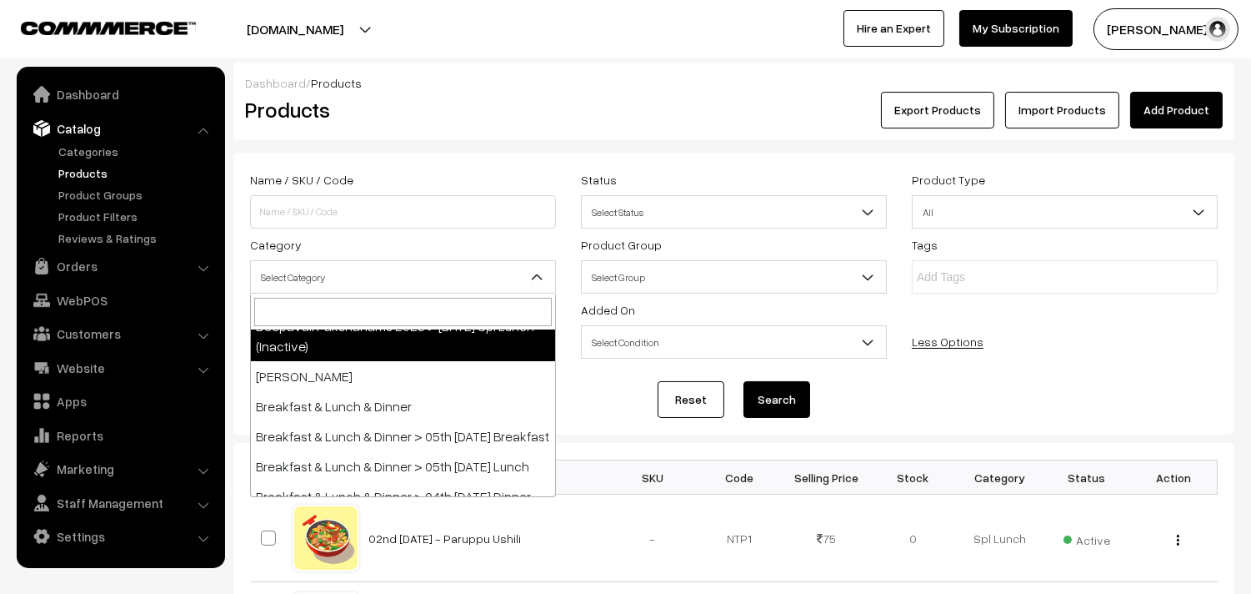
scroll to position [278, 0]
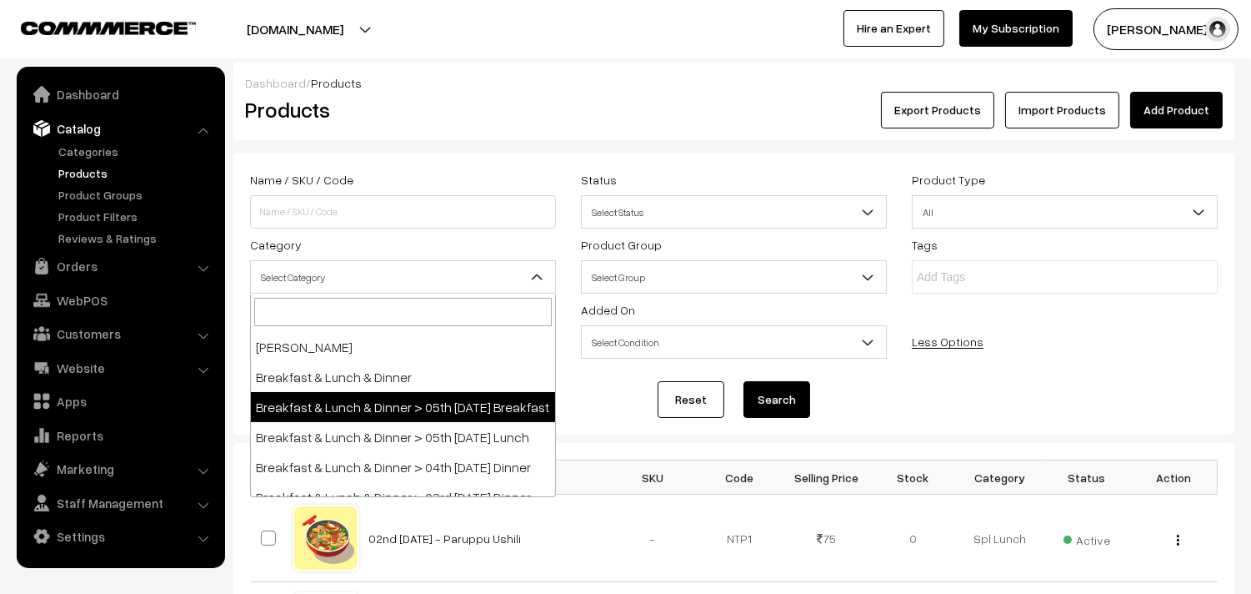
select select "91"
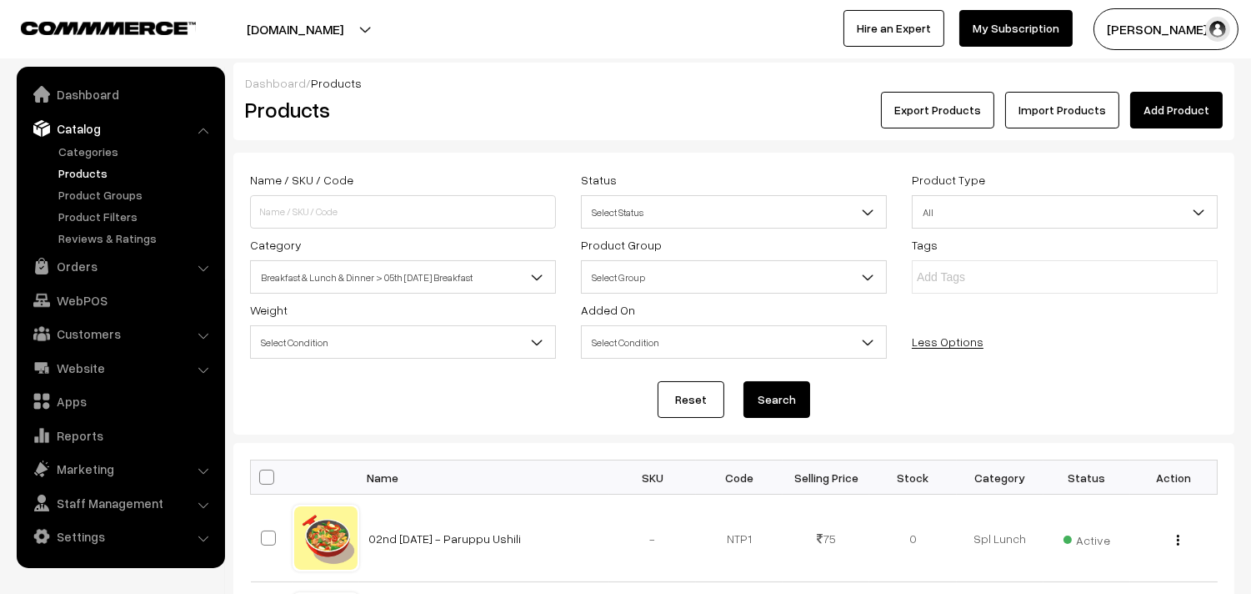
click at [807, 409] on button "Search" at bounding box center [777, 399] width 67 height 37
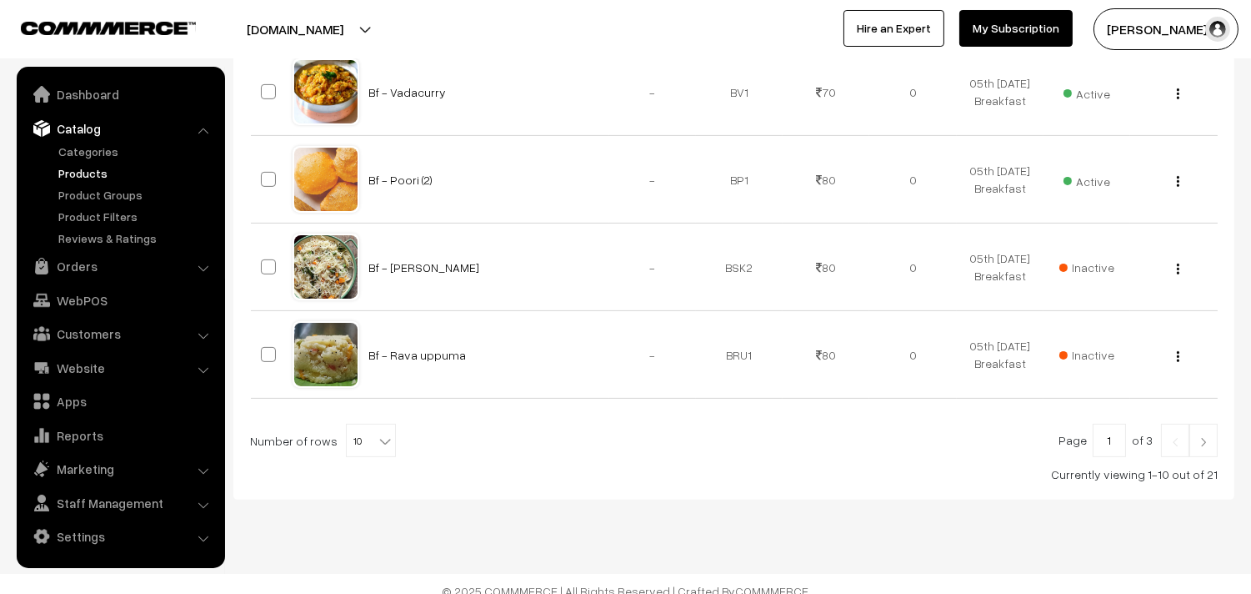
scroll to position [994, 0]
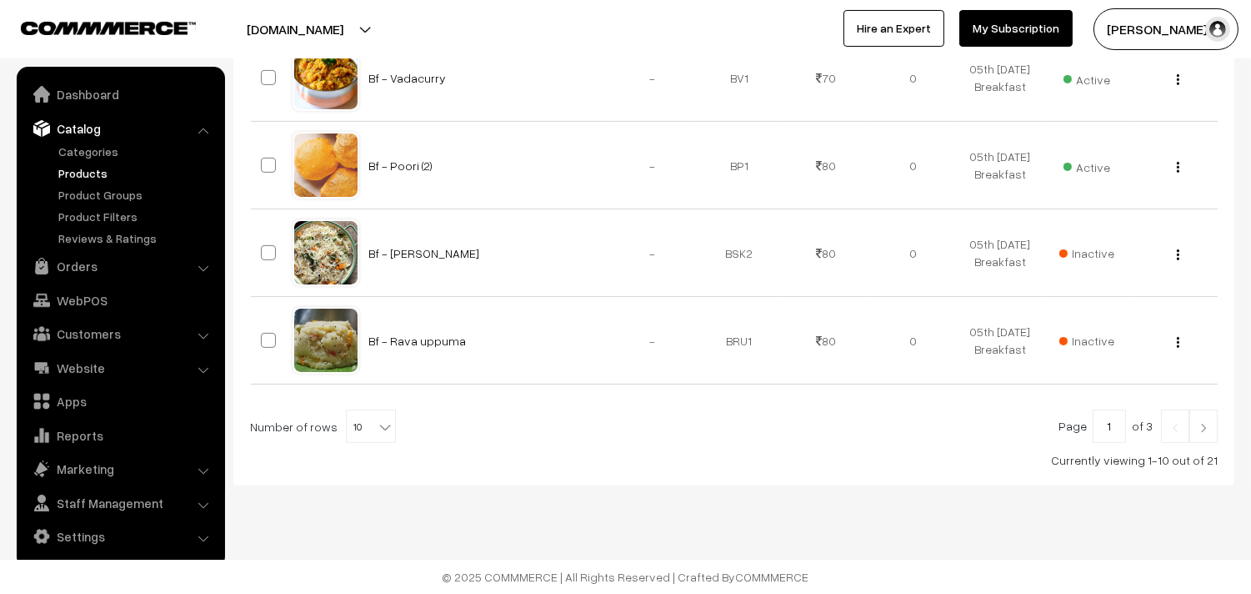
click at [377, 423] on b at bounding box center [385, 427] width 17 height 17
select select "70"
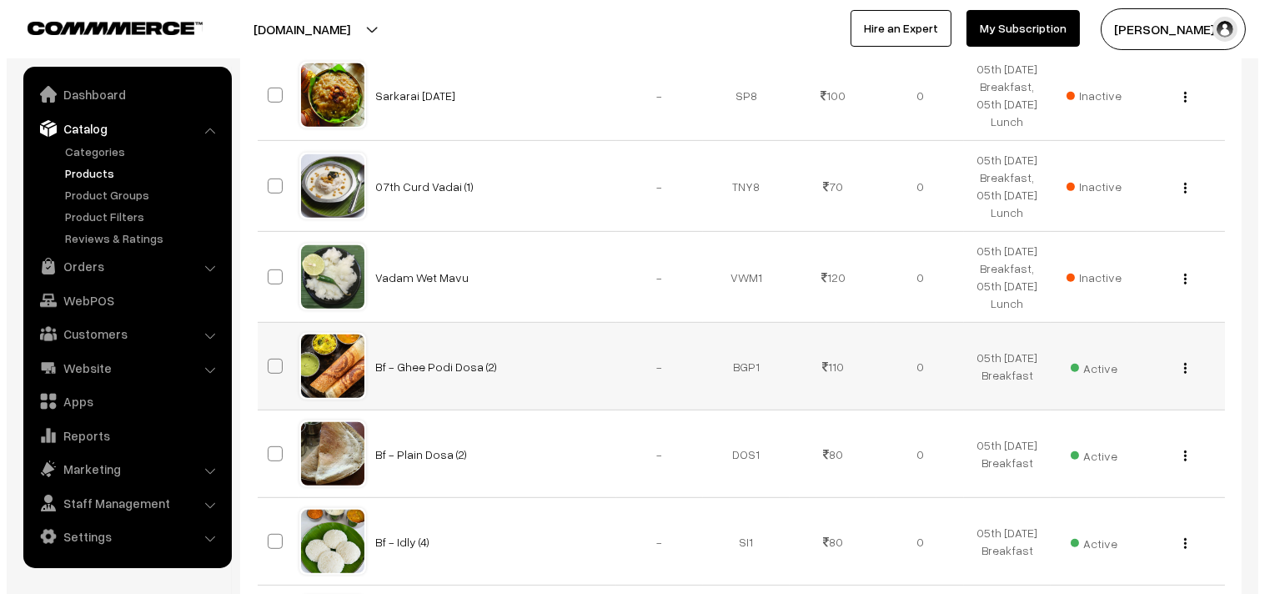
scroll to position [1482, 0]
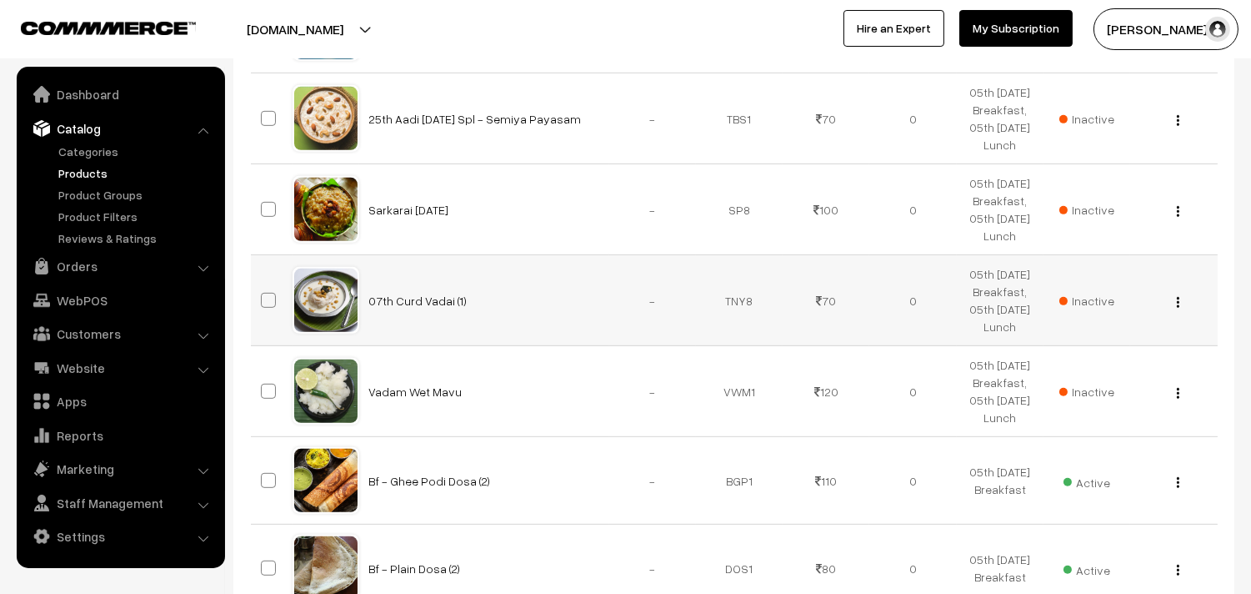
click at [1092, 306] on span "Inactive" at bounding box center [1087, 301] width 55 height 18
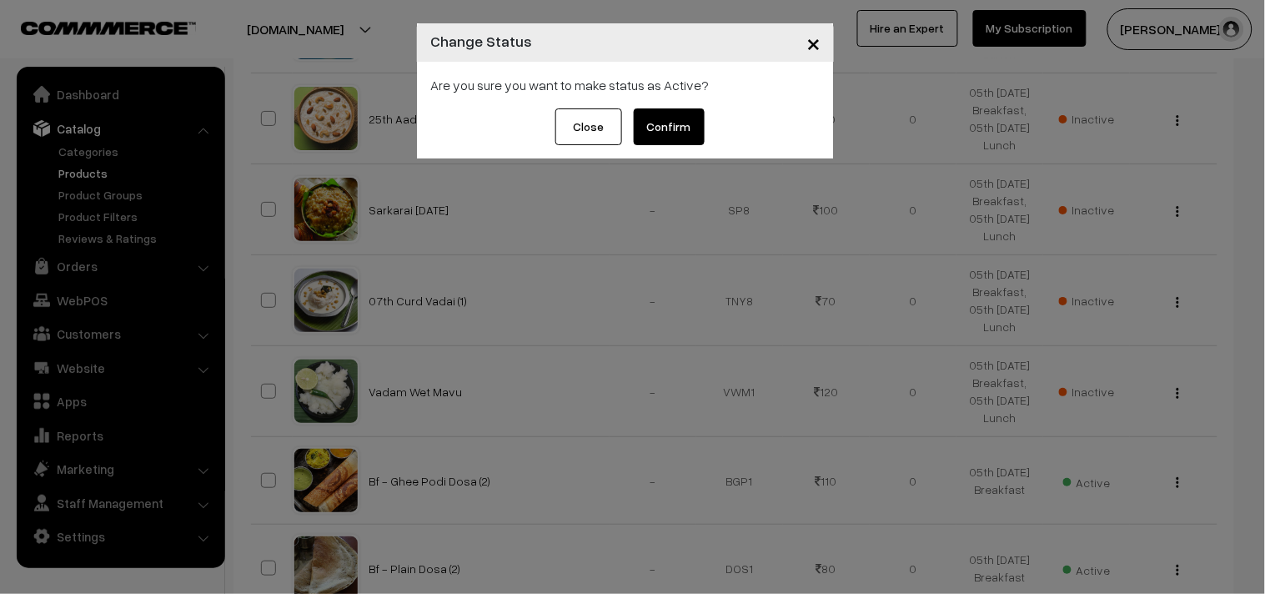
click at [684, 148] on div "Close Confirm" at bounding box center [625, 133] width 417 height 50
click at [678, 145] on div "Close Confirm" at bounding box center [625, 133] width 417 height 50
drag, startPoint x: 672, startPoint y: 125, endPoint x: 719, endPoint y: 150, distance: 53.0
click at [670, 125] on button "Confirm" at bounding box center [669, 126] width 71 height 37
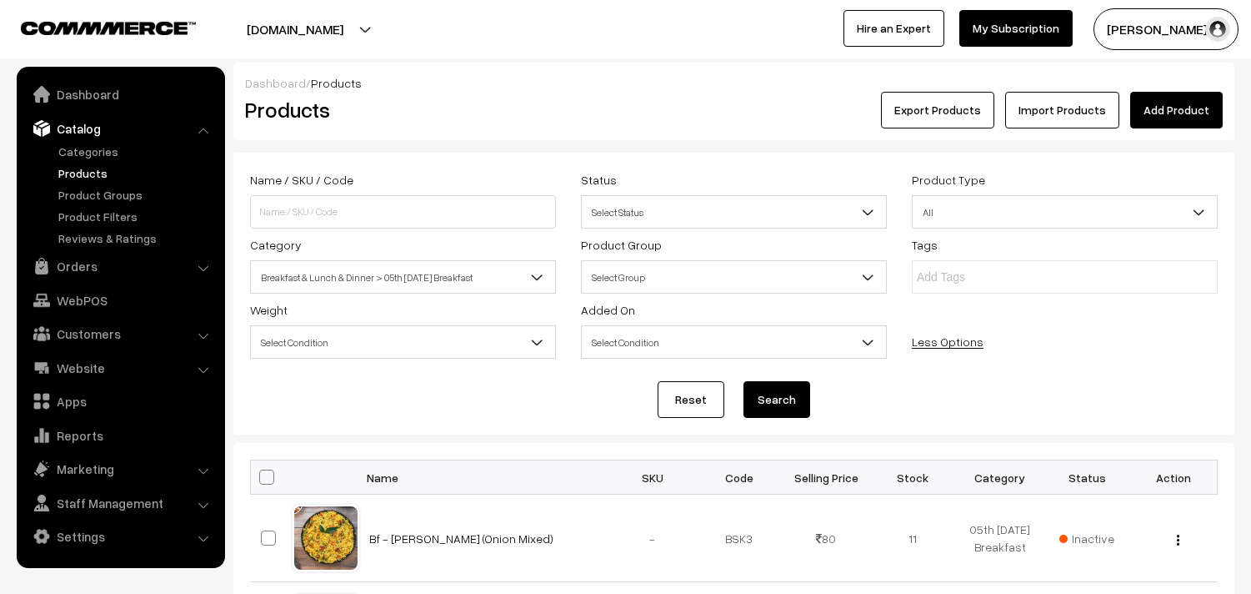
scroll to position [1482, 0]
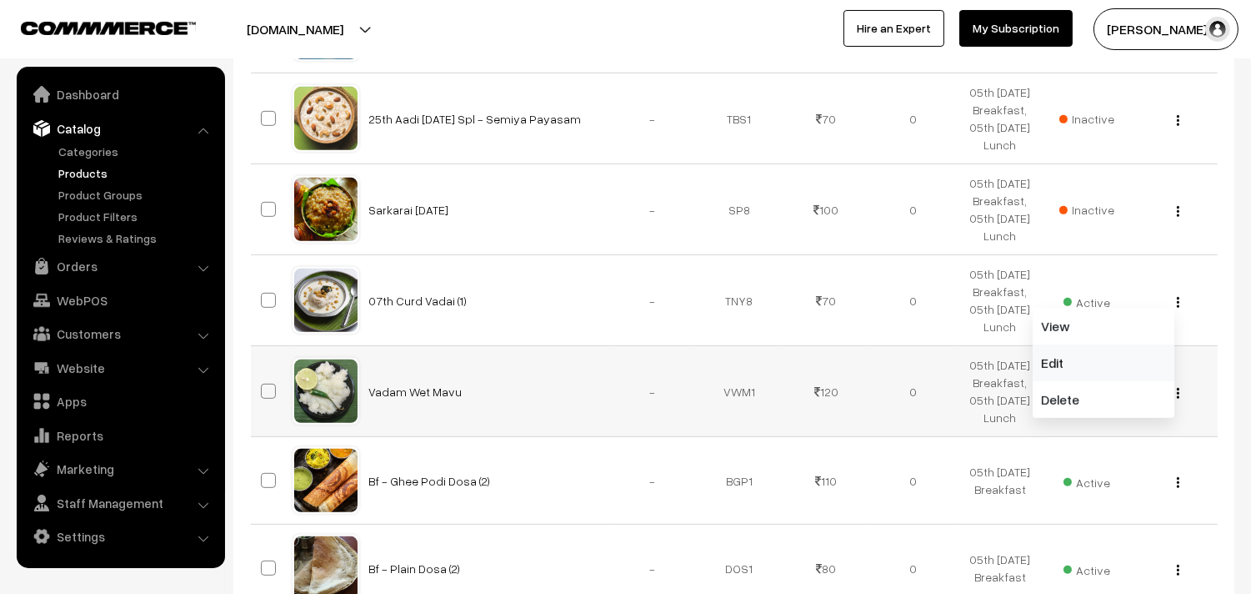
drag, startPoint x: 1110, startPoint y: 361, endPoint x: 1092, endPoint y: 364, distance: 17.7
click at [1109, 362] on link "Edit" at bounding box center [1104, 362] width 142 height 37
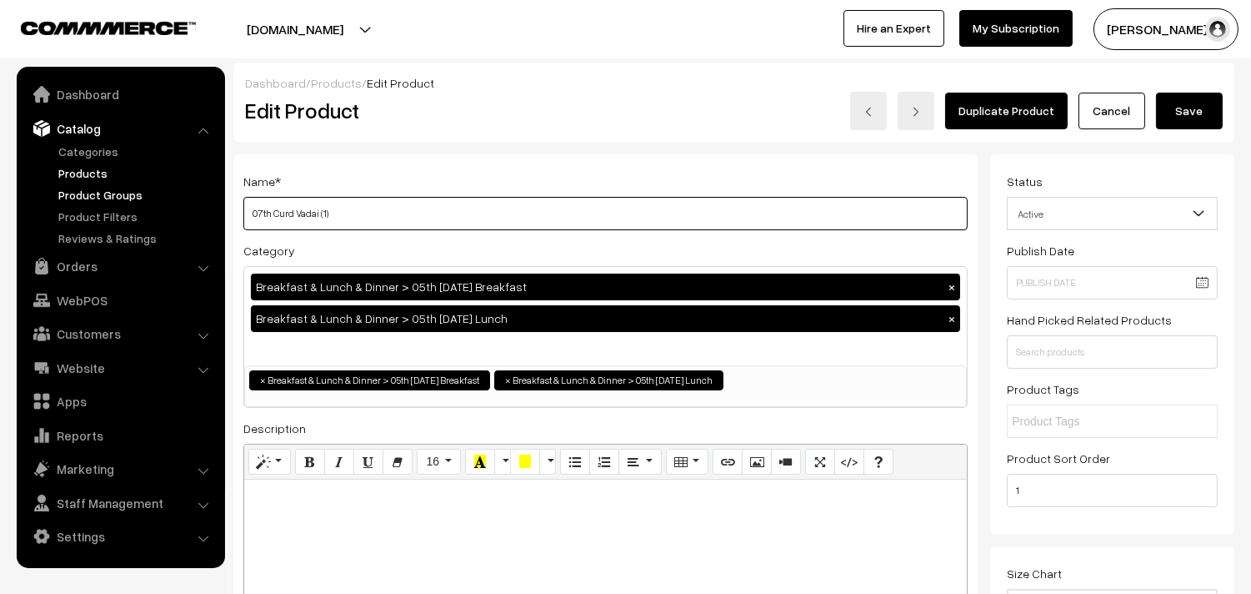
drag, startPoint x: 271, startPoint y: 210, endPoint x: 201, endPoint y: 198, distance: 71.0
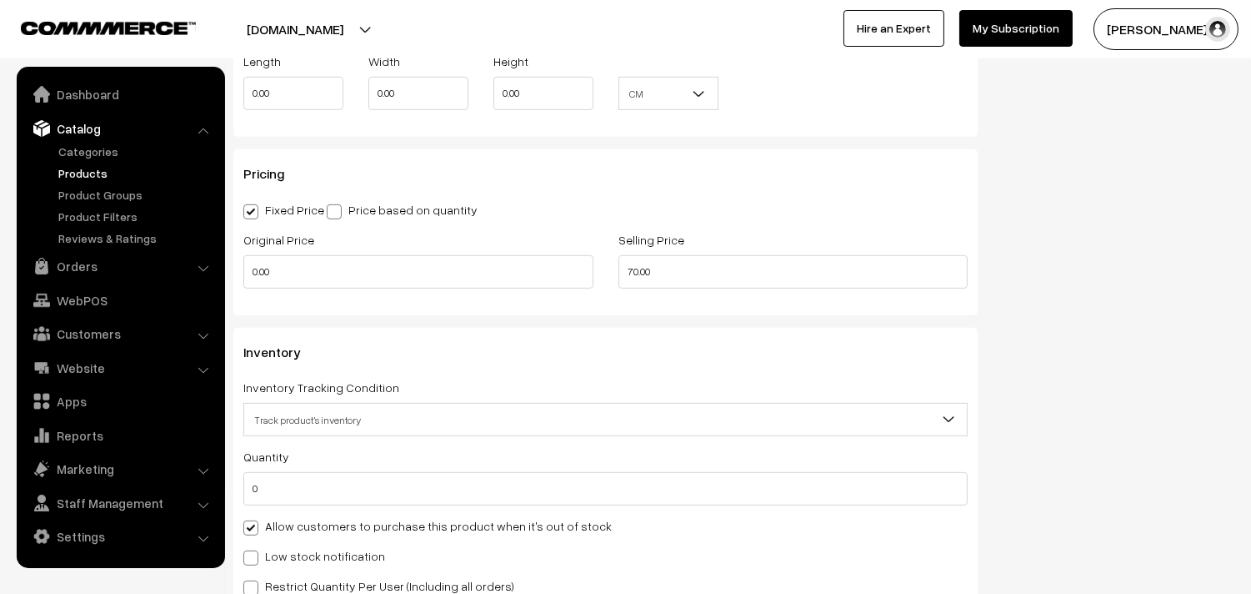
scroll to position [1574, 0]
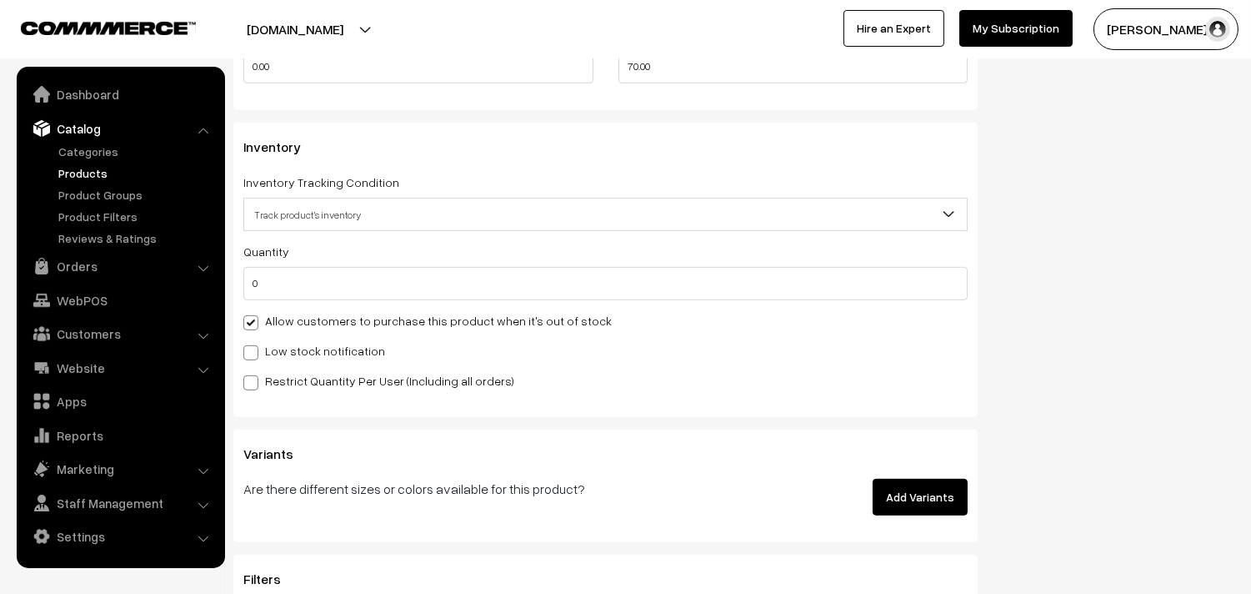
type input "05th Curd Vadai (1)"
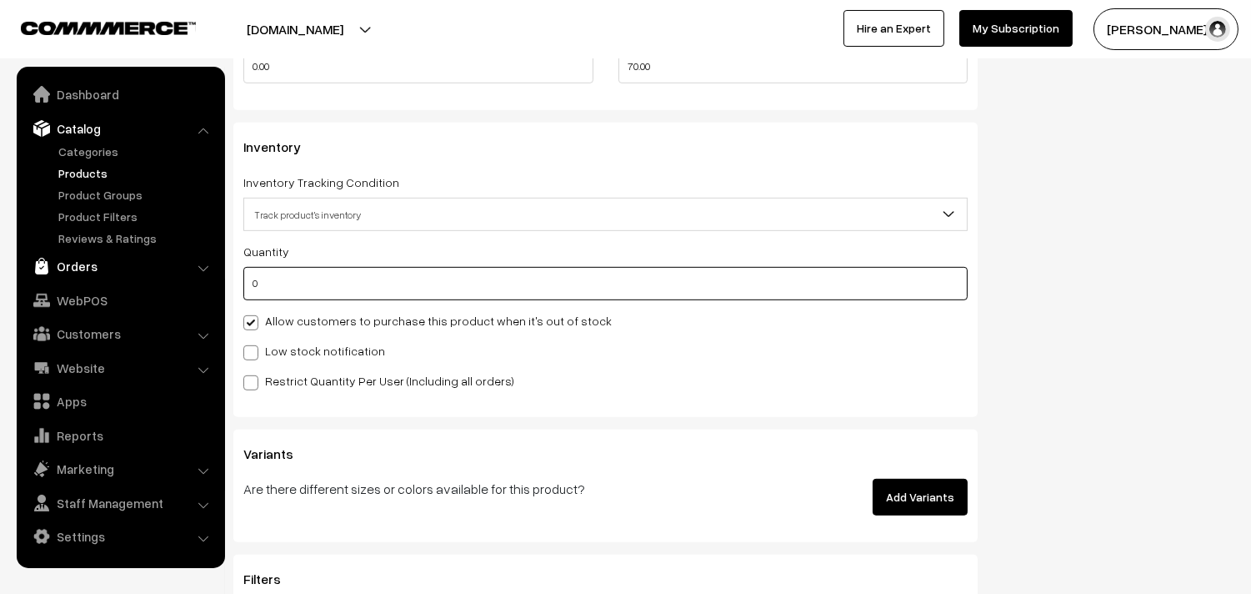
drag, startPoint x: 255, startPoint y: 278, endPoint x: 213, endPoint y: 273, distance: 42.8
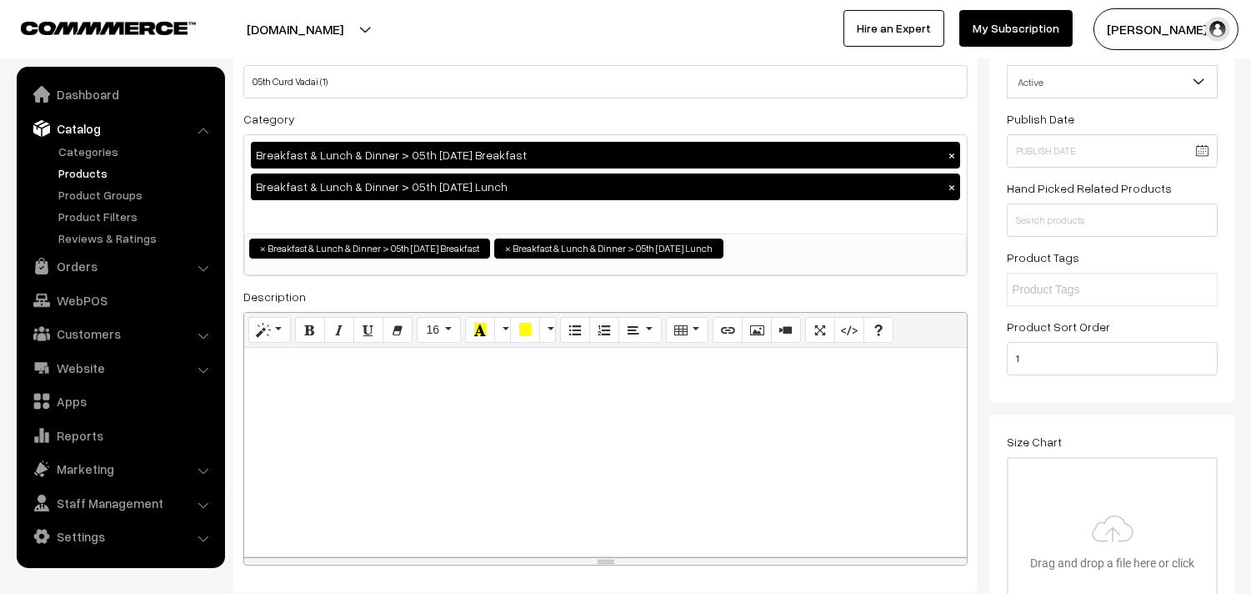
scroll to position [0, 0]
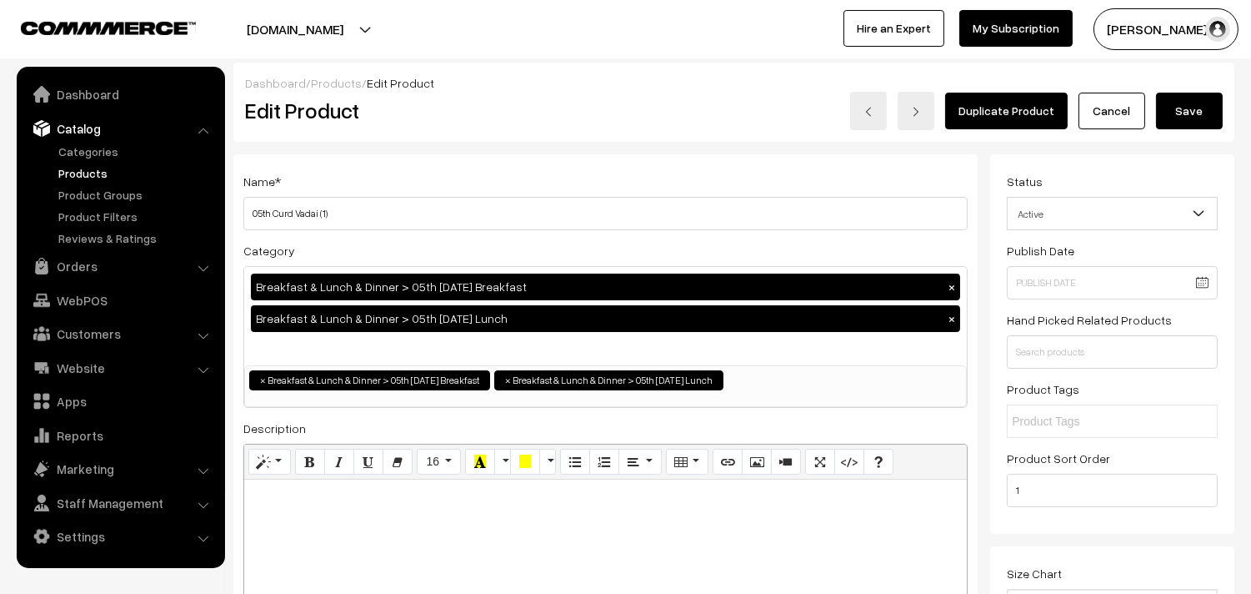
type input "25"
click at [1198, 107] on button "Save" at bounding box center [1189, 111] width 67 height 37
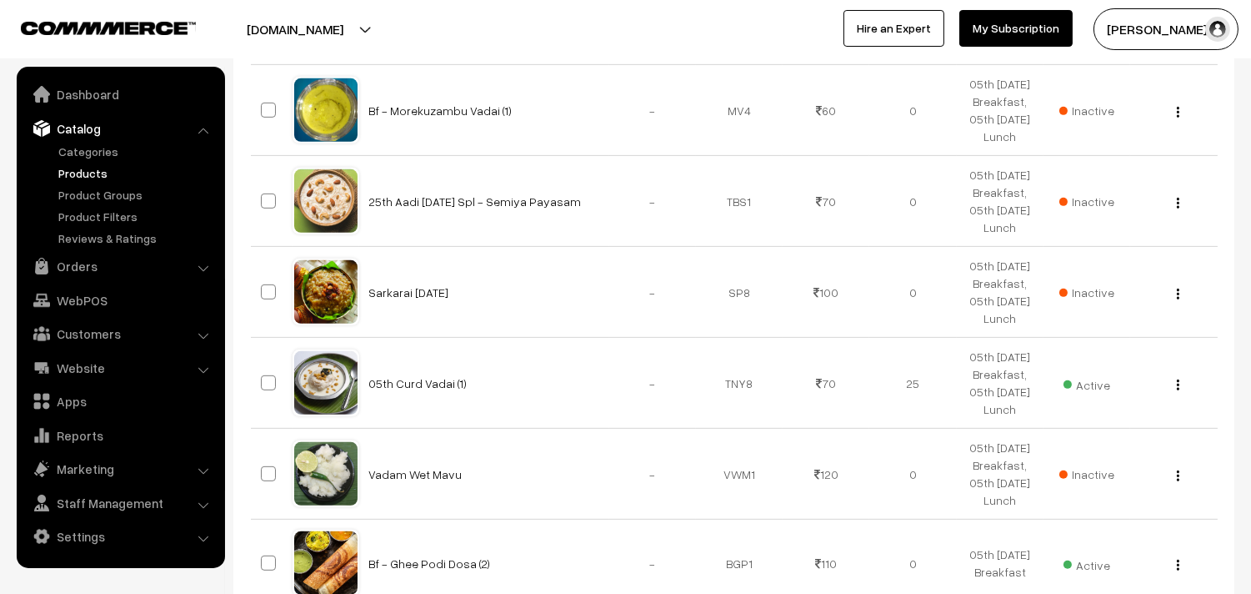
scroll to position [1574, 0]
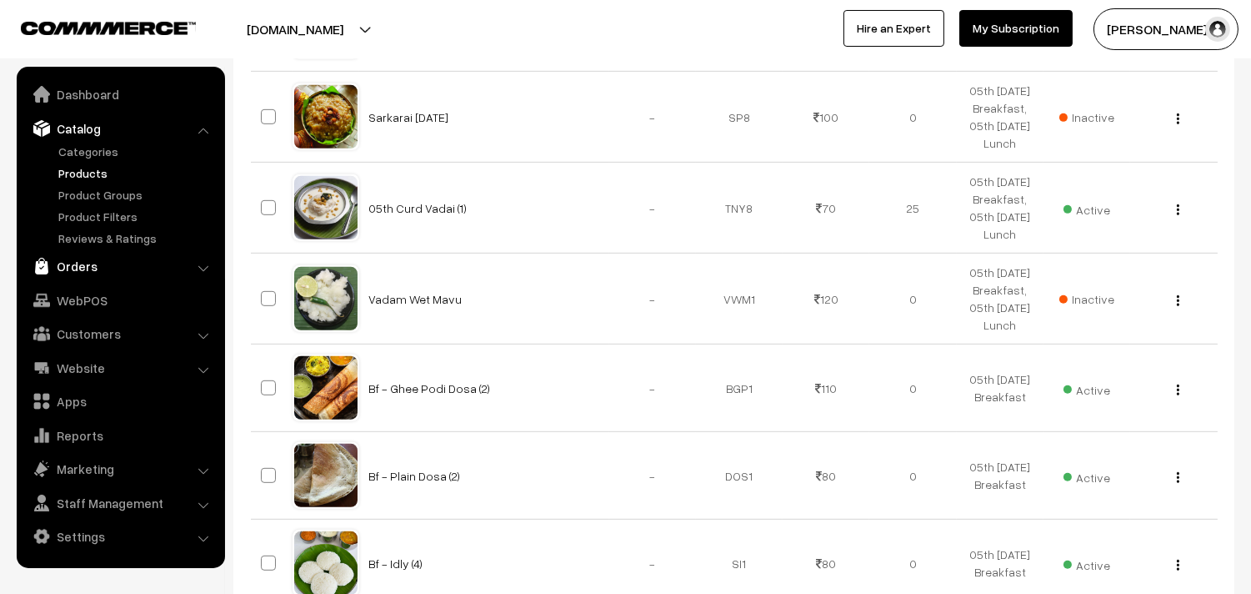
click at [78, 265] on link "Orders" at bounding box center [120, 266] width 198 height 30
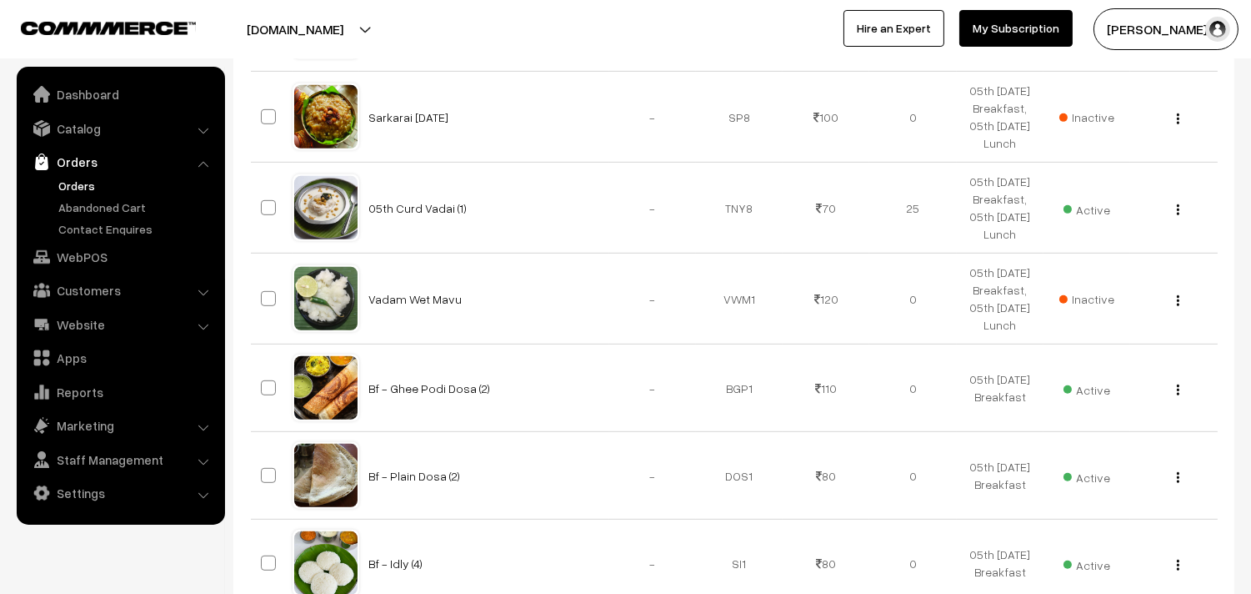
click at [81, 184] on link "Orders" at bounding box center [136, 186] width 165 height 18
